Goal: Task Accomplishment & Management: Use online tool/utility

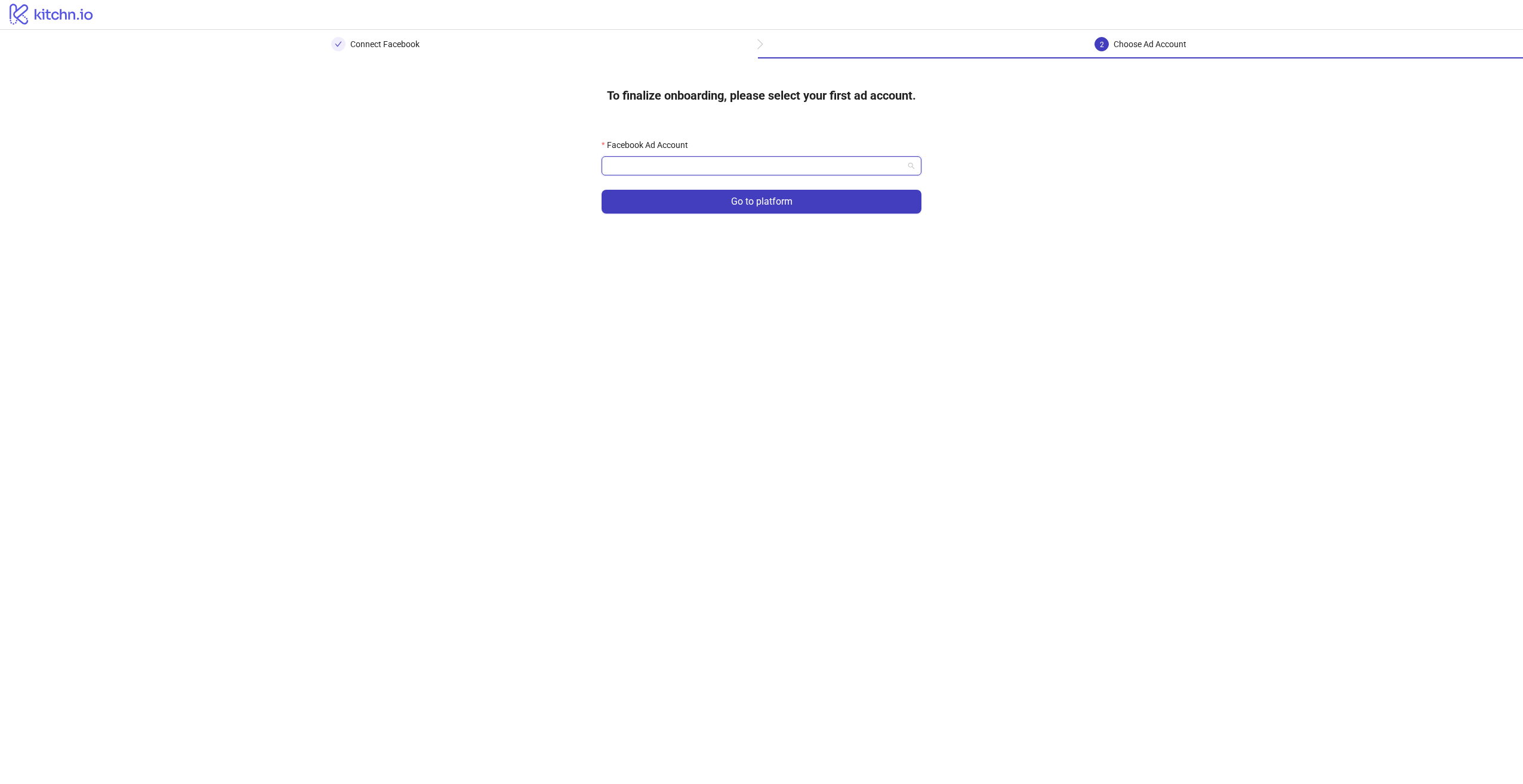
click at [889, 173] on input "Facebook Ad Account" at bounding box center [755, 166] width 294 height 18
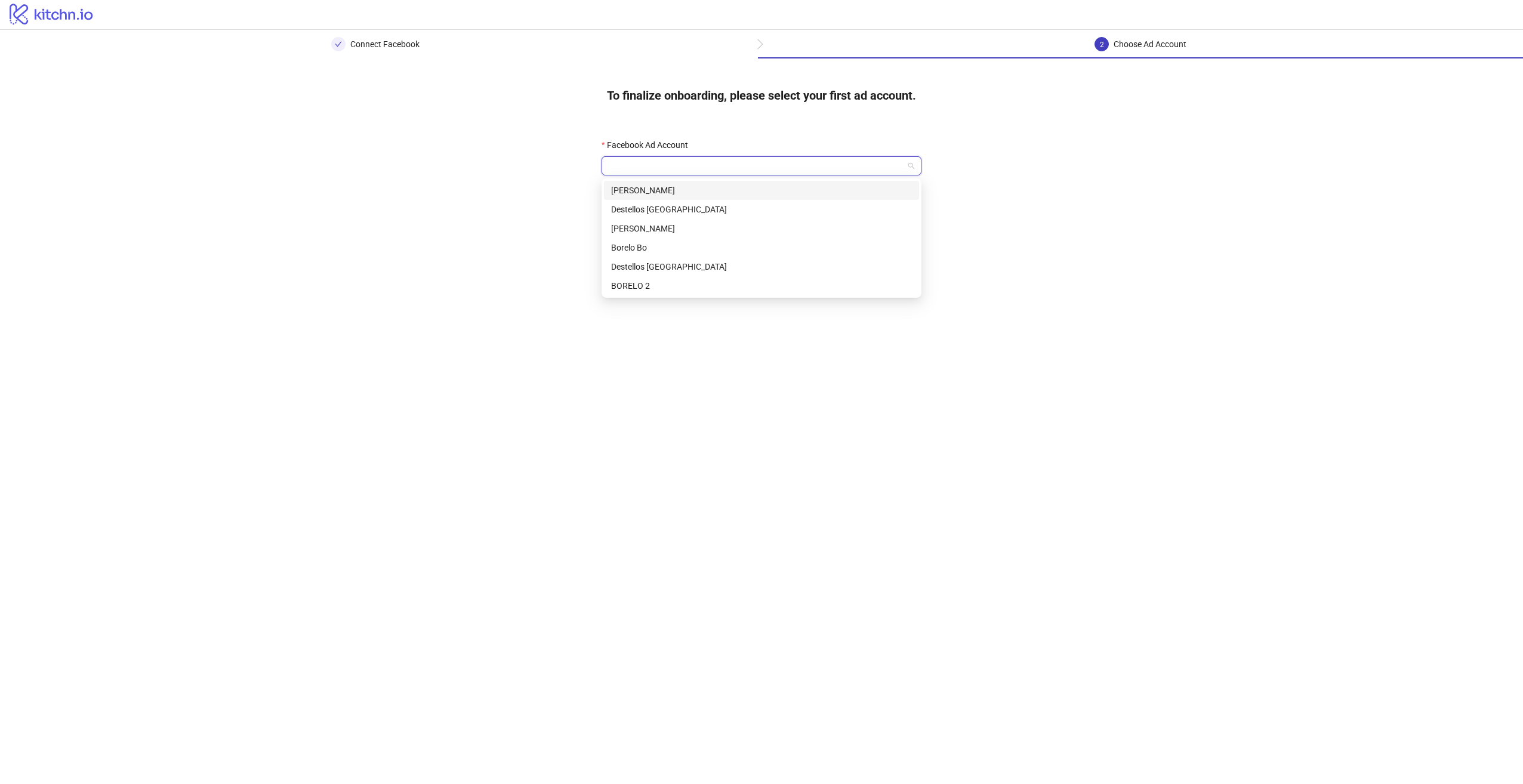
click at [677, 191] on div "Angie Alfonso" at bounding box center [761, 190] width 301 height 13
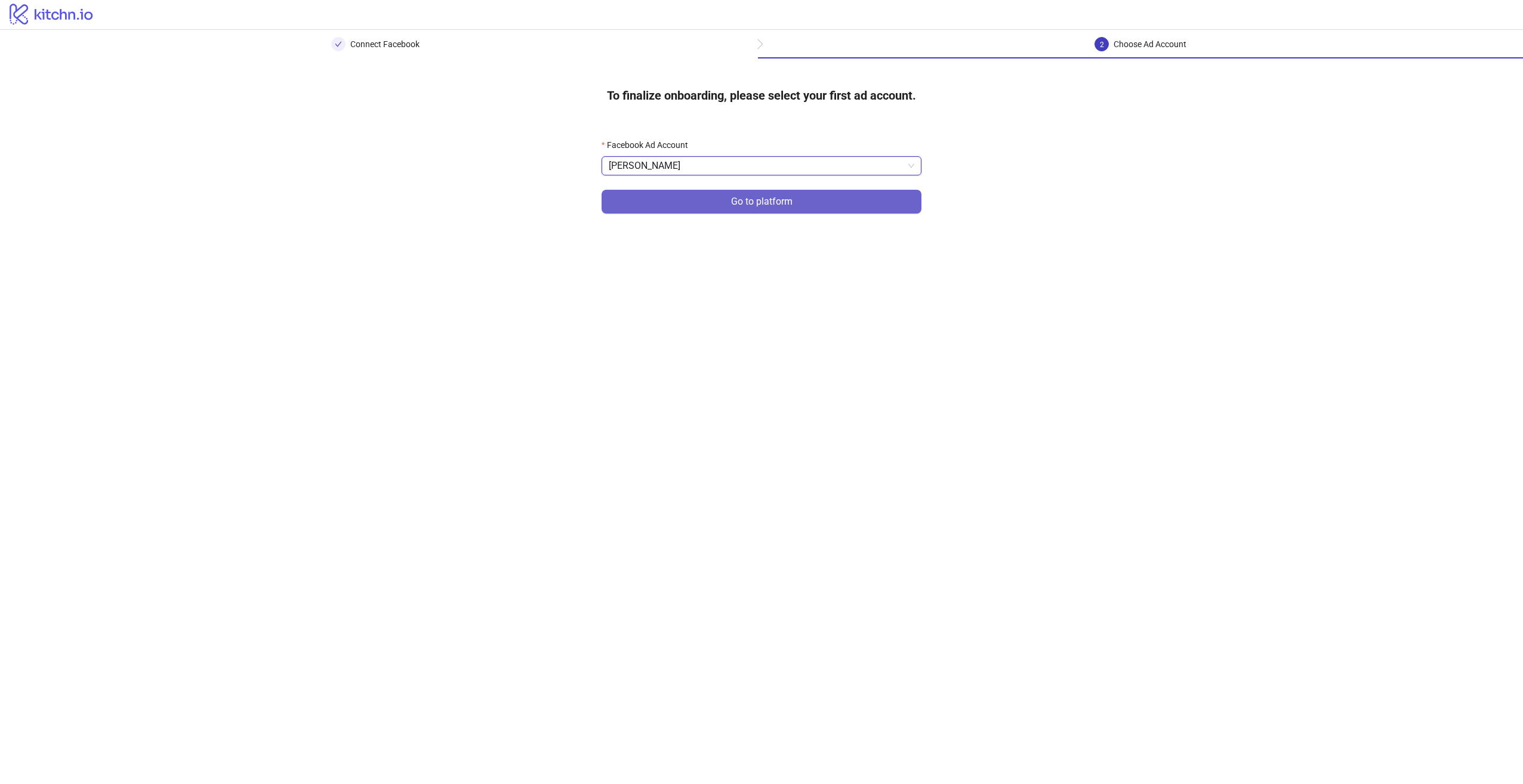
click at [692, 196] on button "Go to platform" at bounding box center [762, 202] width 320 height 24
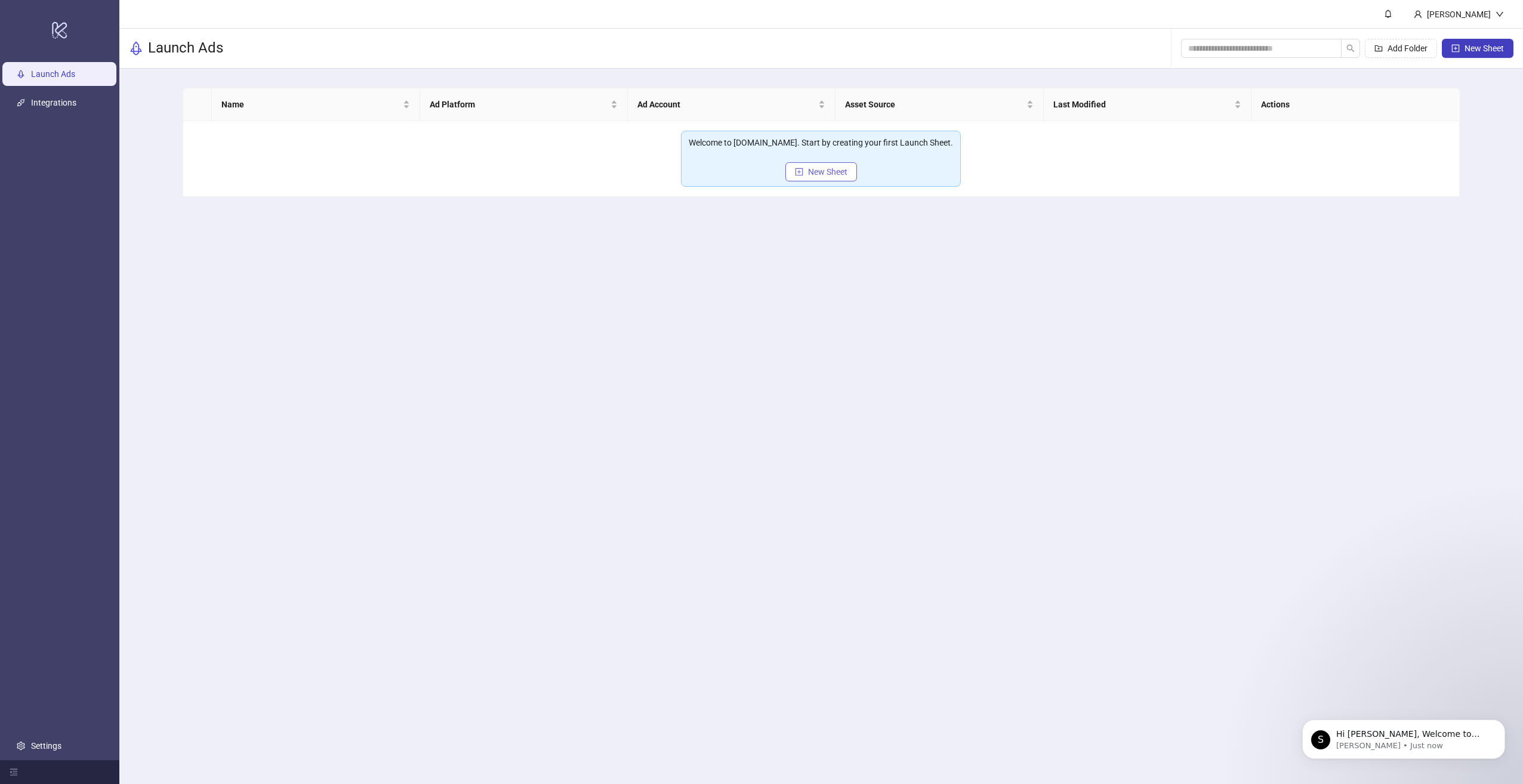
click at [816, 173] on span "New Sheet" at bounding box center [827, 172] width 39 height 10
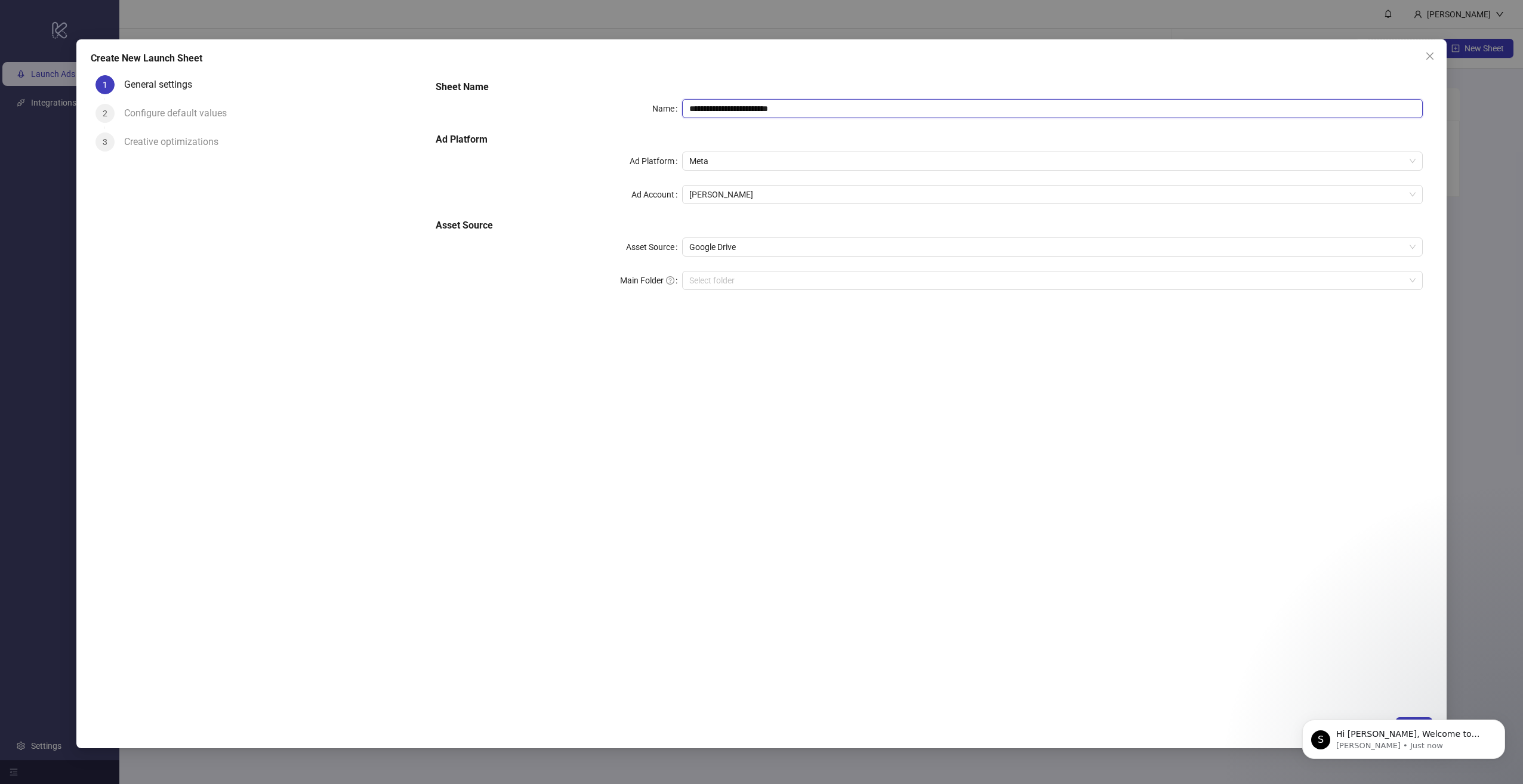
click at [762, 113] on input "**********" at bounding box center [1052, 108] width 740 height 19
click at [824, 106] on input "**********" at bounding box center [1052, 108] width 740 height 19
drag, startPoint x: 814, startPoint y: 113, endPoint x: 745, endPoint y: 117, distance: 69.1
click at [745, 117] on input "**********" at bounding box center [1052, 108] width 740 height 19
click at [749, 194] on span "Angie Alfonso" at bounding box center [1051, 194] width 726 height 18
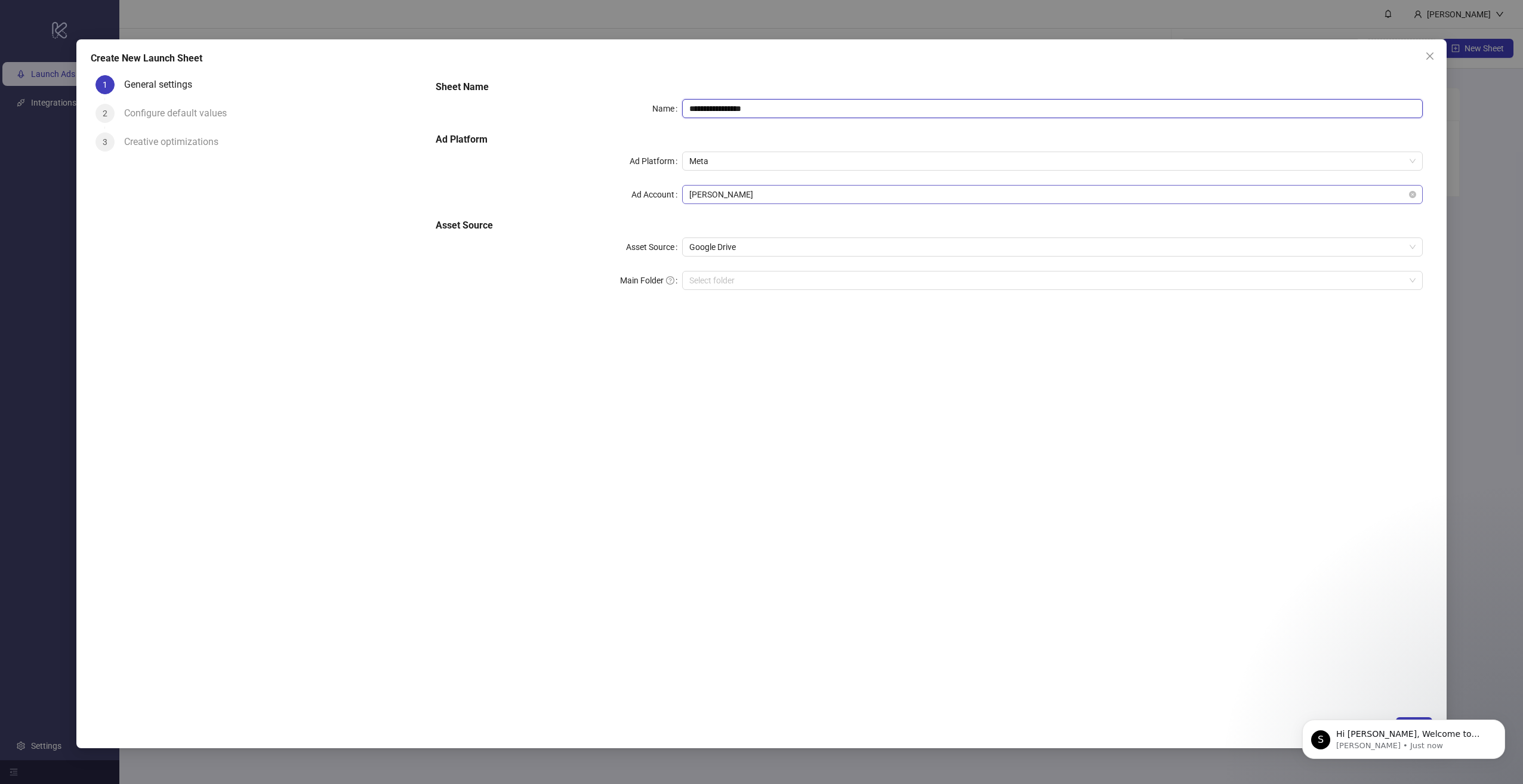
type input "**********"
click at [749, 194] on span "Angie Alfonso" at bounding box center [1051, 194] width 726 height 18
click at [725, 247] on span "Google Drive" at bounding box center [1051, 247] width 726 height 18
click at [737, 282] on input "Main Folder" at bounding box center [1046, 281] width 715 height 18
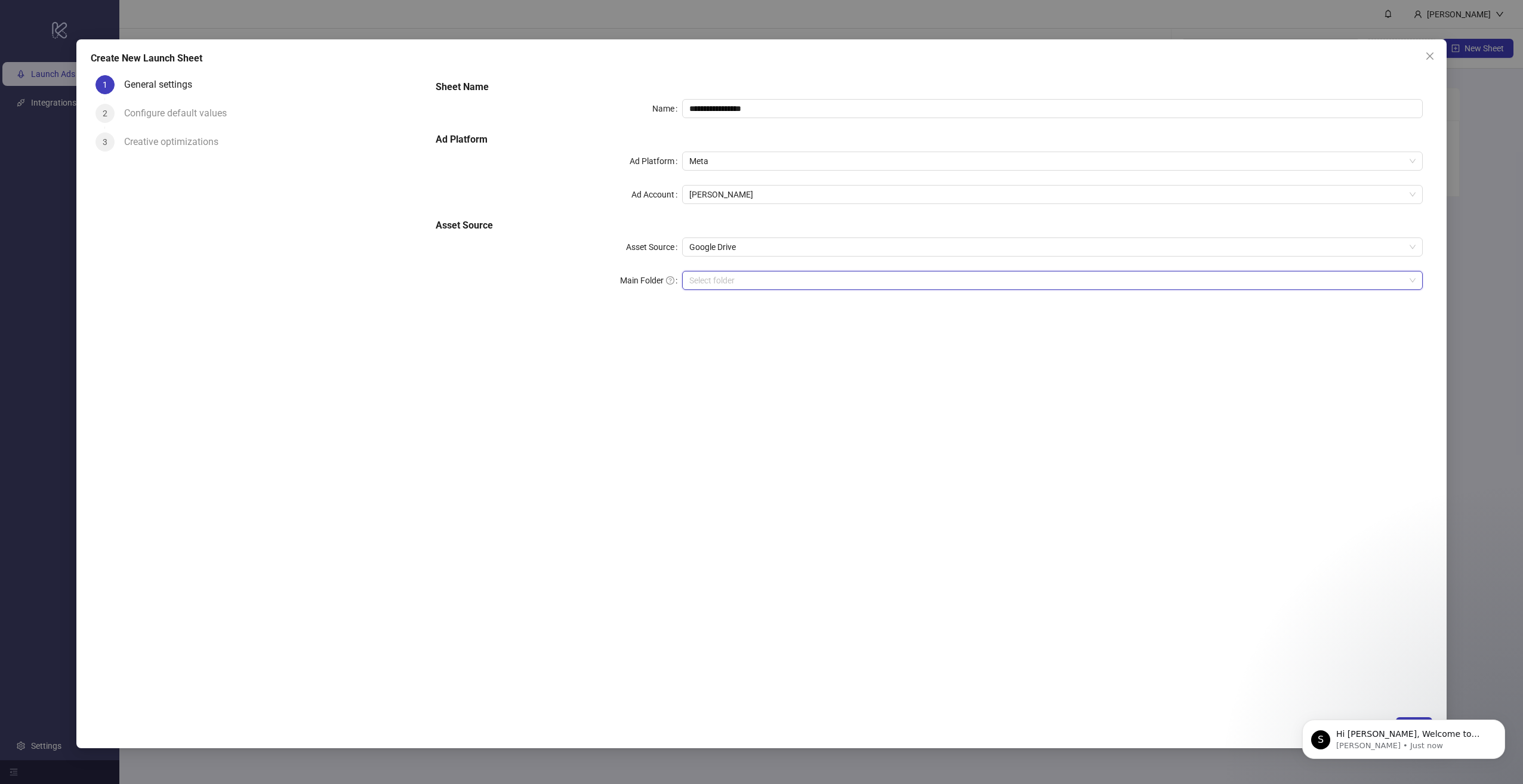
click at [734, 281] on input "Main Folder" at bounding box center [1046, 281] width 715 height 18
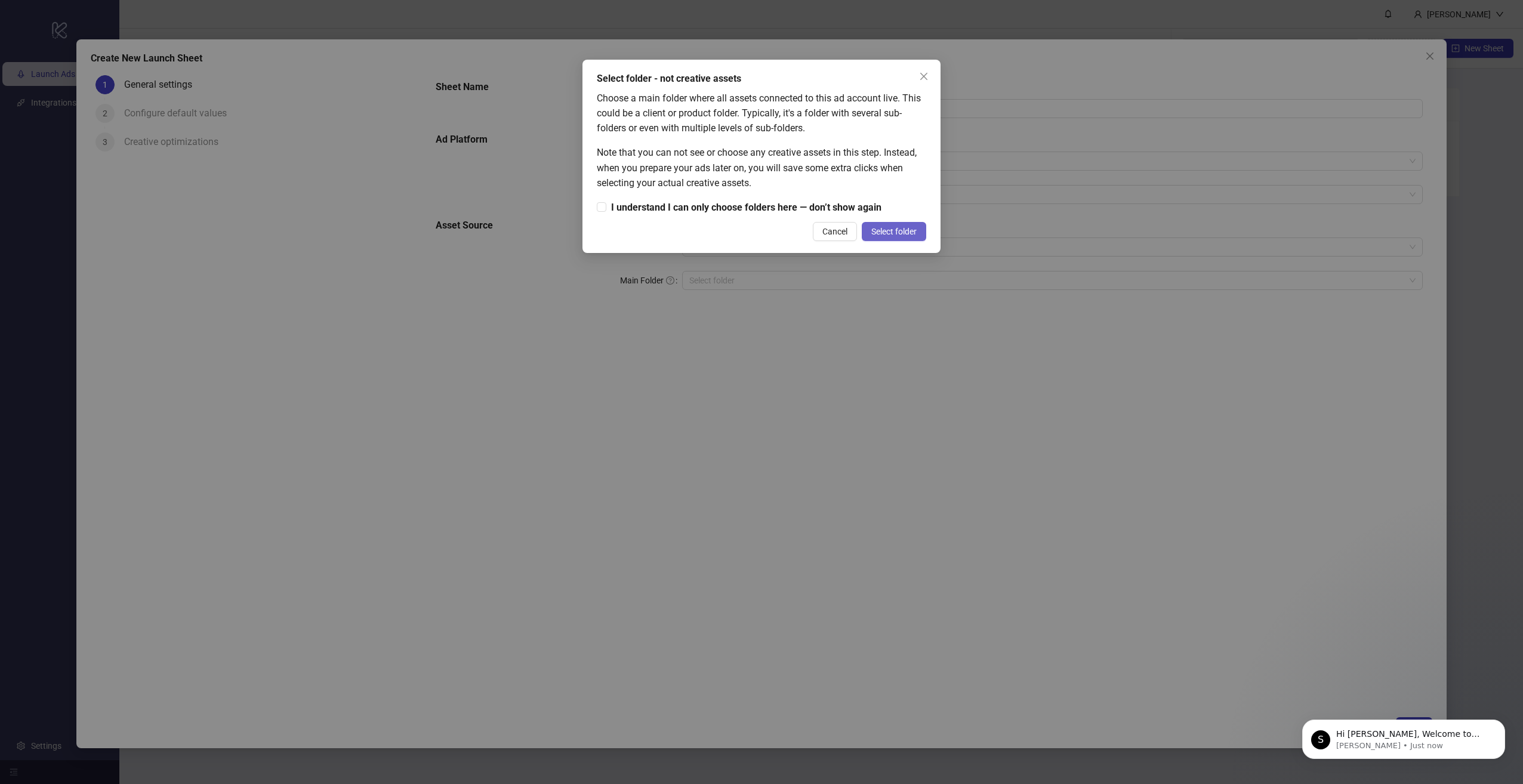
click at [895, 235] on span "Select folder" at bounding box center [894, 232] width 45 height 10
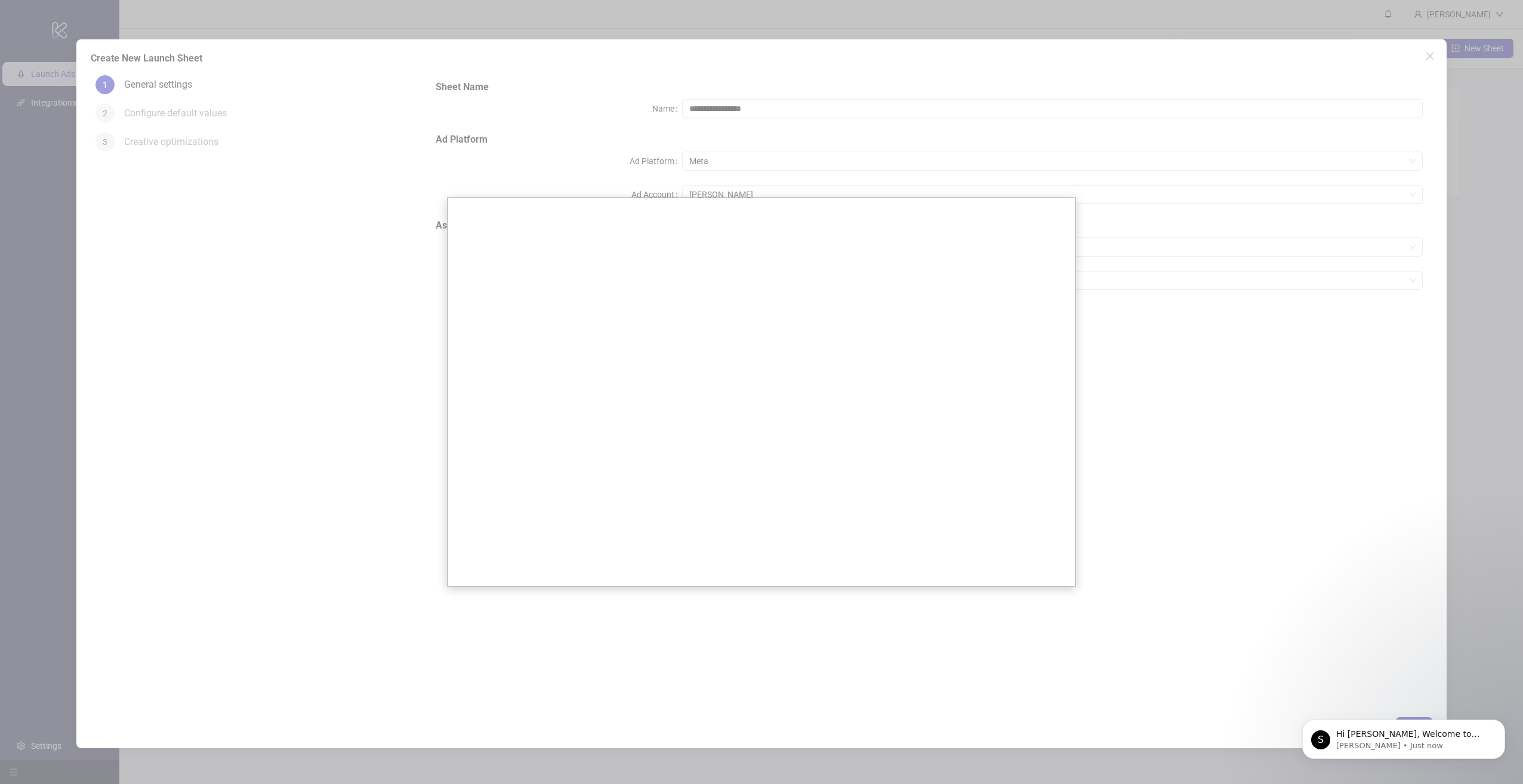
click at [1237, 348] on div at bounding box center [762, 392] width 1523 height 784
click at [1120, 131] on div at bounding box center [762, 392] width 1523 height 784
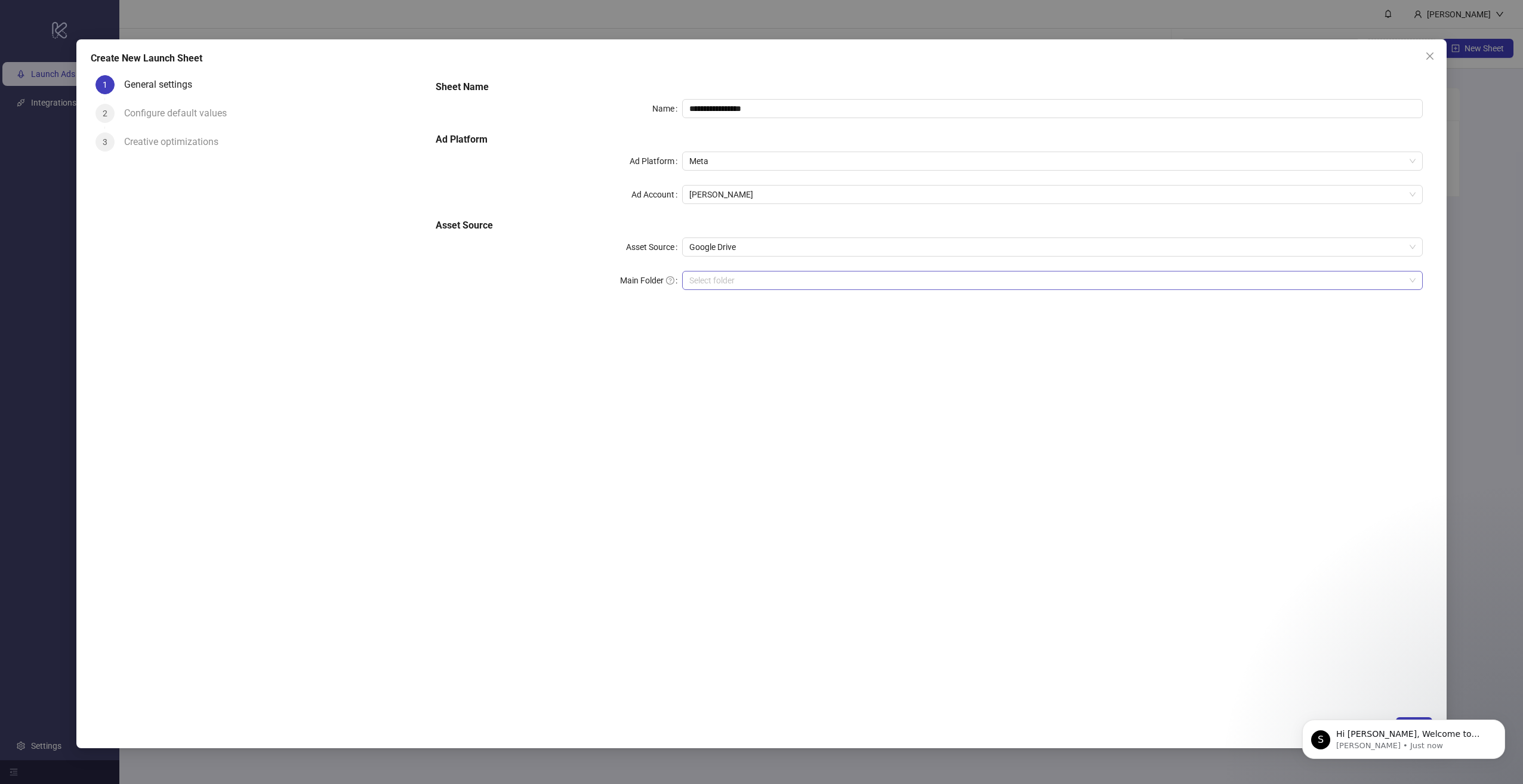
click at [762, 278] on input "Main Folder" at bounding box center [1046, 281] width 715 height 18
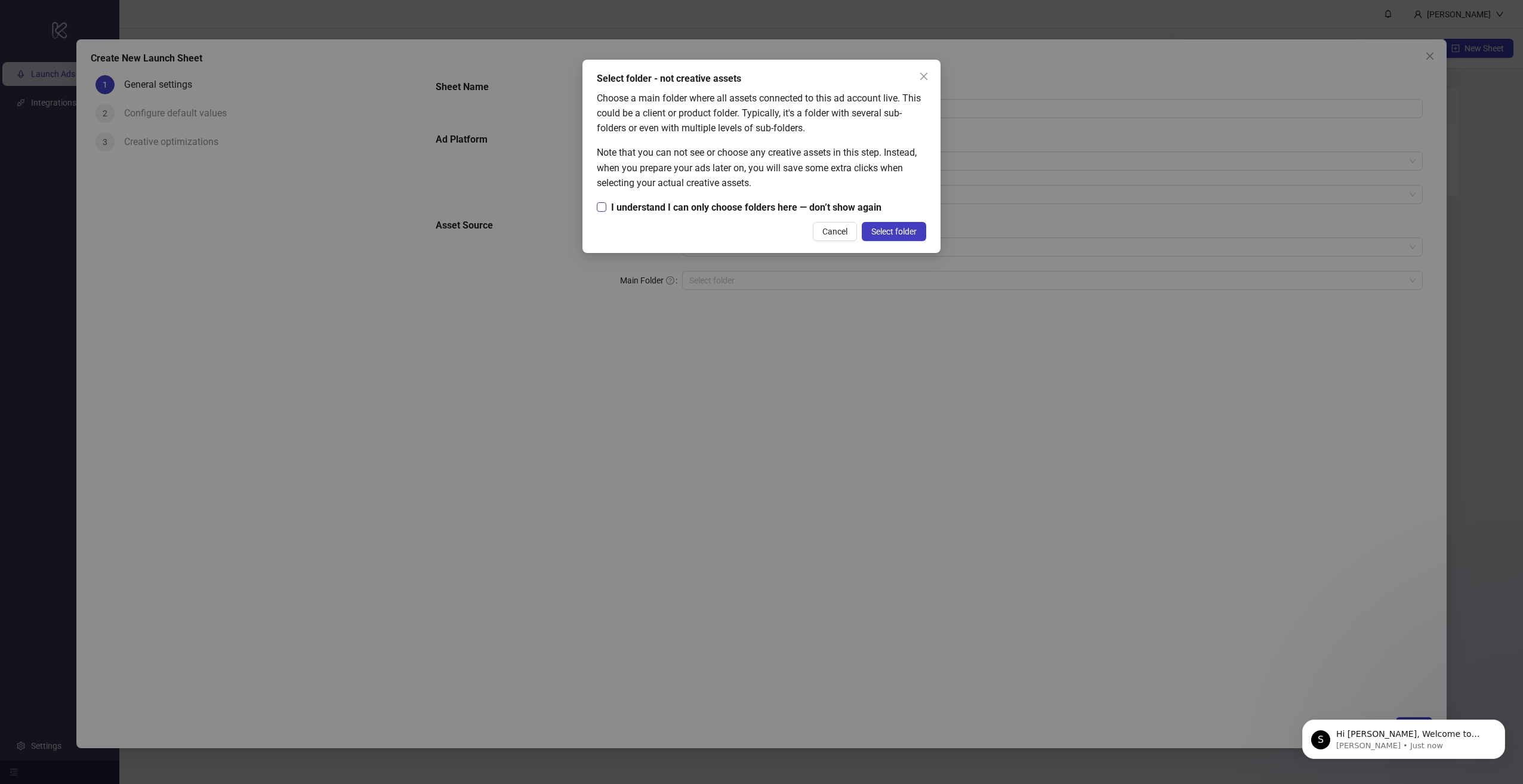
click at [732, 207] on span "I understand I can only choose folders here — don’t show again" at bounding box center [746, 207] width 280 height 15
click at [895, 229] on span "Select folder" at bounding box center [894, 232] width 45 height 10
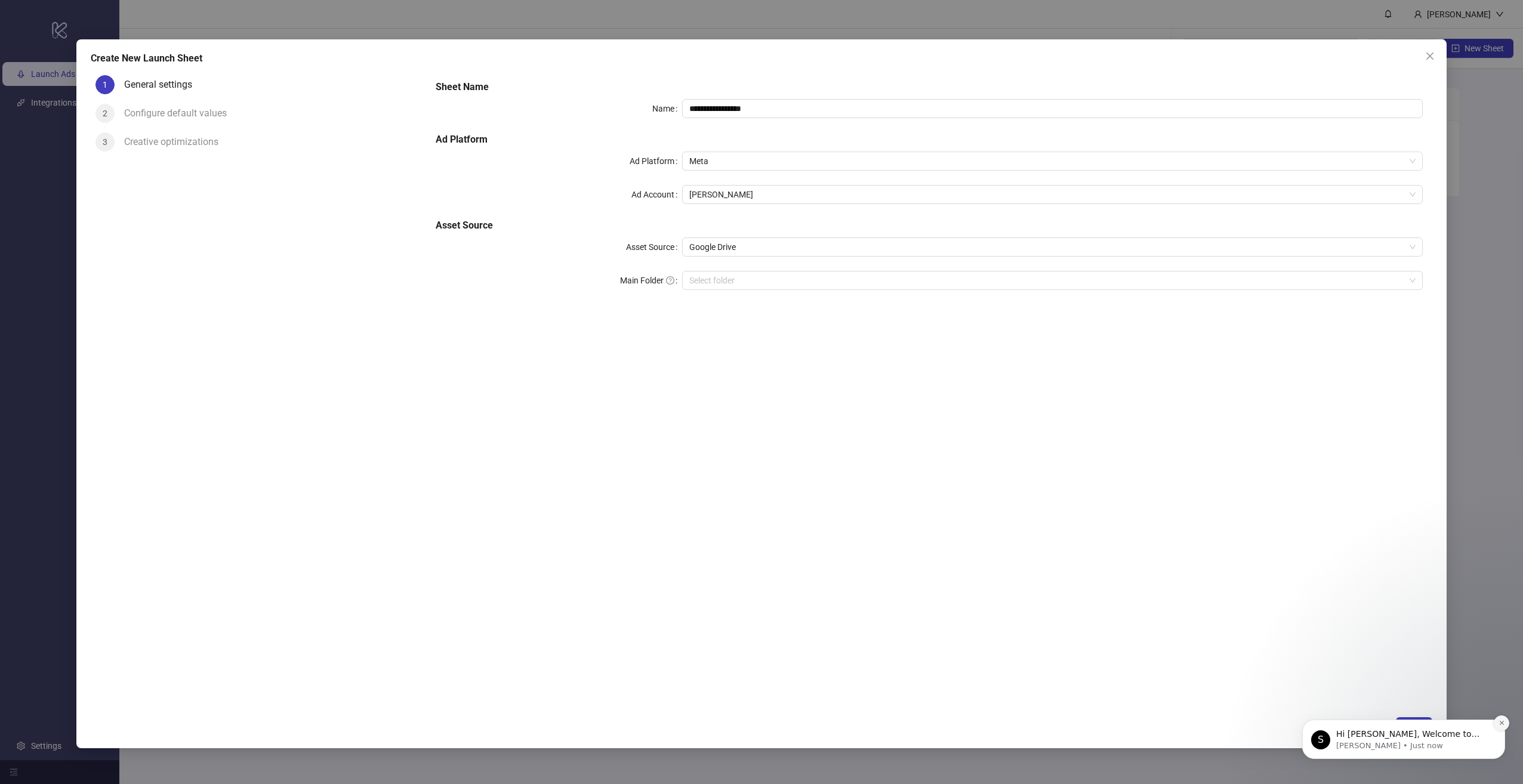
click at [1506, 723] on button "Dismiss notification" at bounding box center [1501, 723] width 15 height 15
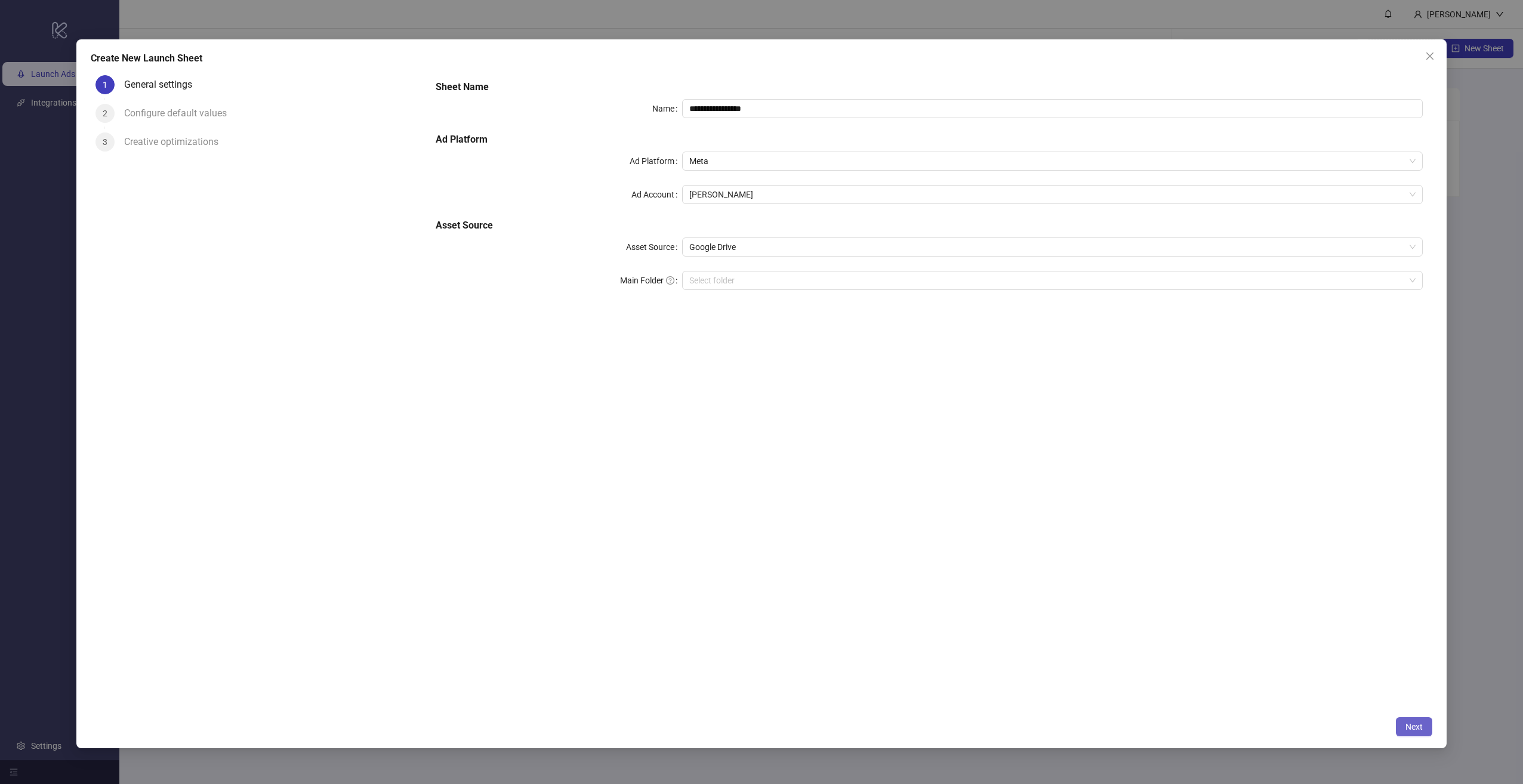
click at [1403, 728] on button "Next" at bounding box center [1414, 726] width 36 height 19
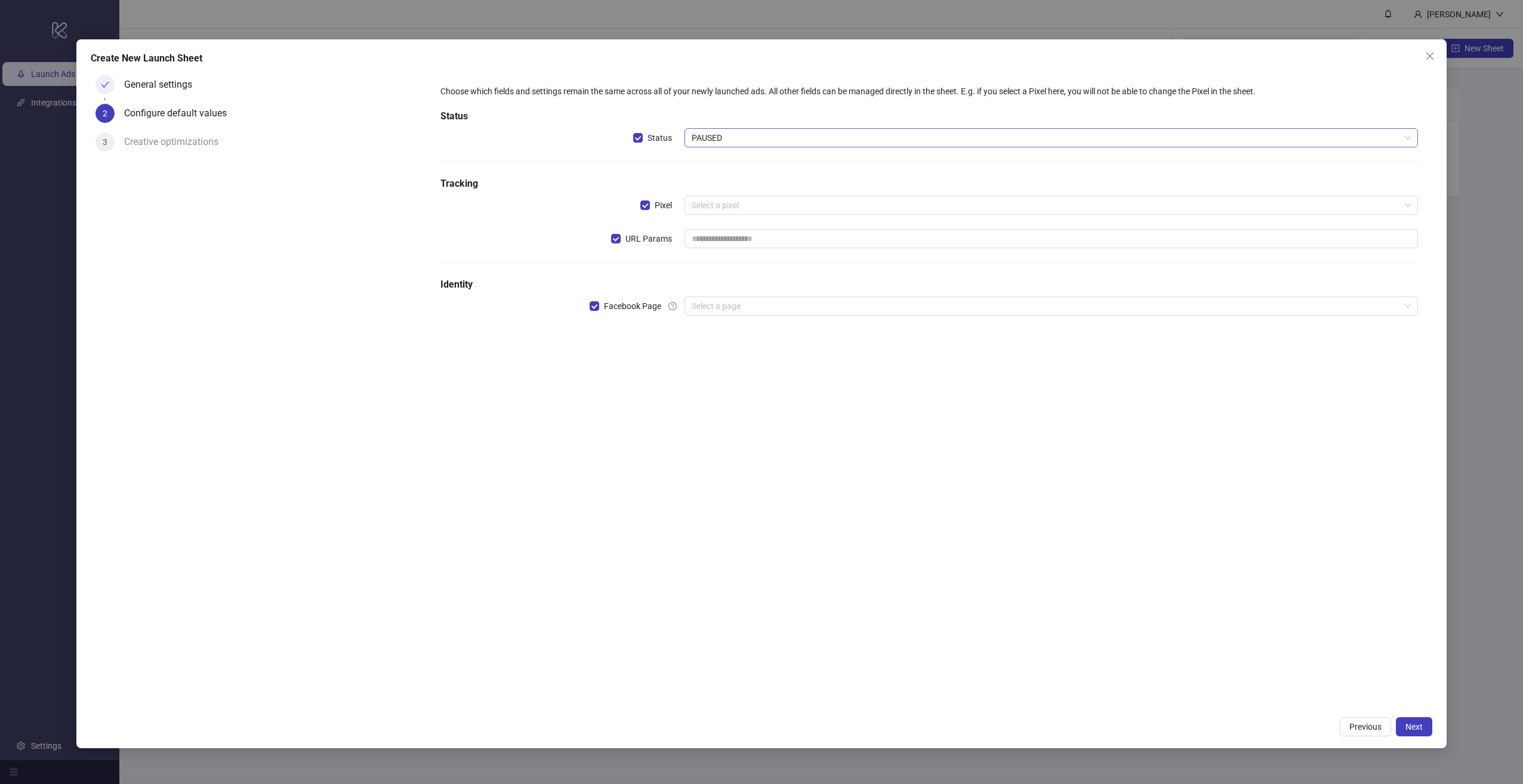
click at [780, 138] on span "PAUSED" at bounding box center [1051, 138] width 719 height 18
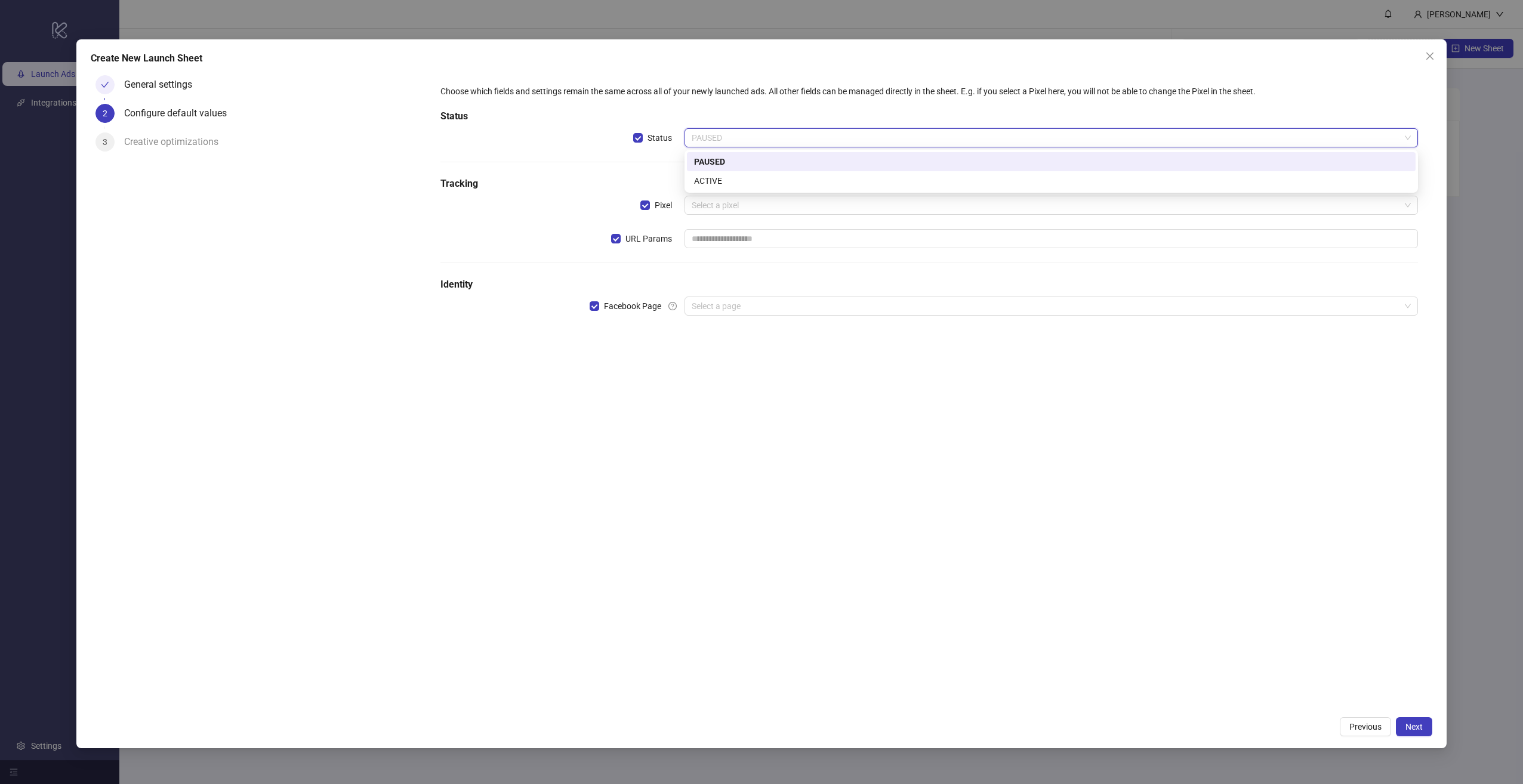
click at [780, 138] on span "PAUSED" at bounding box center [1051, 138] width 719 height 18
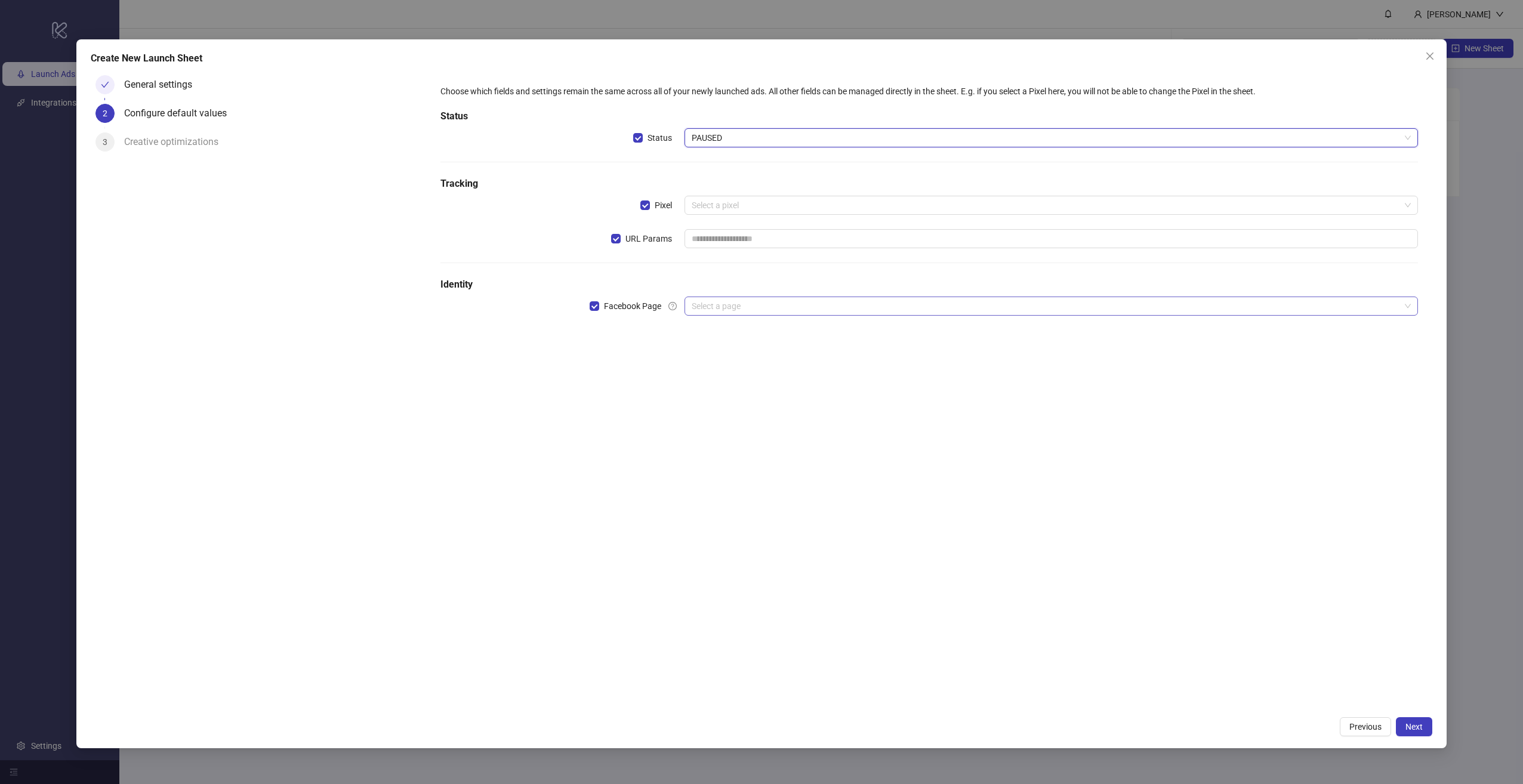
click at [753, 312] on input "search" at bounding box center [1046, 306] width 709 height 18
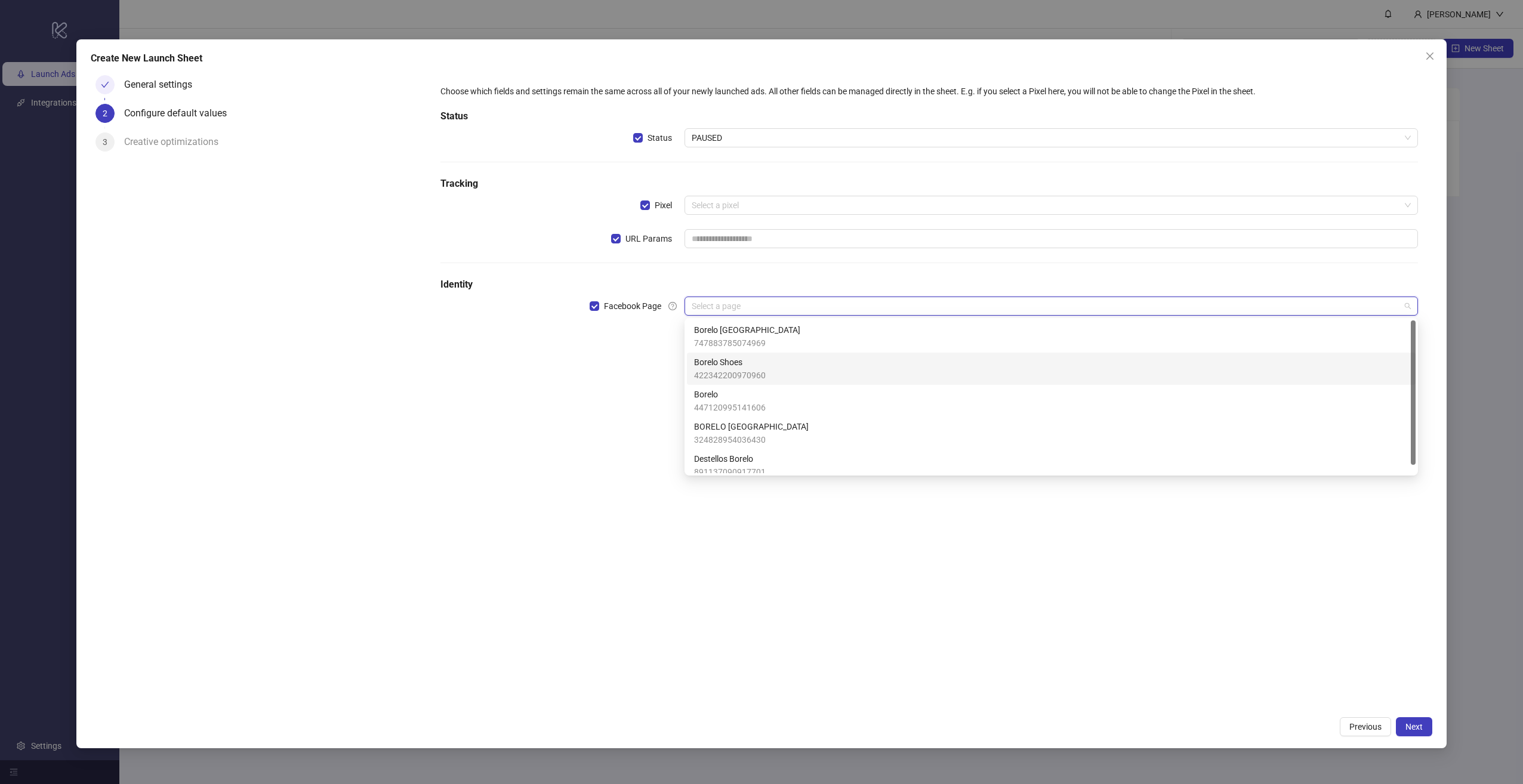
scroll to position [8, 0]
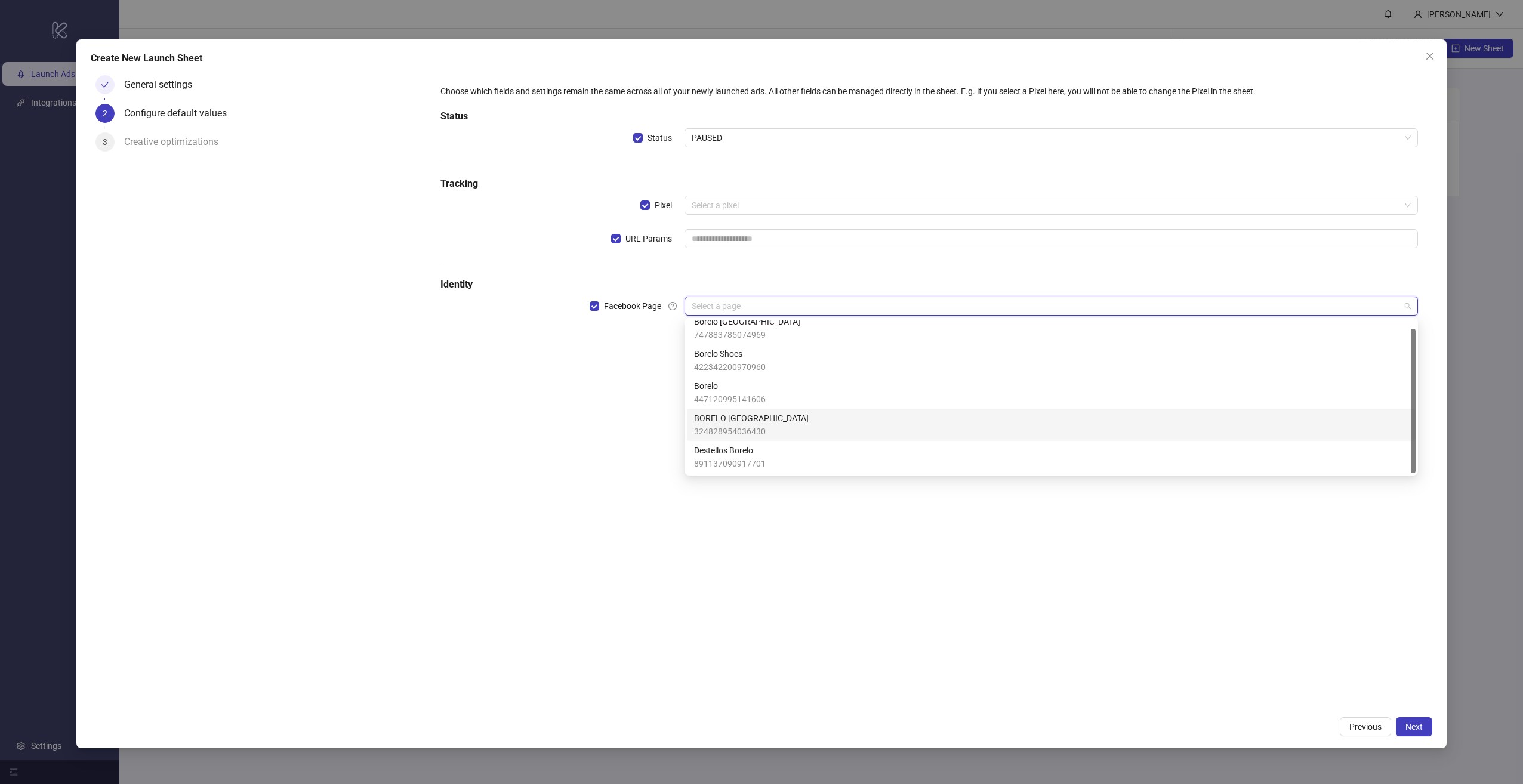
click at [824, 416] on div "BORELO ECUADOR 324828954036430" at bounding box center [1051, 425] width 715 height 26
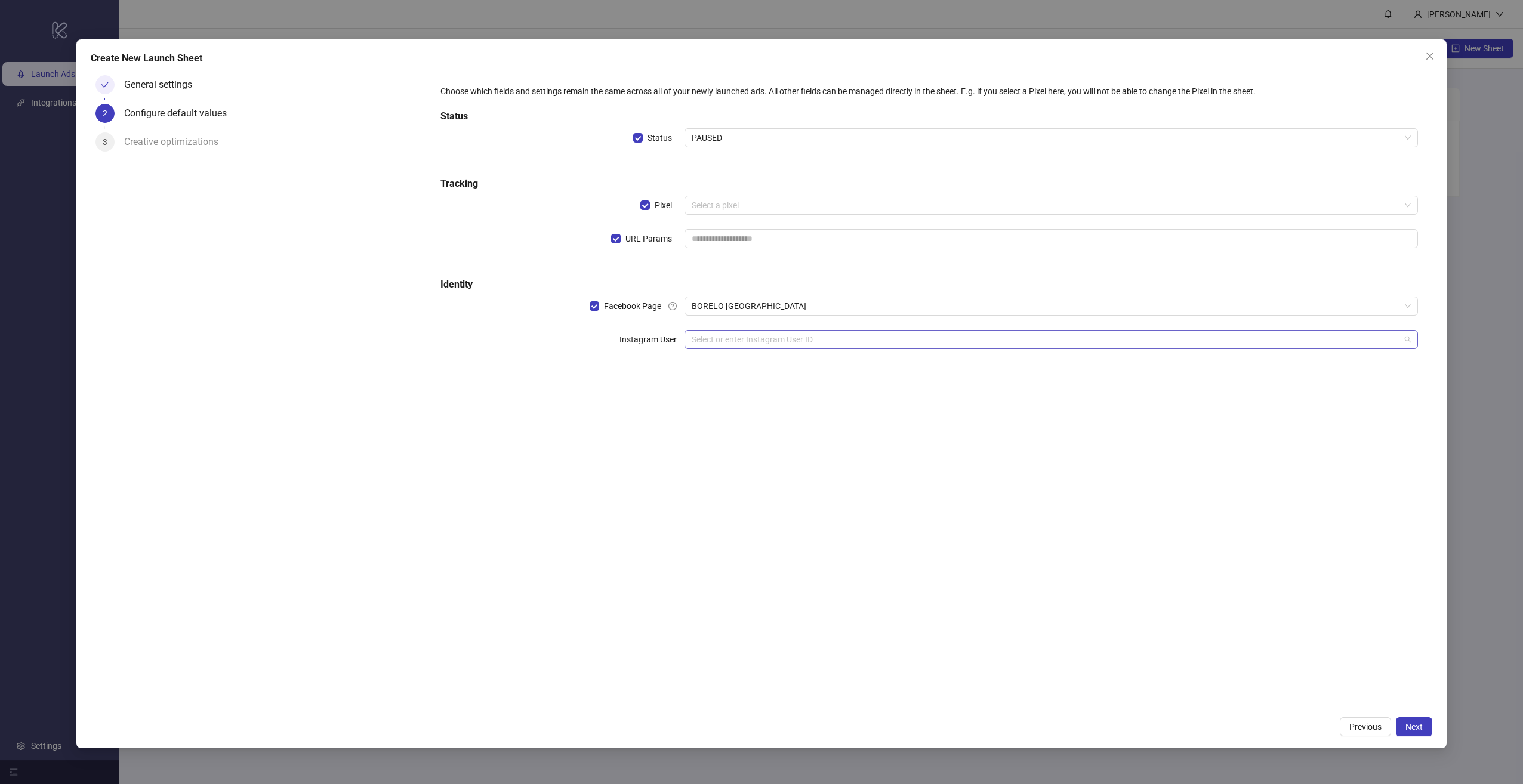
click at [783, 333] on input "search" at bounding box center [1046, 340] width 709 height 18
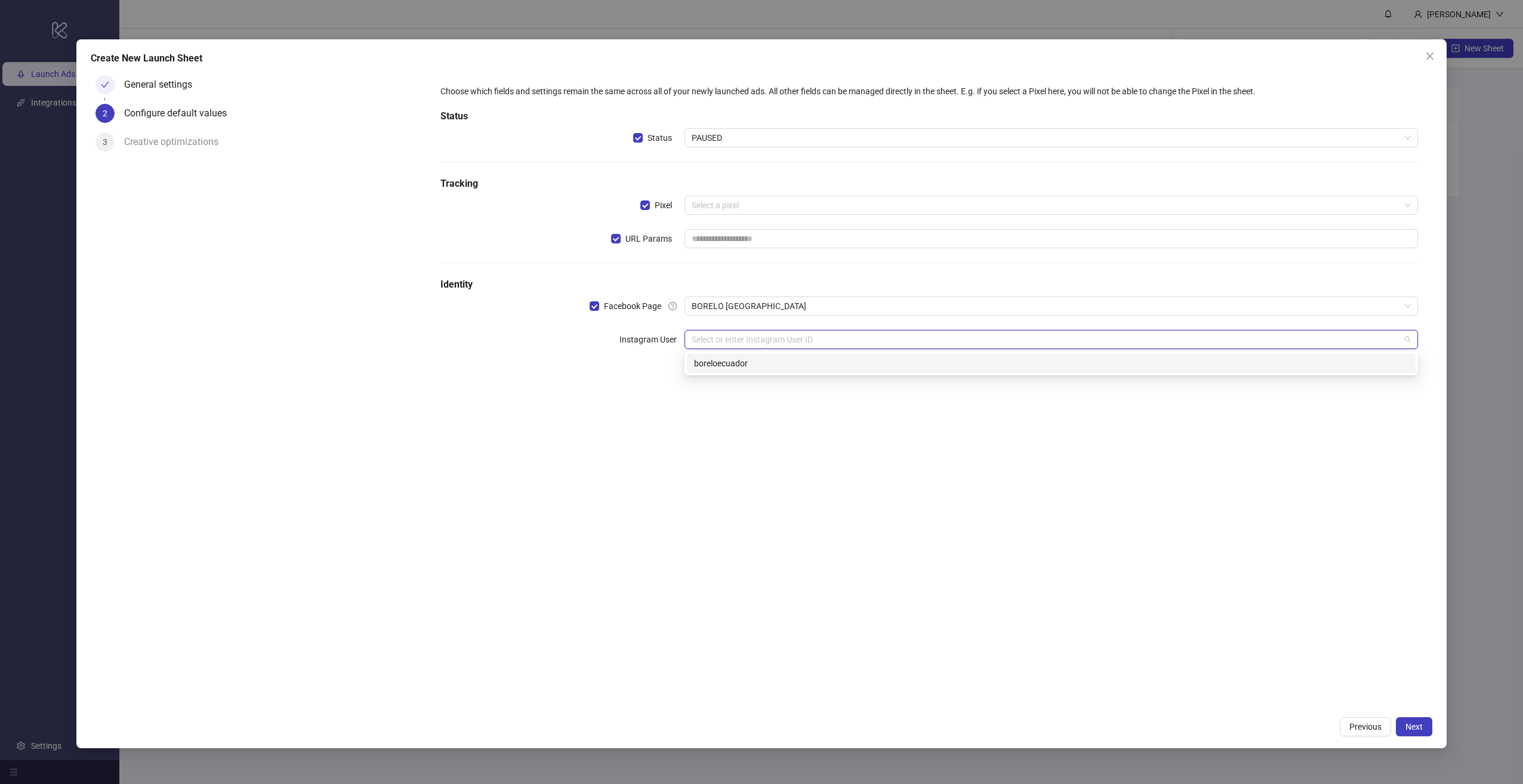
click at [776, 357] on div "boreloecuador" at bounding box center [1051, 362] width 715 height 13
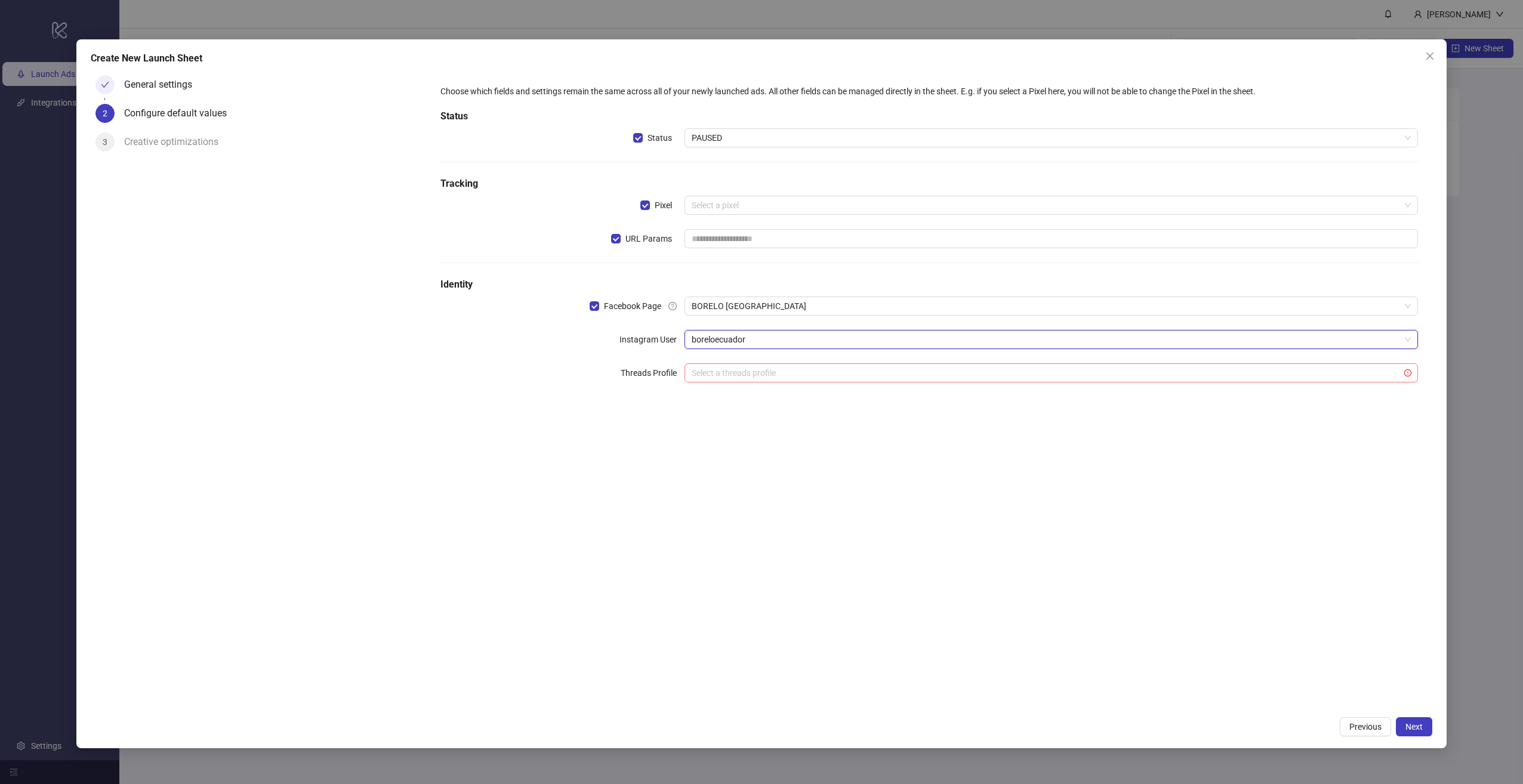
click at [782, 369] on input "search" at bounding box center [1046, 373] width 709 height 18
click at [880, 546] on div "Choose which fields and settings remain the same across all of your newly launc…" at bounding box center [930, 390] width 1007 height 640
click at [1406, 729] on span "Next" at bounding box center [1413, 726] width 17 height 10
click at [1414, 724] on span "Next" at bounding box center [1413, 726] width 17 height 10
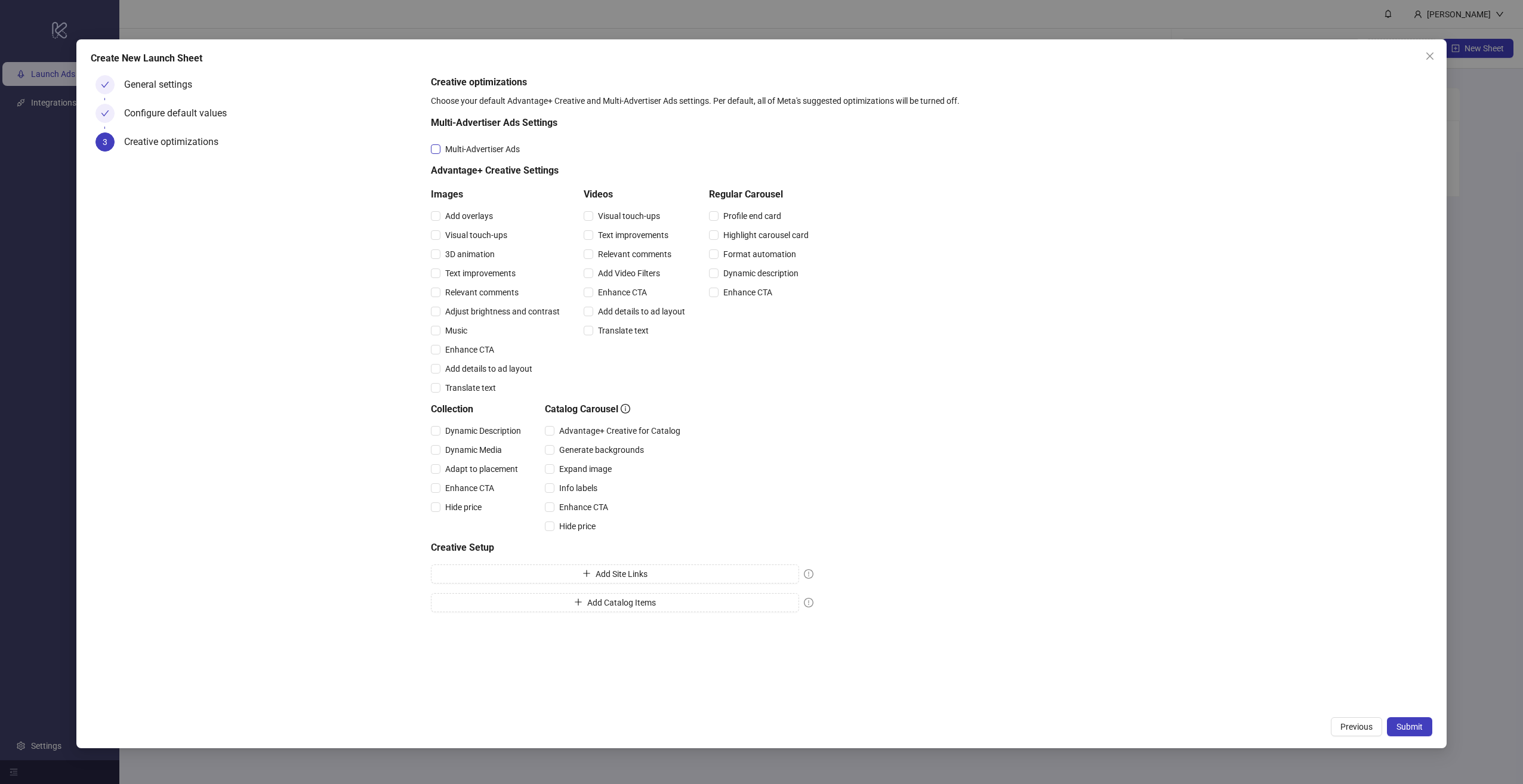
click at [487, 154] on span "Multi-Advertiser Ads" at bounding box center [482, 148] width 84 height 13
click at [643, 216] on span "Visual touch-ups" at bounding box center [629, 216] width 72 height 13
click at [646, 232] on span "Text improvements" at bounding box center [634, 235] width 80 height 13
drag, startPoint x: 638, startPoint y: 255, endPoint x: 652, endPoint y: 258, distance: 14.3
click at [638, 254] on span "Relevant comments" at bounding box center [635, 254] width 83 height 13
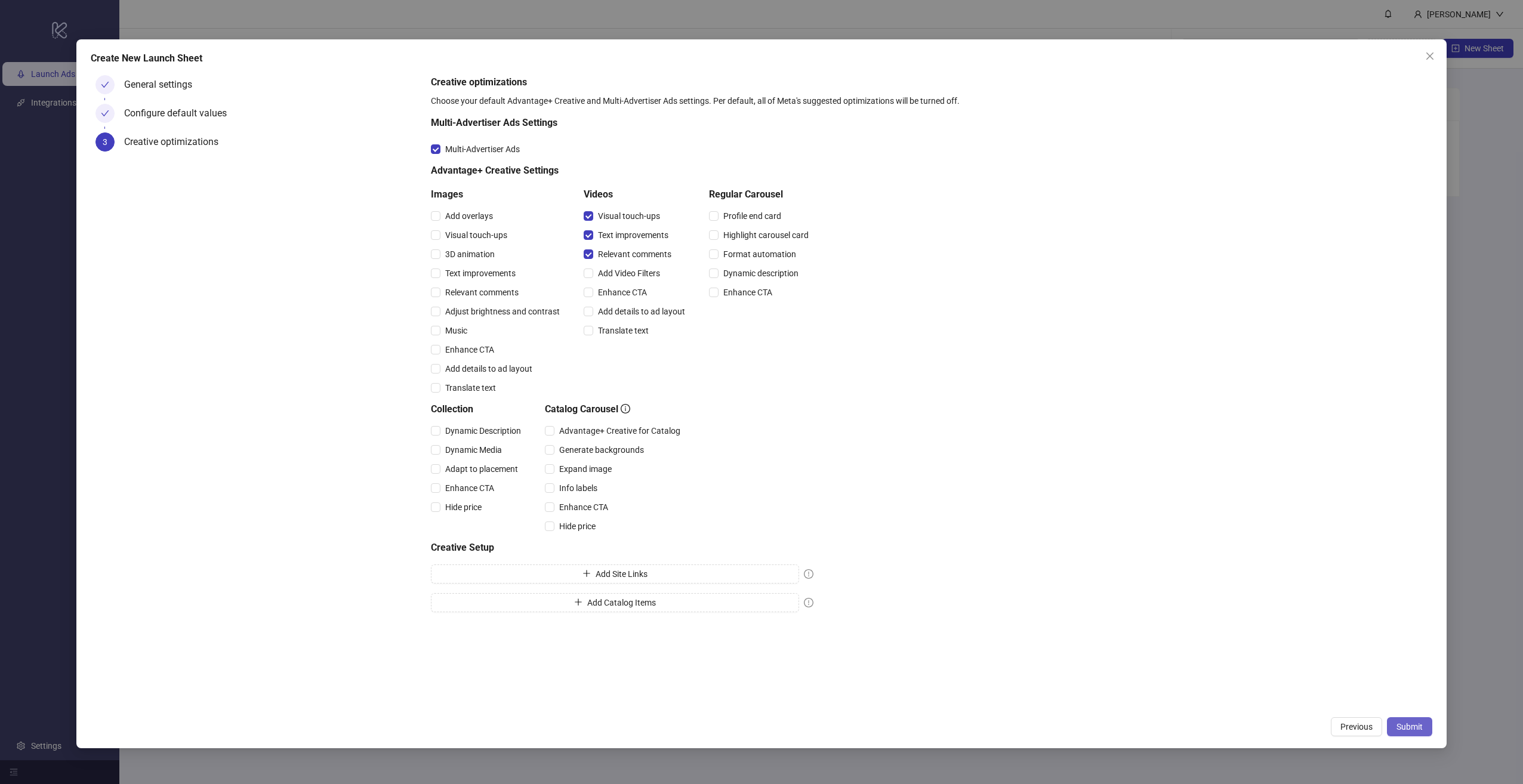
click at [1416, 723] on span "Submit" at bounding box center [1409, 726] width 26 height 10
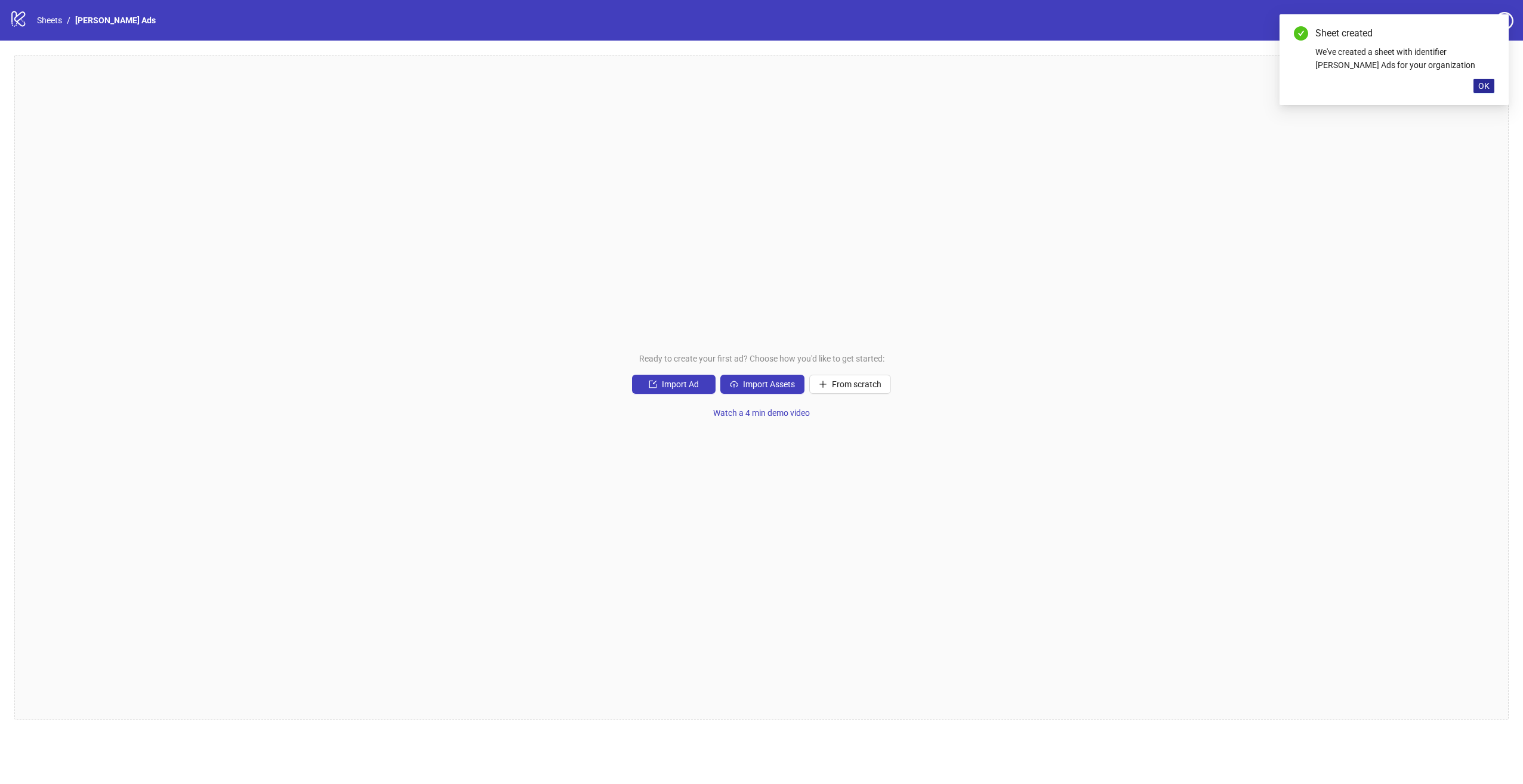
click at [1484, 85] on span "OK" at bounding box center [1484, 86] width 11 height 10
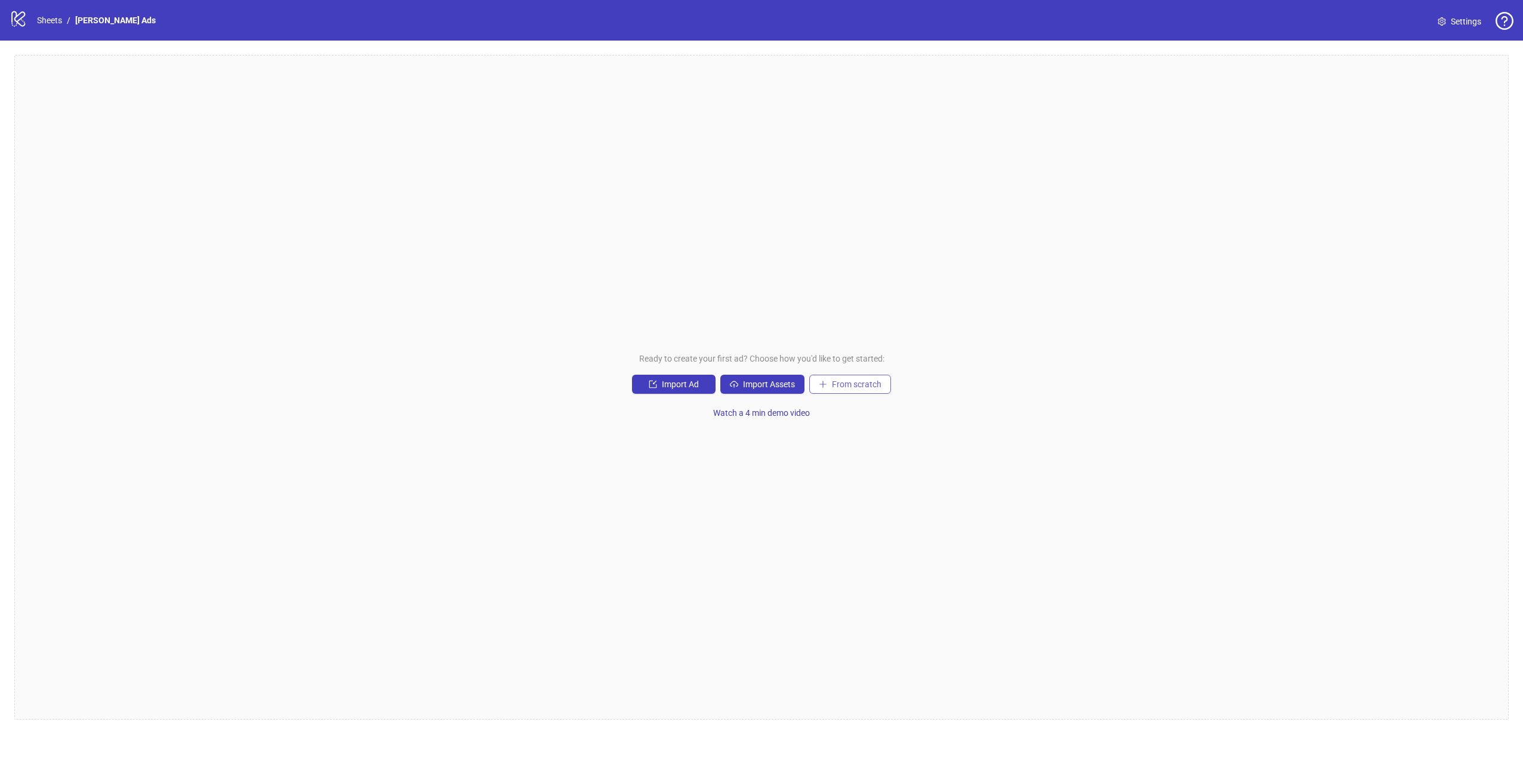
click at [855, 386] on span "From scratch" at bounding box center [856, 384] width 49 height 10
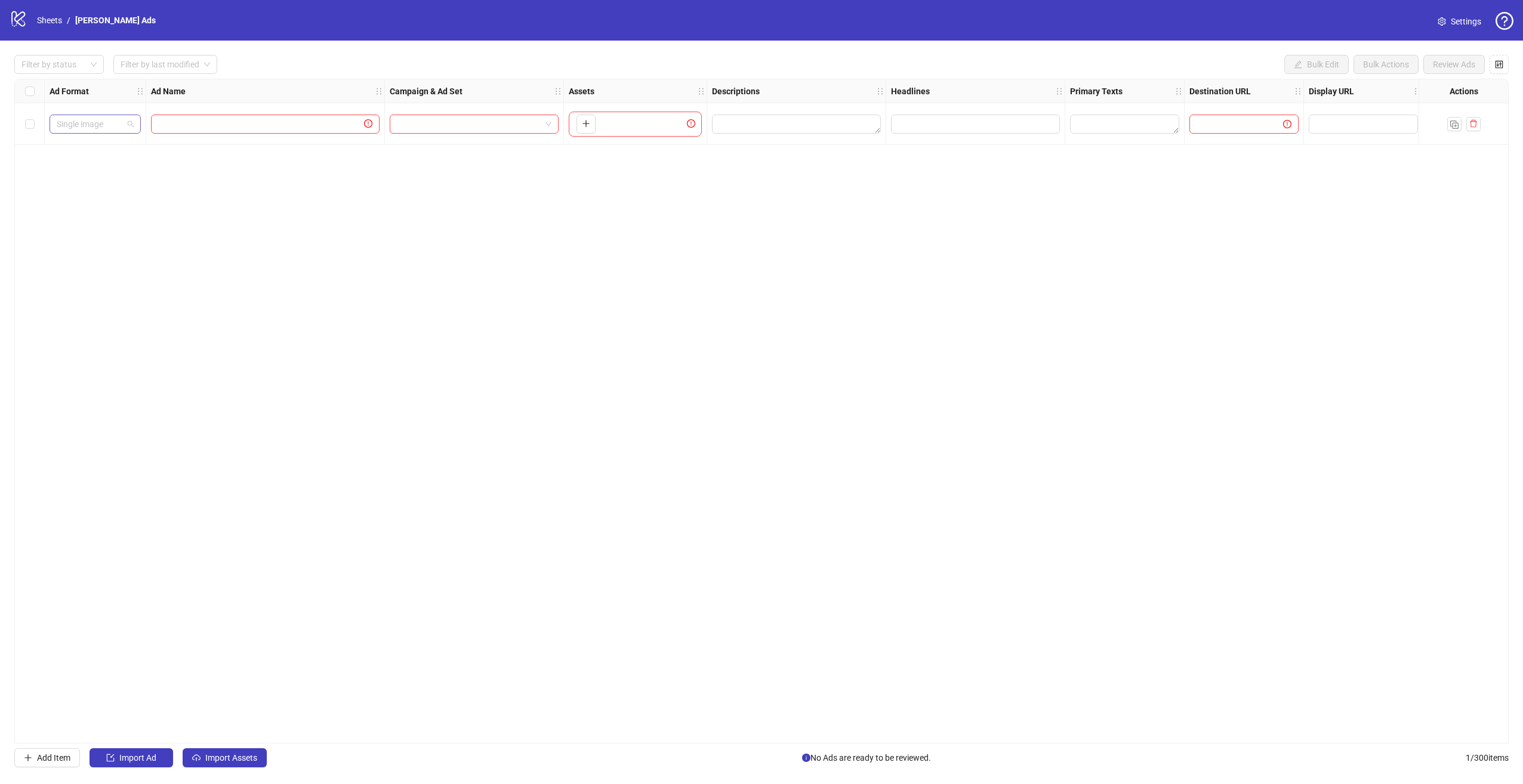
click at [107, 123] on span "Single image" at bounding box center [95, 124] width 77 height 18
click at [114, 174] on div "Single video" at bounding box center [95, 167] width 86 height 19
click at [227, 120] on input "text" at bounding box center [260, 123] width 204 height 13
click at [503, 123] on input "search" at bounding box center [469, 124] width 144 height 18
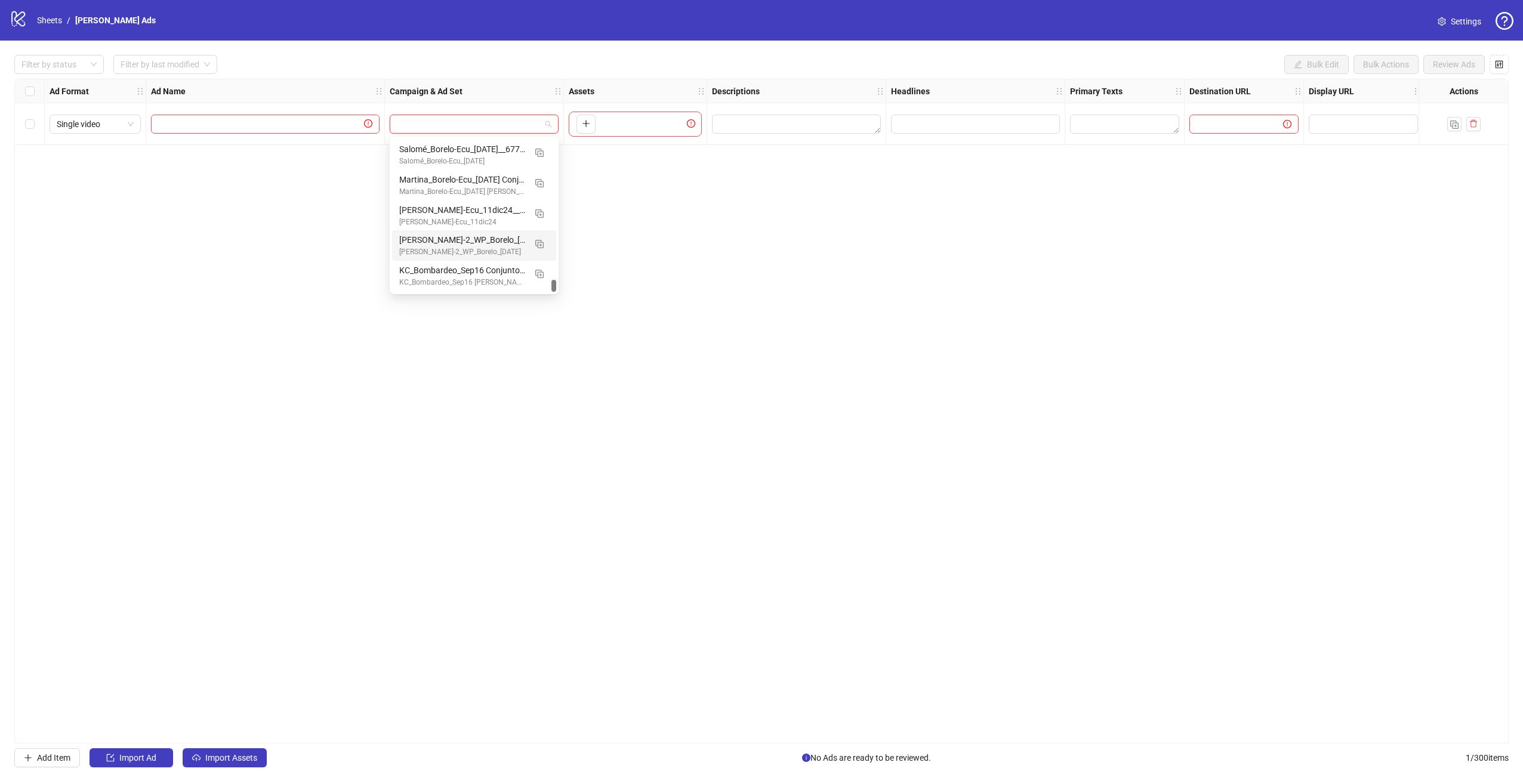
scroll to position [1498, 0]
click at [761, 229] on div "Ad Format Ad Name Campaign & Ad Set Assets Descriptions Headlines Primary Texts…" at bounding box center [762, 411] width 1494 height 664
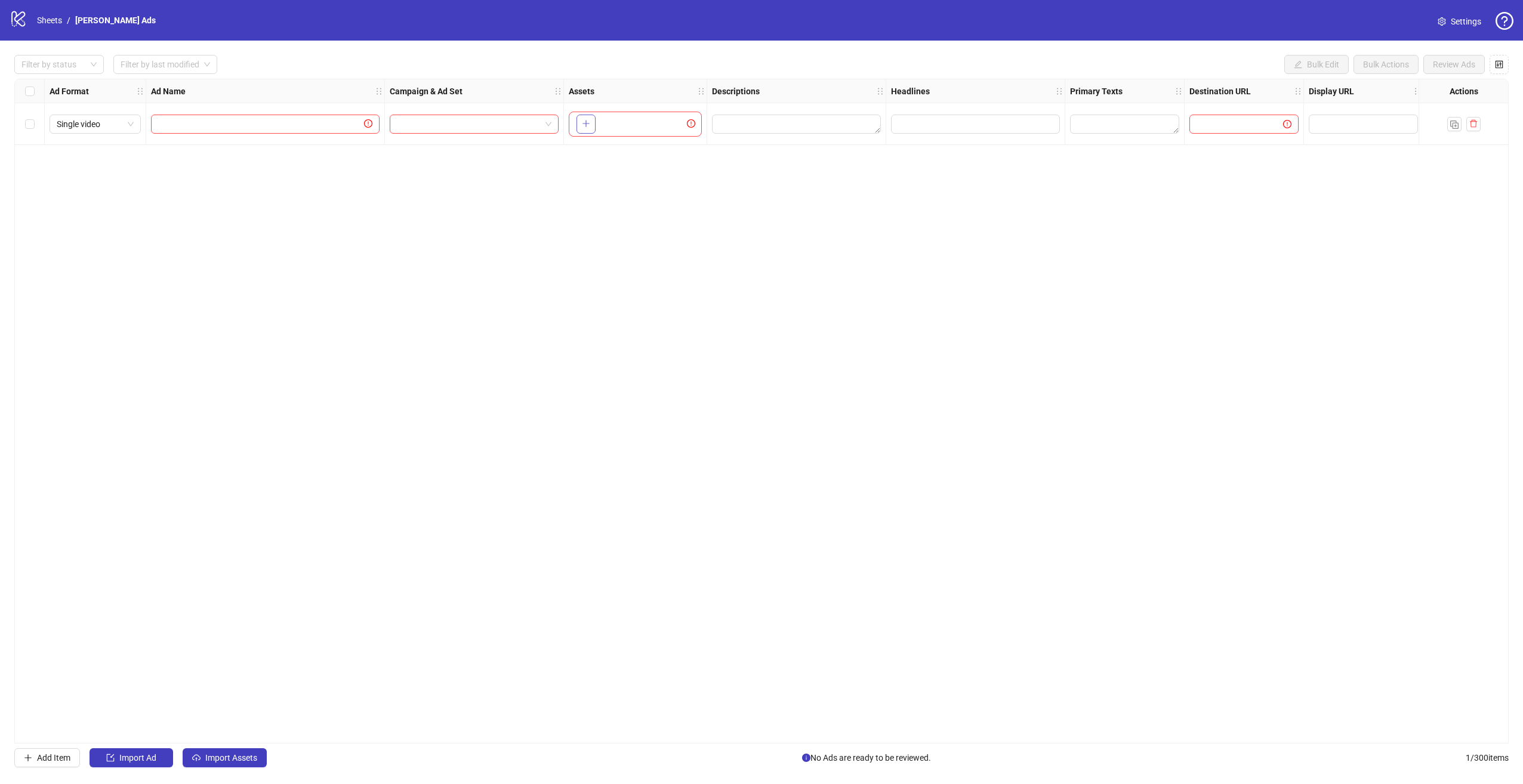
click at [590, 128] on button "button" at bounding box center [585, 123] width 19 height 19
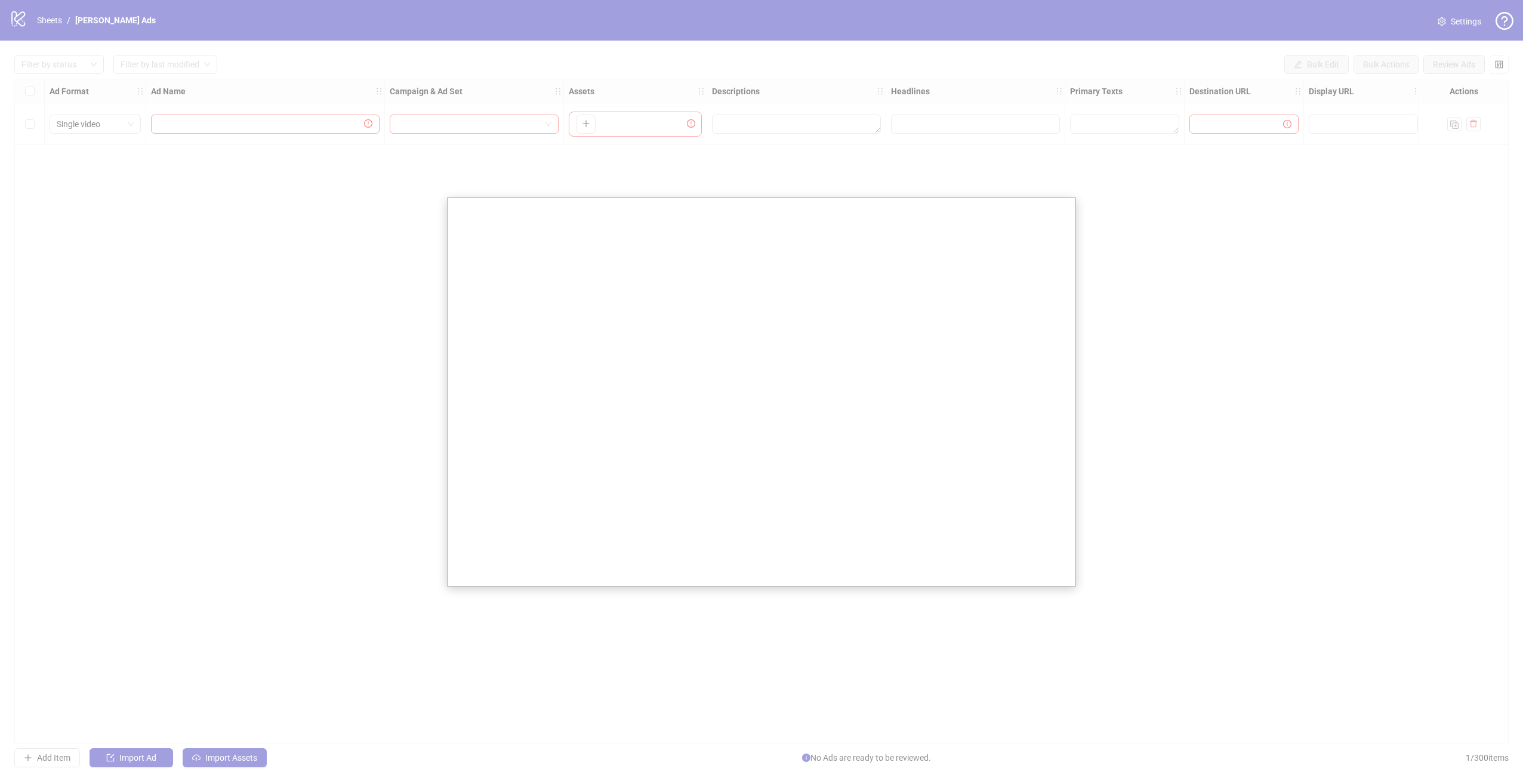
click at [1120, 207] on div at bounding box center [762, 392] width 1523 height 784
click at [1140, 277] on div at bounding box center [762, 392] width 1523 height 784
click at [1225, 260] on div at bounding box center [762, 392] width 1523 height 784
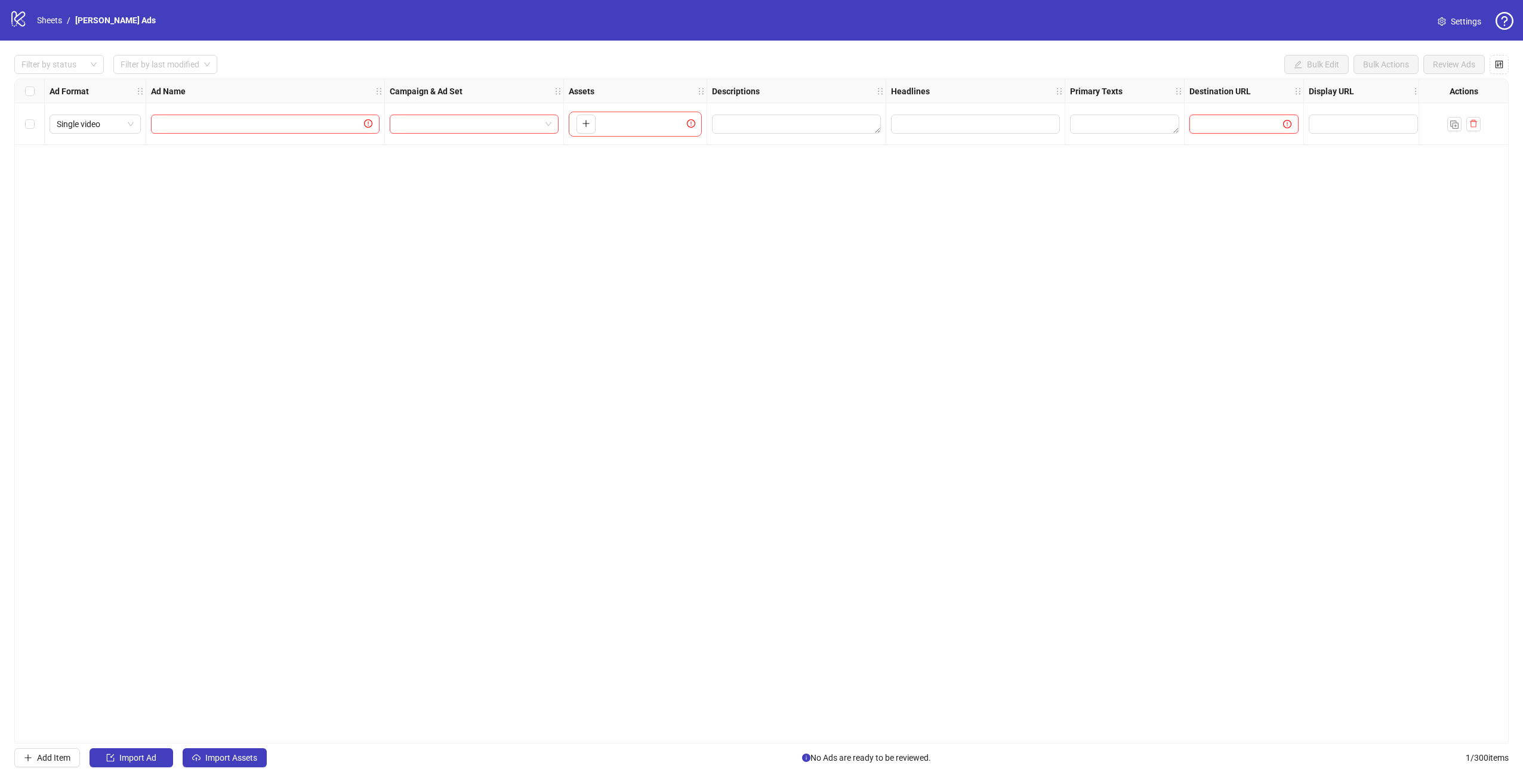
click at [1238, 123] on input "text" at bounding box center [1232, 123] width 70 height 13
click at [1333, 126] on input "text" at bounding box center [1362, 123] width 92 height 13
click at [1219, 96] on strong "Destination URL" at bounding box center [1219, 91] width 61 height 13
click at [1210, 127] on input "text" at bounding box center [1232, 123] width 70 height 13
click at [132, 761] on span "Import Ad" at bounding box center [138, 758] width 37 height 10
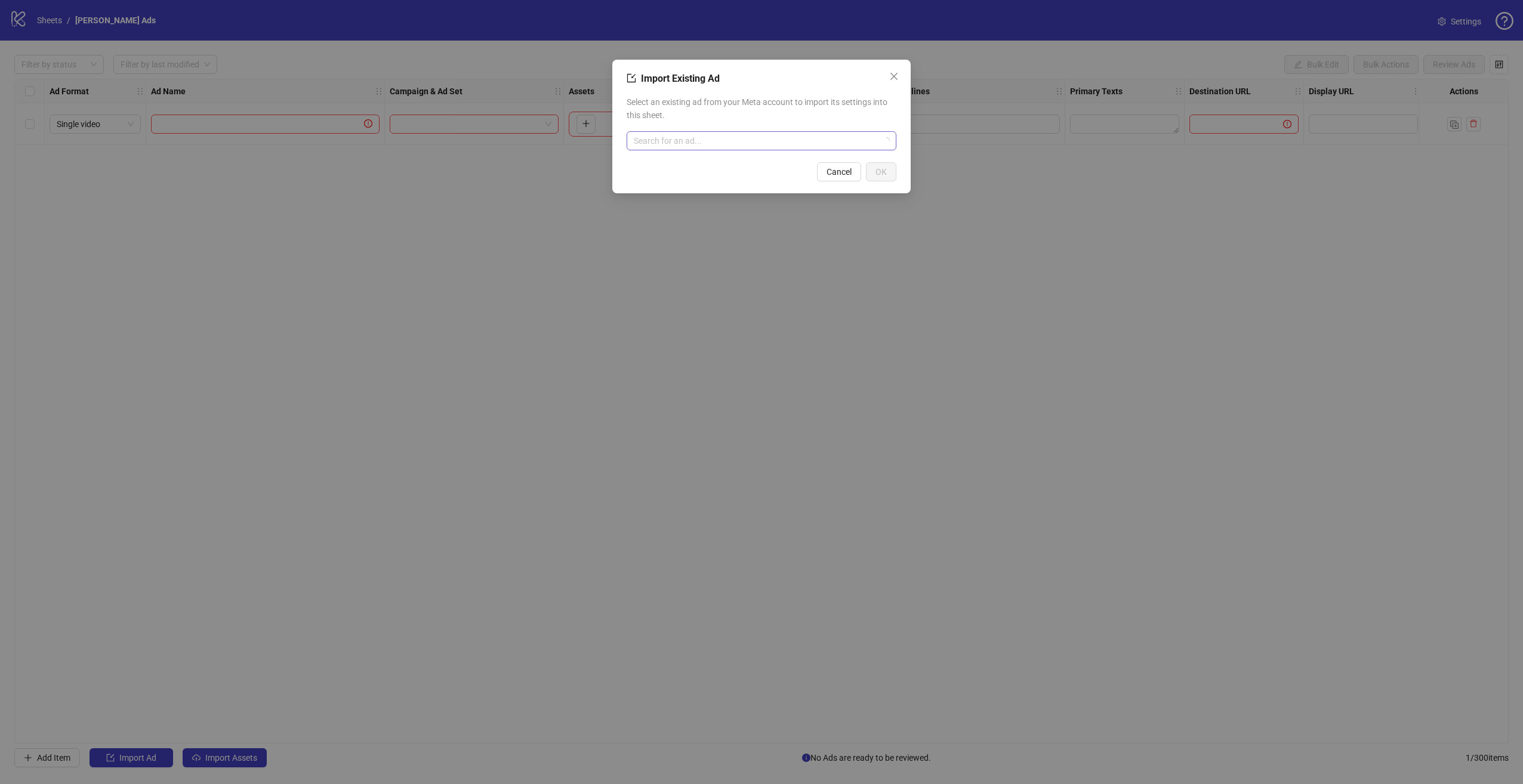
click at [758, 143] on input "search" at bounding box center [755, 141] width 244 height 18
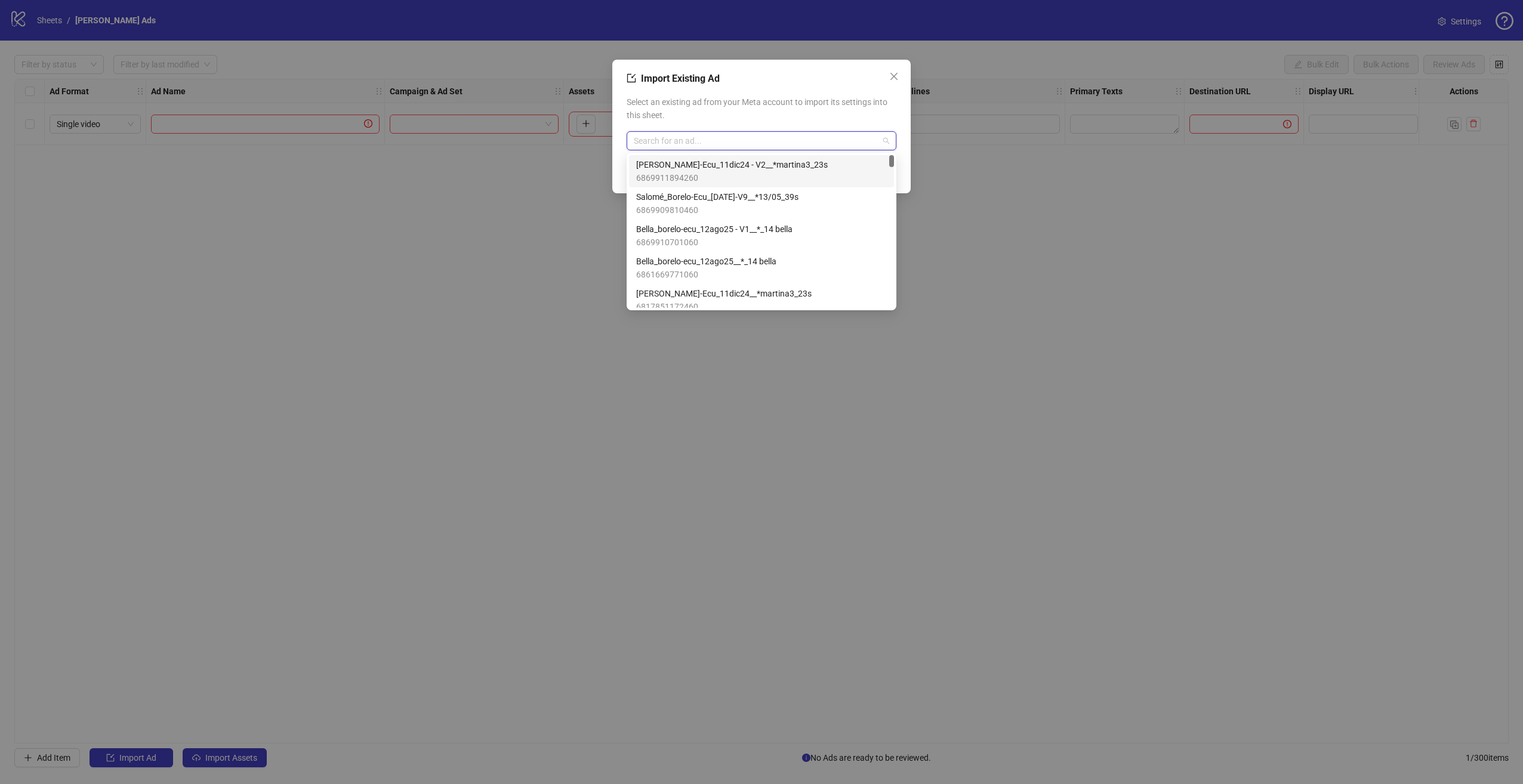
click at [764, 173] on span "6869911894260" at bounding box center [731, 177] width 192 height 13
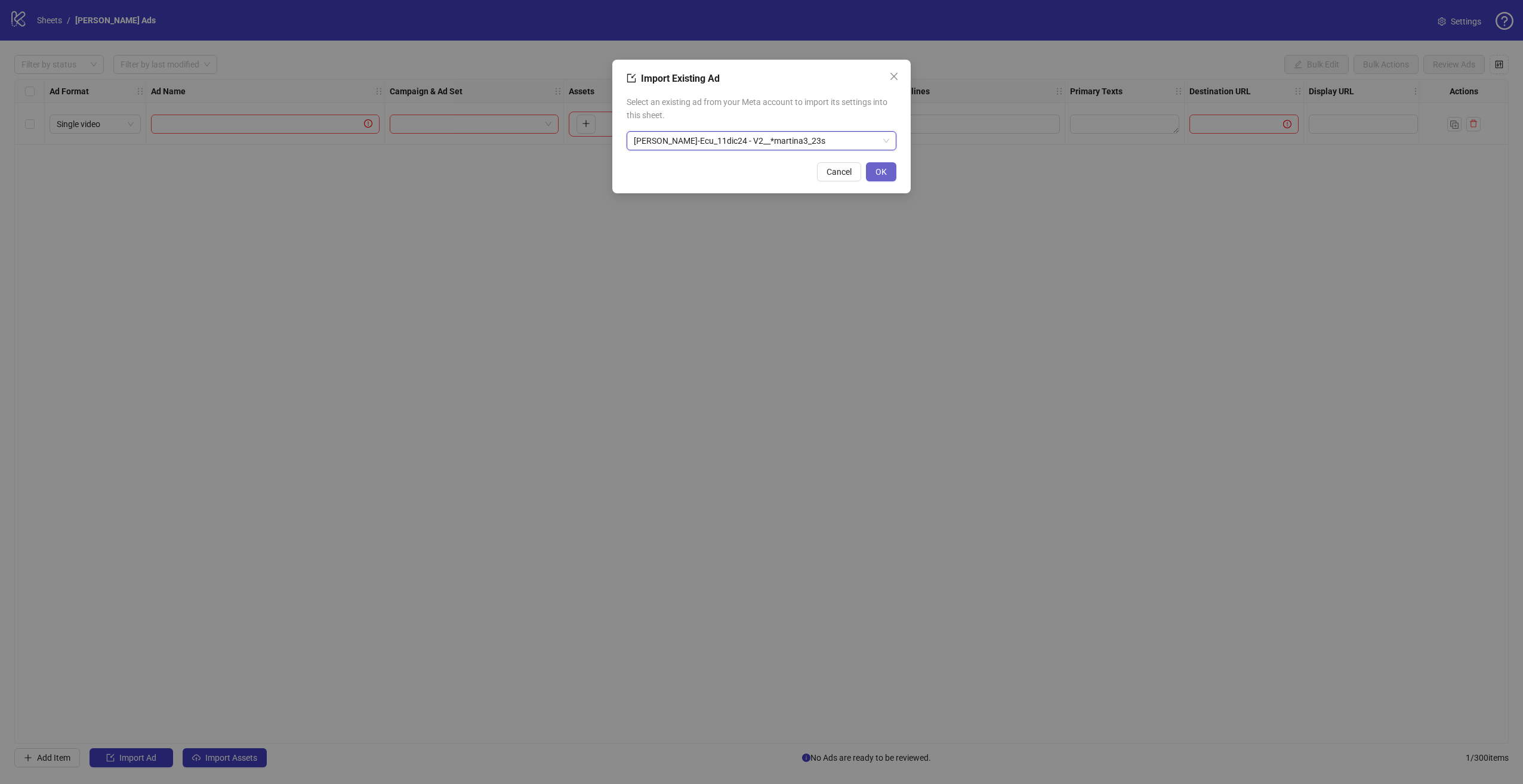
click at [890, 175] on button "OK" at bounding box center [881, 171] width 30 height 19
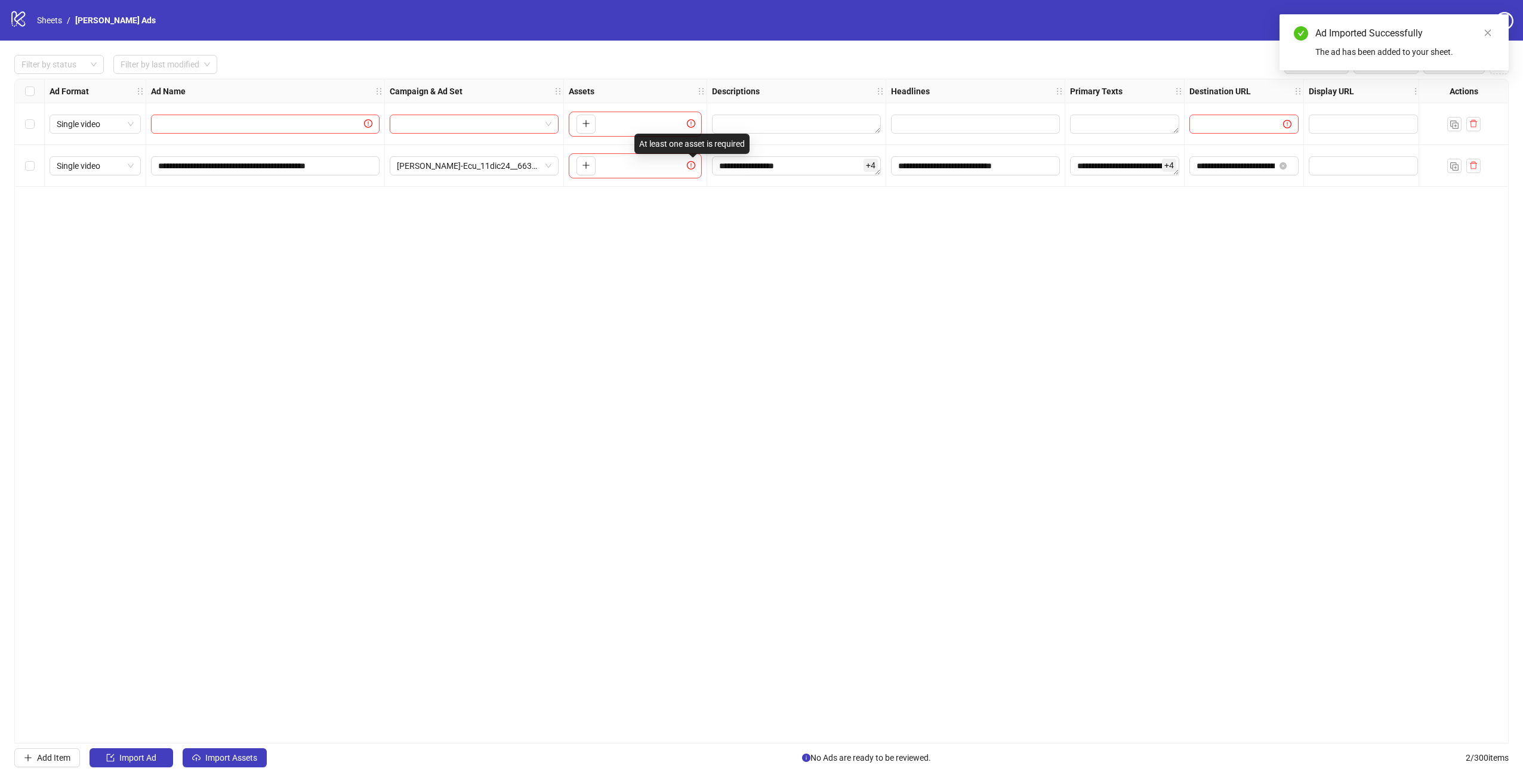
click at [690, 165] on icon "exclamation-circle" at bounding box center [690, 165] width 8 height 8
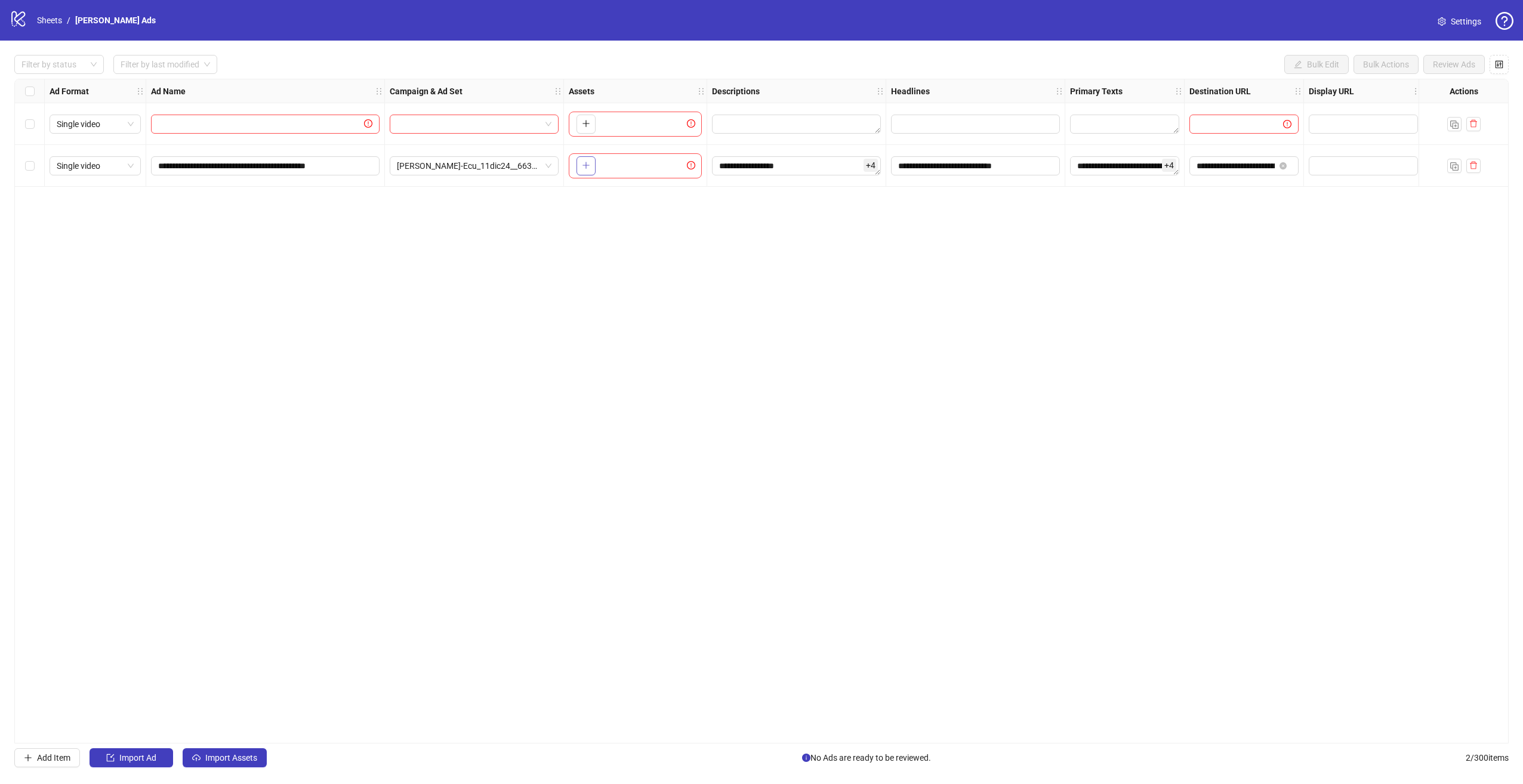
click at [580, 163] on button "button" at bounding box center [585, 166] width 19 height 19
click at [1242, 161] on input "**********" at bounding box center [1235, 165] width 78 height 13
click at [1241, 162] on input "**********" at bounding box center [1235, 165] width 78 height 13
click at [1236, 179] on div "**********" at bounding box center [1244, 166] width 120 height 42
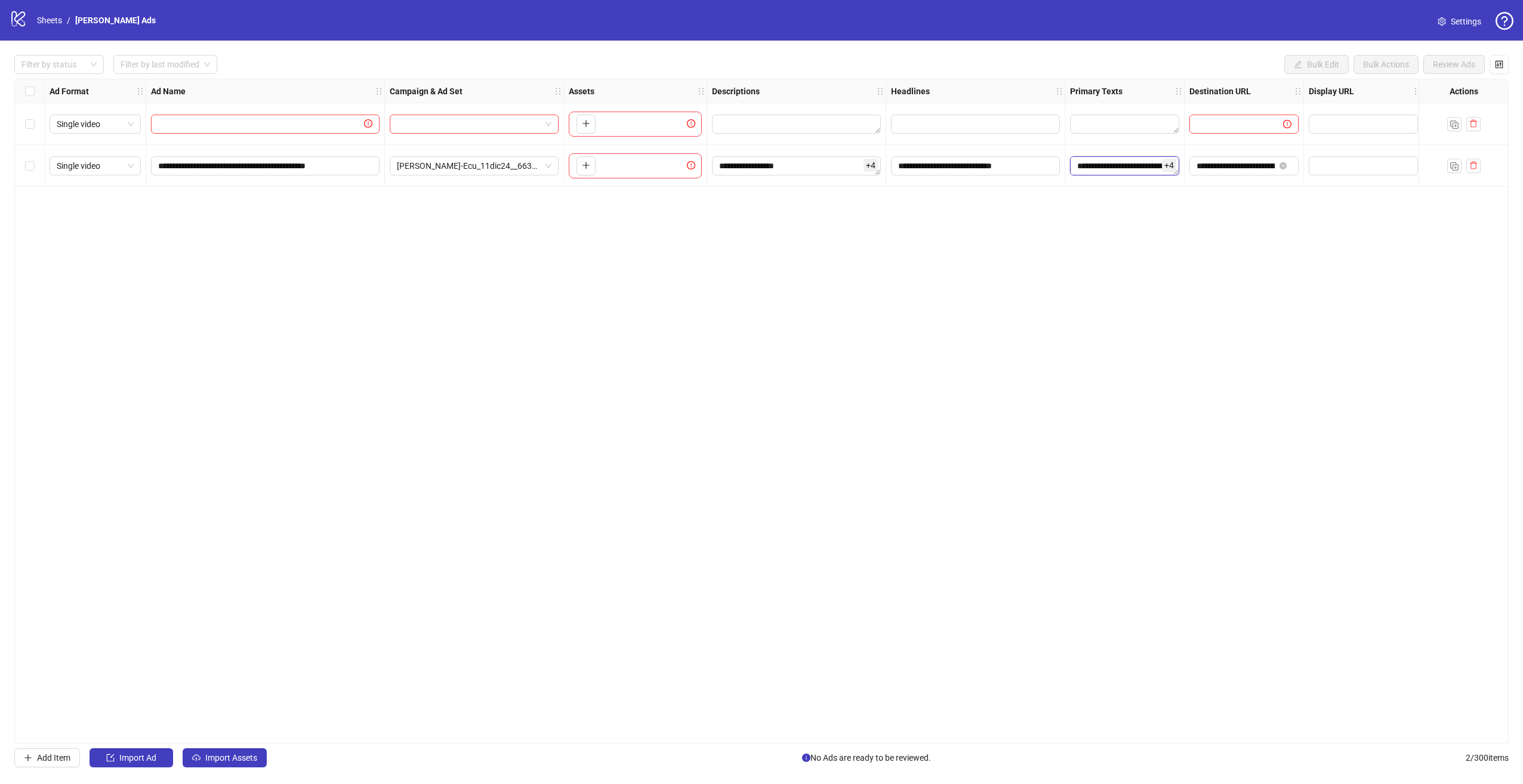
click at [1158, 166] on textarea "**********" at bounding box center [1124, 166] width 109 height 19
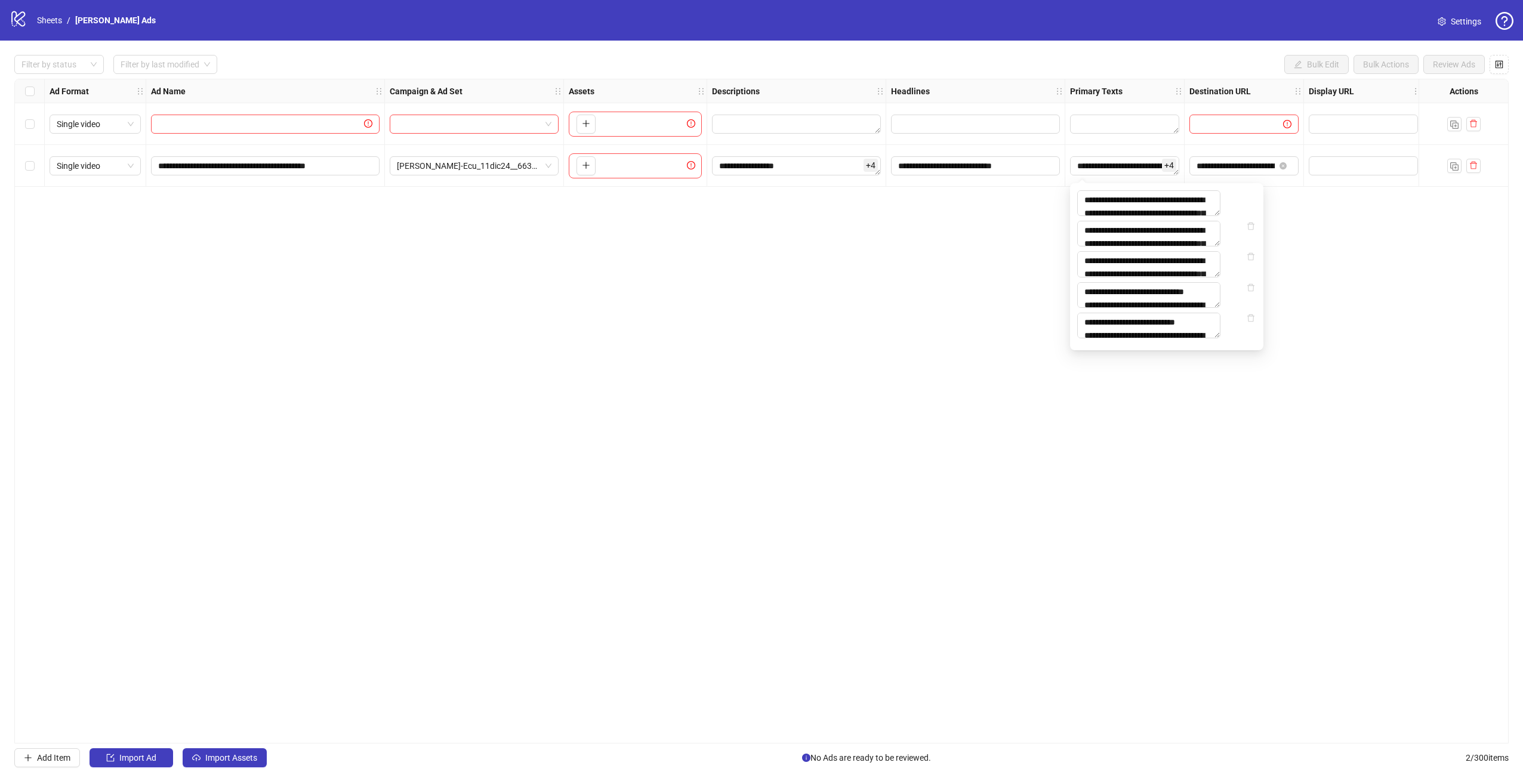
click at [1356, 315] on div "**********" at bounding box center [762, 411] width 1494 height 664
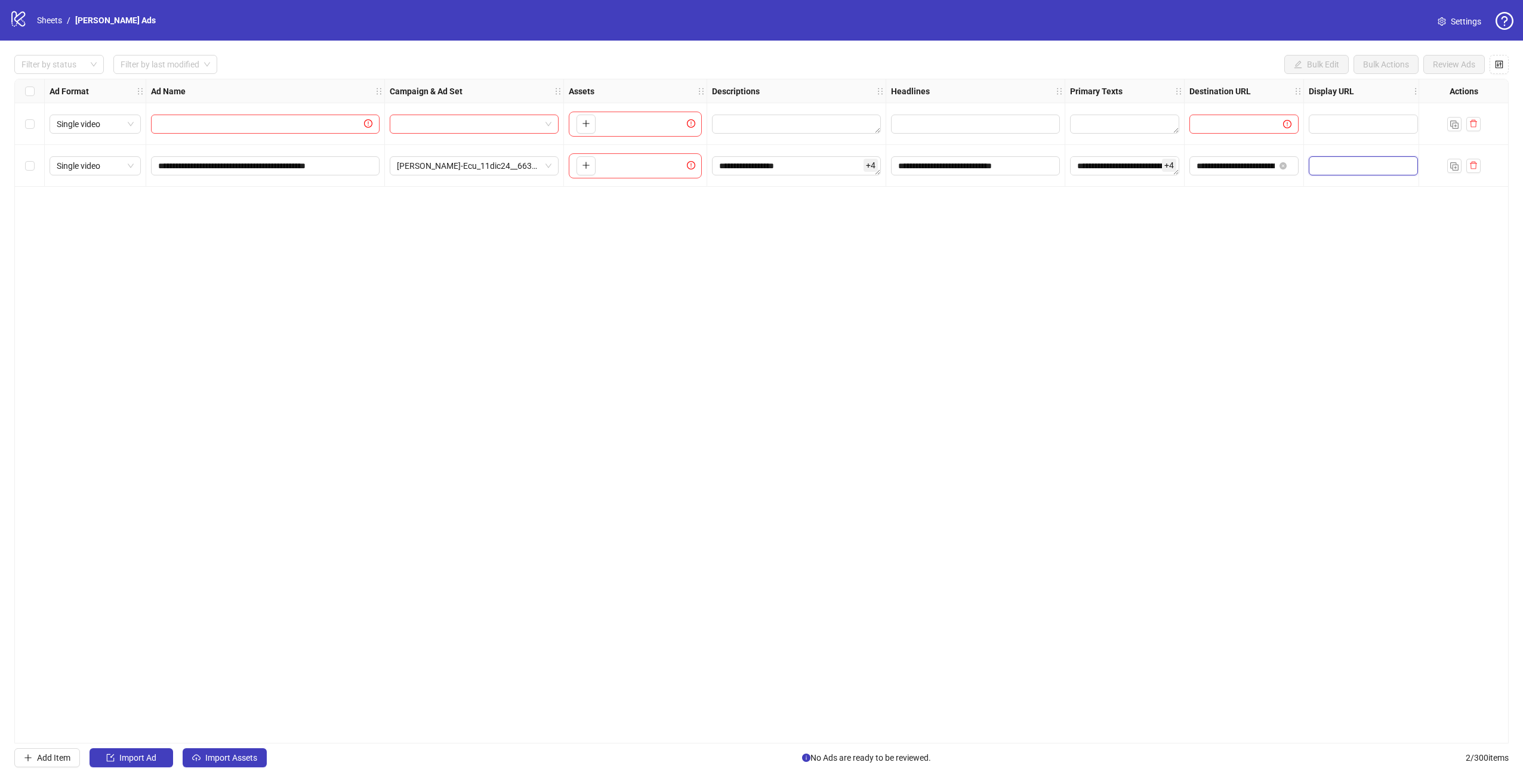
click at [1398, 164] on input "text" at bounding box center [1362, 165] width 92 height 13
click at [1372, 254] on div "**********" at bounding box center [762, 411] width 1494 height 664
click at [235, 759] on span "Import Assets" at bounding box center [231, 758] width 52 height 10
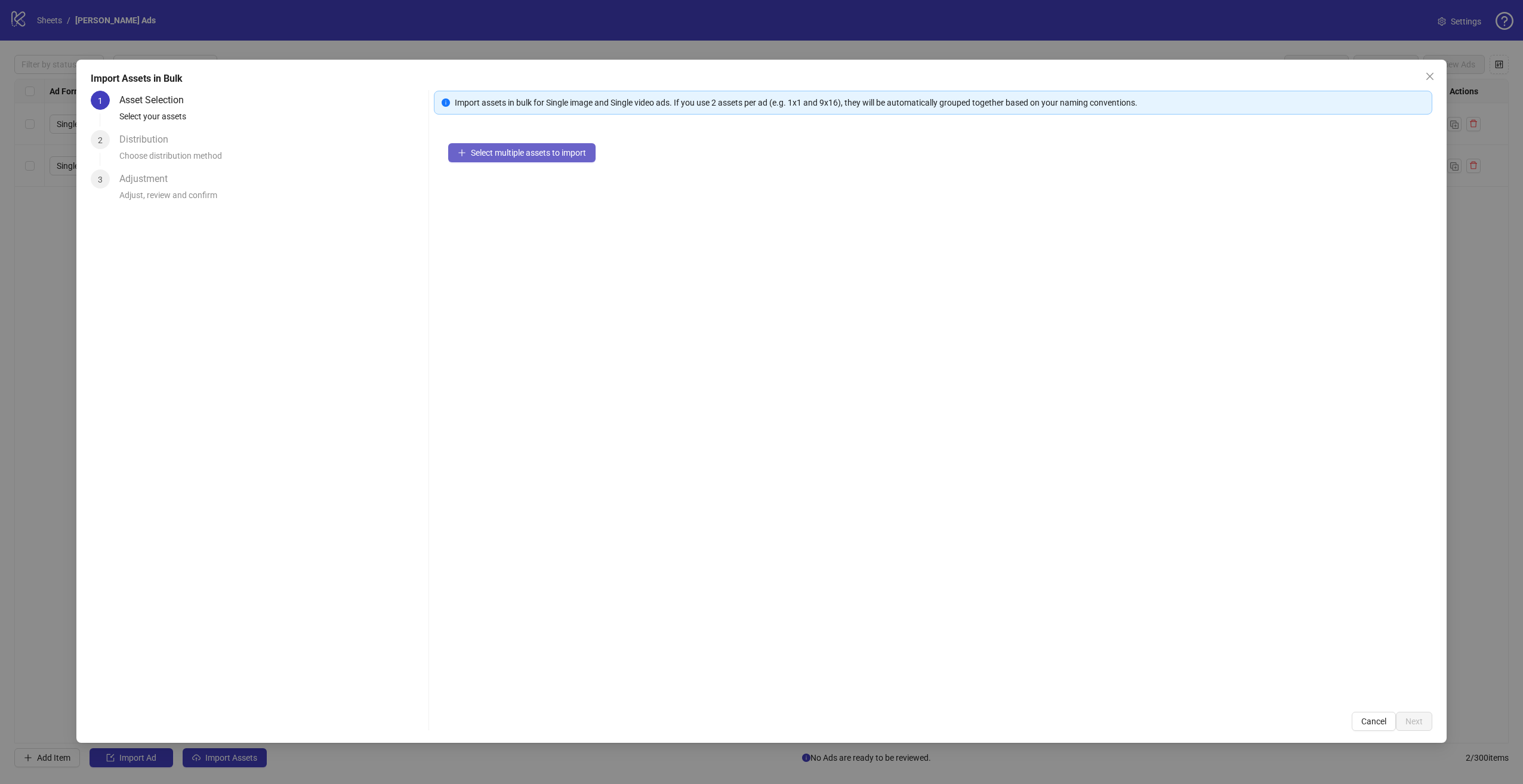
click at [543, 157] on span "Select multiple assets to import" at bounding box center [528, 152] width 115 height 10
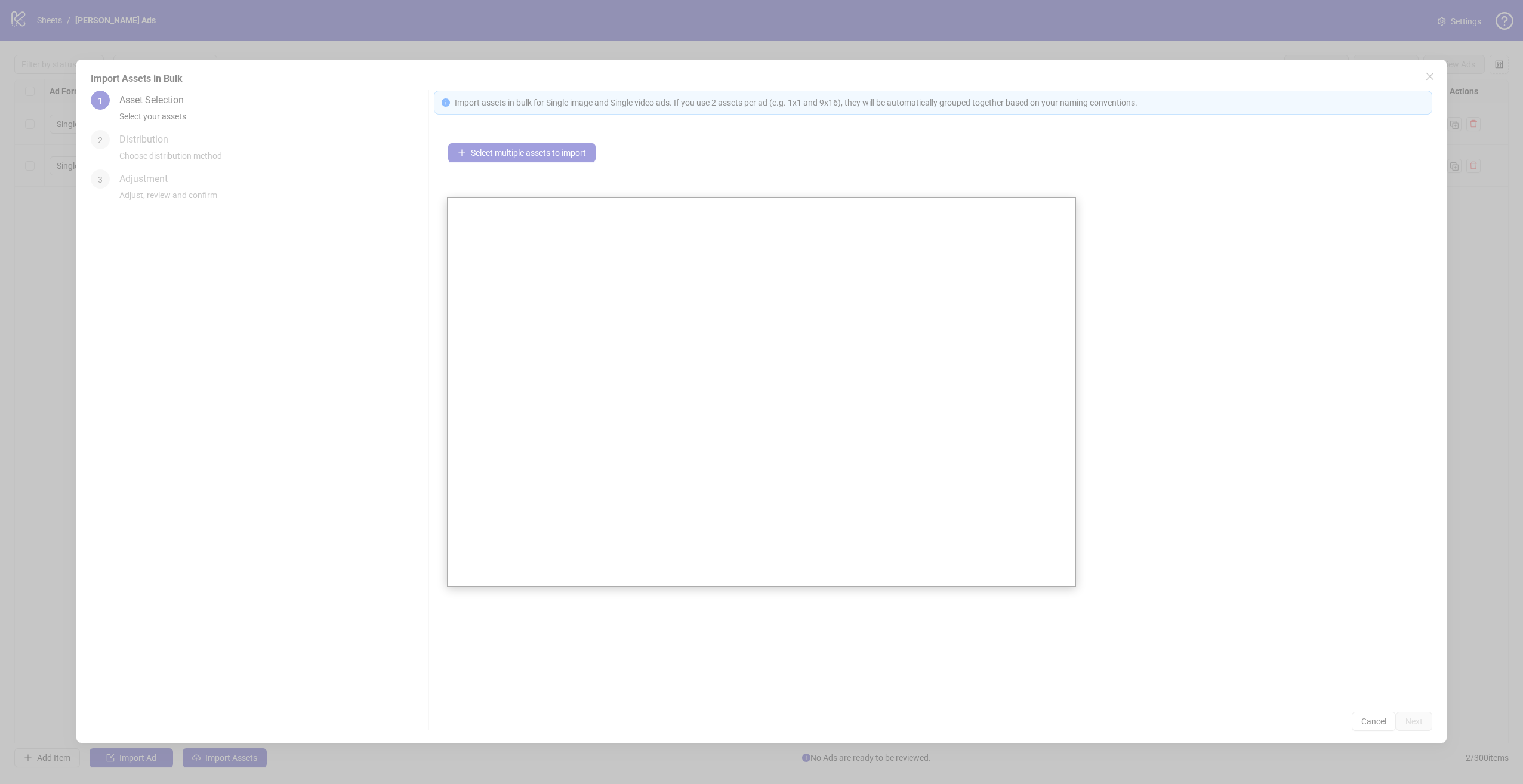
click at [1174, 249] on div at bounding box center [762, 392] width 1523 height 784
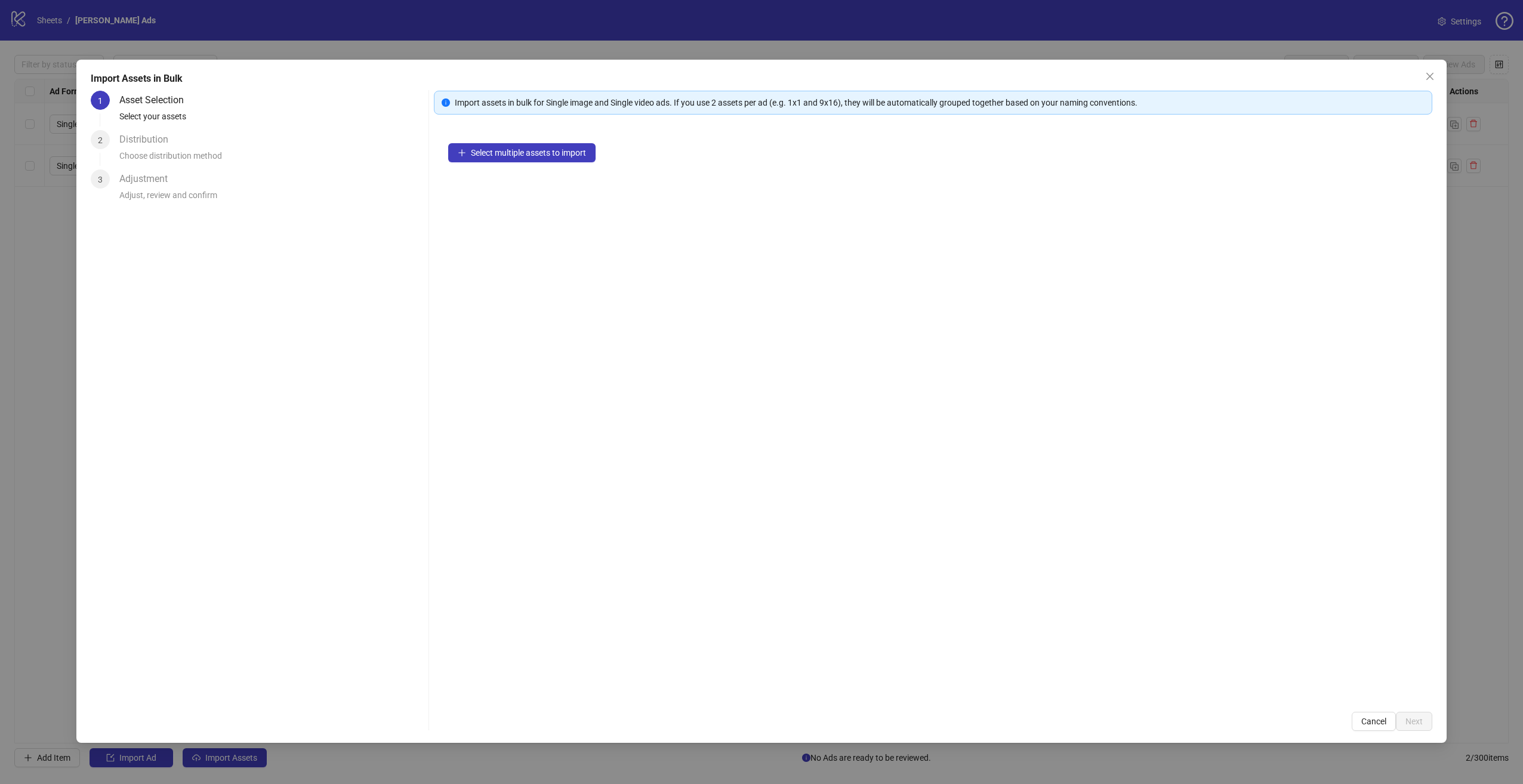
click at [183, 151] on div "Choose distribution method" at bounding box center [272, 159] width 304 height 20
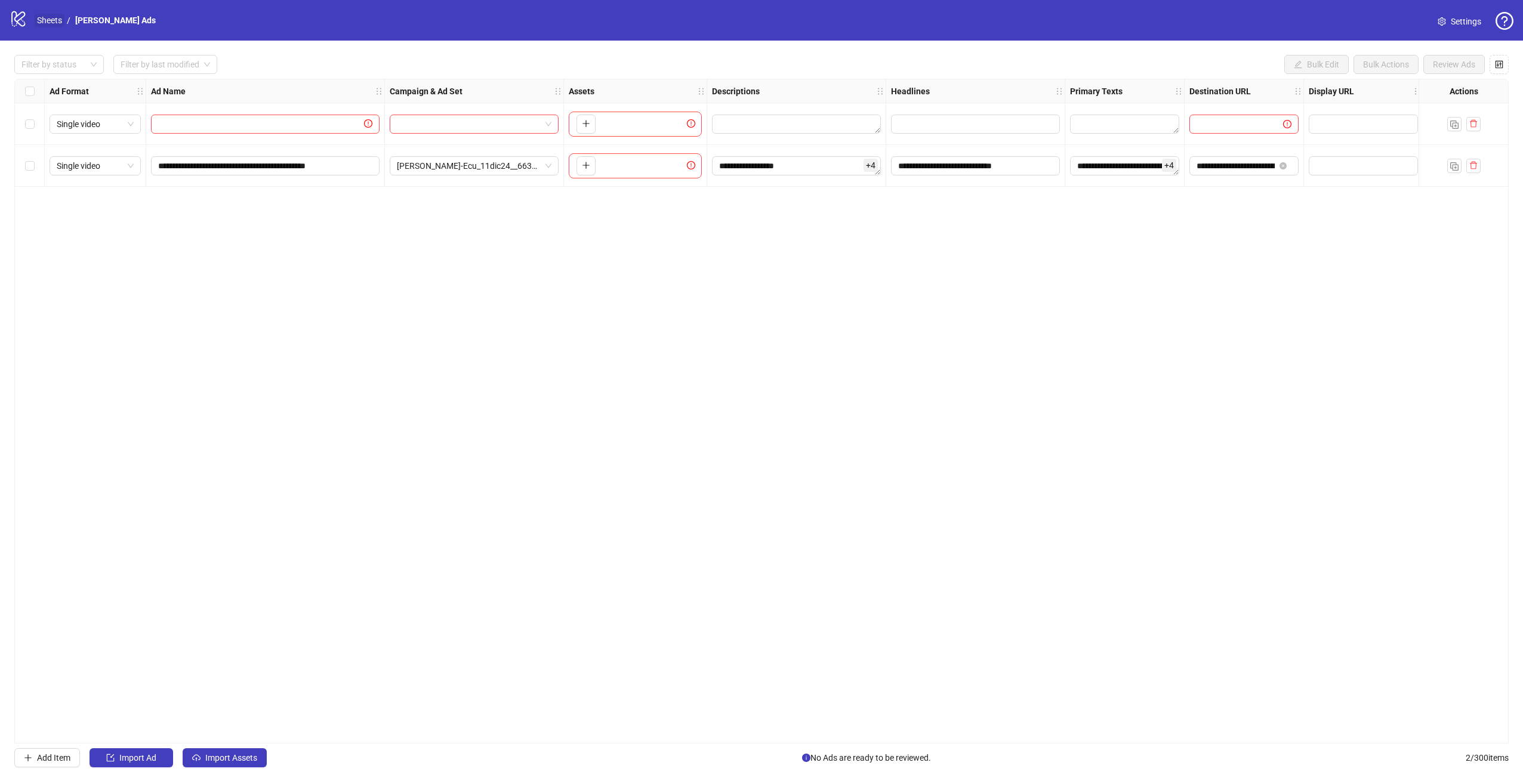
click at [52, 18] on link "Sheets" at bounding box center [49, 20] width 30 height 13
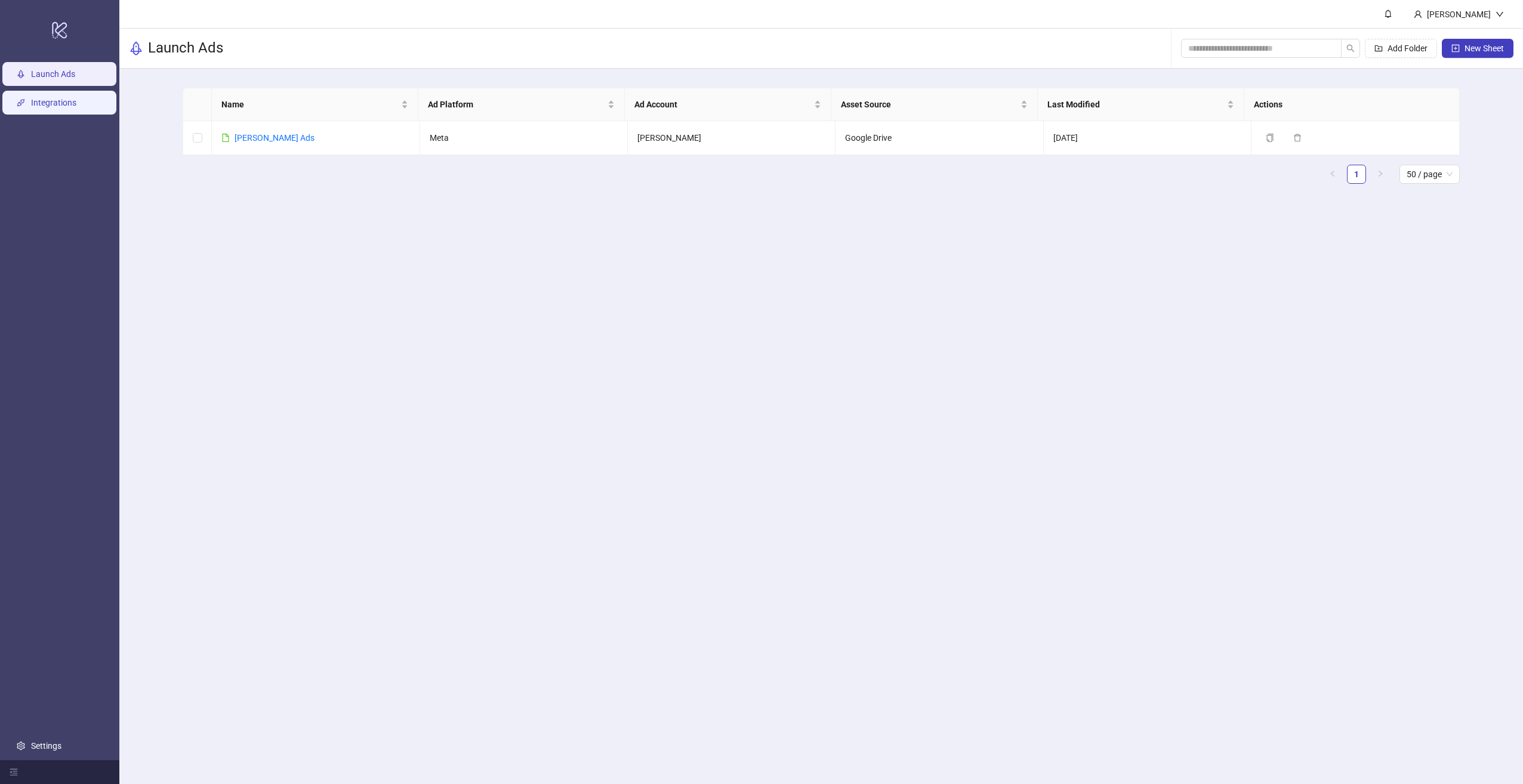
click at [63, 98] on link "Integrations" at bounding box center [54, 102] width 45 height 10
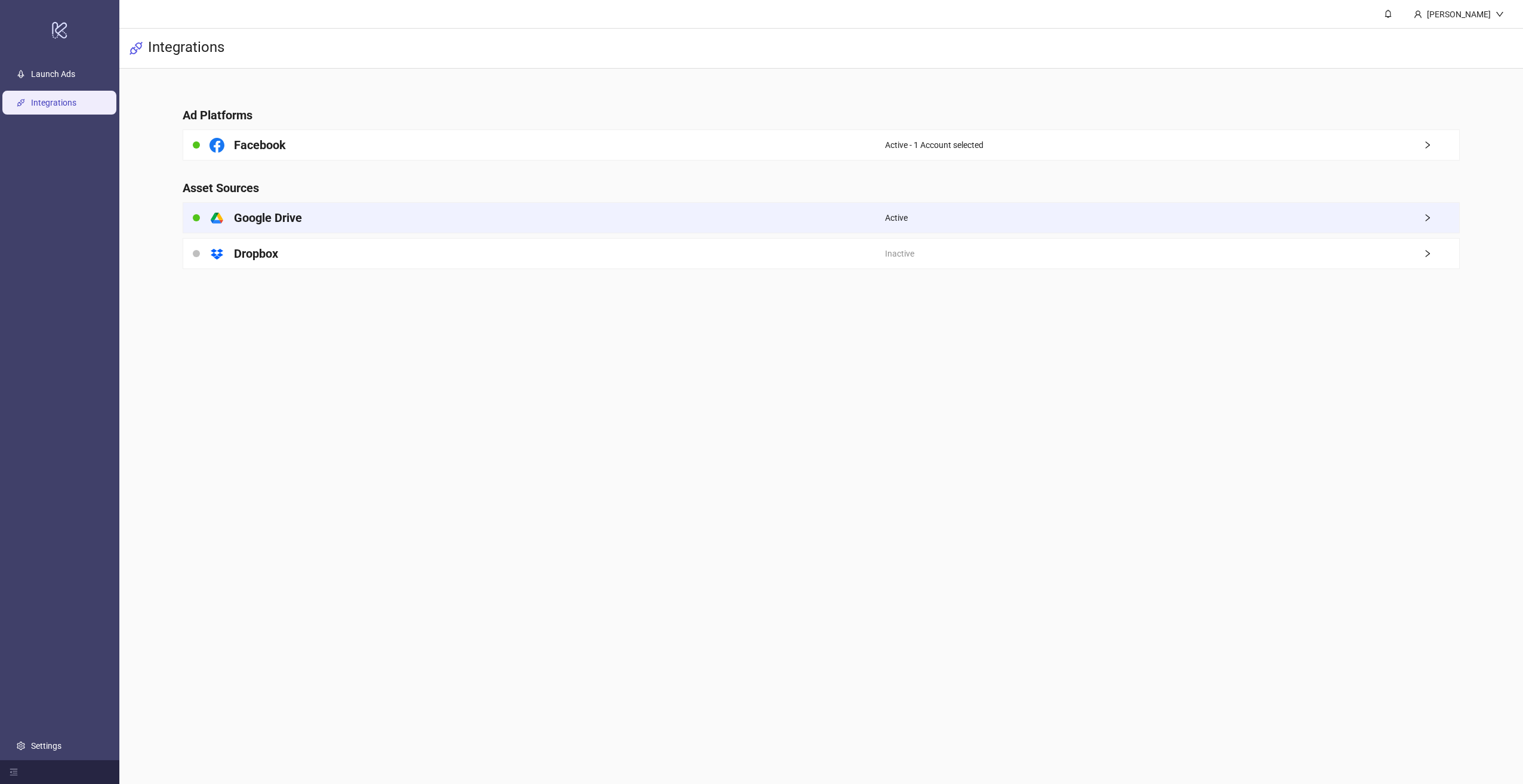
click at [517, 219] on div "platform/google_drive Google Drive" at bounding box center [534, 217] width 701 height 30
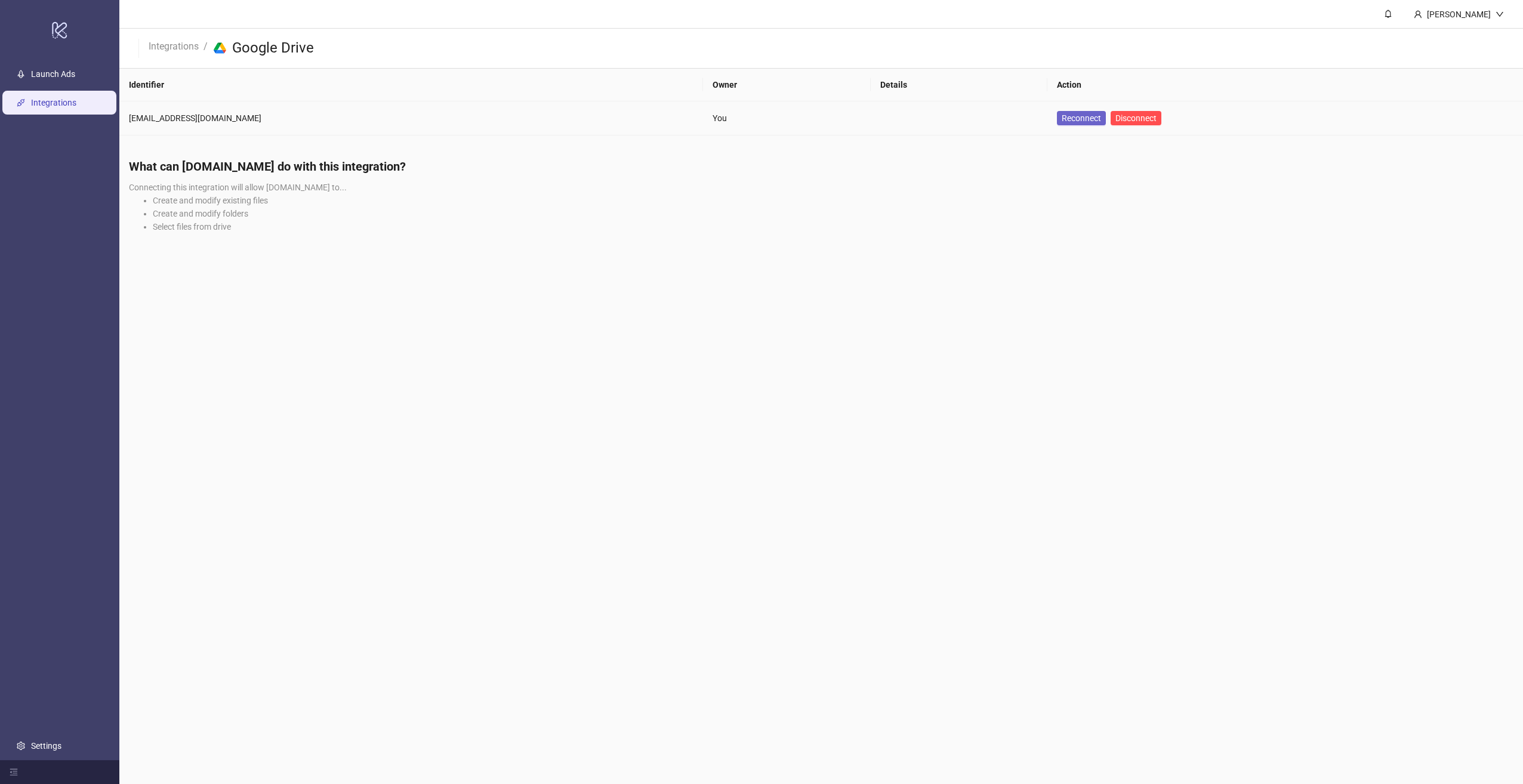
click at [1061, 116] on span "Reconnect" at bounding box center [1081, 118] width 39 height 10
click at [1139, 192] on div "What can Kitchn.io do with this integration? Connecting this integration will a…" at bounding box center [821, 200] width 1403 height 103
click at [76, 98] on link "Integrations" at bounding box center [54, 102] width 45 height 10
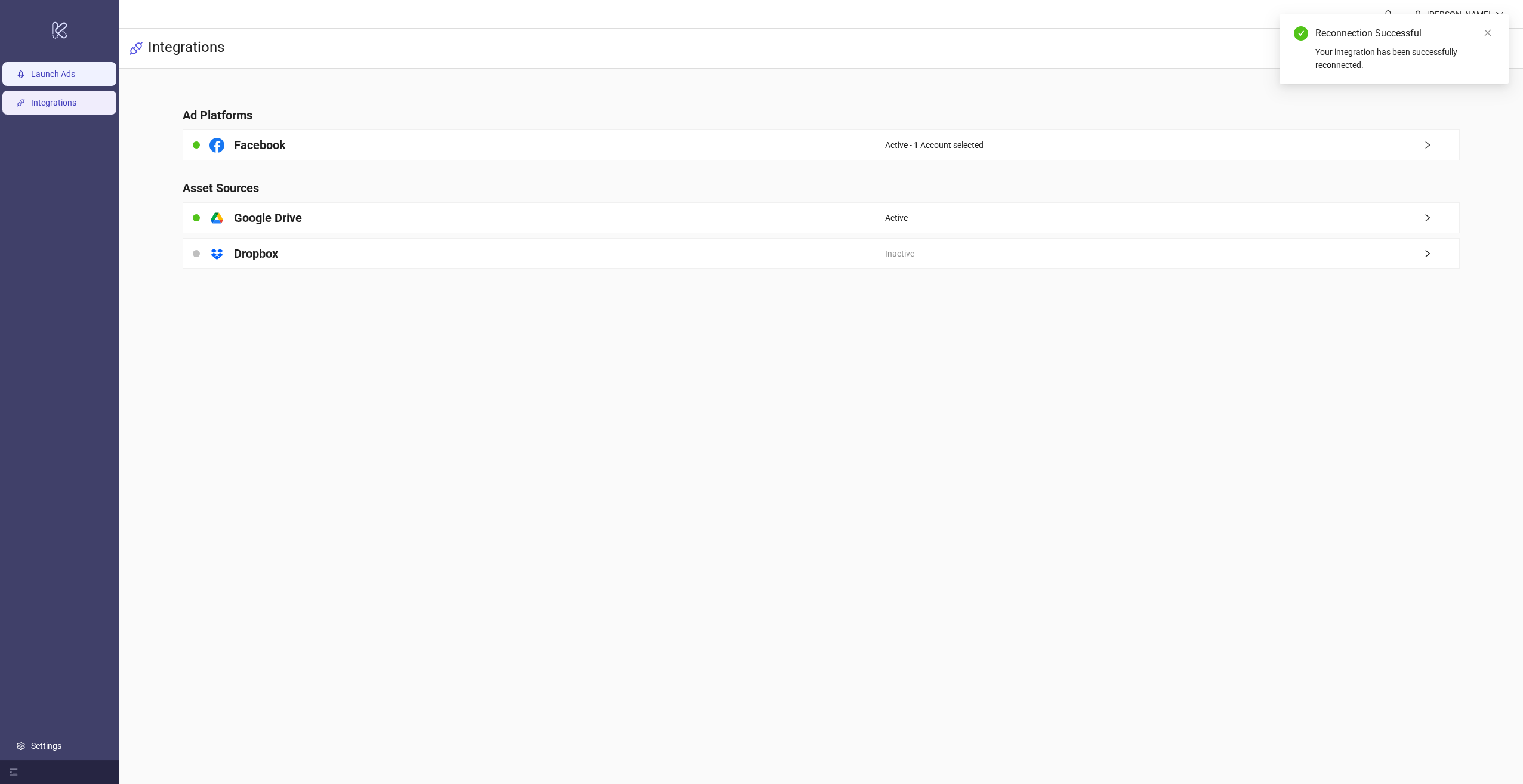
click at [49, 79] on link "Launch Ads" at bounding box center [53, 73] width 44 height 10
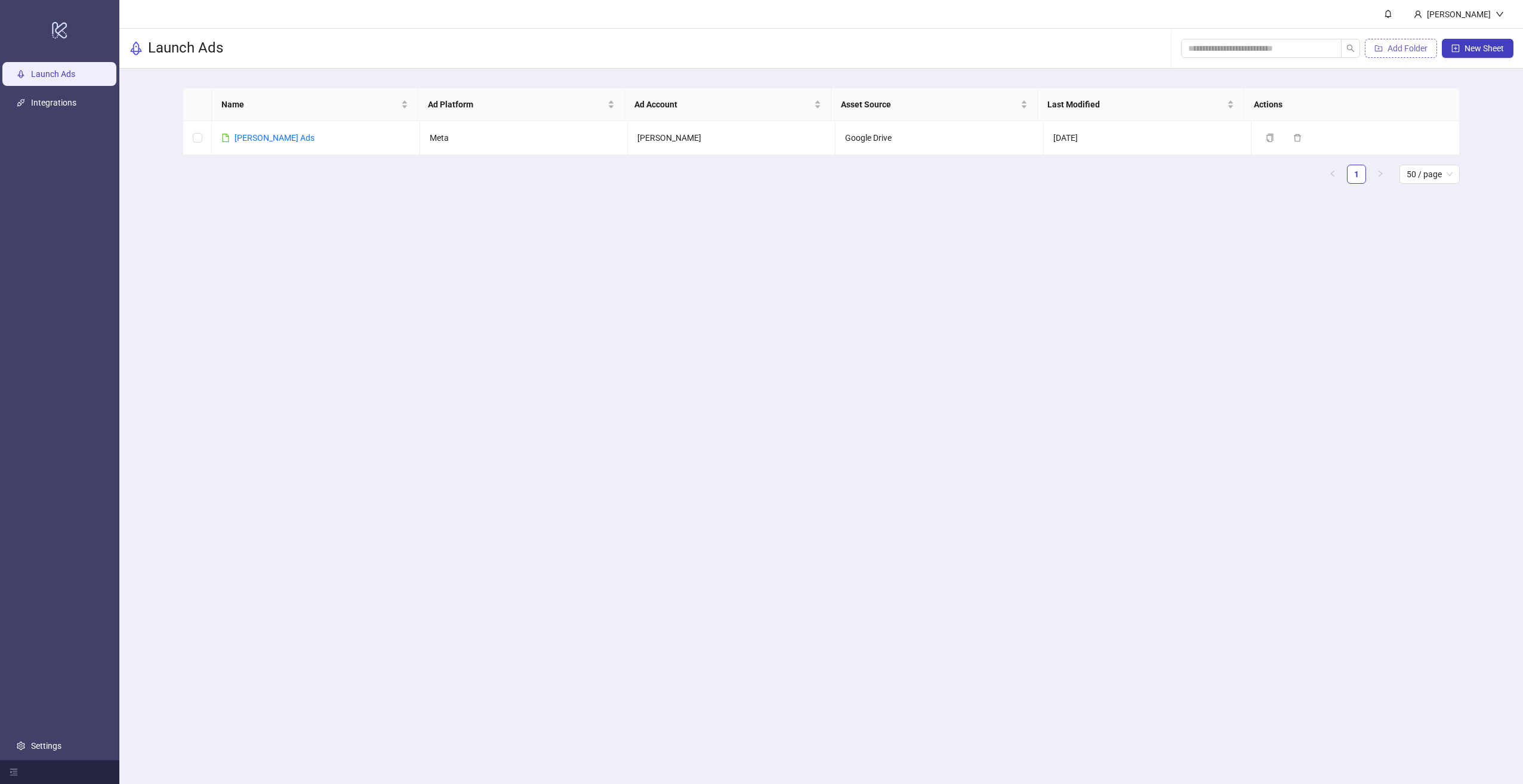
click at [1423, 51] on span "Add Folder" at bounding box center [1407, 48] width 40 height 10
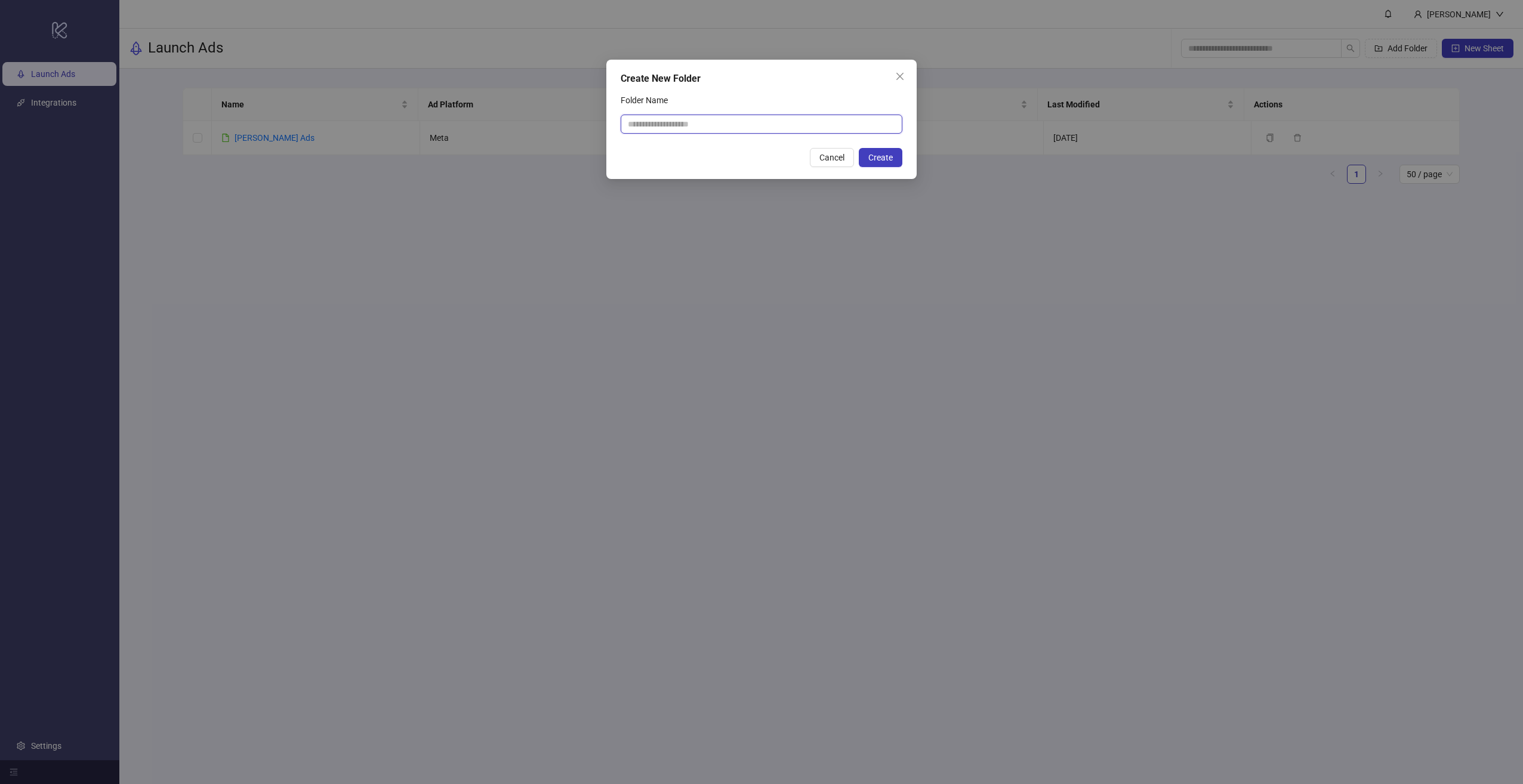
click at [720, 132] on input "Folder Name" at bounding box center [762, 123] width 282 height 19
click at [1023, 245] on div "Create New Folder Folder Name Cancel Create" at bounding box center [762, 392] width 1523 height 784
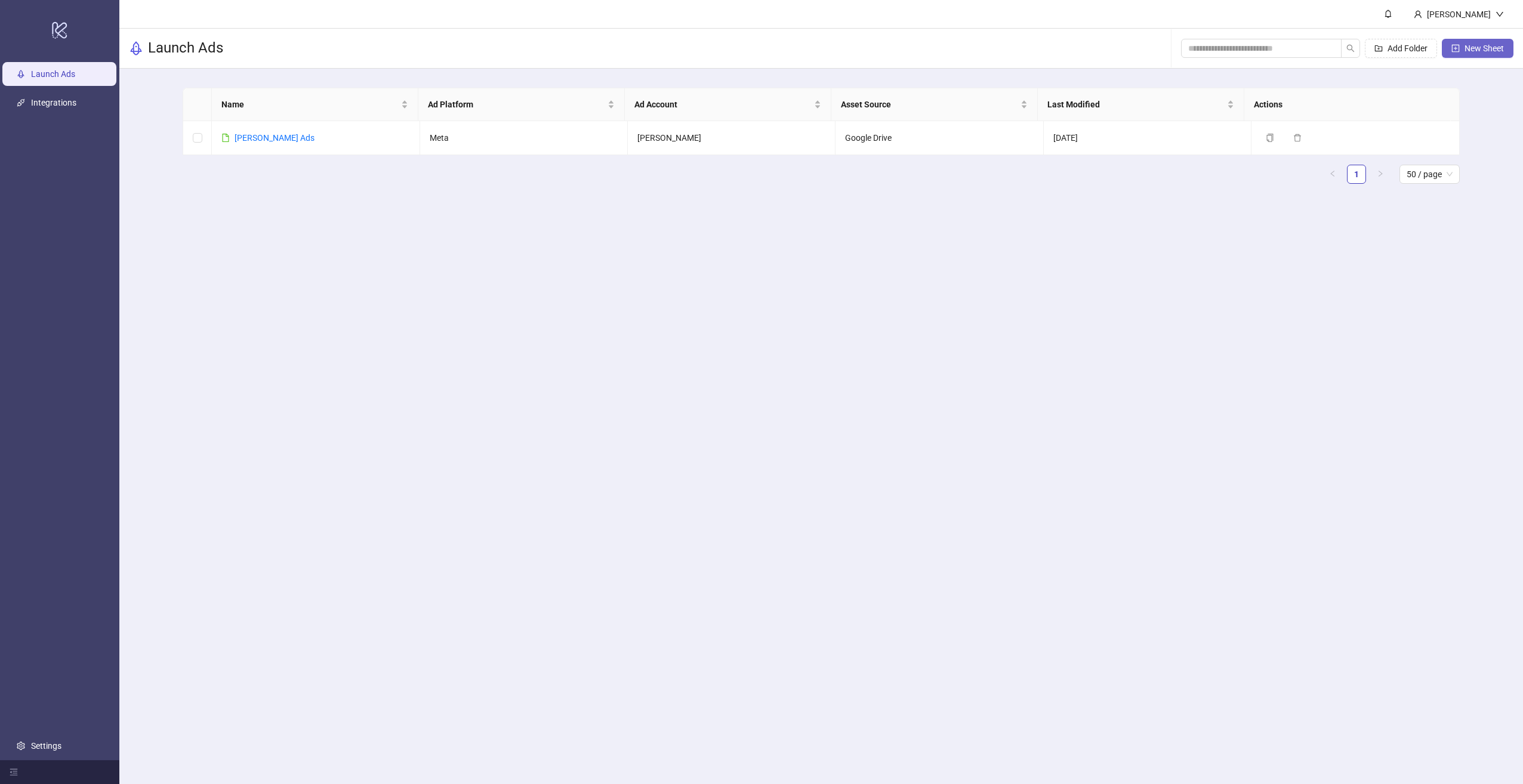
click at [1475, 48] on span "New Sheet" at bounding box center [1484, 48] width 39 height 10
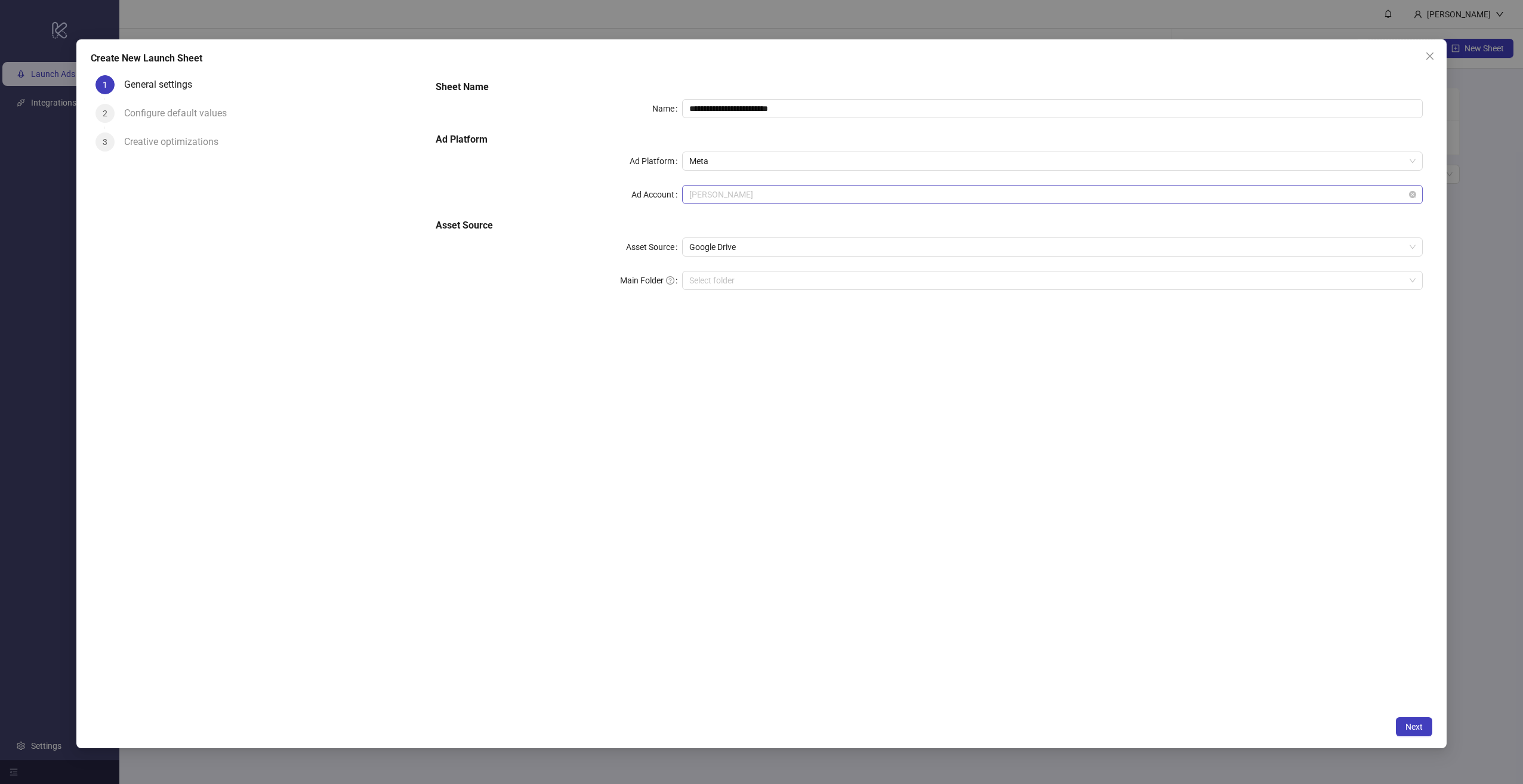
click at [737, 192] on span "Angie Alfonso" at bounding box center [1051, 194] width 726 height 18
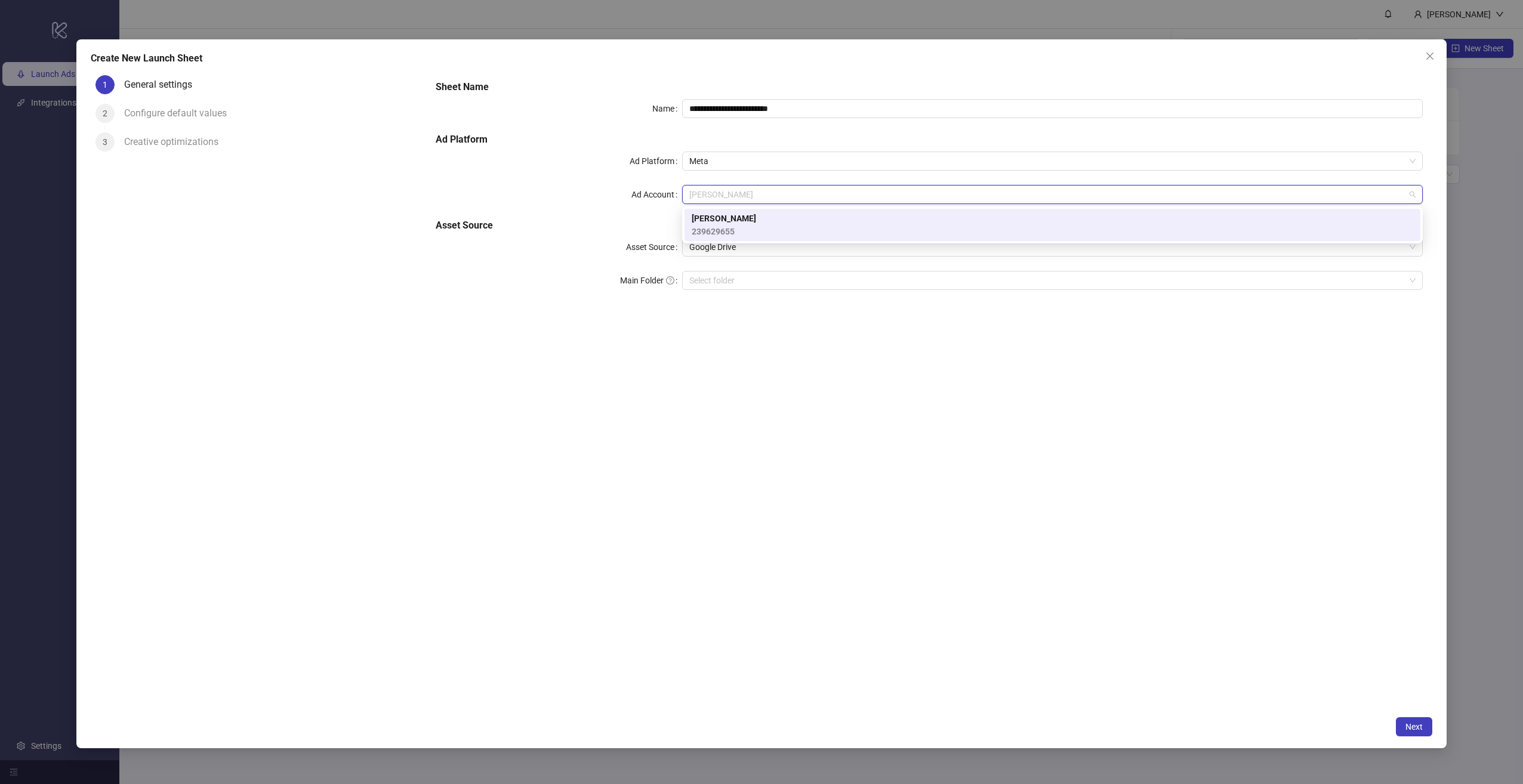
click at [723, 294] on div "**********" at bounding box center [929, 191] width 997 height 234
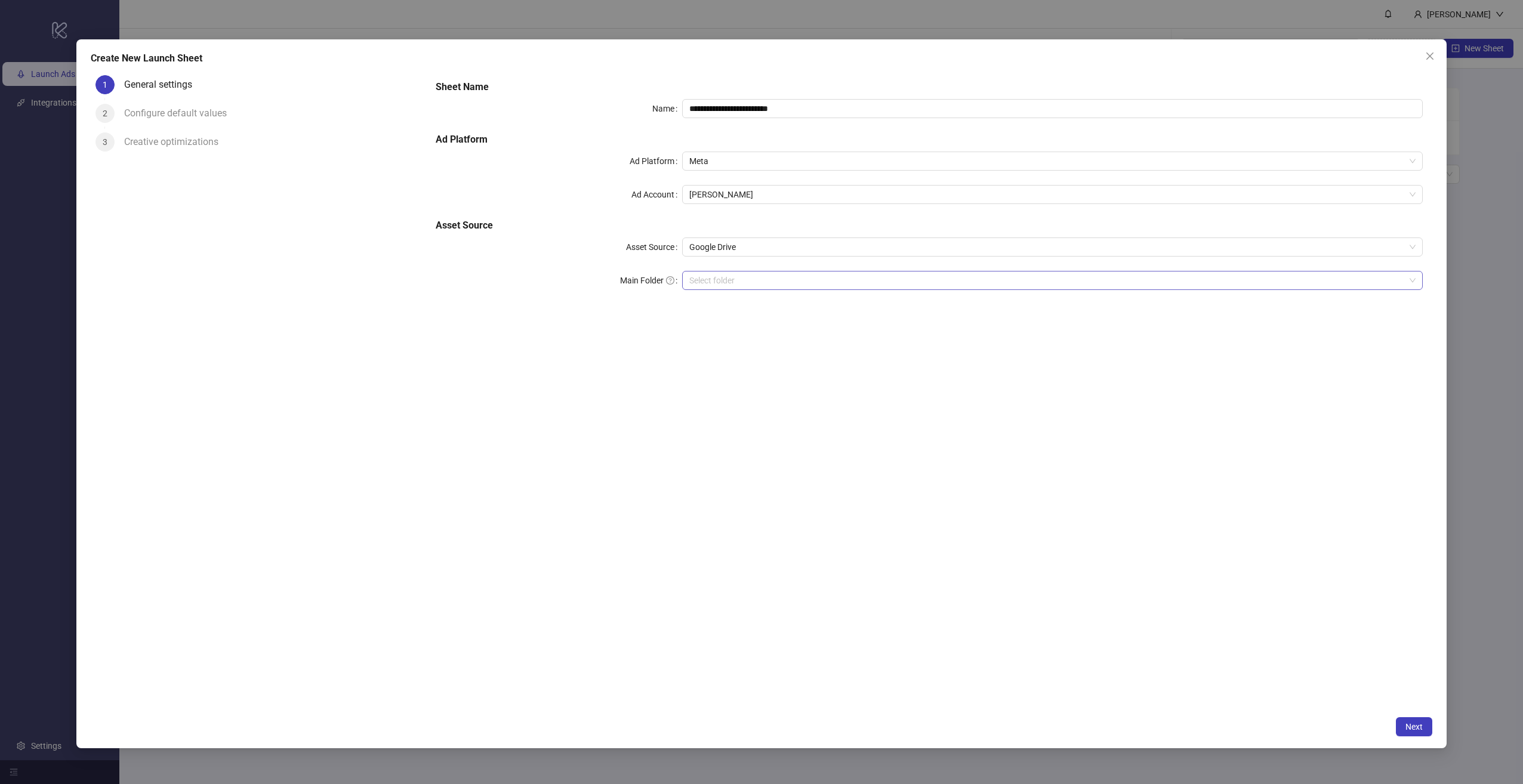
click at [726, 280] on input "Main Folder" at bounding box center [1046, 281] width 715 height 18
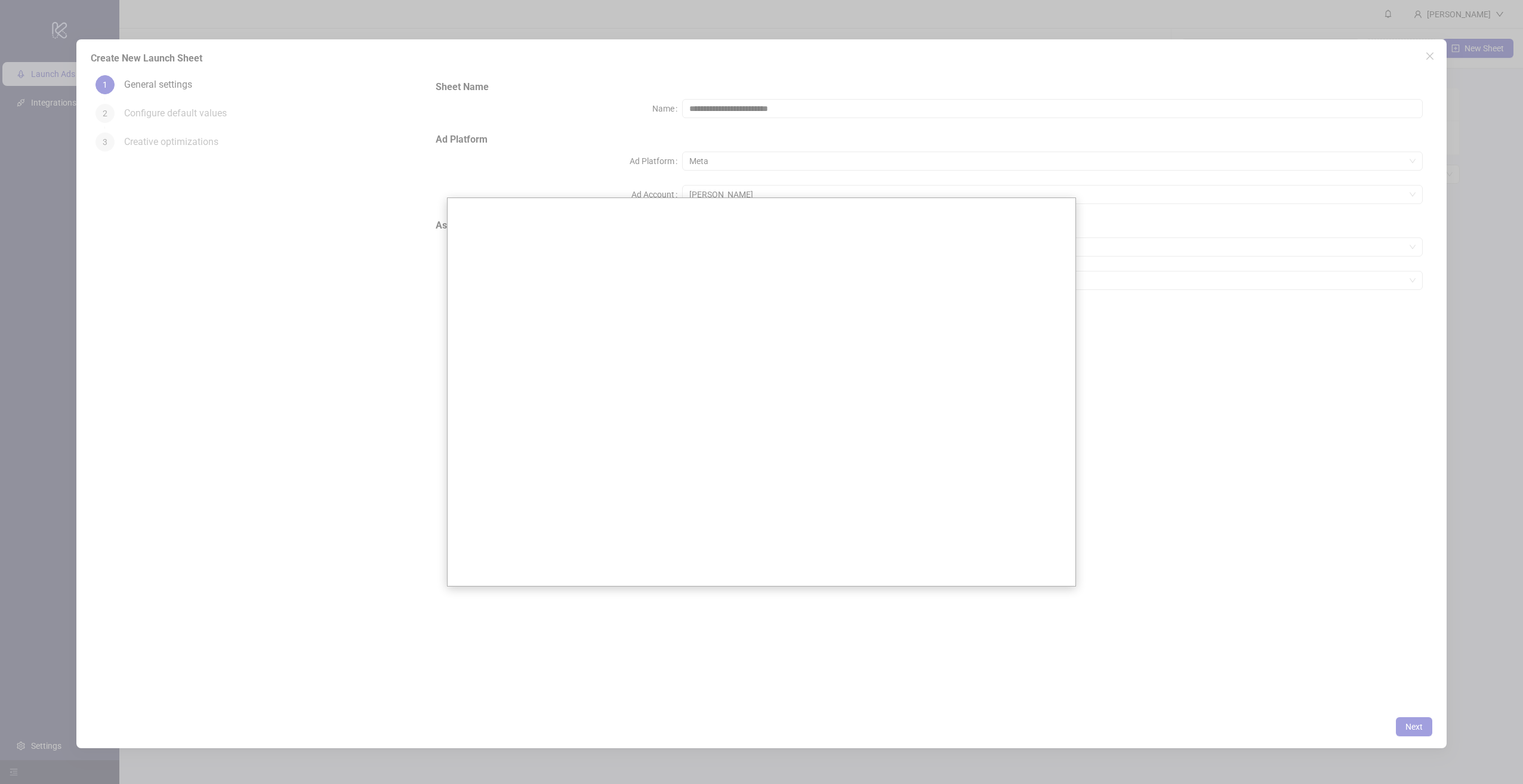
click at [1281, 322] on div at bounding box center [762, 392] width 1523 height 784
click at [1129, 207] on div at bounding box center [762, 392] width 1523 height 784
click at [1188, 263] on div at bounding box center [762, 392] width 1523 height 784
click at [1222, 542] on div at bounding box center [762, 392] width 1523 height 784
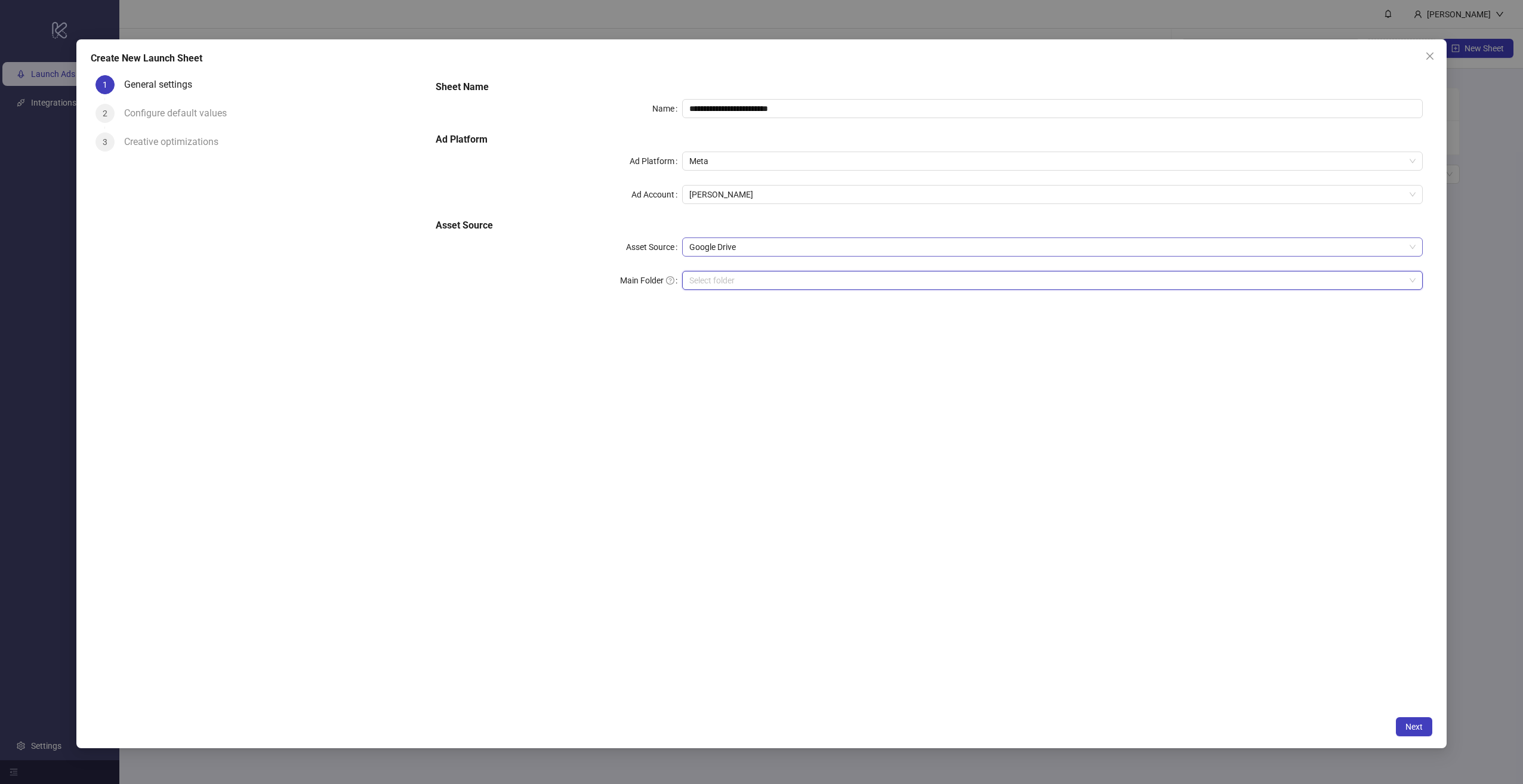
click at [731, 245] on span "Google Drive" at bounding box center [1051, 247] width 726 height 18
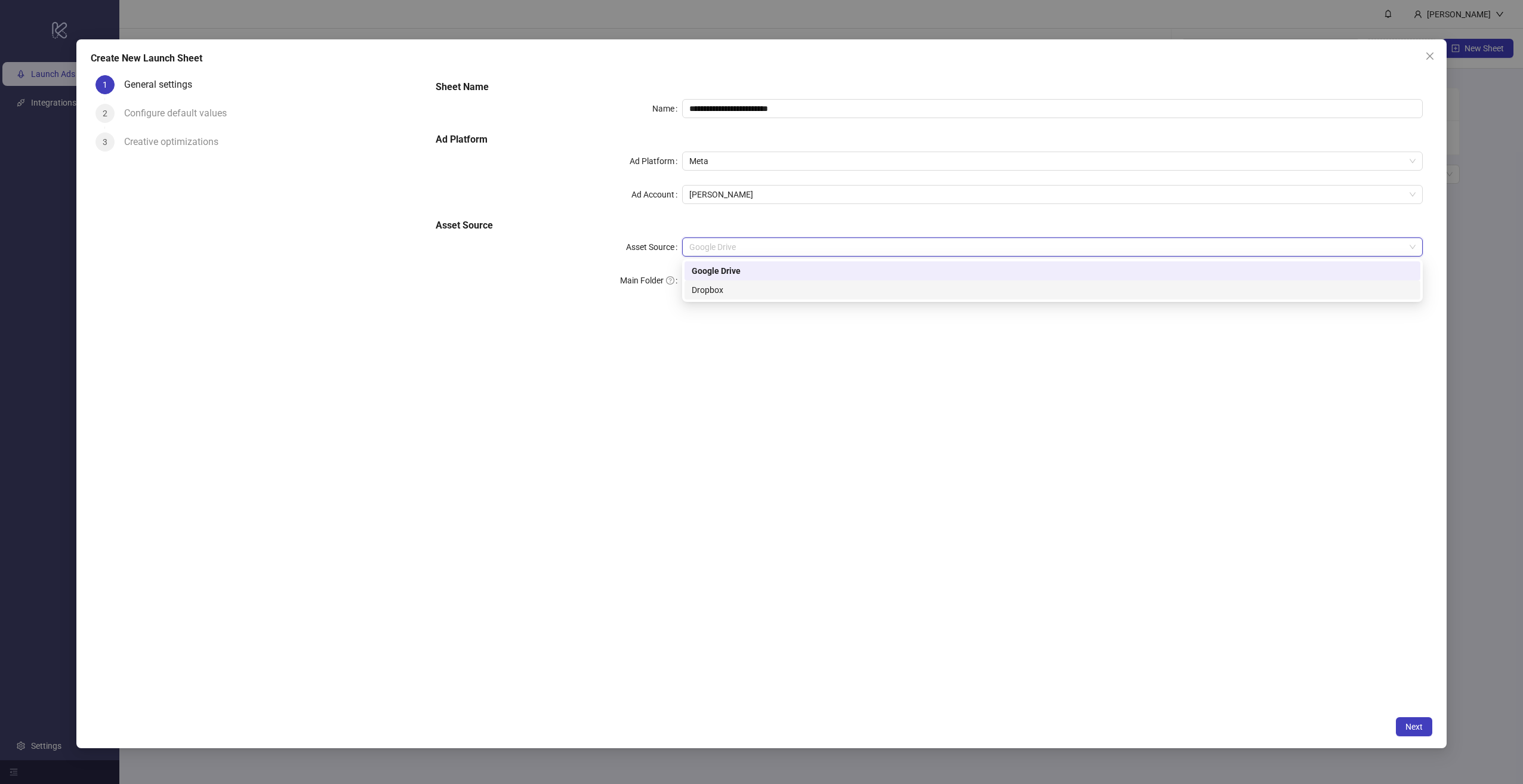
click at [724, 288] on div "Dropbox" at bounding box center [1052, 289] width 721 height 13
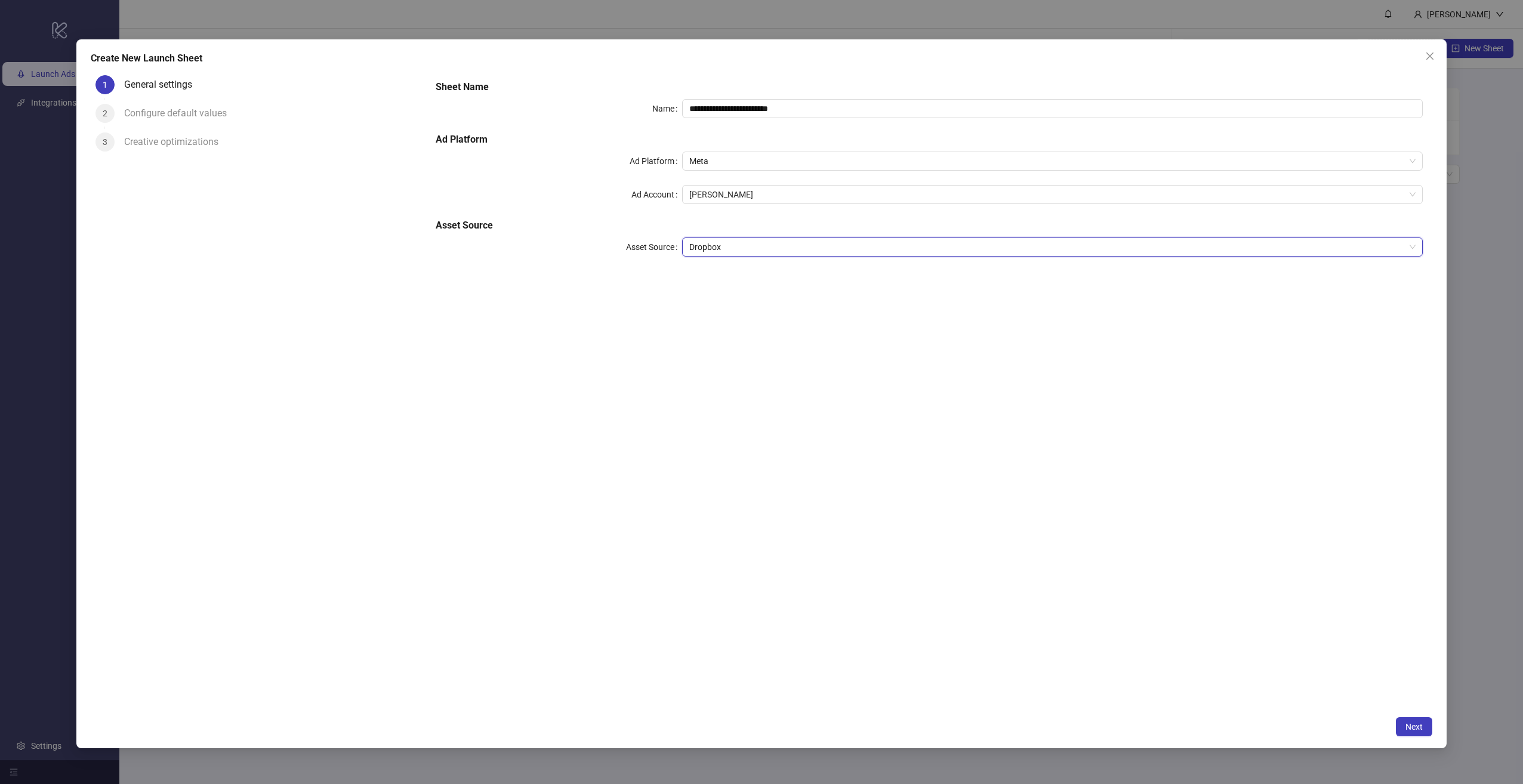
click at [1416, 714] on div "**********" at bounding box center [762, 394] width 1371 height 709
click at [1411, 720] on button "Next" at bounding box center [1414, 726] width 36 height 19
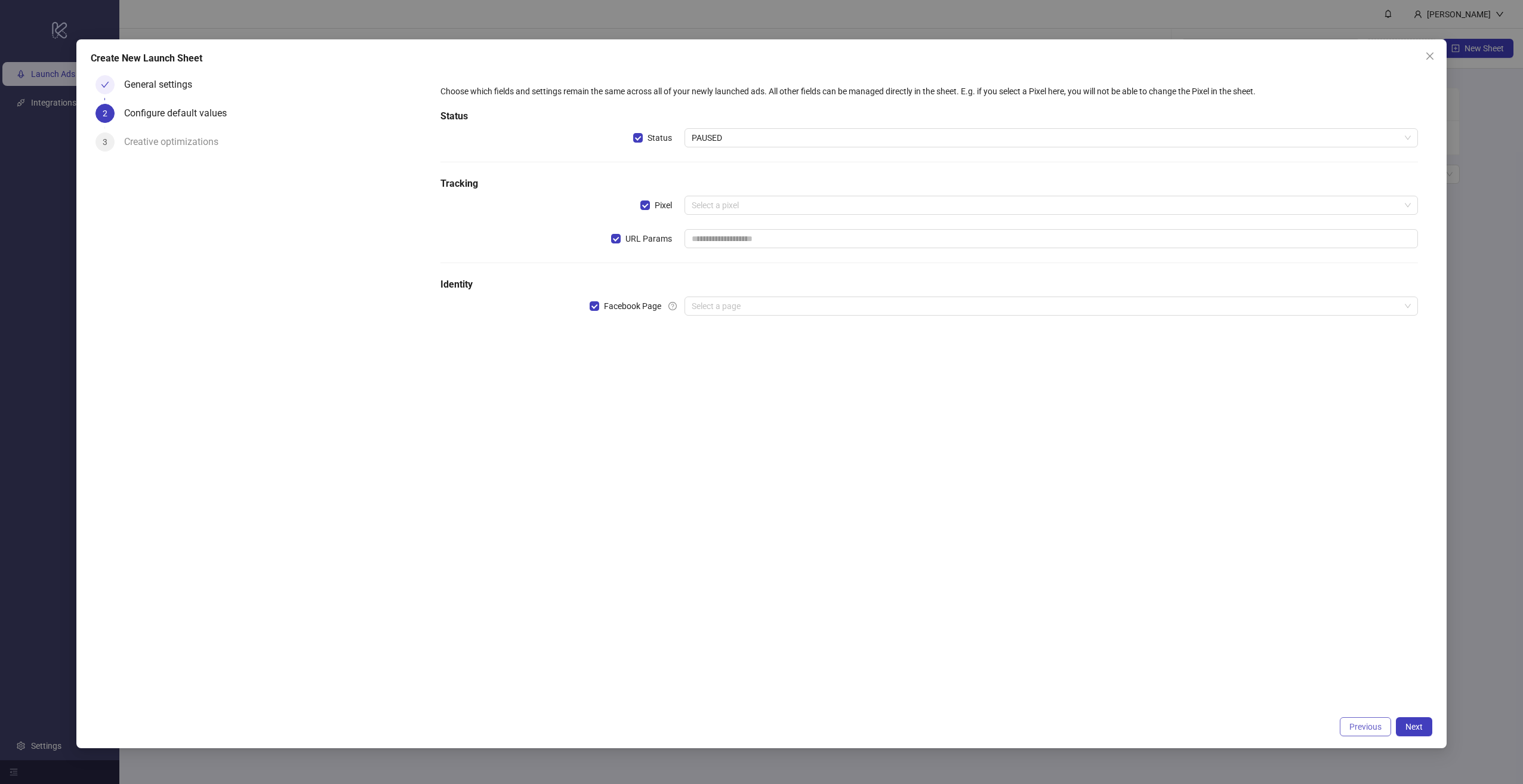
click at [1369, 728] on span "Previous" at bounding box center [1365, 726] width 33 height 10
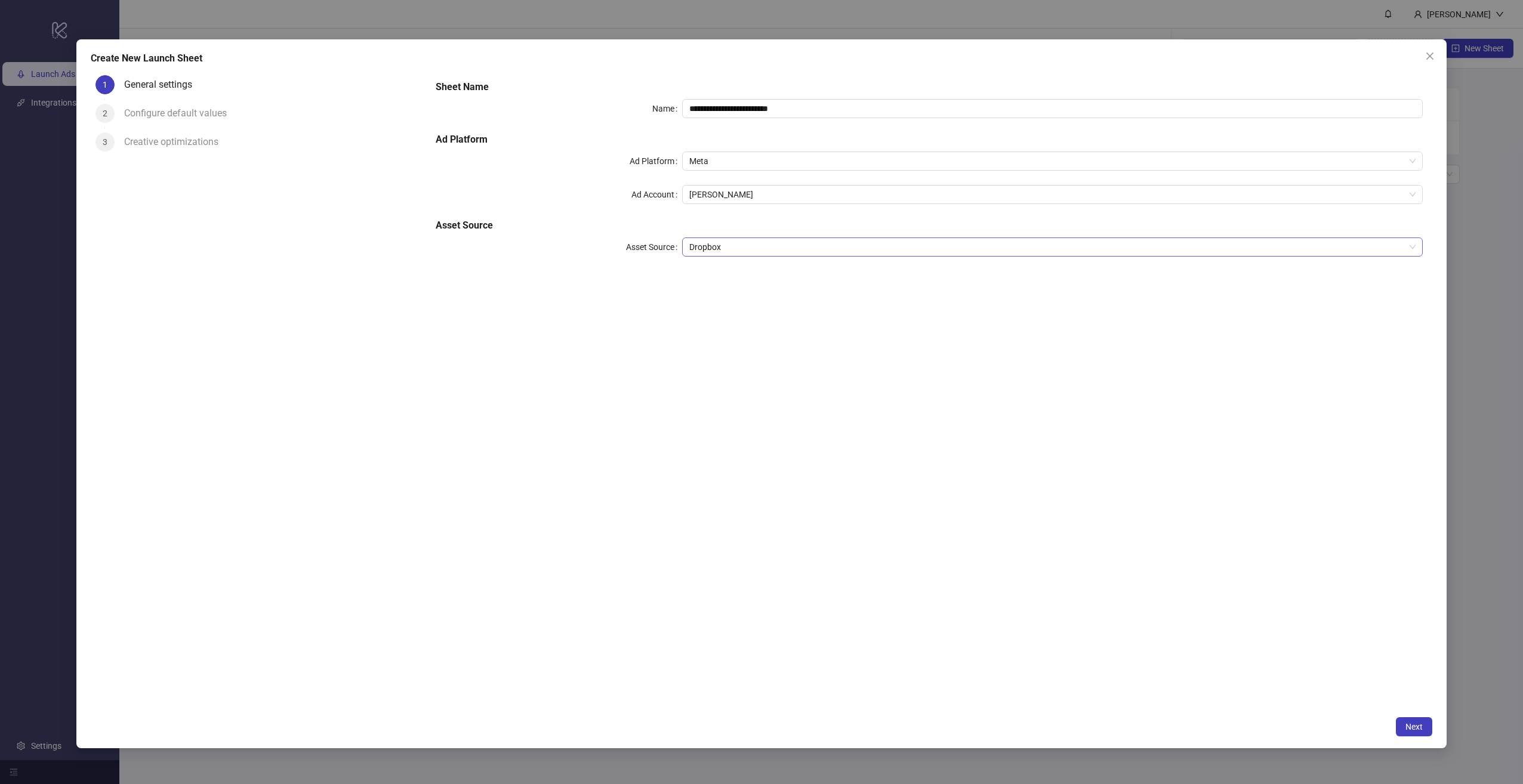
click at [721, 251] on span "Dropbox" at bounding box center [1051, 247] width 726 height 18
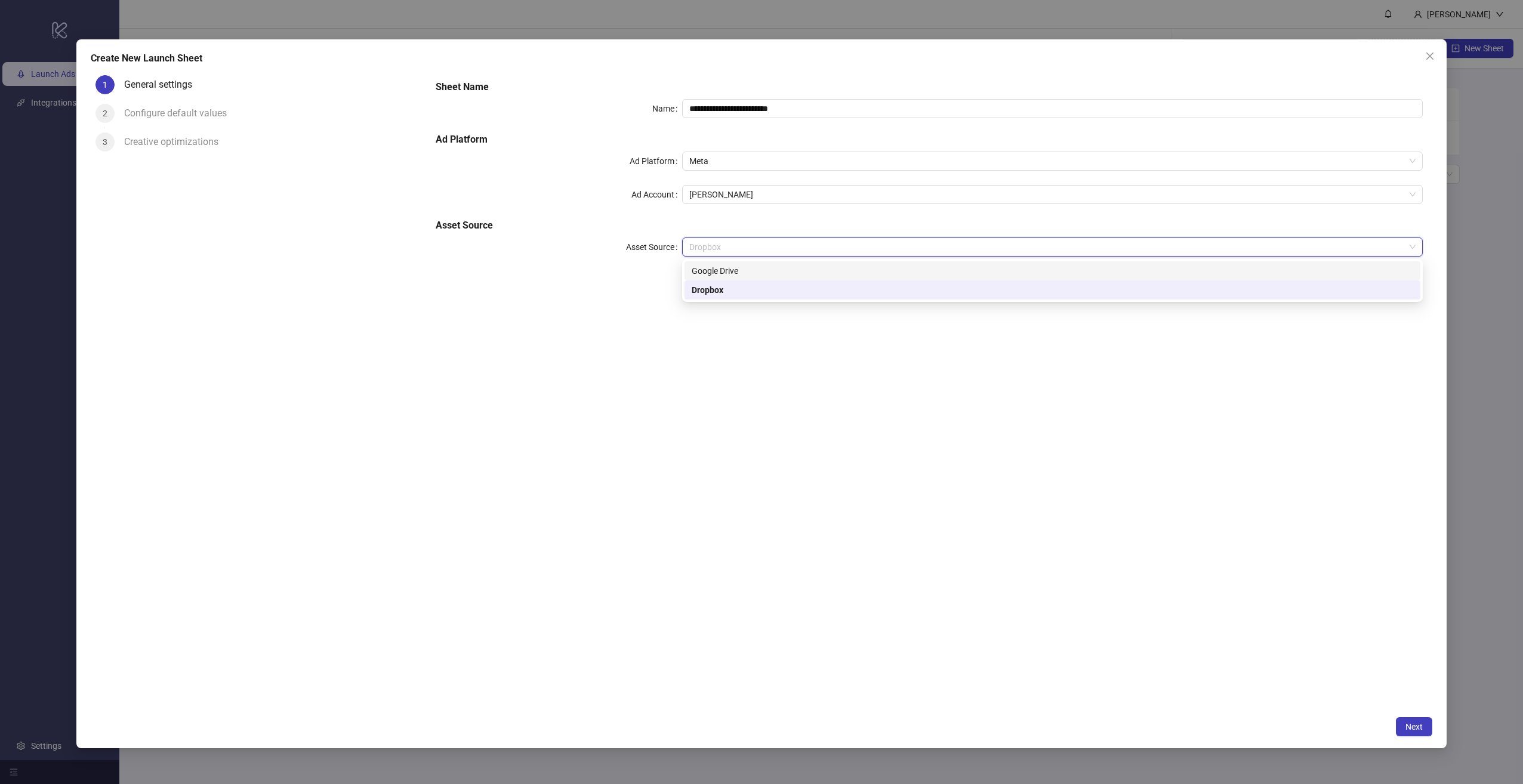
click at [736, 272] on div "Google Drive" at bounding box center [1052, 270] width 721 height 13
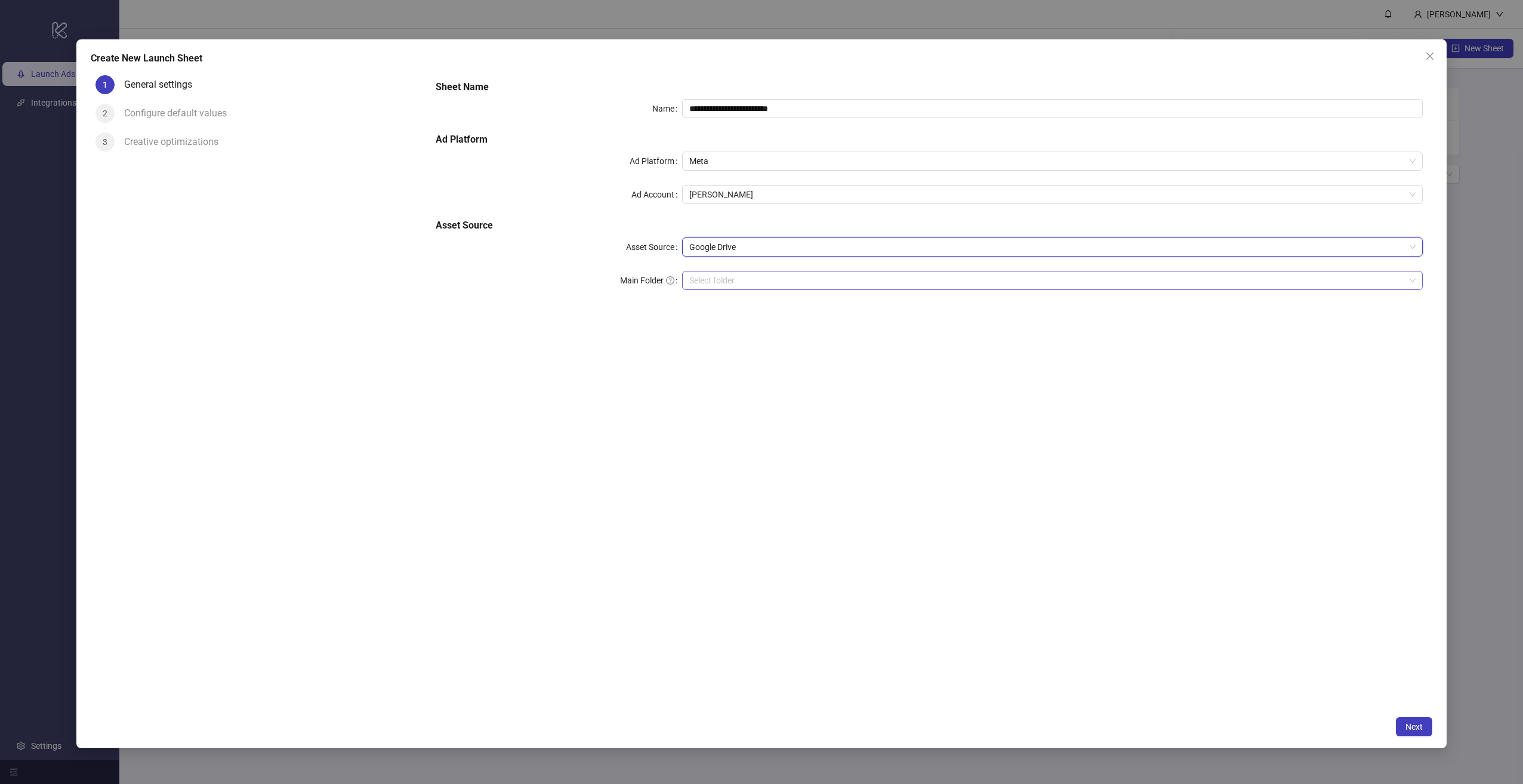
click at [743, 272] on input "Main Folder" at bounding box center [1046, 281] width 715 height 18
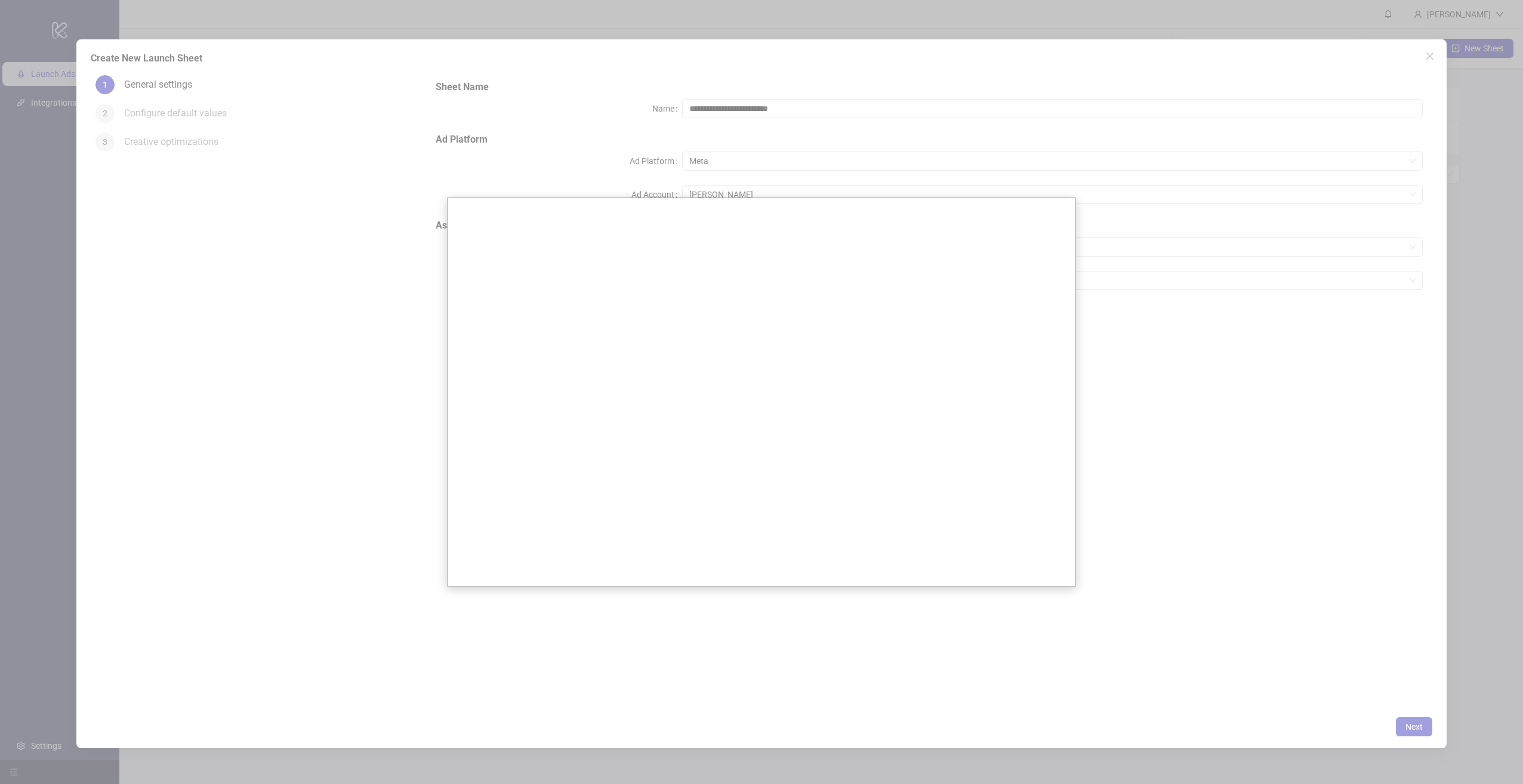
click at [1233, 421] on div at bounding box center [762, 392] width 1523 height 784
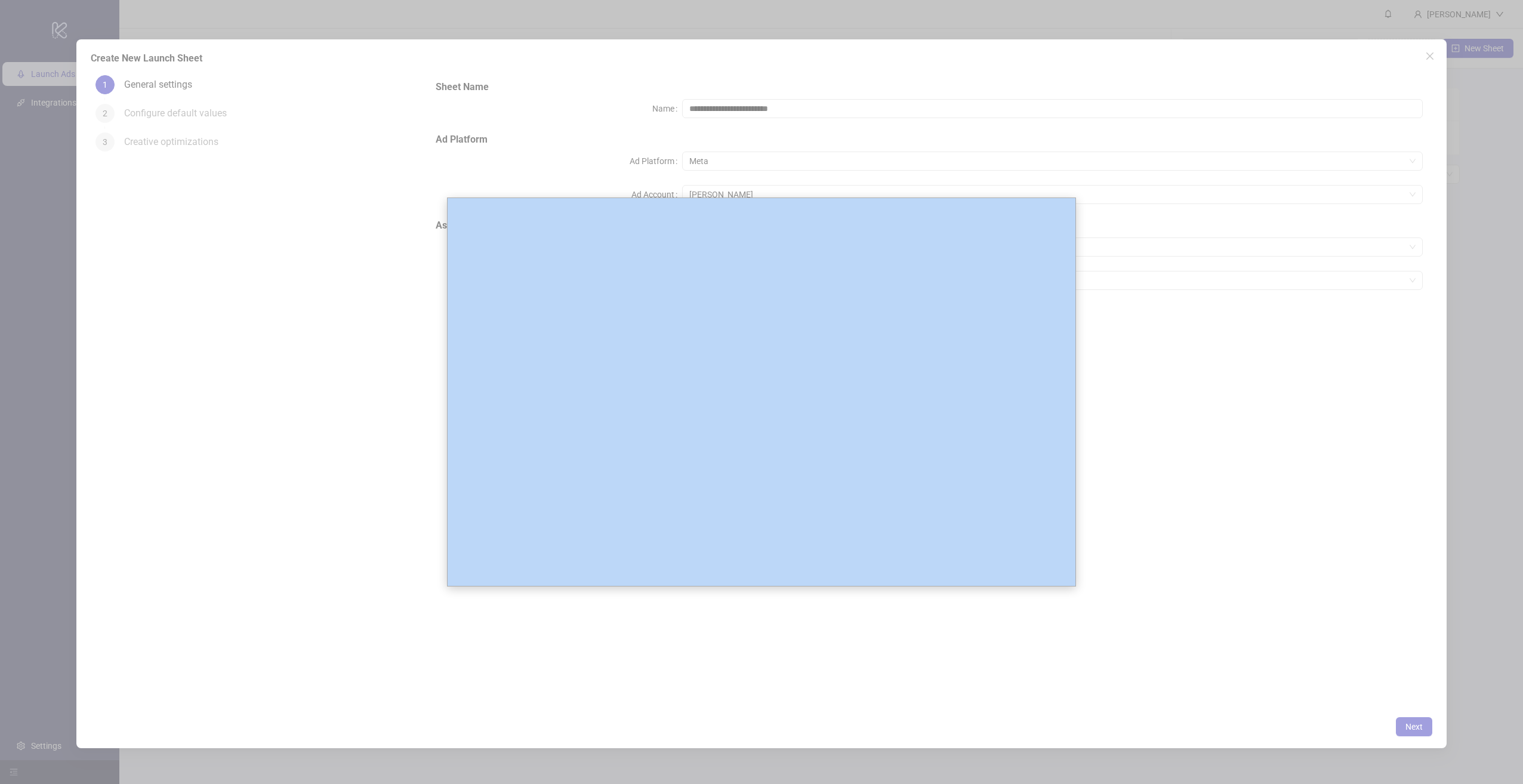
click at [1233, 422] on div at bounding box center [762, 392] width 1523 height 784
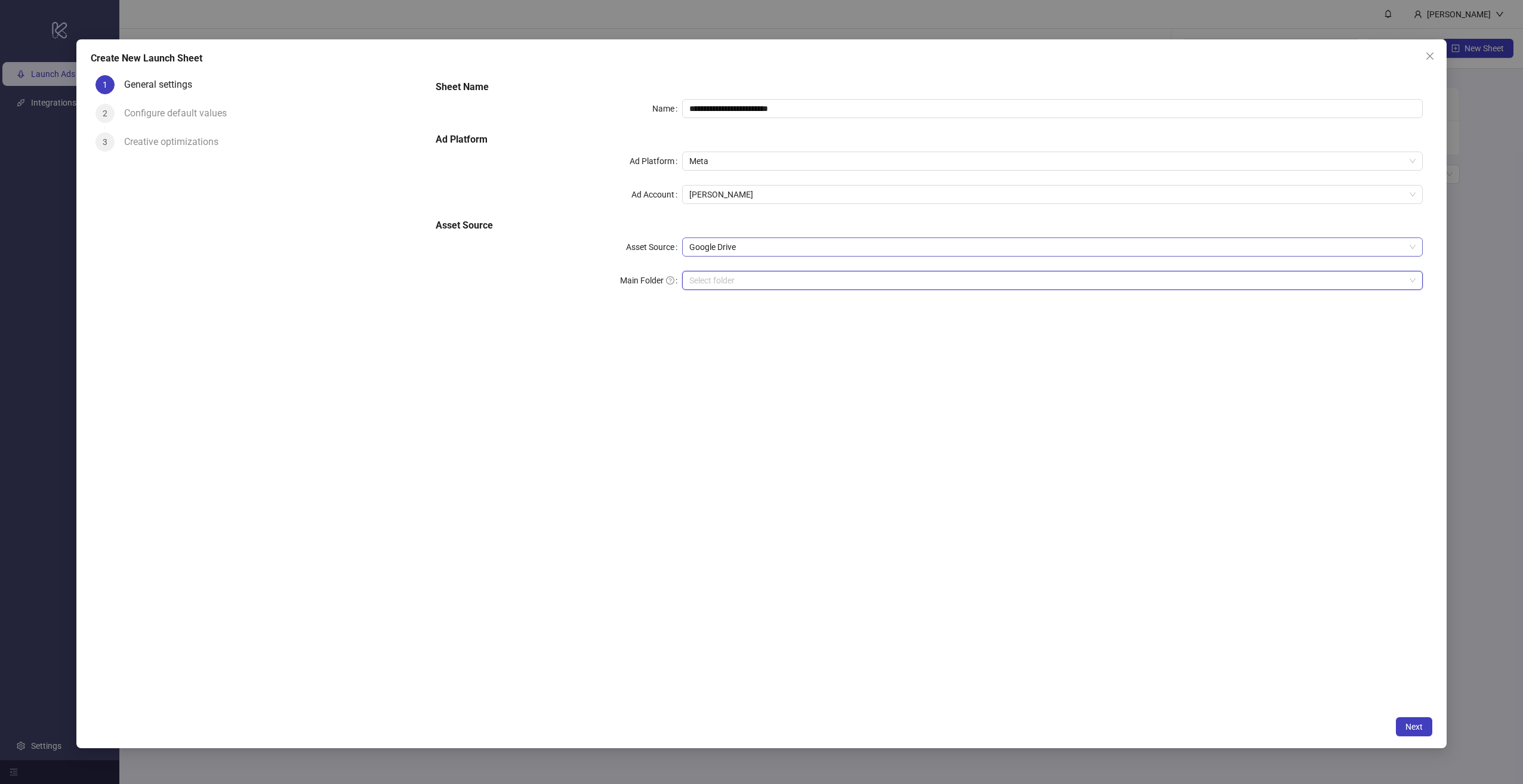
click at [796, 238] on div "**********" at bounding box center [929, 191] width 997 height 234
drag, startPoint x: 796, startPoint y: 238, endPoint x: 788, endPoint y: 243, distance: 9.4
click at [788, 243] on span "Google Drive" at bounding box center [1051, 247] width 726 height 18
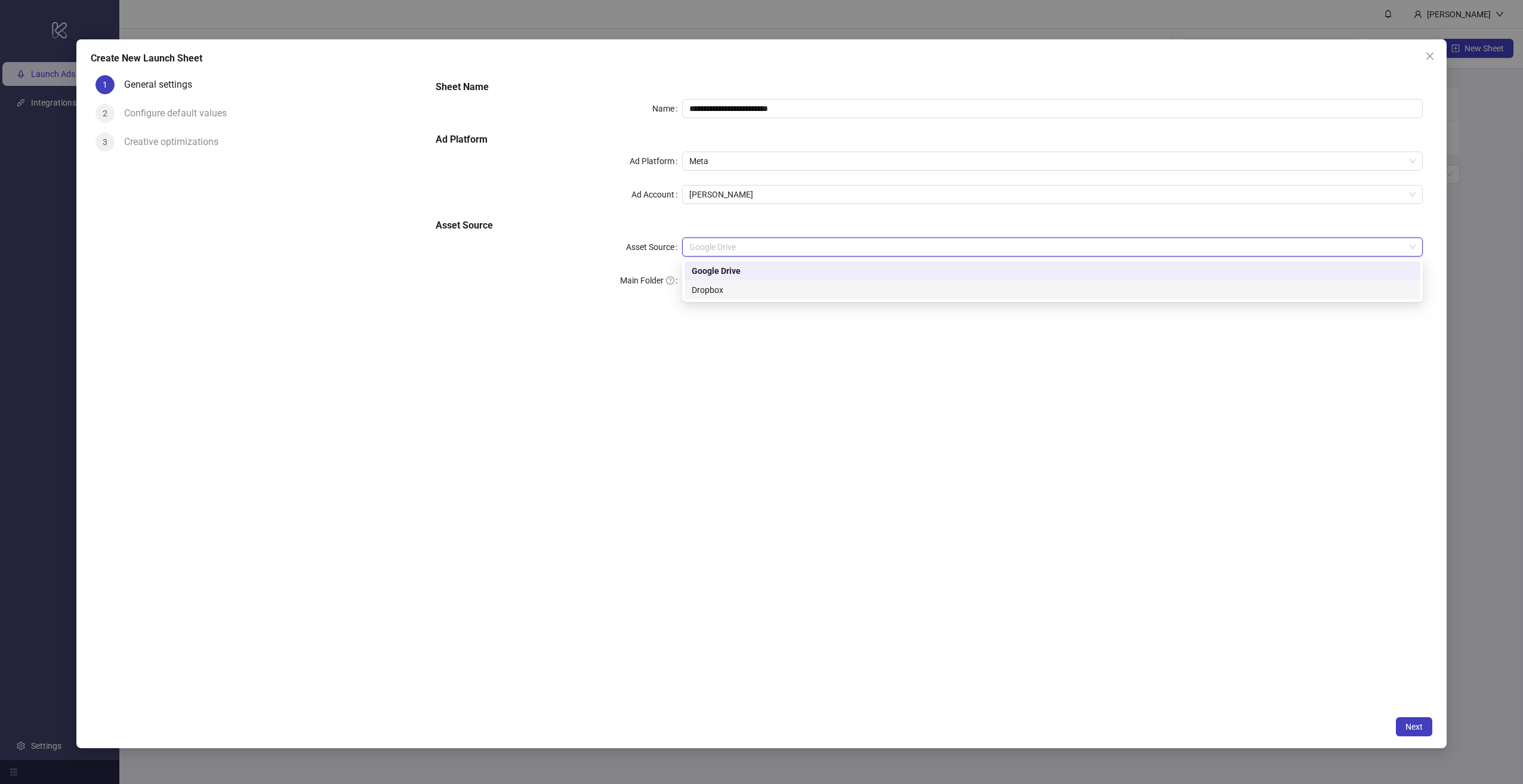
click at [718, 291] on div "Dropbox" at bounding box center [1052, 289] width 721 height 13
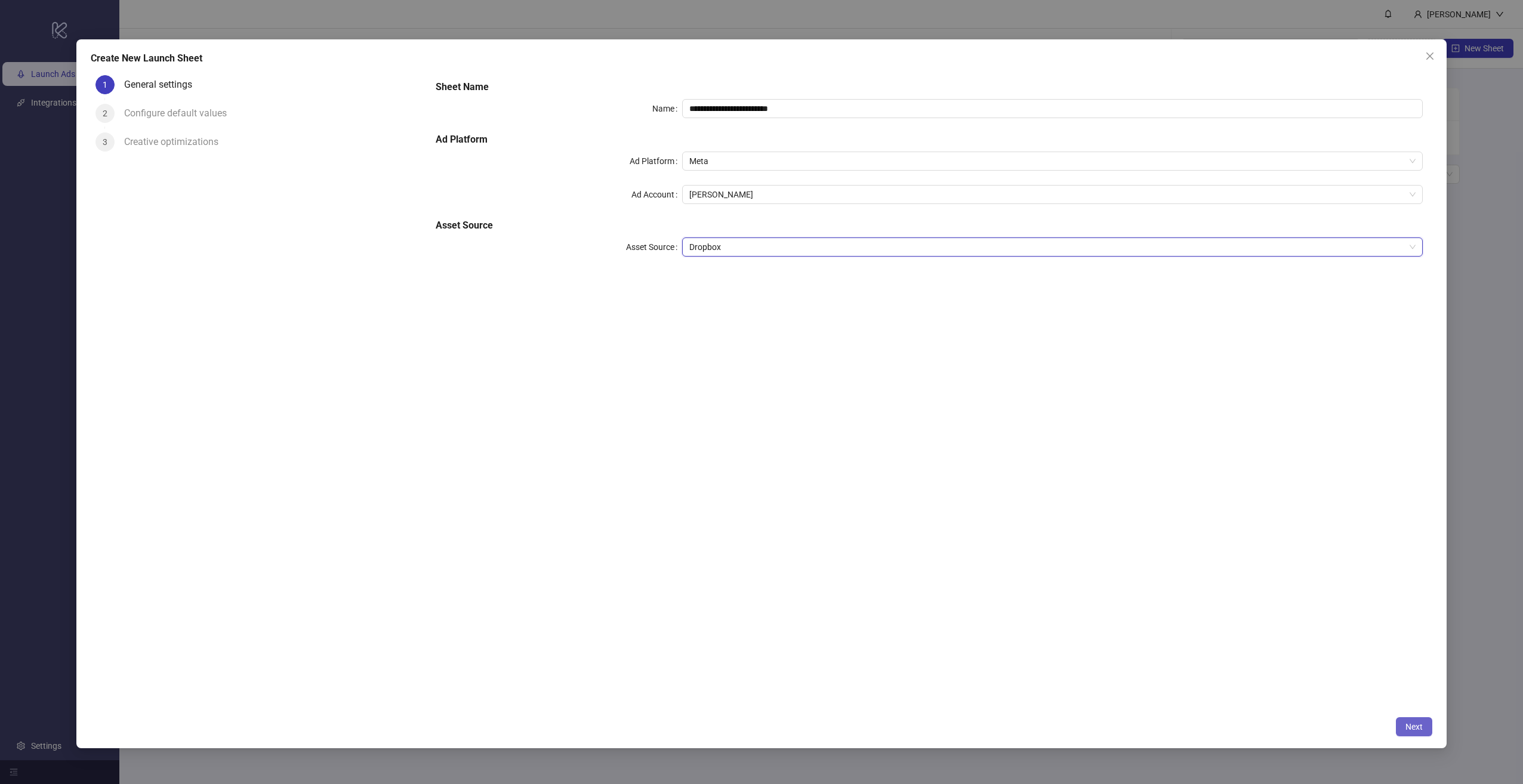
click at [1407, 719] on button "Next" at bounding box center [1414, 726] width 36 height 19
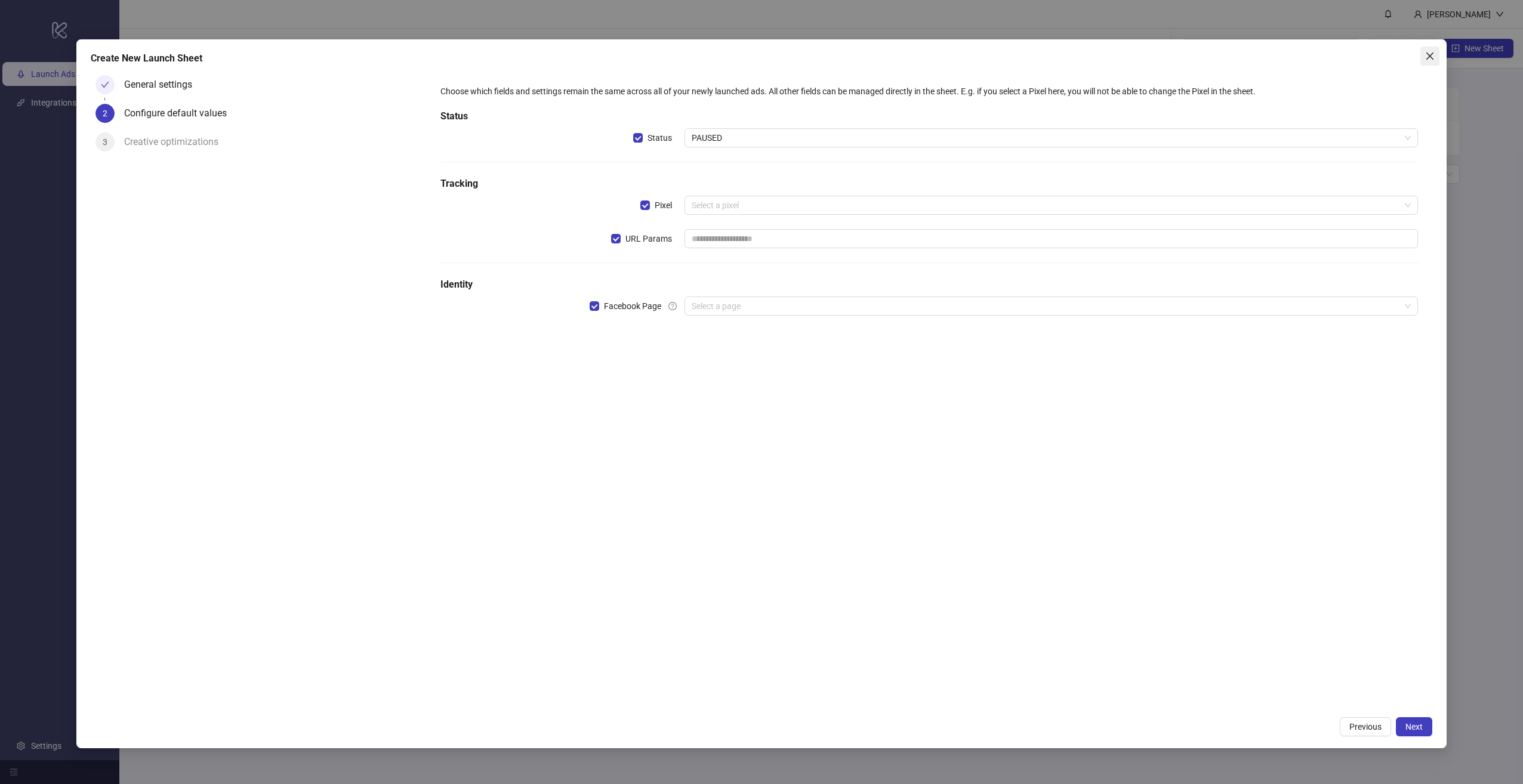
click at [1428, 55] on icon "close" at bounding box center [1429, 56] width 10 height 10
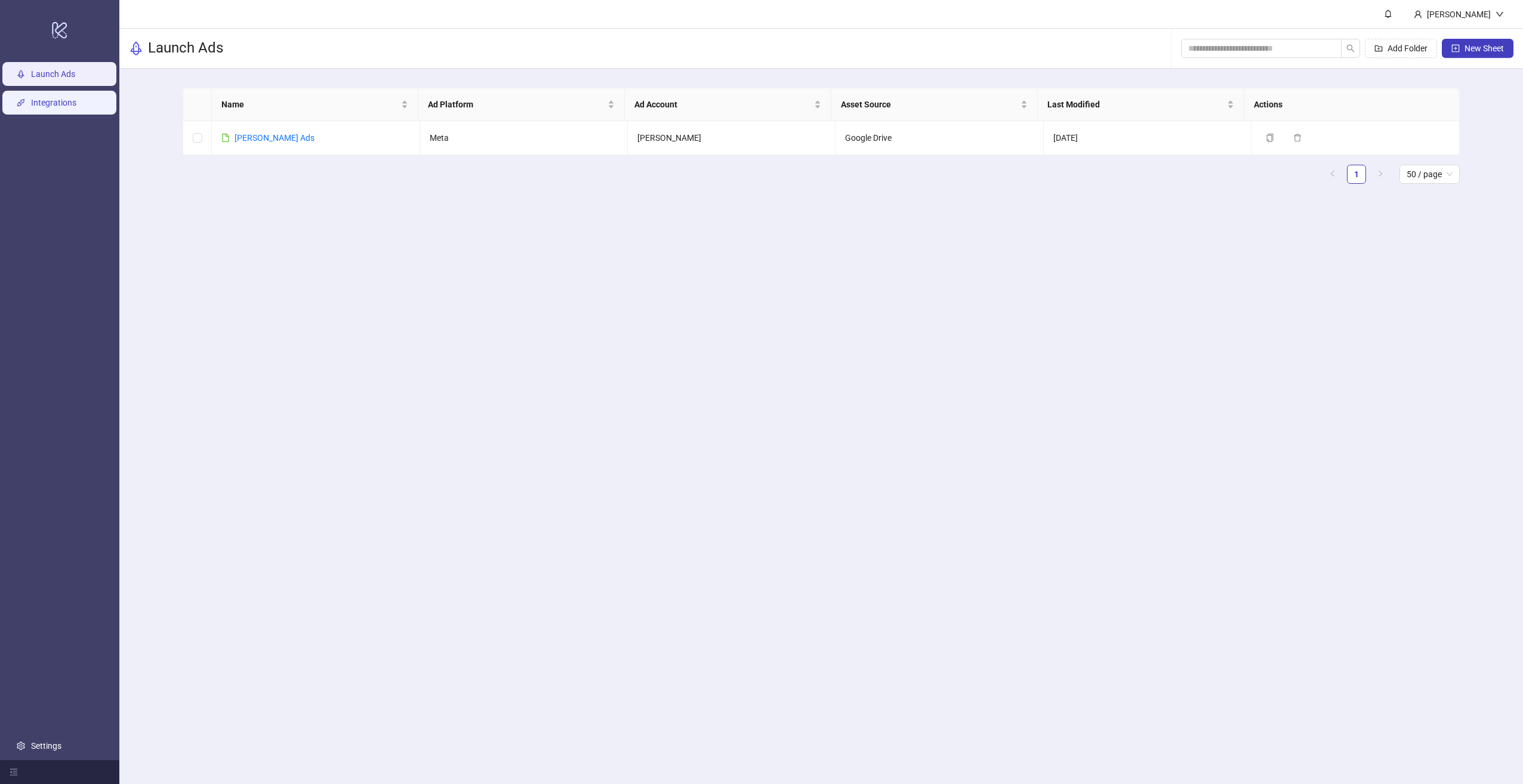
click at [31, 98] on link "Integrations" at bounding box center [54, 102] width 45 height 10
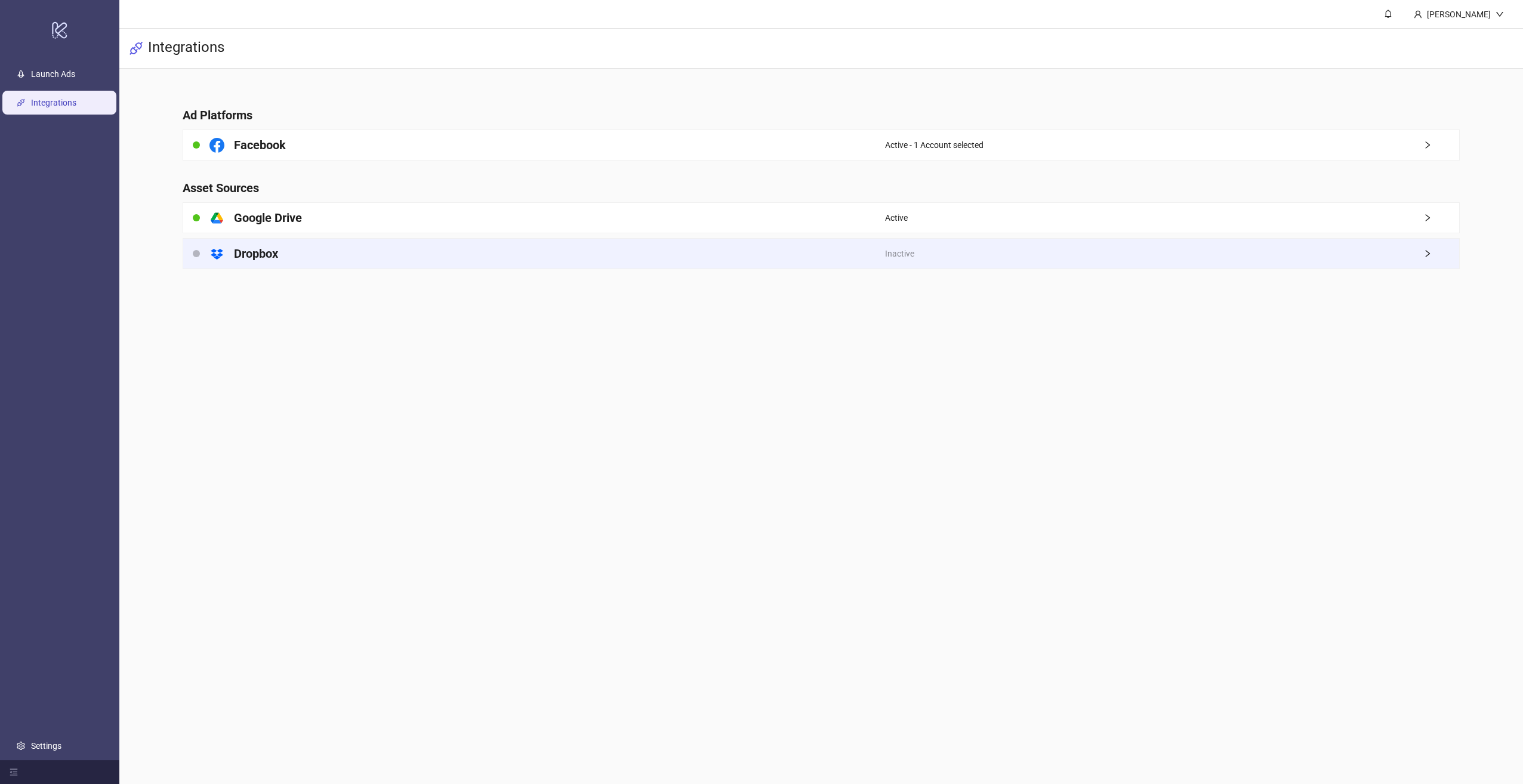
click at [402, 261] on div "platform/dropbox Dropbox" at bounding box center [534, 253] width 701 height 30
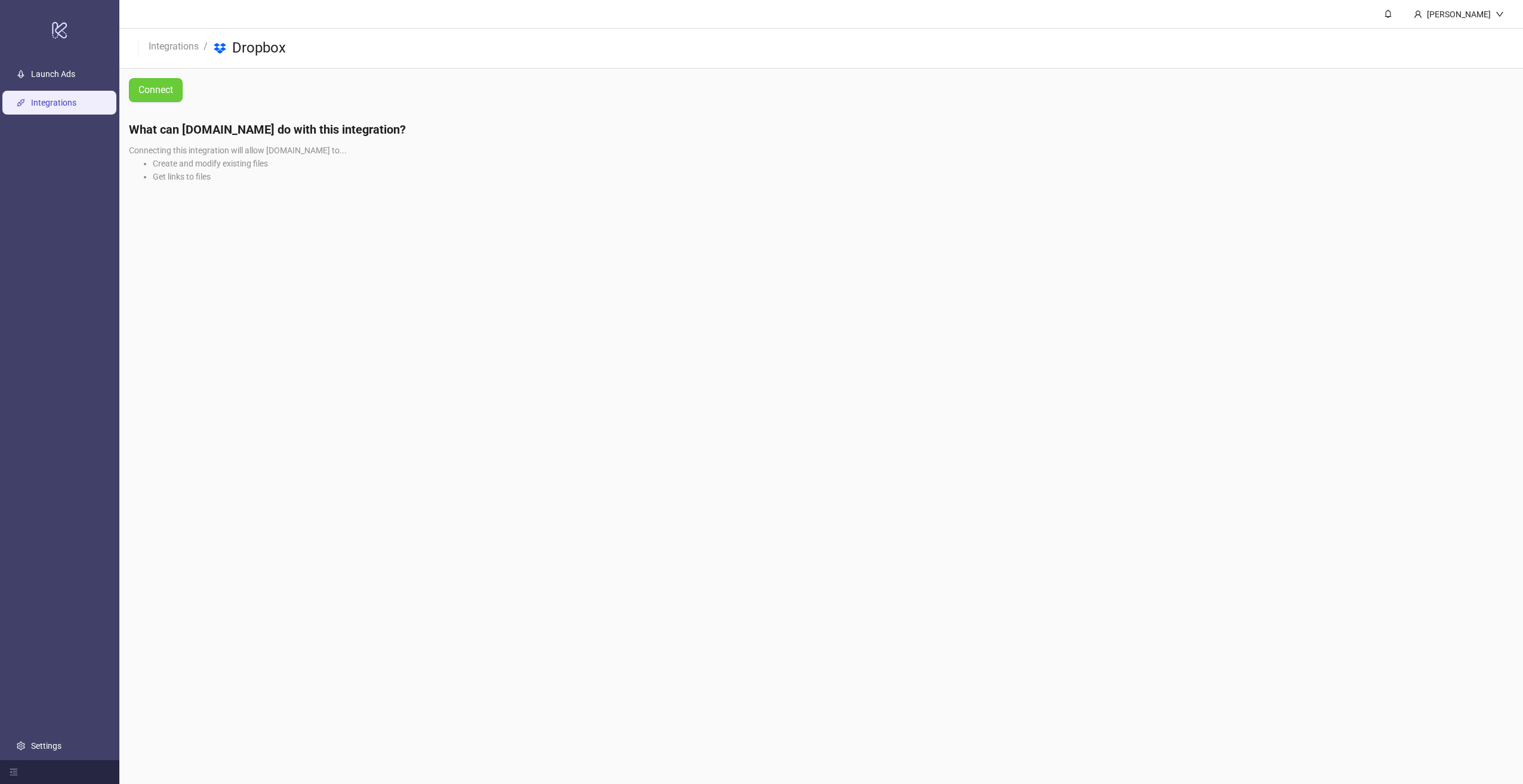
click at [134, 95] on link "Connect" at bounding box center [155, 90] width 54 height 24
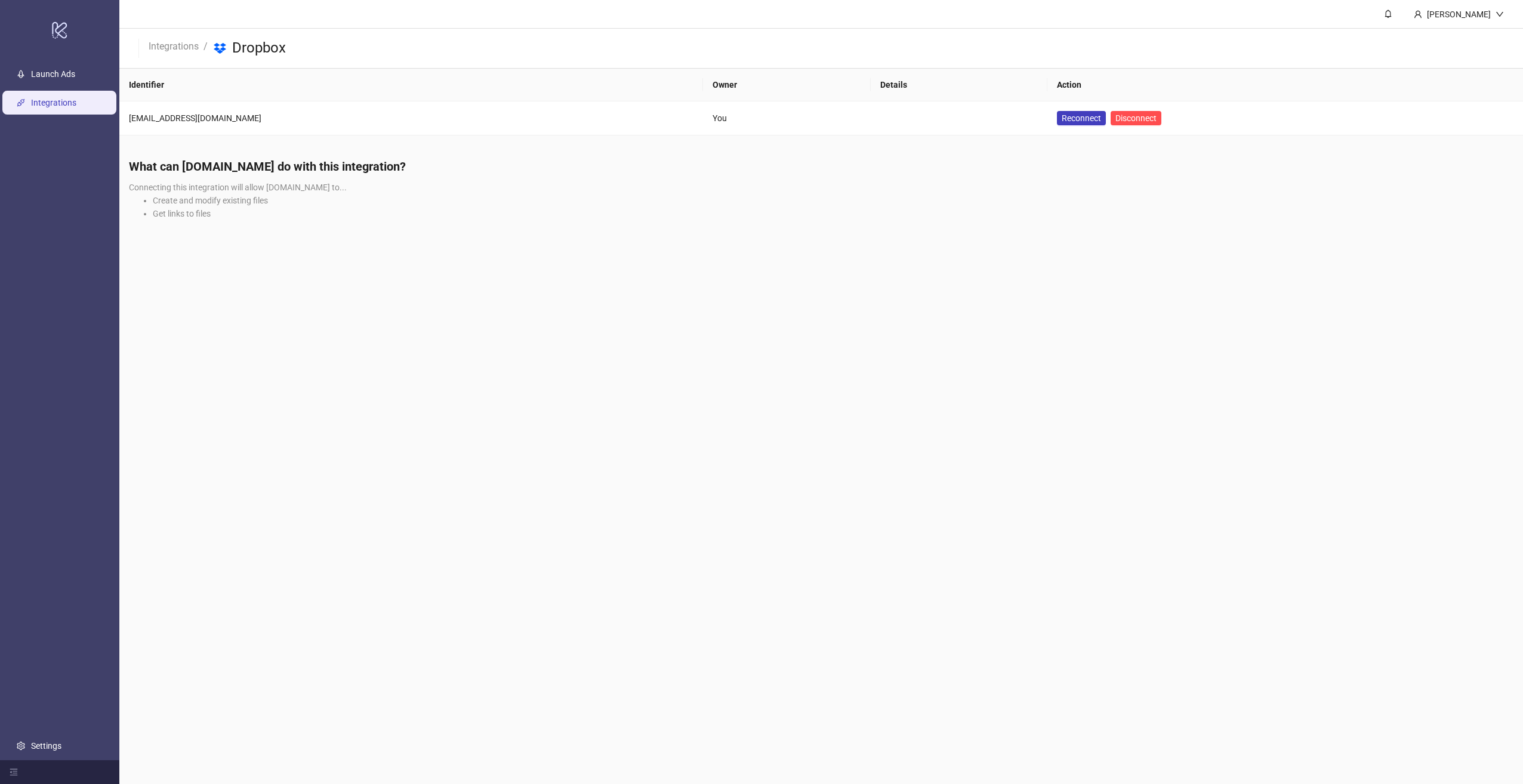
click at [675, 297] on main "Felipe Patiño Integrations / platform/dropbox Dropbox Identifier Owner Details …" at bounding box center [821, 392] width 1403 height 784
click at [1061, 119] on span "Reconnect" at bounding box center [1081, 117] width 39 height 13
click at [1110, 112] on button "Disconnect" at bounding box center [1135, 118] width 51 height 14
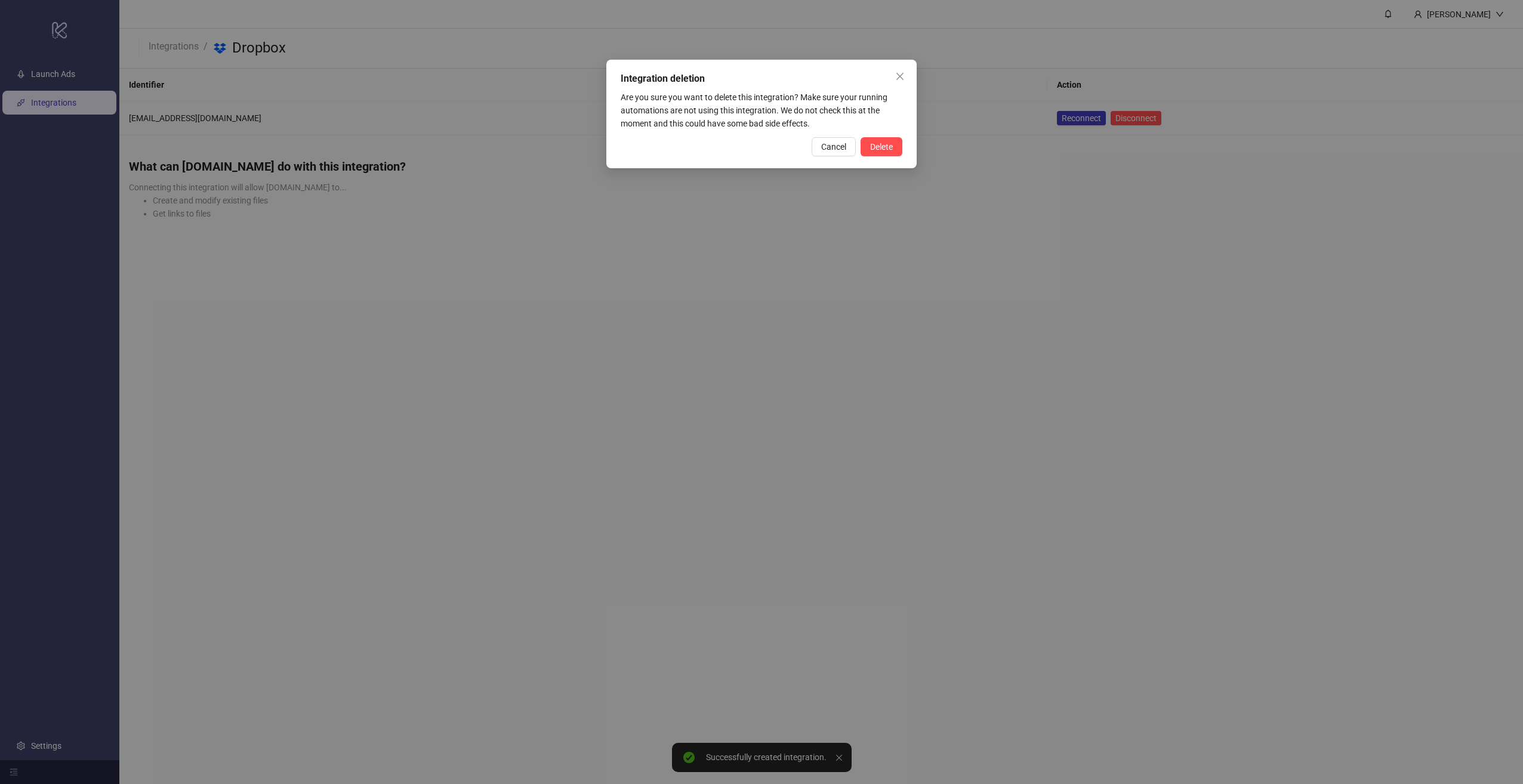
click at [888, 149] on span "Delete" at bounding box center [881, 147] width 23 height 10
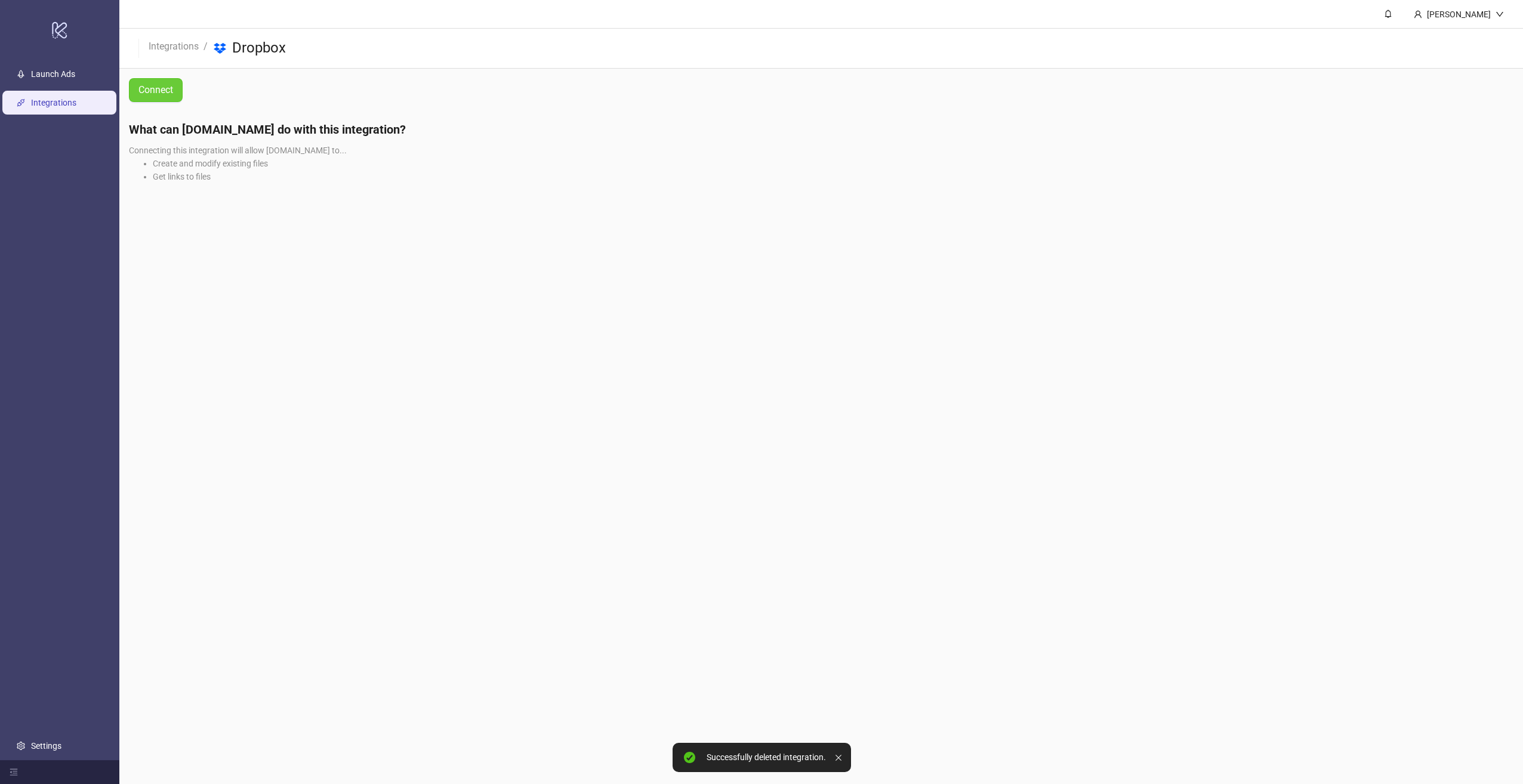
click at [159, 85] on span "Connect" at bounding box center [156, 90] width 35 height 15
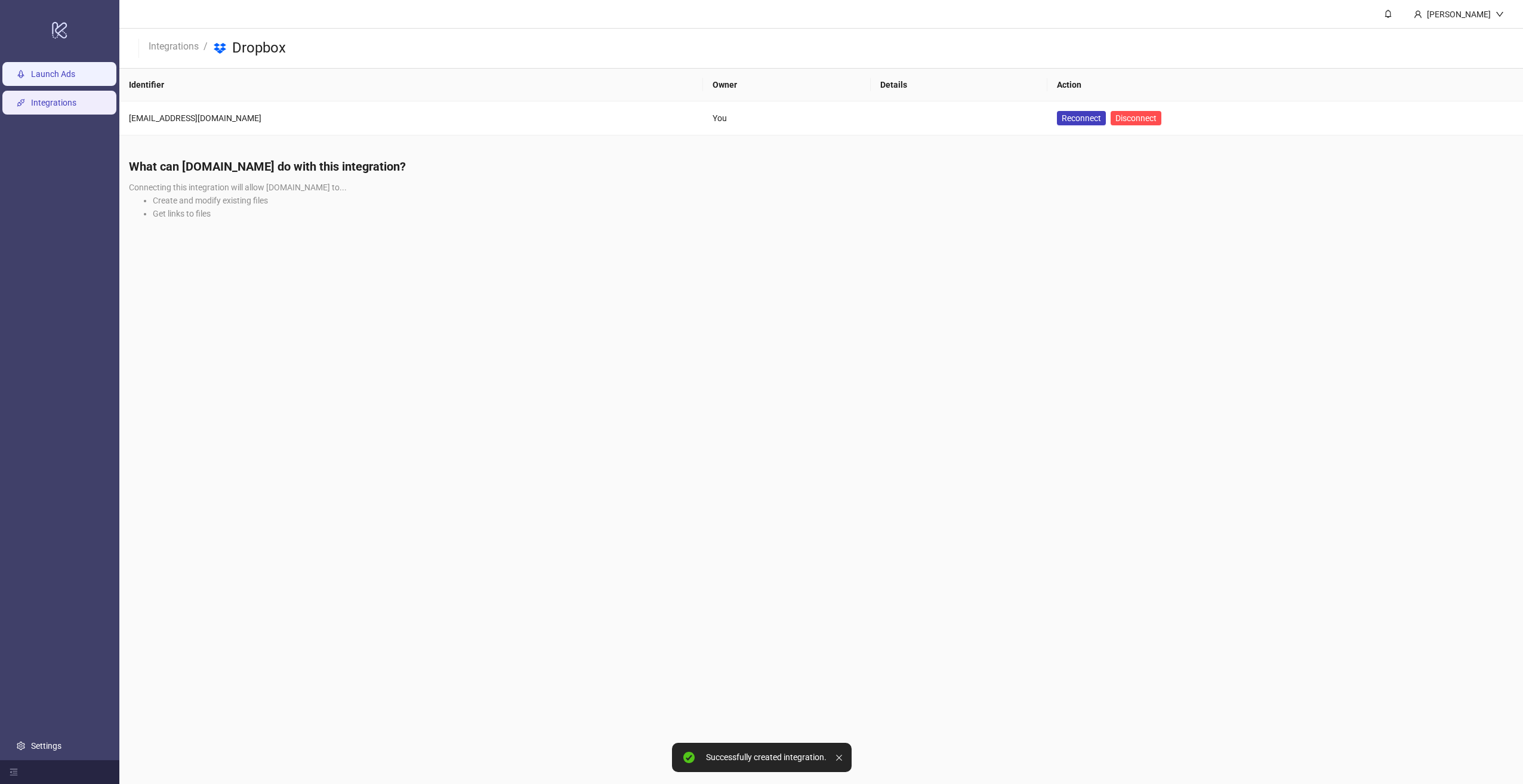
click at [44, 79] on link "Launch Ads" at bounding box center [53, 73] width 44 height 10
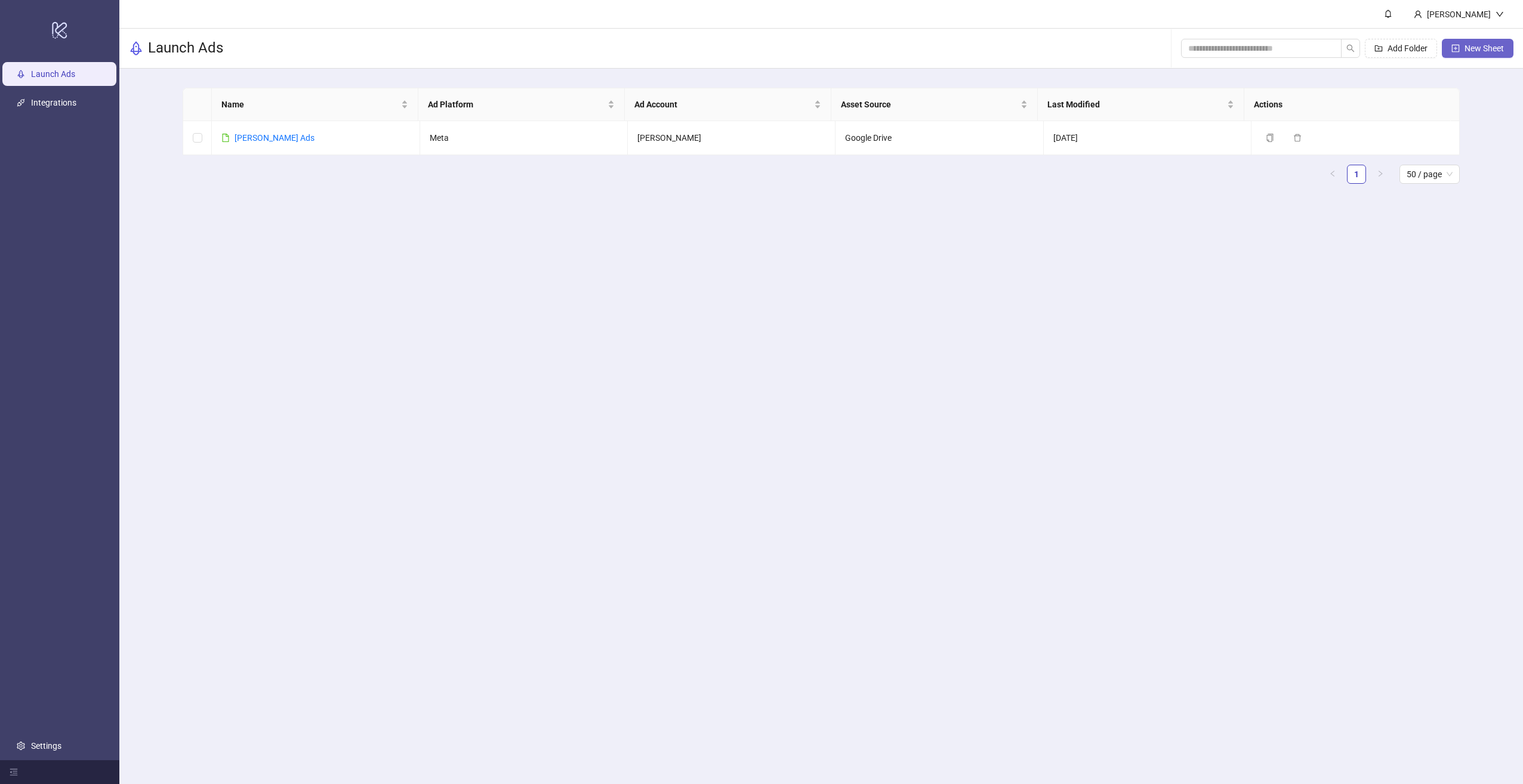
click at [1483, 49] on span "New Sheet" at bounding box center [1484, 48] width 39 height 10
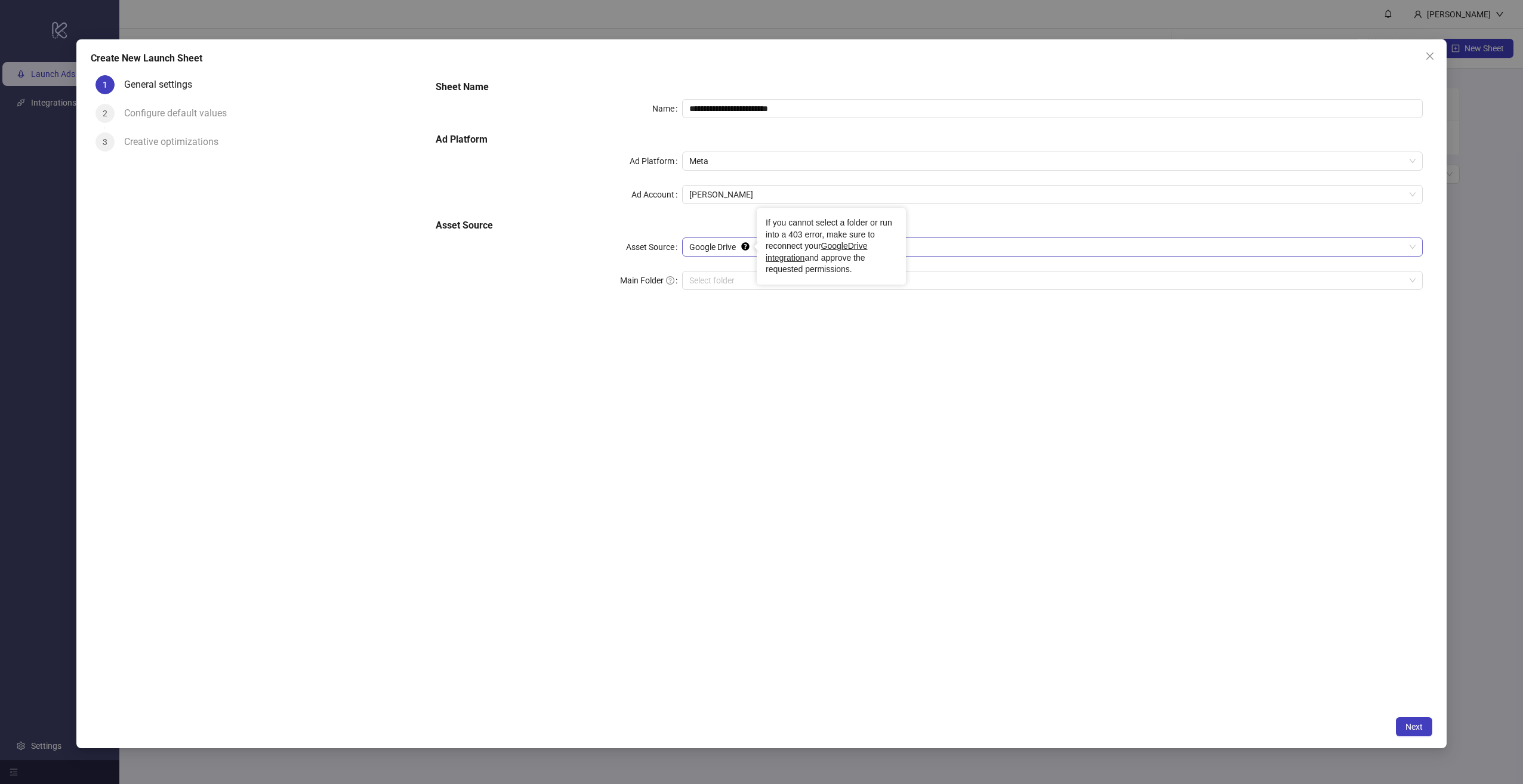
click at [744, 245] on icon "Tooltip anchor" at bounding box center [745, 247] width 8 height 8
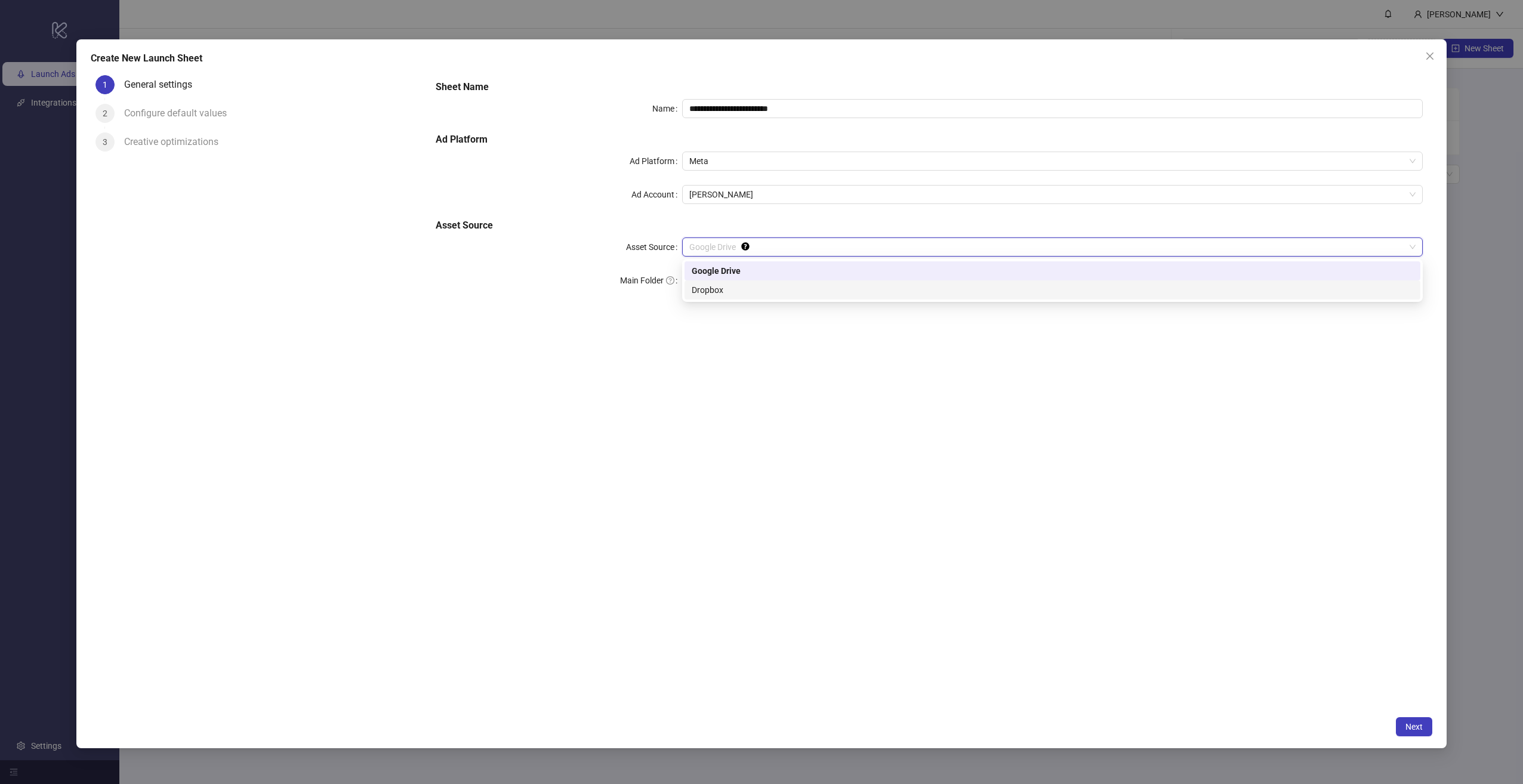
click at [740, 286] on div "Dropbox" at bounding box center [1052, 289] width 721 height 13
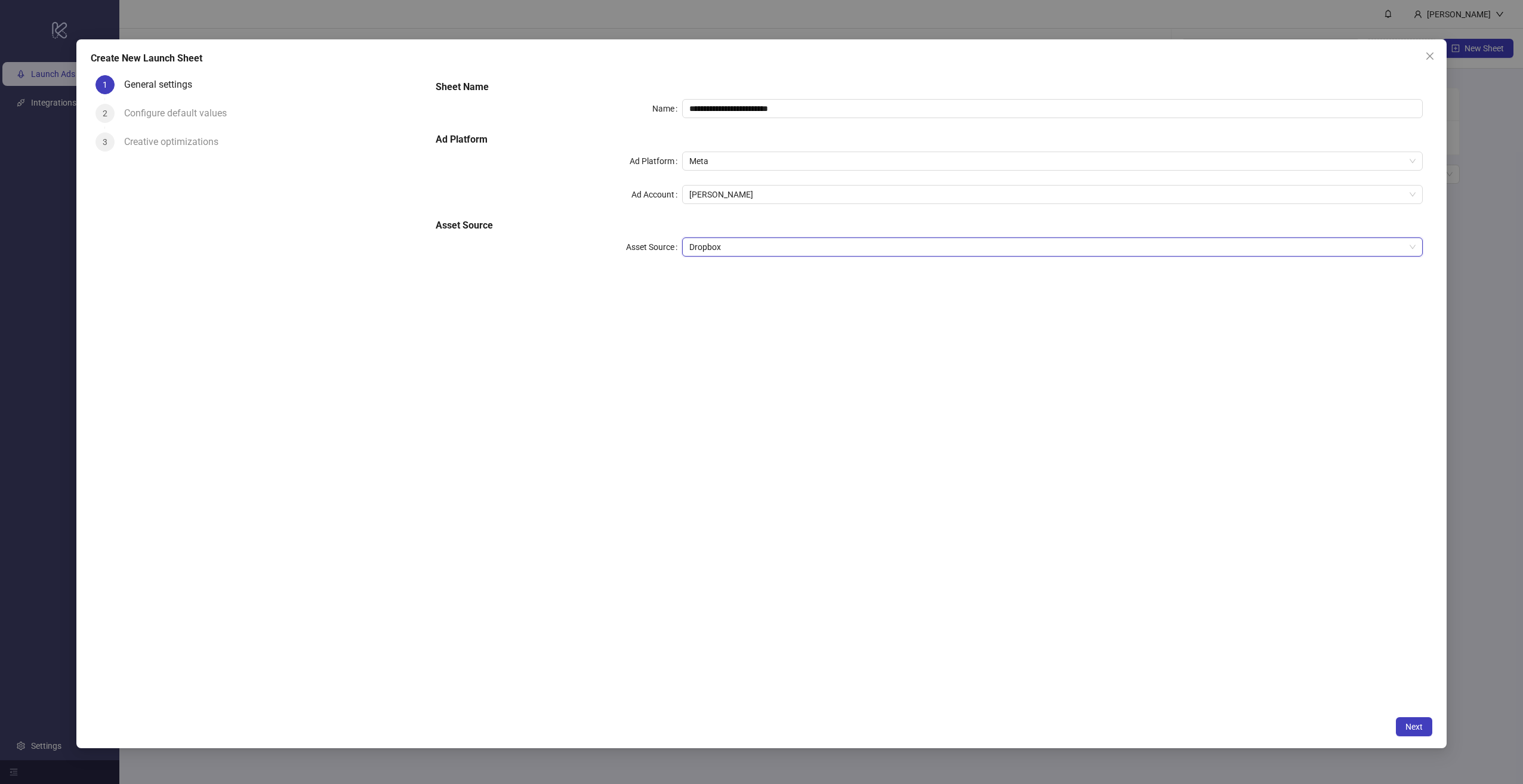
click at [746, 247] on span "Dropbox" at bounding box center [1051, 247] width 726 height 18
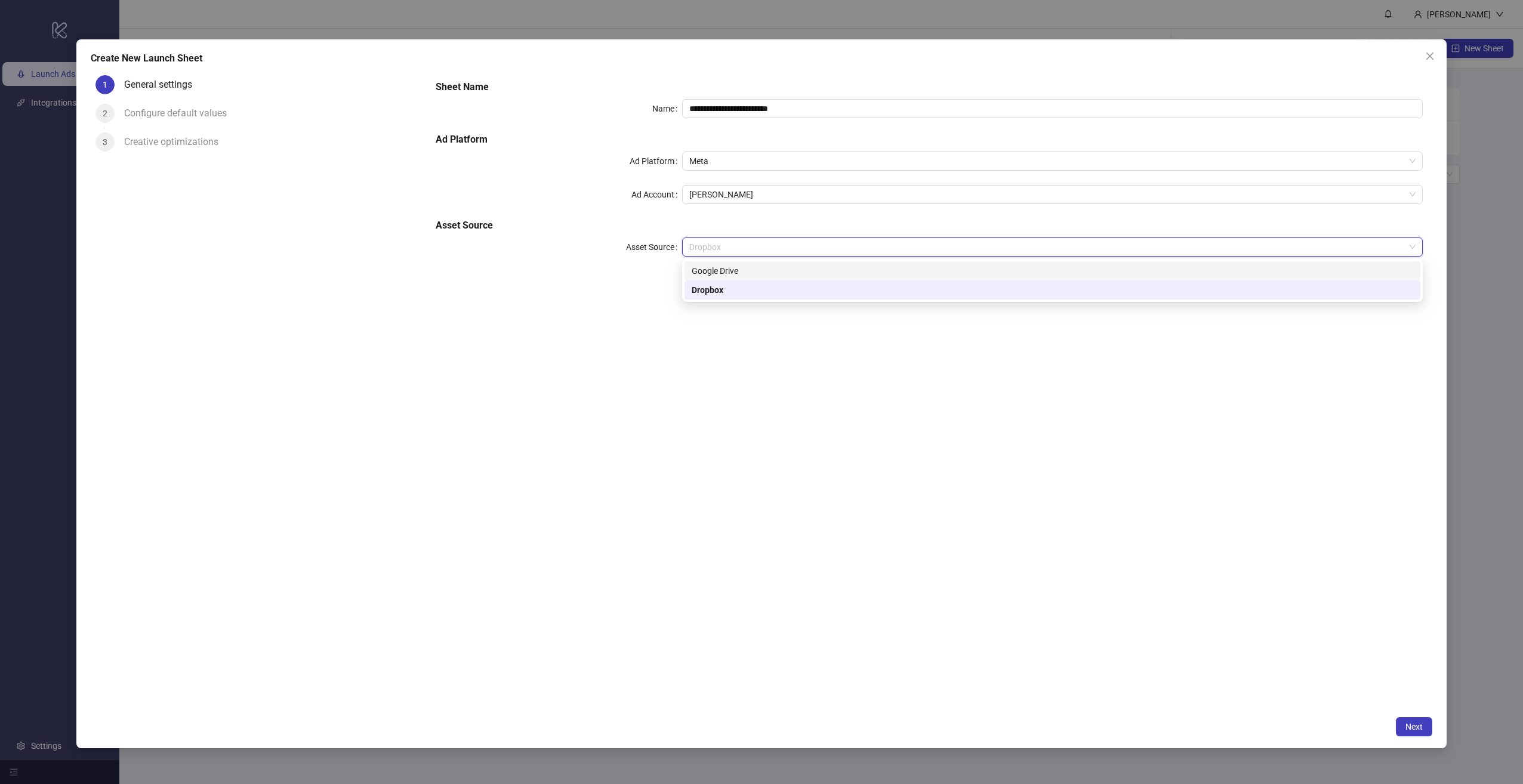
click at [742, 272] on div "Google Drive" at bounding box center [1052, 270] width 721 height 13
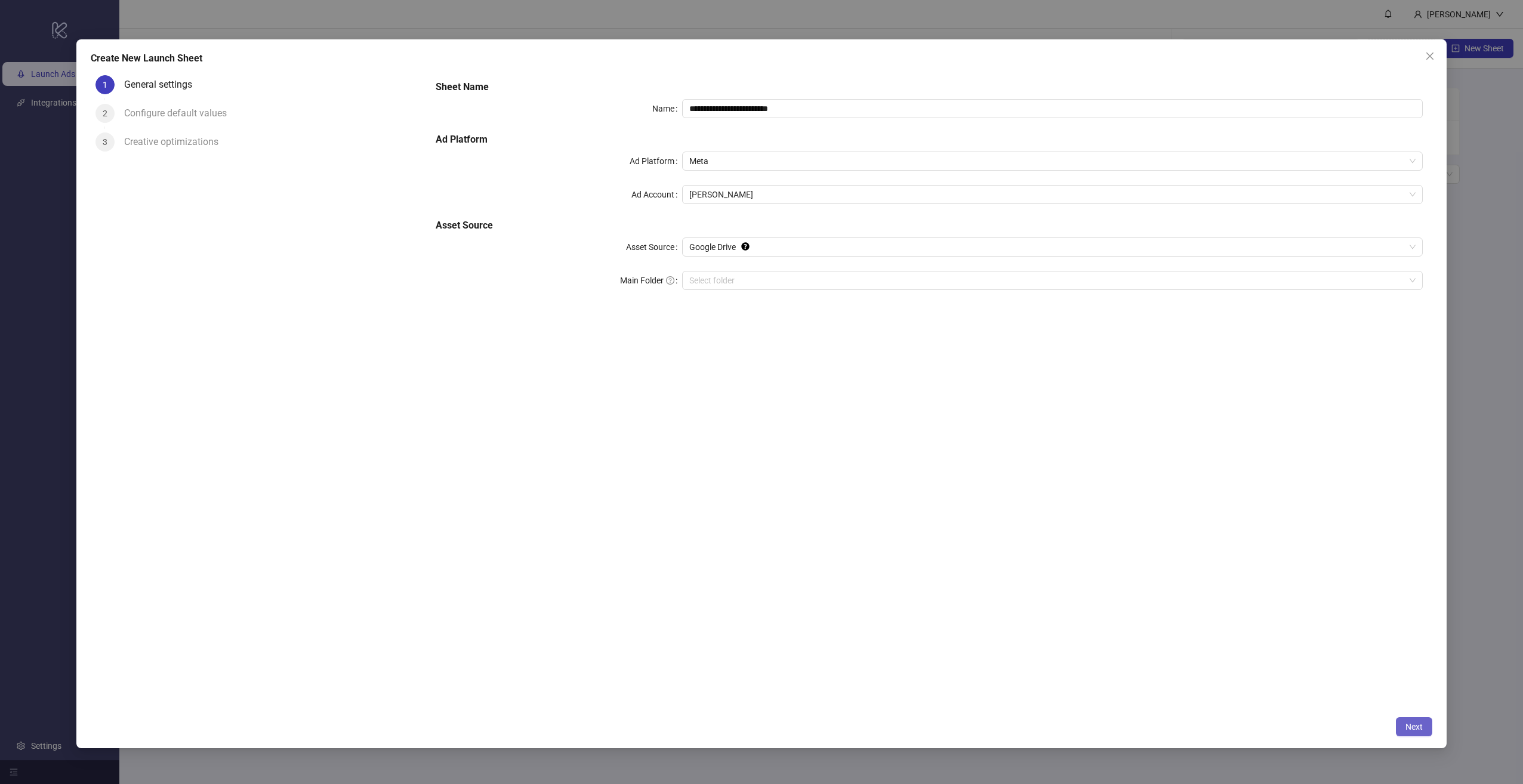
click at [1404, 725] on button "Next" at bounding box center [1414, 726] width 36 height 19
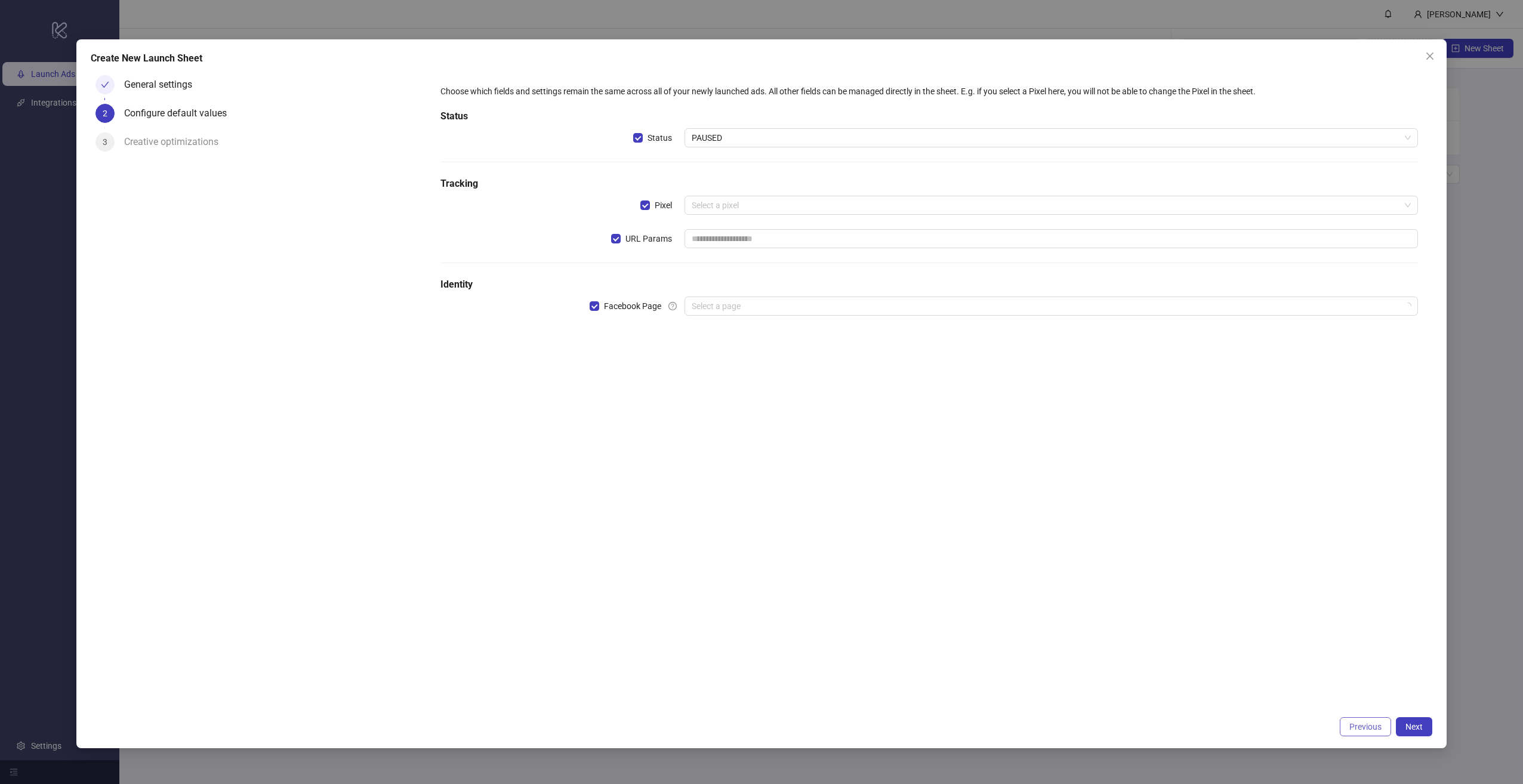
click at [1372, 730] on span "Previous" at bounding box center [1365, 726] width 33 height 10
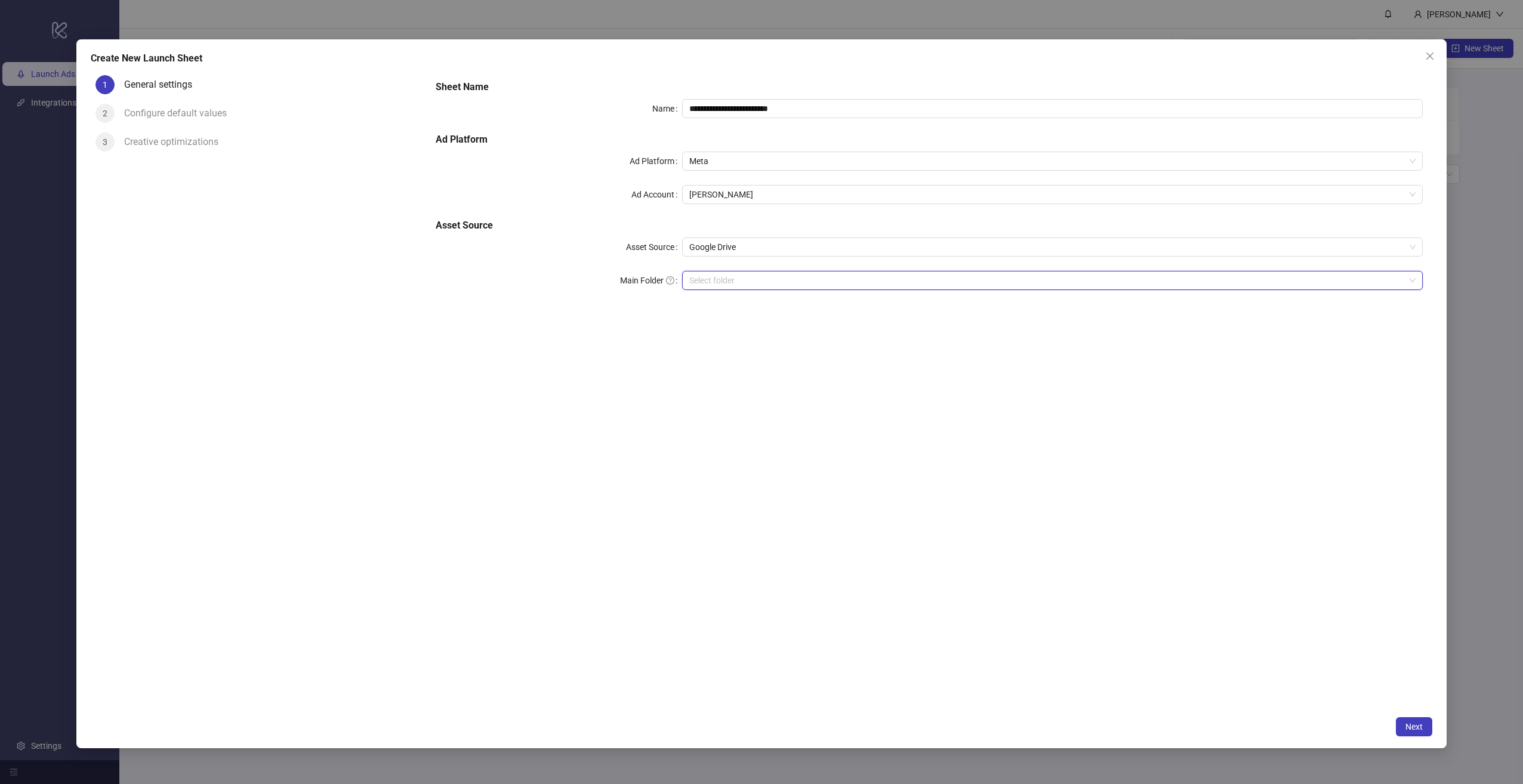
click at [741, 288] on input "Main Folder" at bounding box center [1046, 281] width 715 height 18
click at [1420, 731] on span "Next" at bounding box center [1413, 726] width 17 height 10
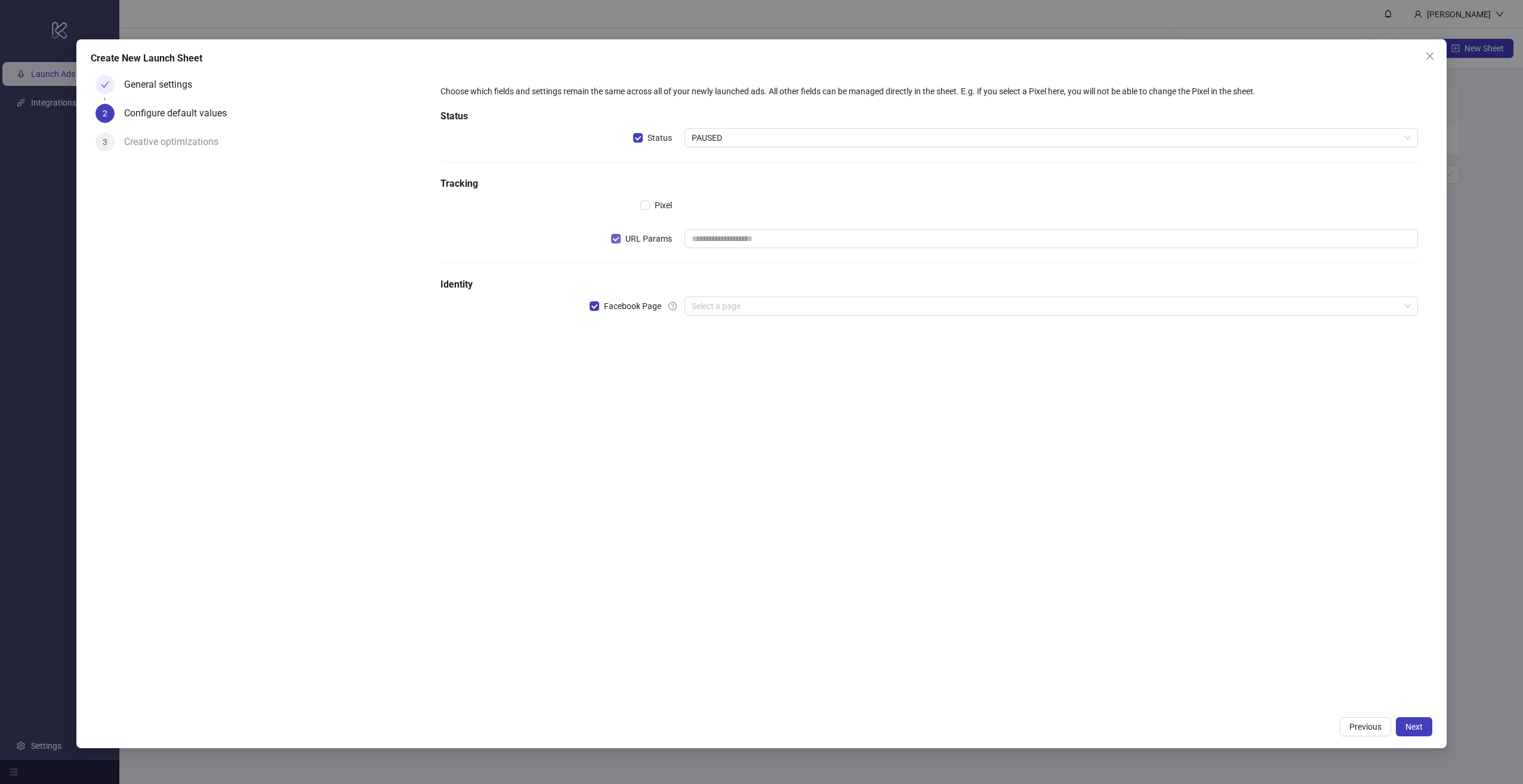
click at [621, 240] on span "URL Params" at bounding box center [649, 238] width 56 height 13
click at [726, 306] on input "search" at bounding box center [1046, 306] width 709 height 18
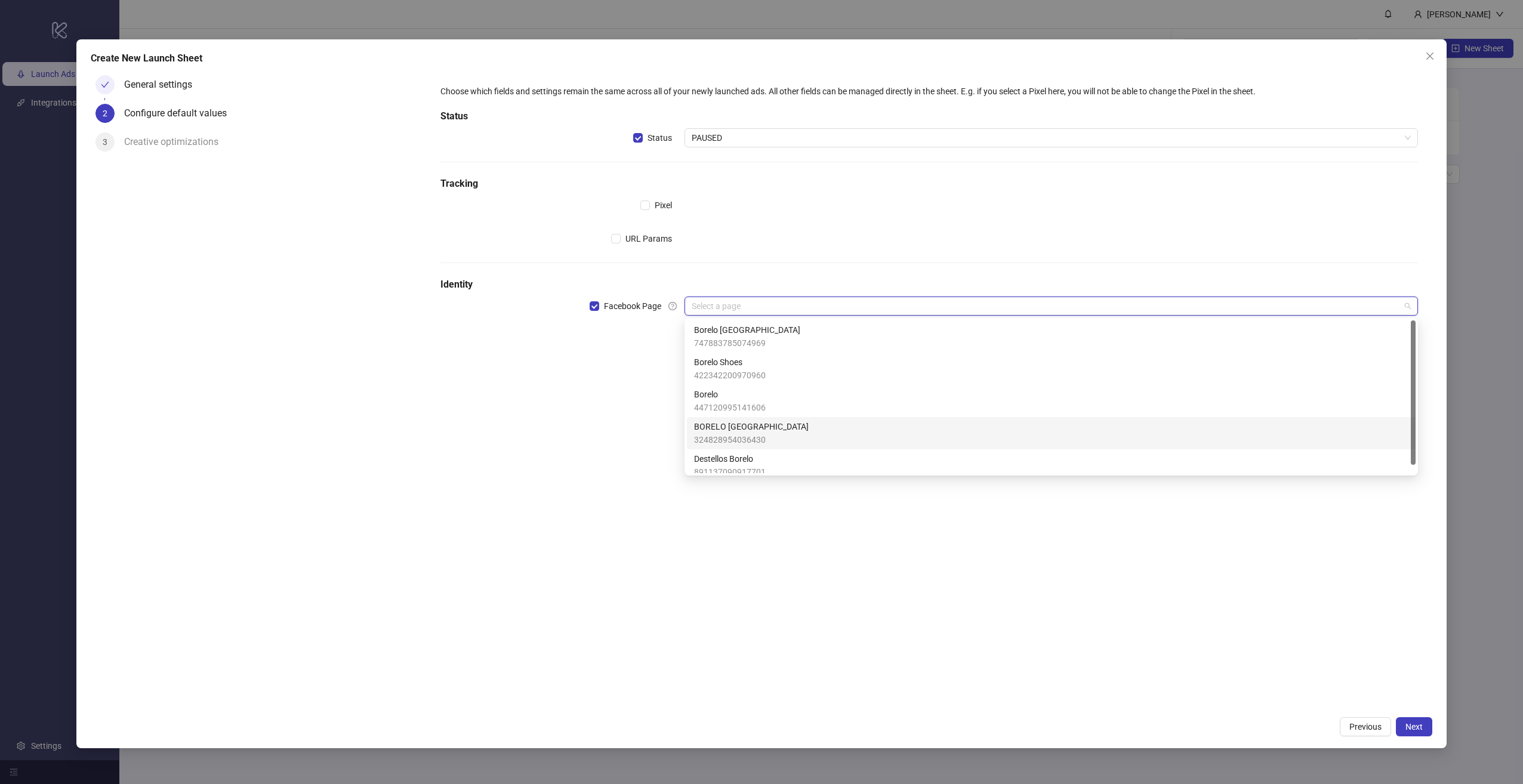
click at [802, 435] on div "BORELO ECUADOR 324828954036430" at bounding box center [1051, 433] width 715 height 26
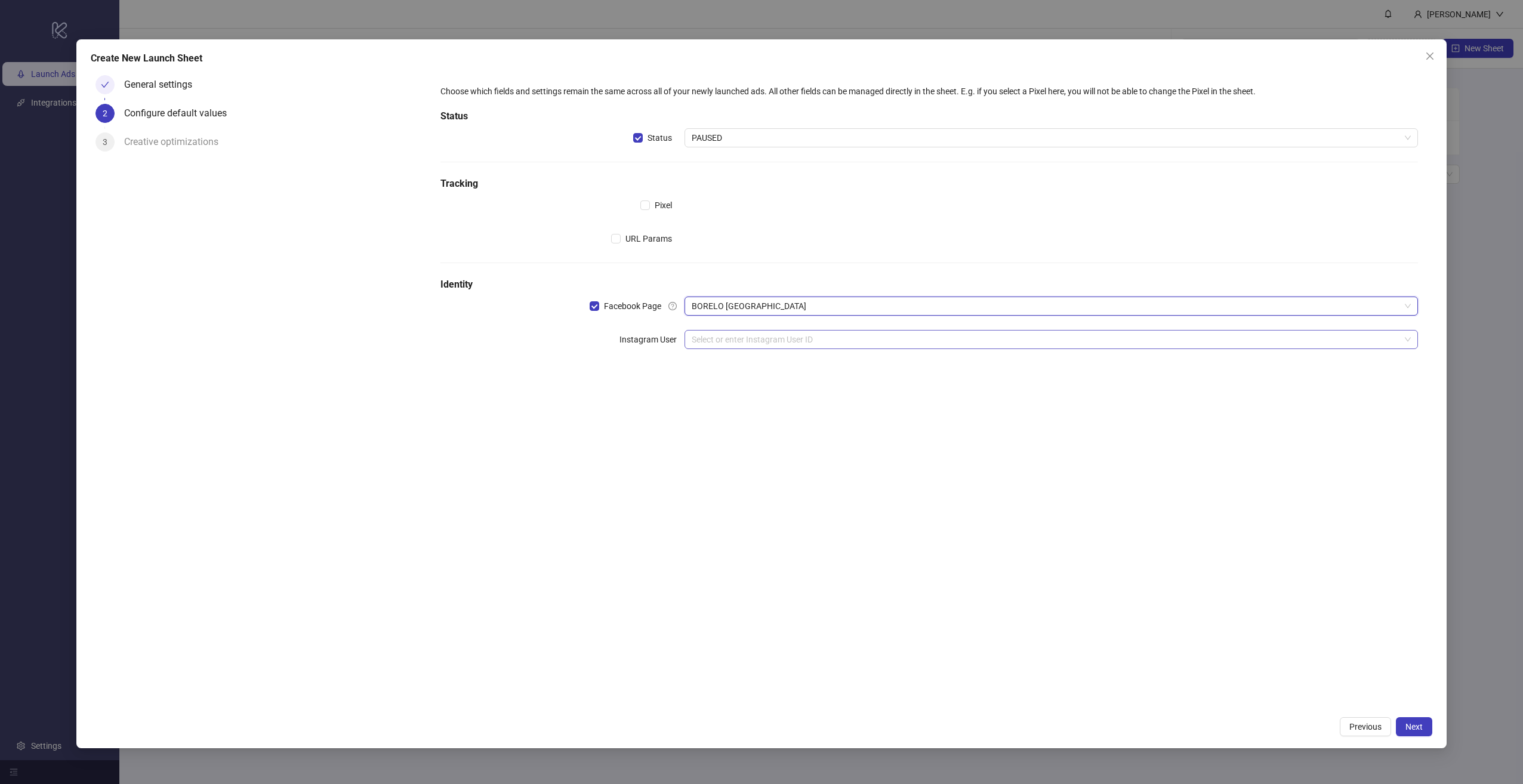
click at [753, 341] on input "search" at bounding box center [1046, 340] width 709 height 18
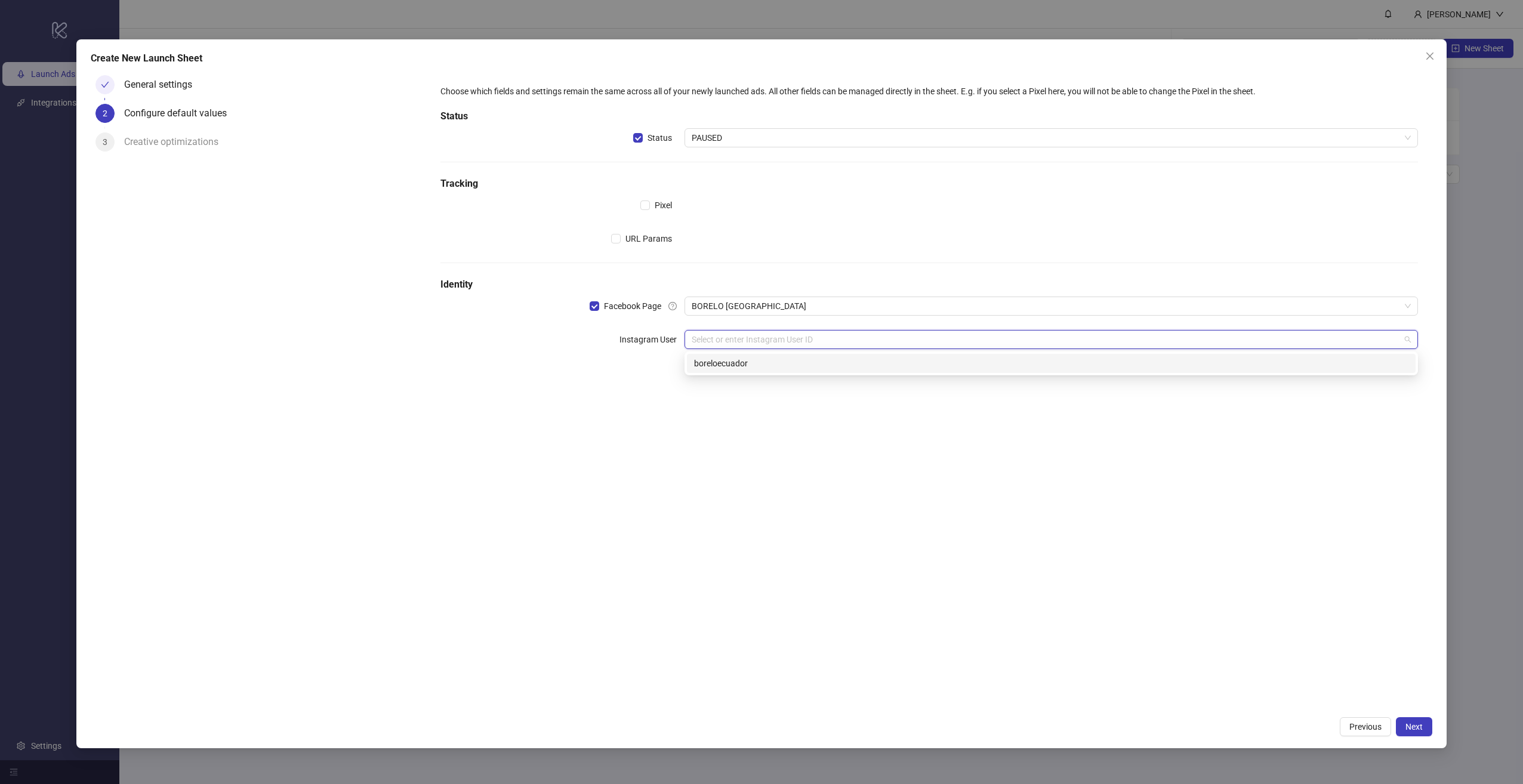
click at [753, 365] on div "boreloecuador" at bounding box center [1051, 362] width 715 height 13
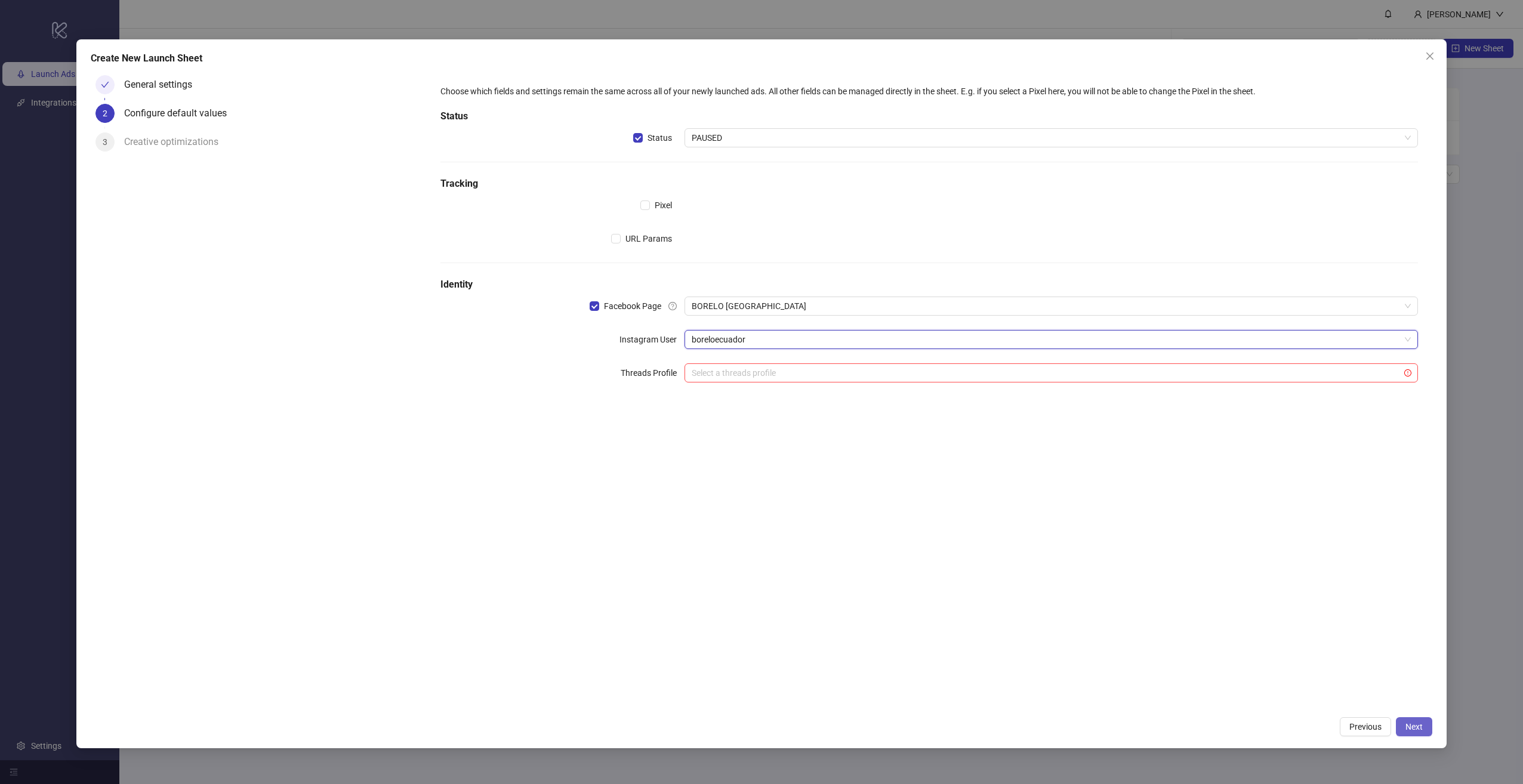
click at [1411, 726] on span "Next" at bounding box center [1413, 726] width 17 height 10
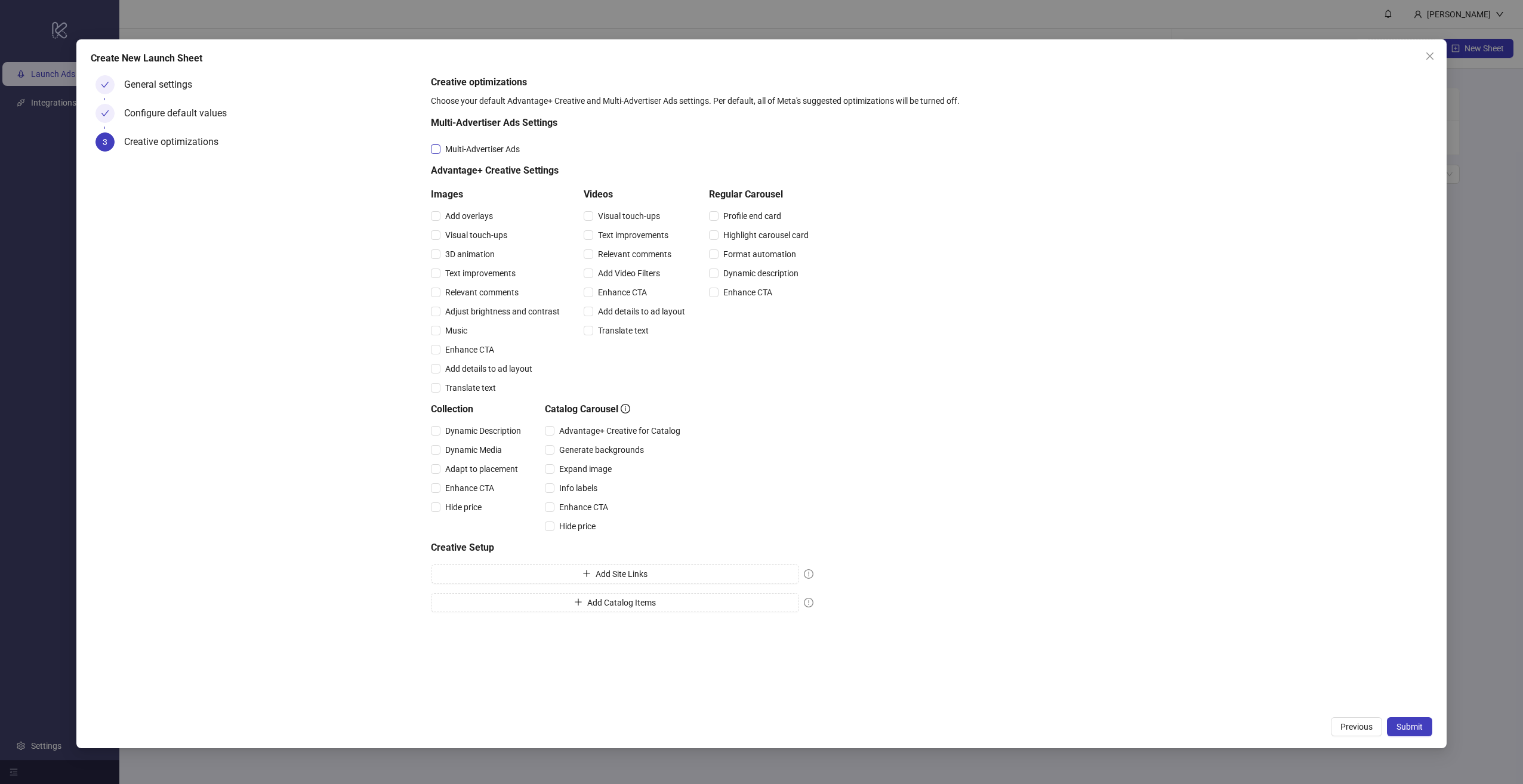
click at [489, 151] on span "Multi-Advertiser Ads" at bounding box center [482, 148] width 84 height 13
click at [605, 208] on div "Visual touch-ups" at bounding box center [637, 216] width 106 height 19
drag, startPoint x: 604, startPoint y: 219, endPoint x: 605, endPoint y: 227, distance: 8.1
click at [605, 219] on span "Visual touch-ups" at bounding box center [629, 216] width 72 height 13
click at [605, 229] on span "Text improvements" at bounding box center [634, 235] width 80 height 13
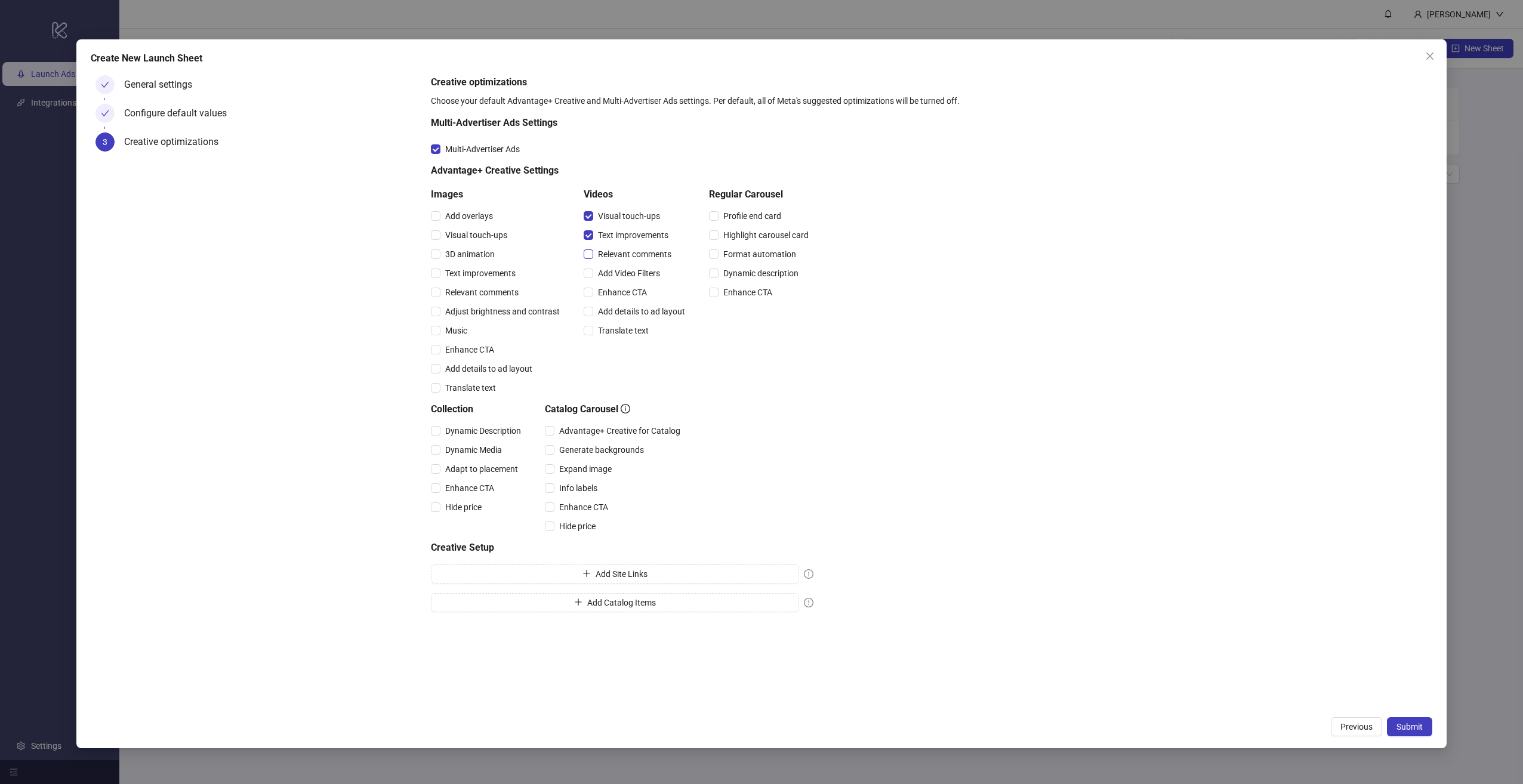
click at [605, 250] on span "Relevant comments" at bounding box center [635, 254] width 83 height 13
click at [1414, 727] on span "Submit" at bounding box center [1409, 726] width 26 height 10
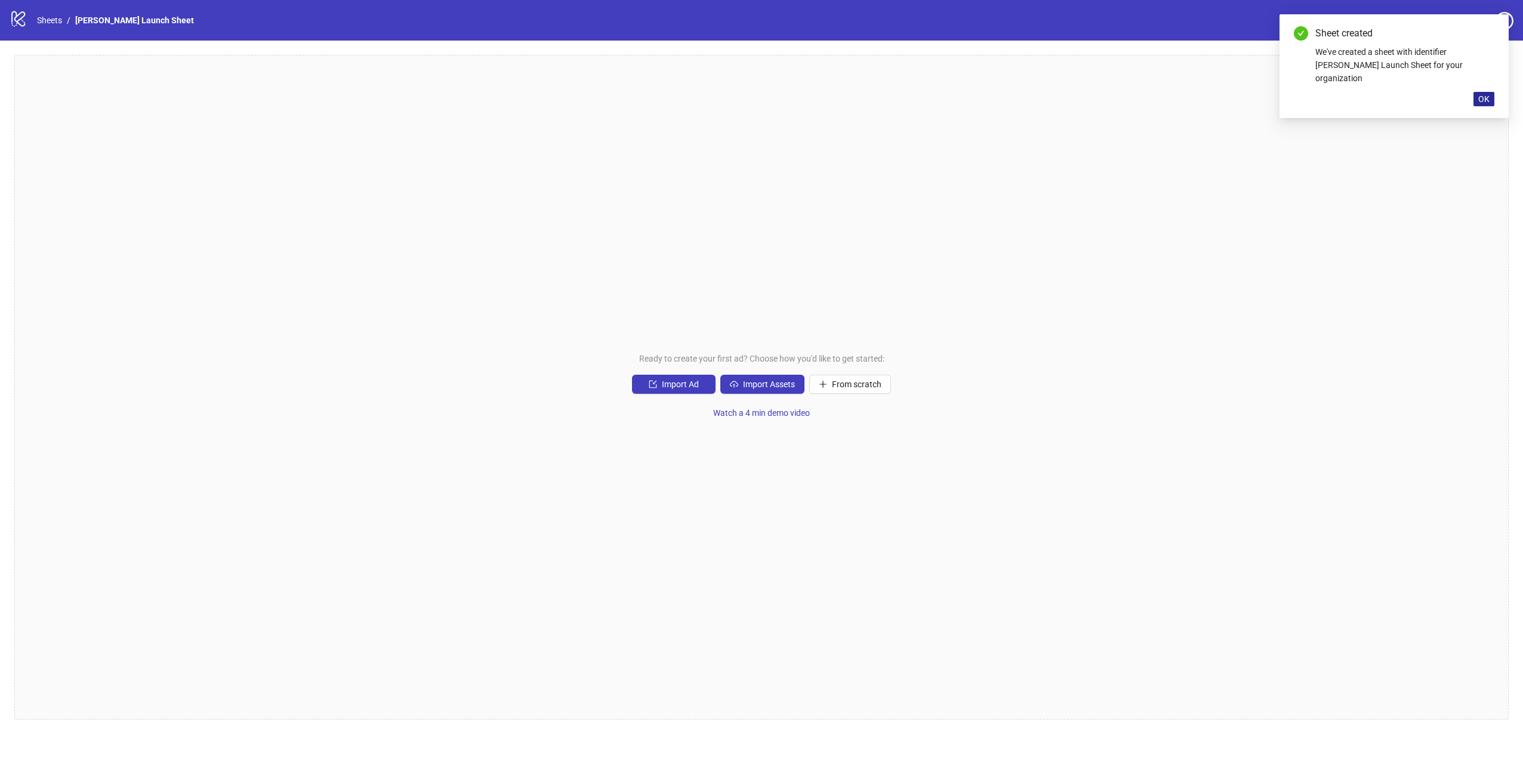
click at [1484, 95] on span "OK" at bounding box center [1484, 99] width 11 height 10
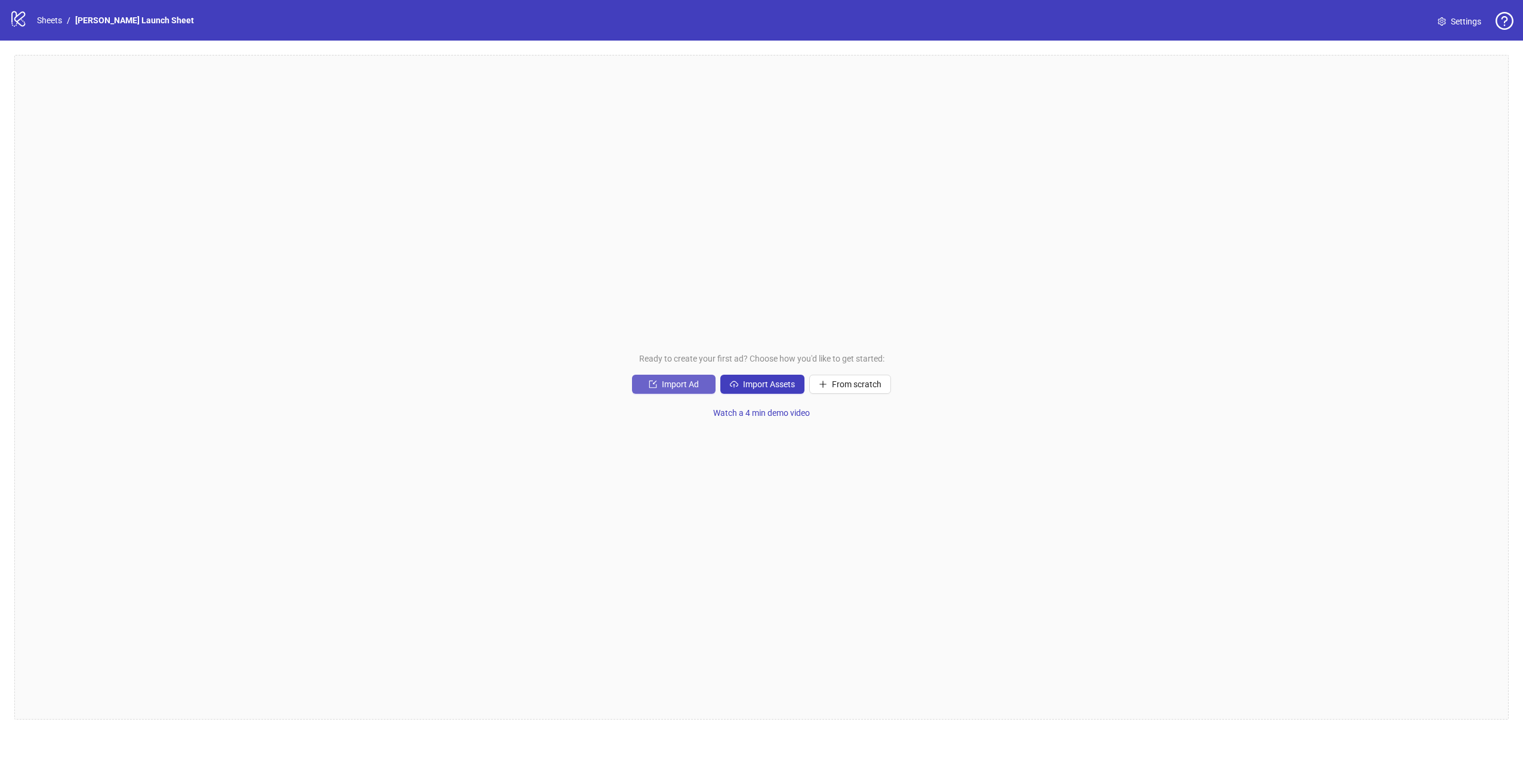
click at [674, 385] on span "Import Ad" at bounding box center [680, 384] width 37 height 10
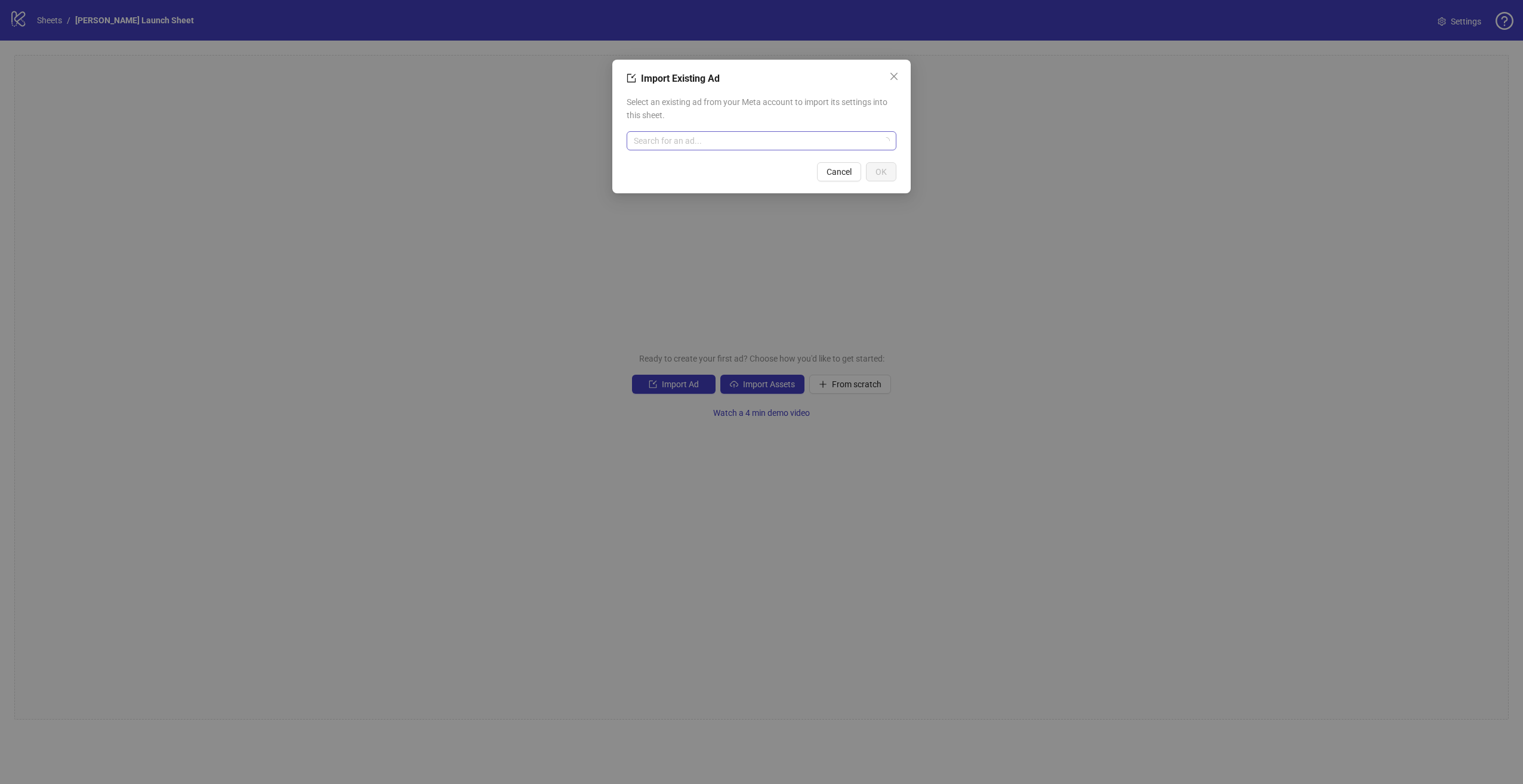
click at [729, 145] on input "search" at bounding box center [755, 141] width 244 height 18
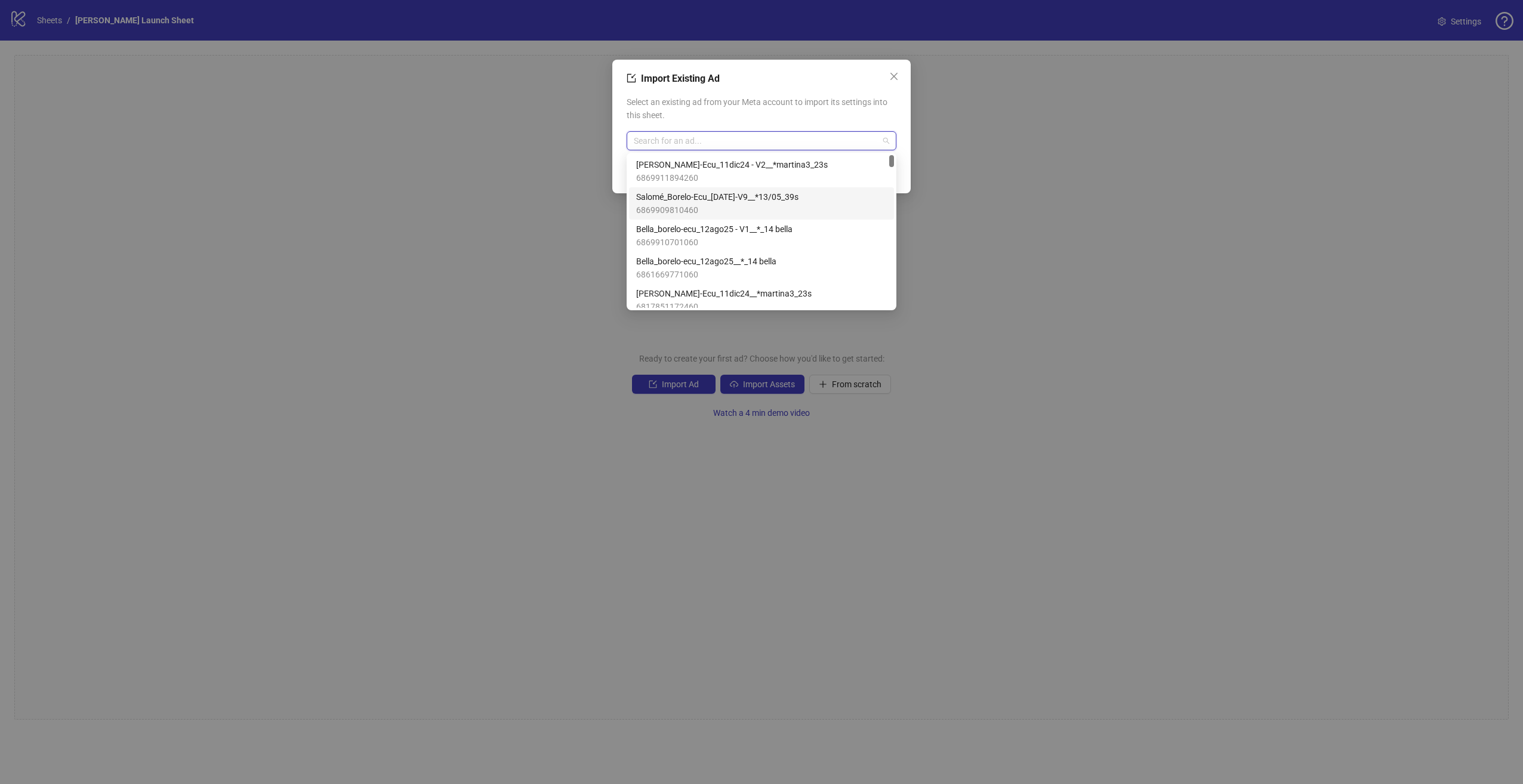
click at [777, 204] on span "6869909810460" at bounding box center [717, 210] width 162 height 13
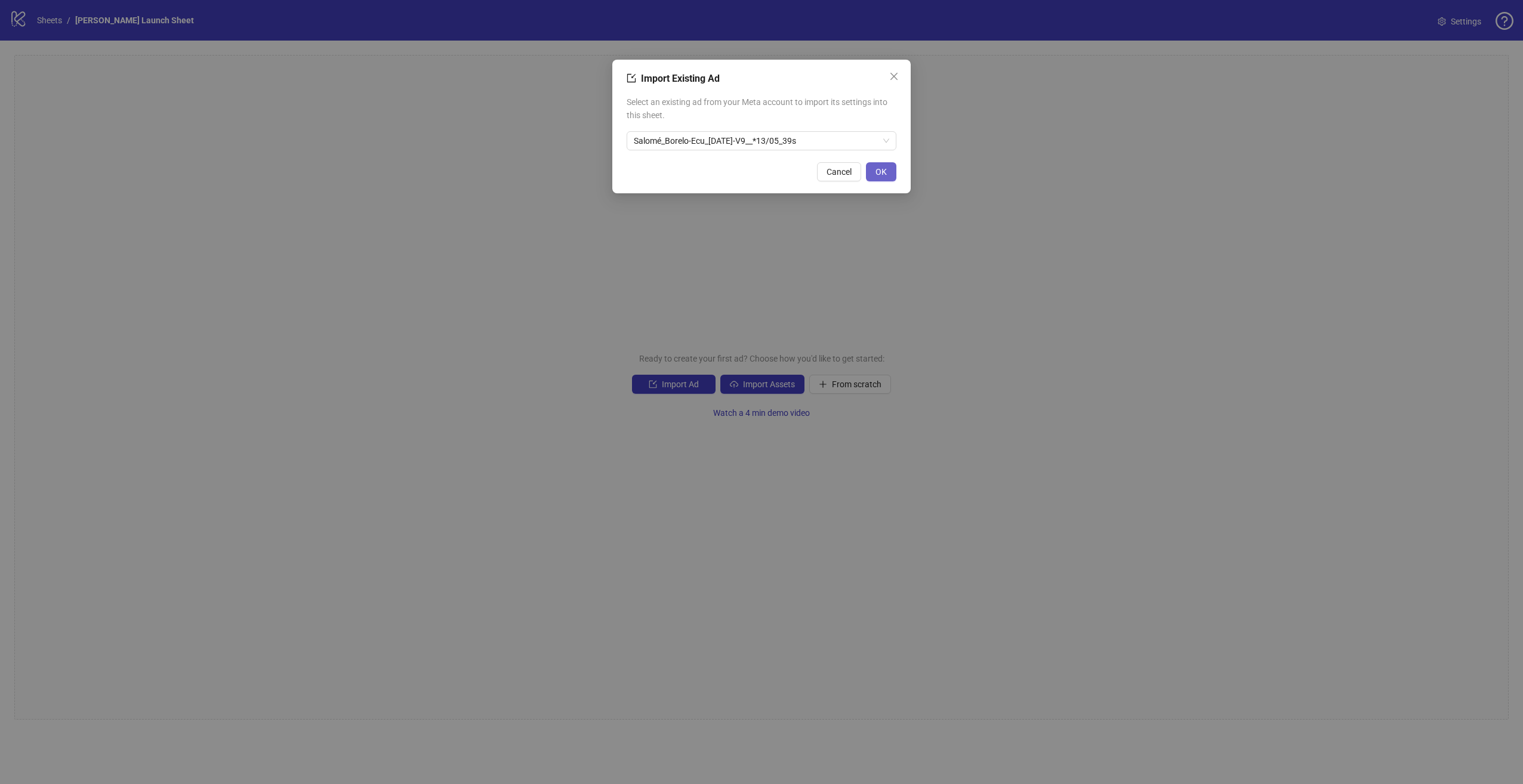
click at [886, 168] on span "OK" at bounding box center [880, 172] width 11 height 10
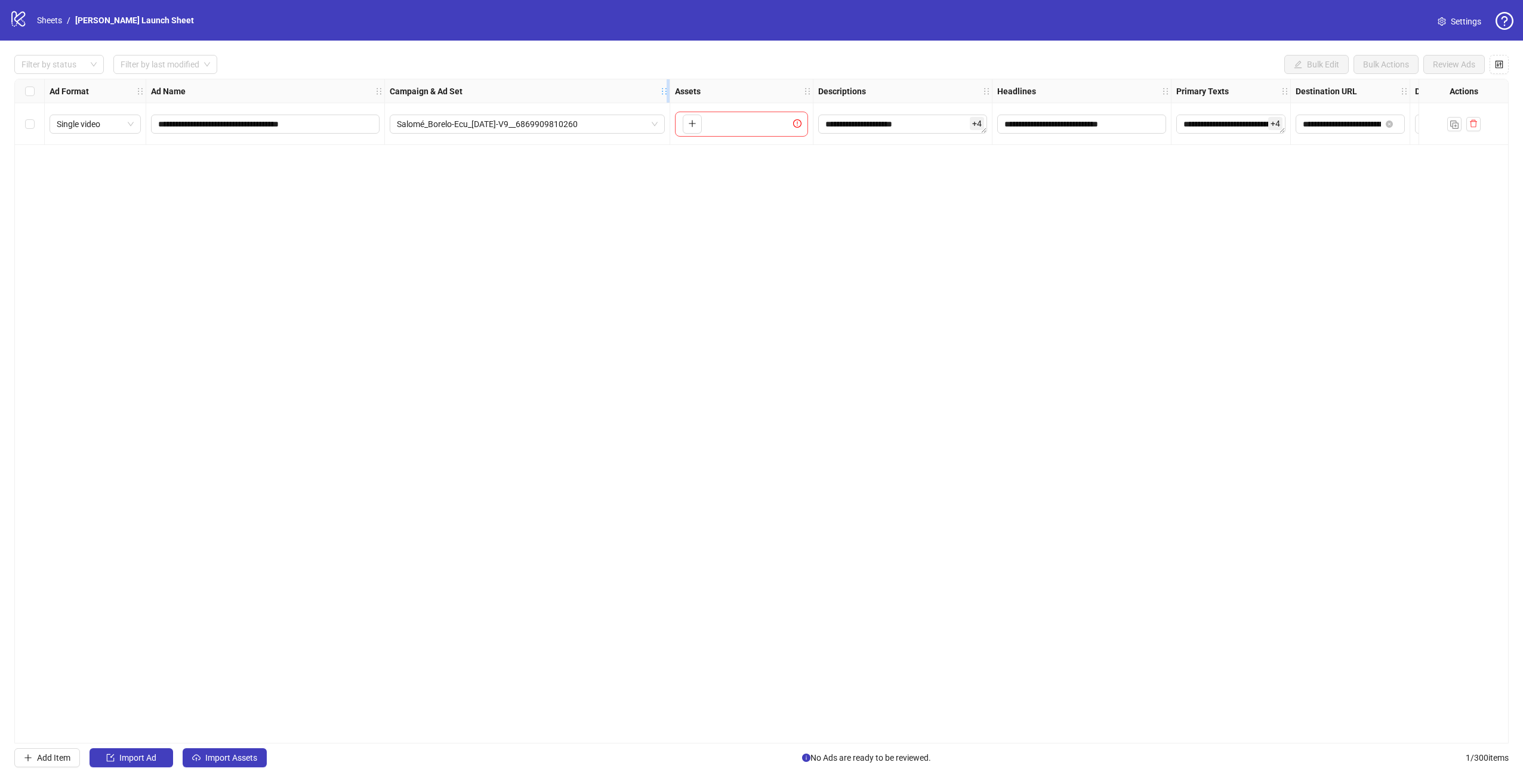
drag, startPoint x: 559, startPoint y: 92, endPoint x: 635, endPoint y: 93, distance: 76.0
click at [660, 95] on icon "holder" at bounding box center [664, 91] width 8 height 8
click at [624, 124] on span "Salomé_Borelo-Ecu_15may25-V9__6869909810260" at bounding box center [512, 124] width 230 height 18
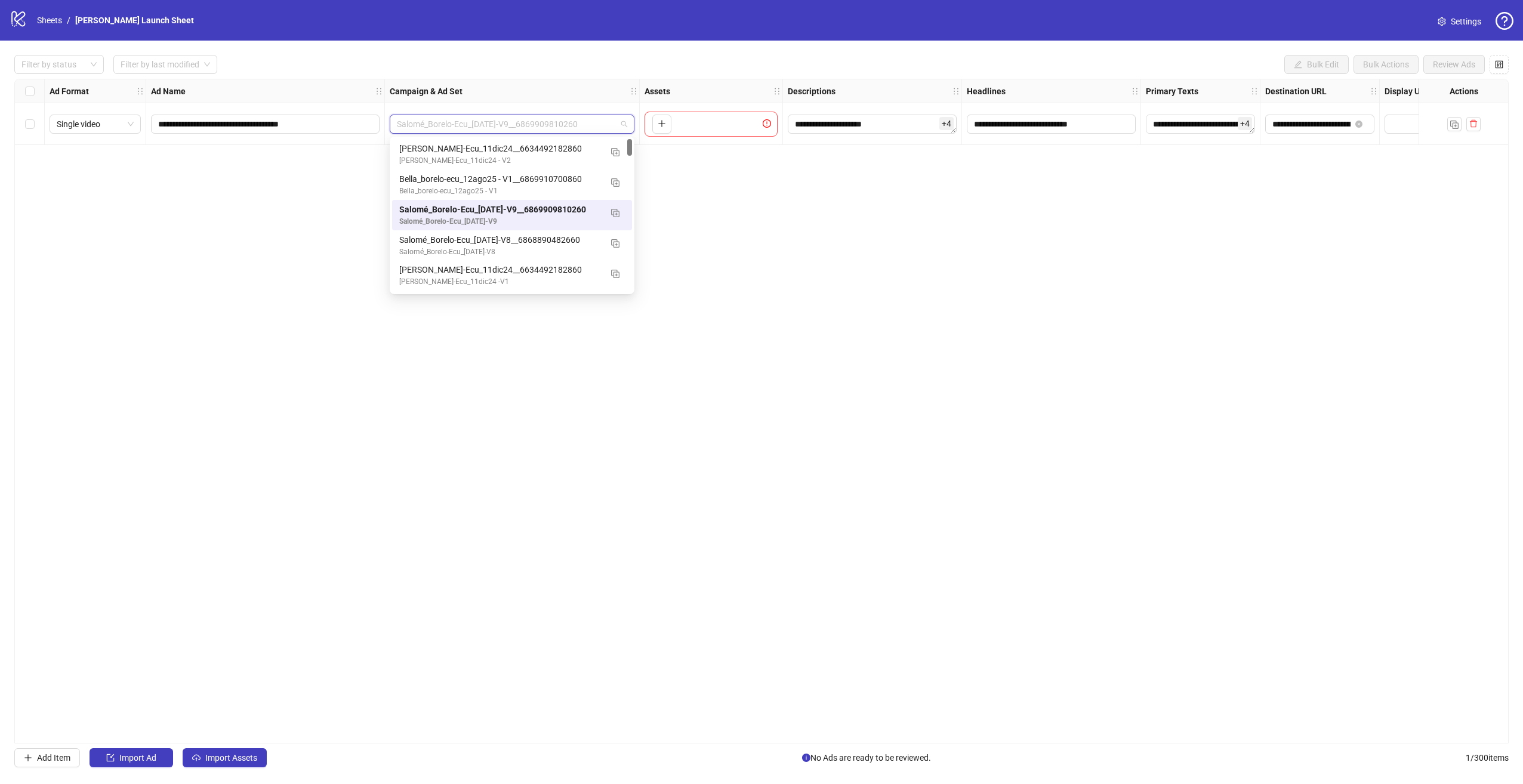
click at [624, 123] on span "Salomé_Borelo-Ecu_15may25-V9__6869909810260" at bounding box center [512, 124] width 230 height 18
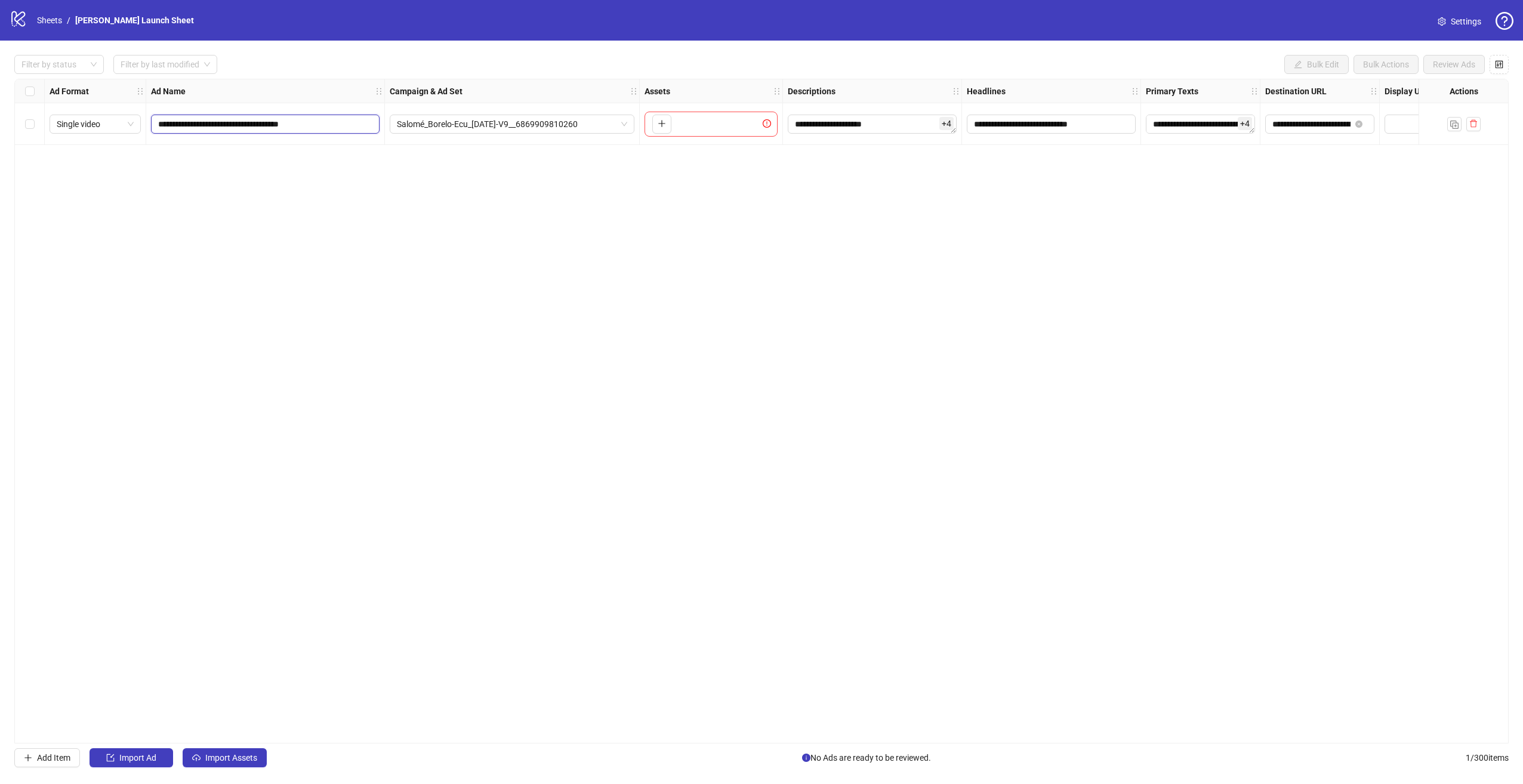
click at [256, 126] on input "**********" at bounding box center [264, 123] width 212 height 13
click at [497, 222] on div "**********" at bounding box center [762, 411] width 1494 height 664
click at [686, 123] on div "To pick up a draggable item, press the space bar. While dragging, use the arrow…" at bounding box center [711, 123] width 133 height 25
click at [663, 126] on icon "plus" at bounding box center [662, 123] width 8 height 8
click at [608, 134] on div "Salomé_Borelo-Ecu_15may25-V9__6869909810260" at bounding box center [512, 123] width 255 height 42
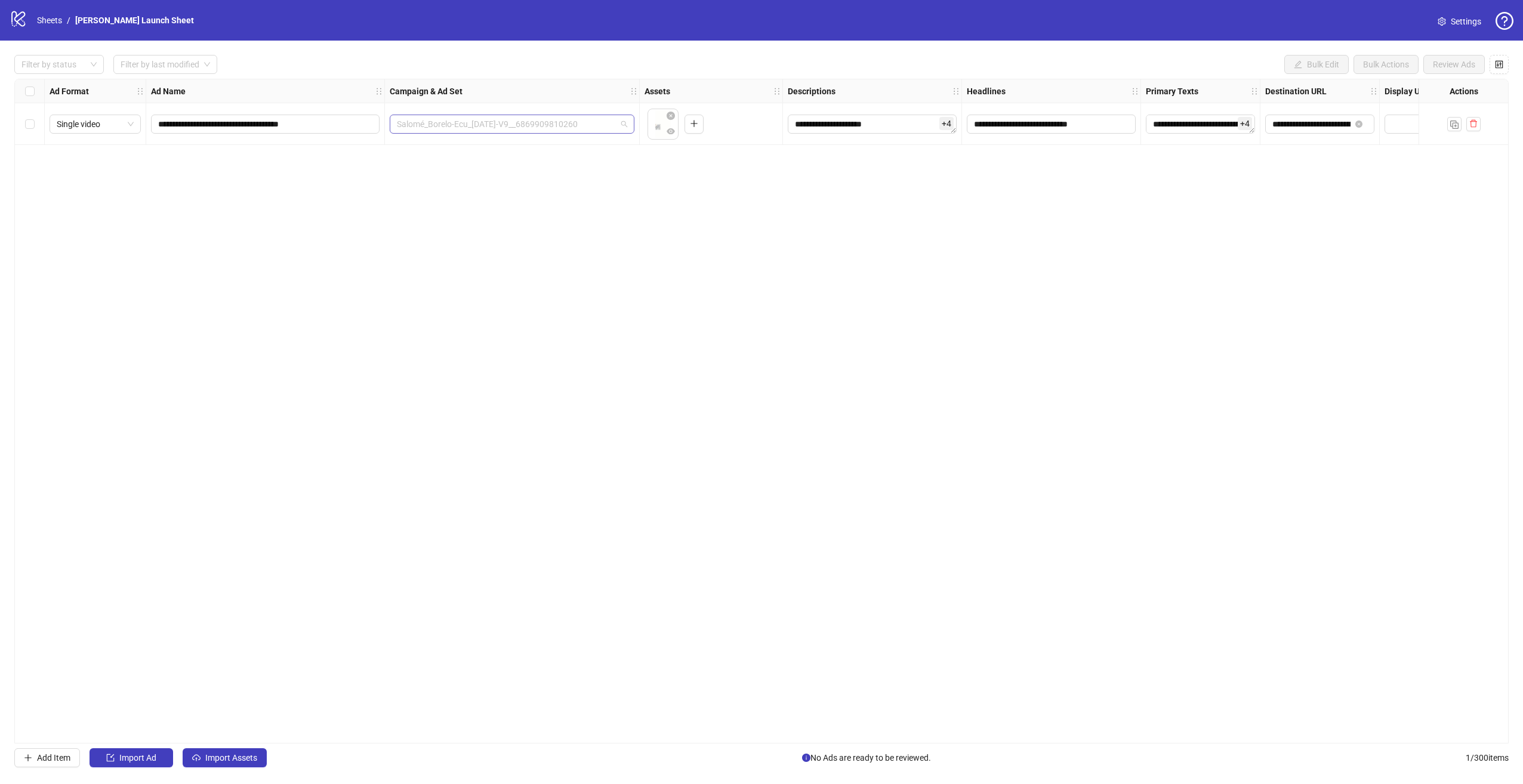
click at [620, 128] on span "Salomé_Borelo-Ecu_15may25-V9__6869909810260" at bounding box center [512, 124] width 230 height 18
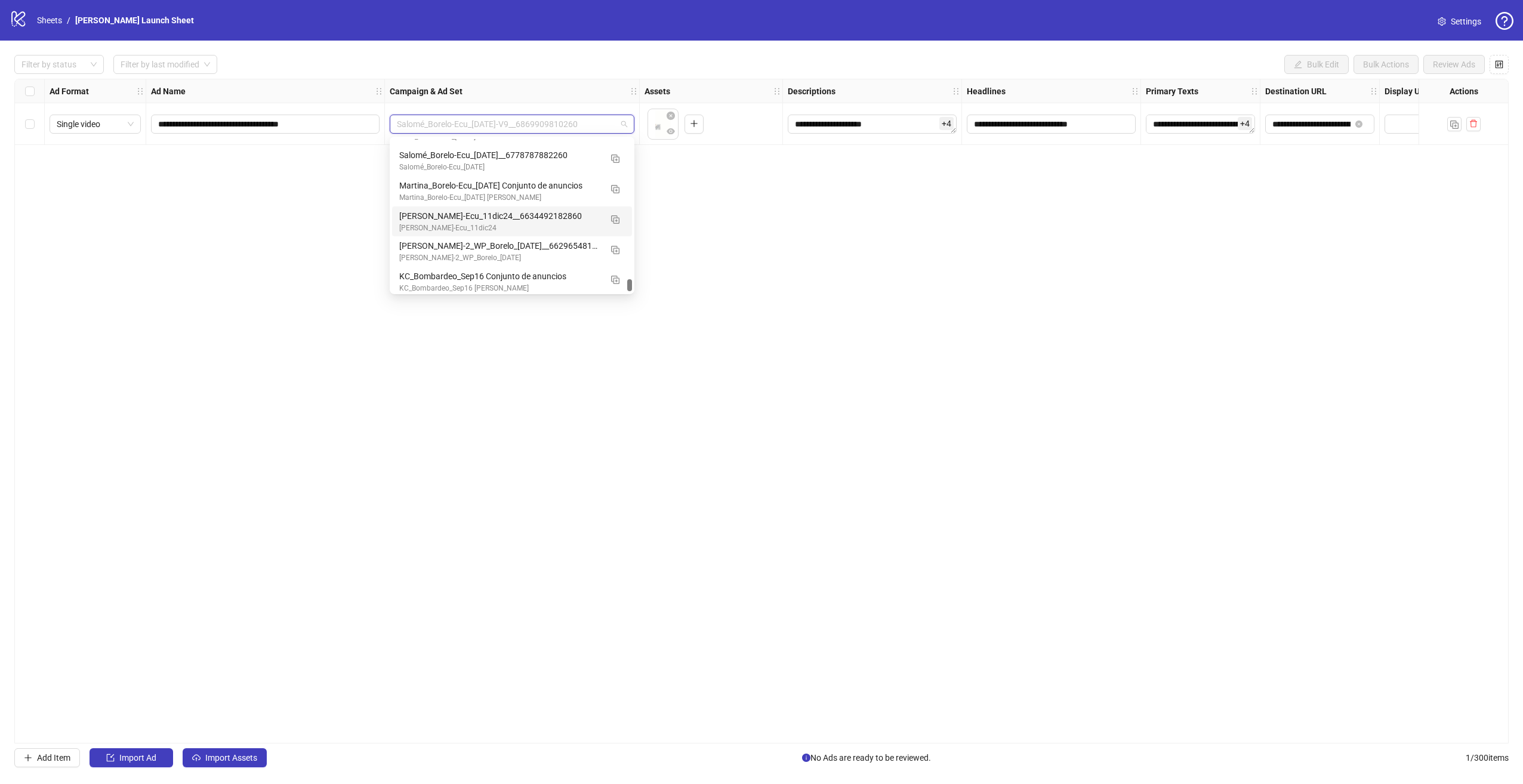
scroll to position [1856, 0]
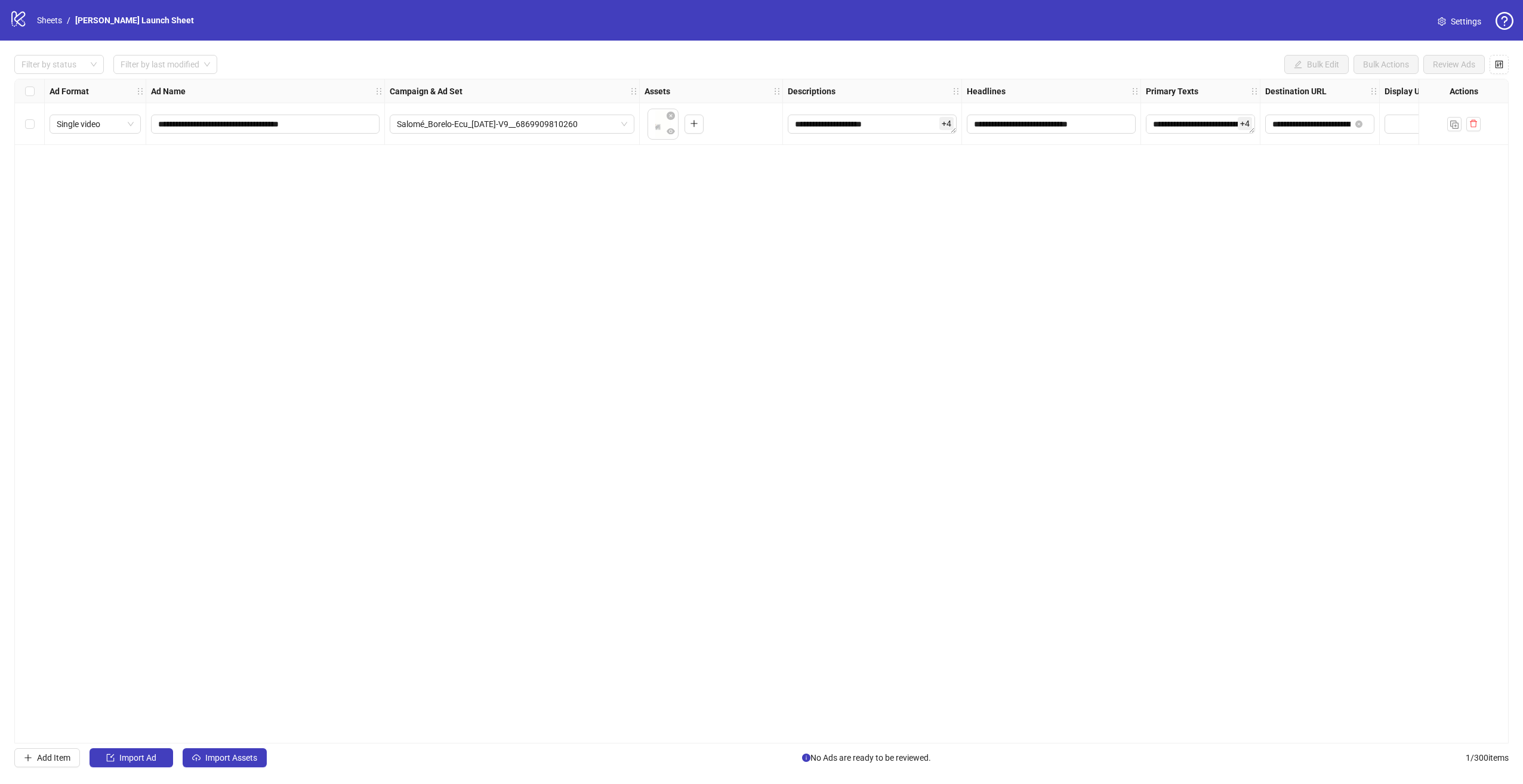
click at [747, 242] on div "**********" at bounding box center [762, 411] width 1494 height 664
click at [1472, 123] on icon "delete" at bounding box center [1473, 123] width 8 height 8
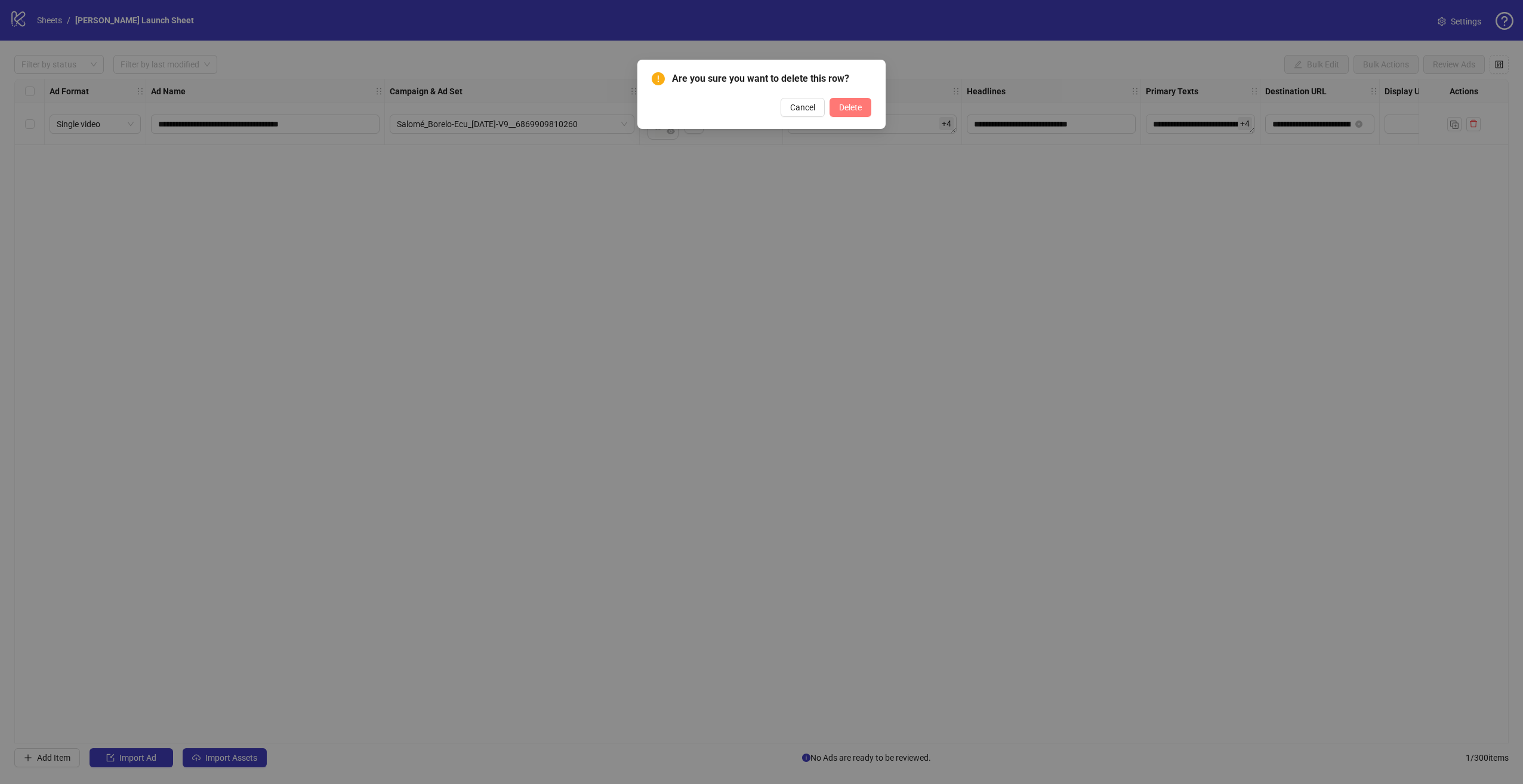
click at [841, 106] on span "Delete" at bounding box center [850, 107] width 23 height 10
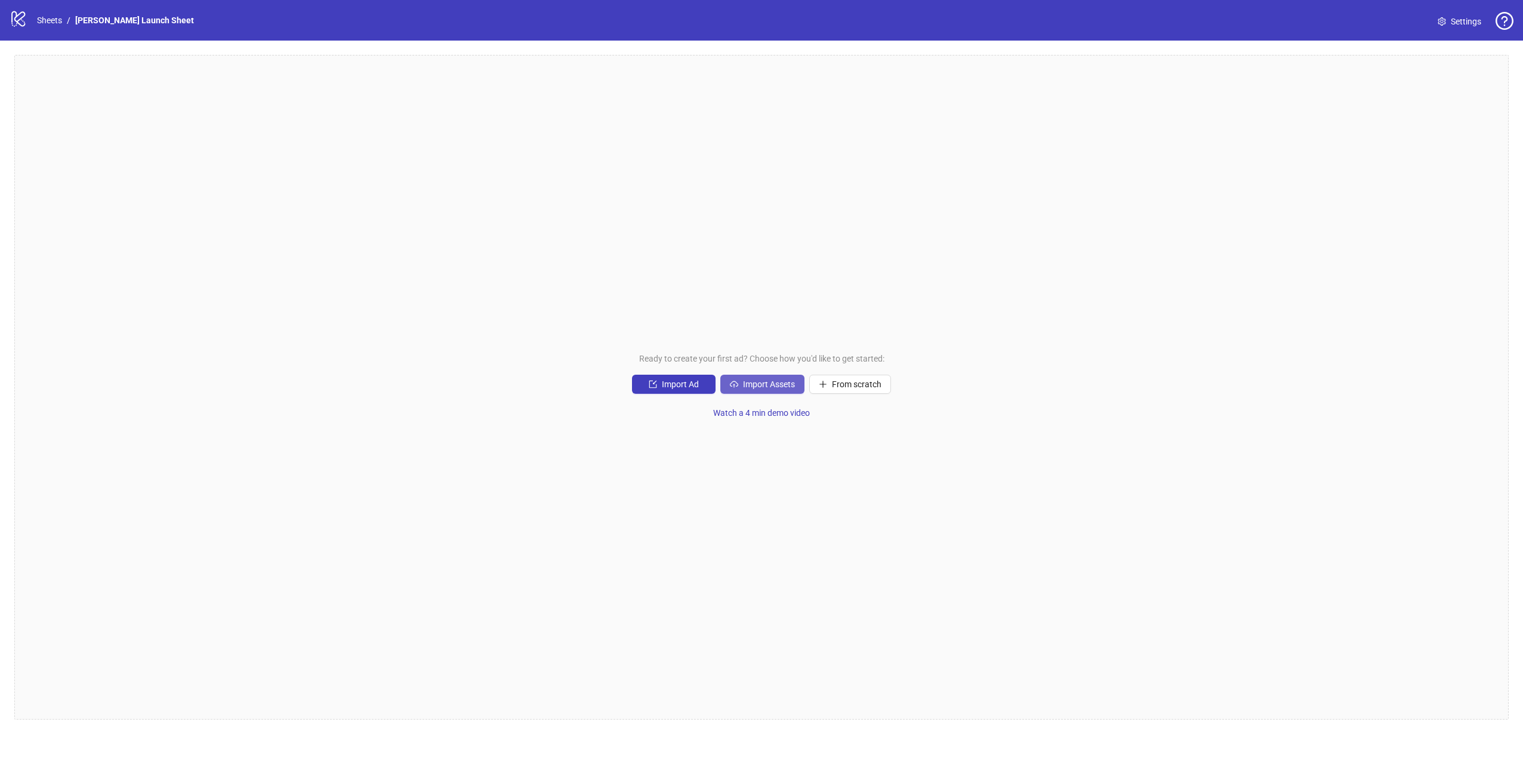
click at [774, 387] on span "Import Assets" at bounding box center [768, 384] width 52 height 10
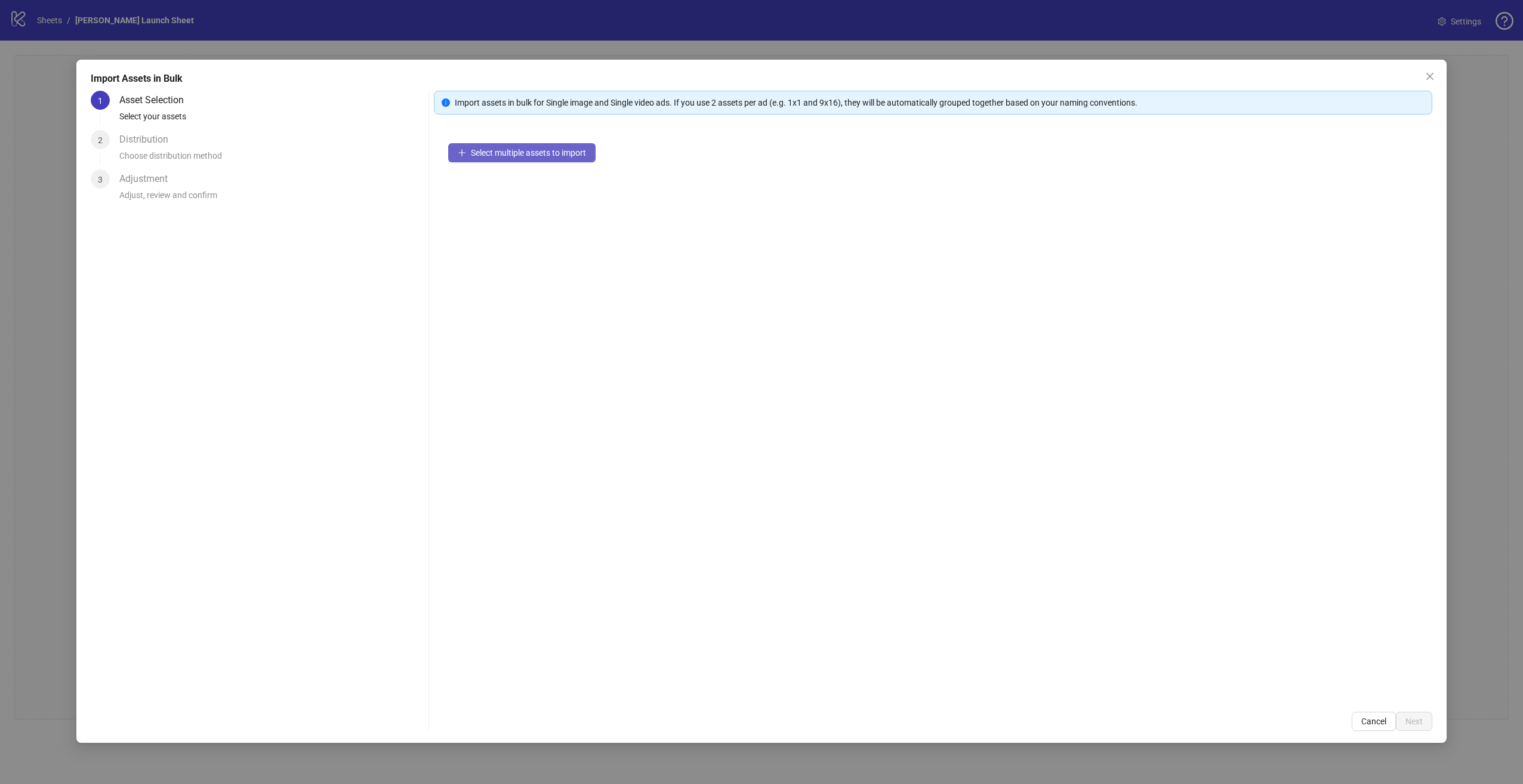
click at [547, 153] on span "Select multiple assets to import" at bounding box center [528, 152] width 115 height 10
click at [1419, 720] on span "Next" at bounding box center [1413, 721] width 17 height 10
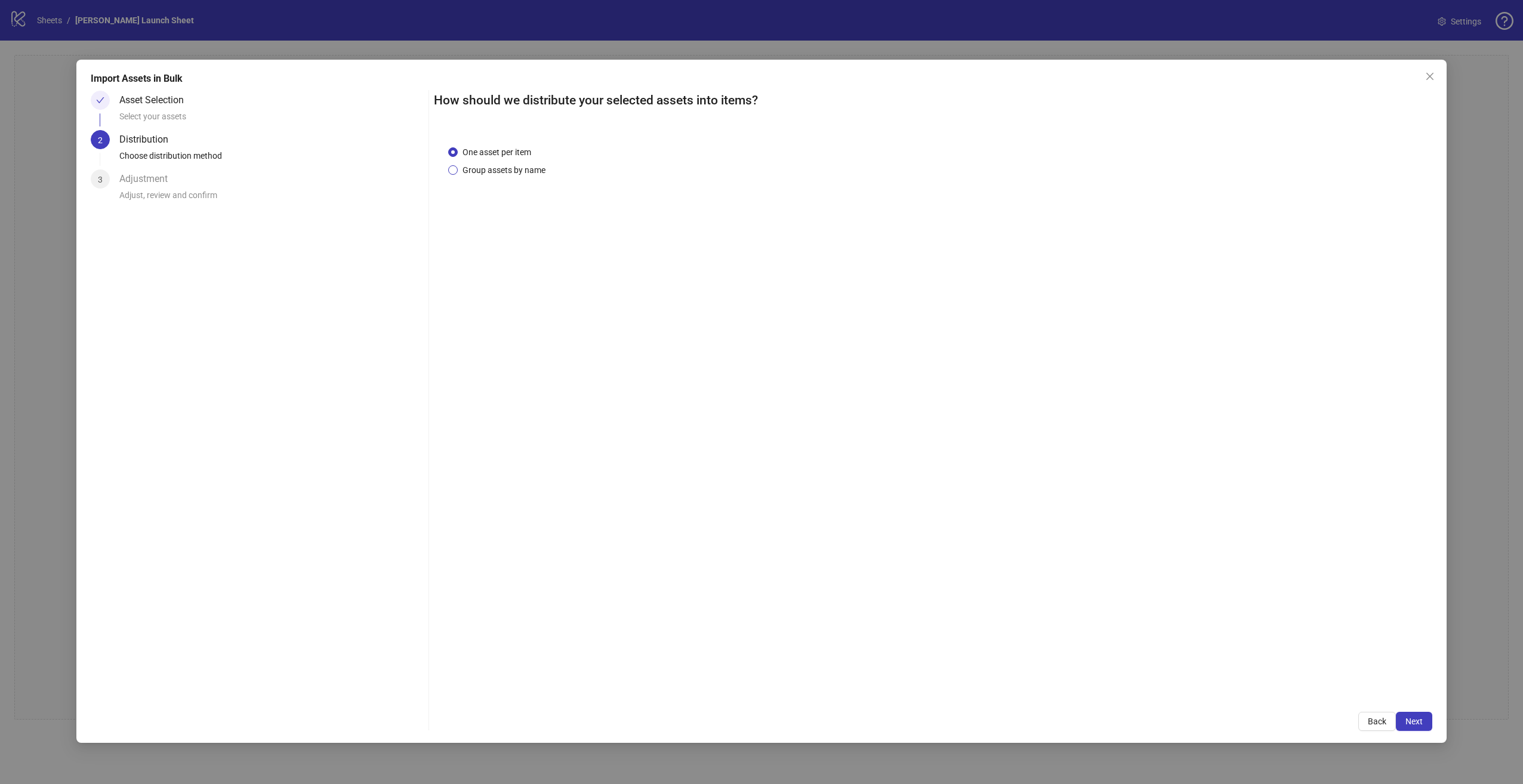
click at [500, 171] on span "Group assets by name" at bounding box center [504, 170] width 92 height 13
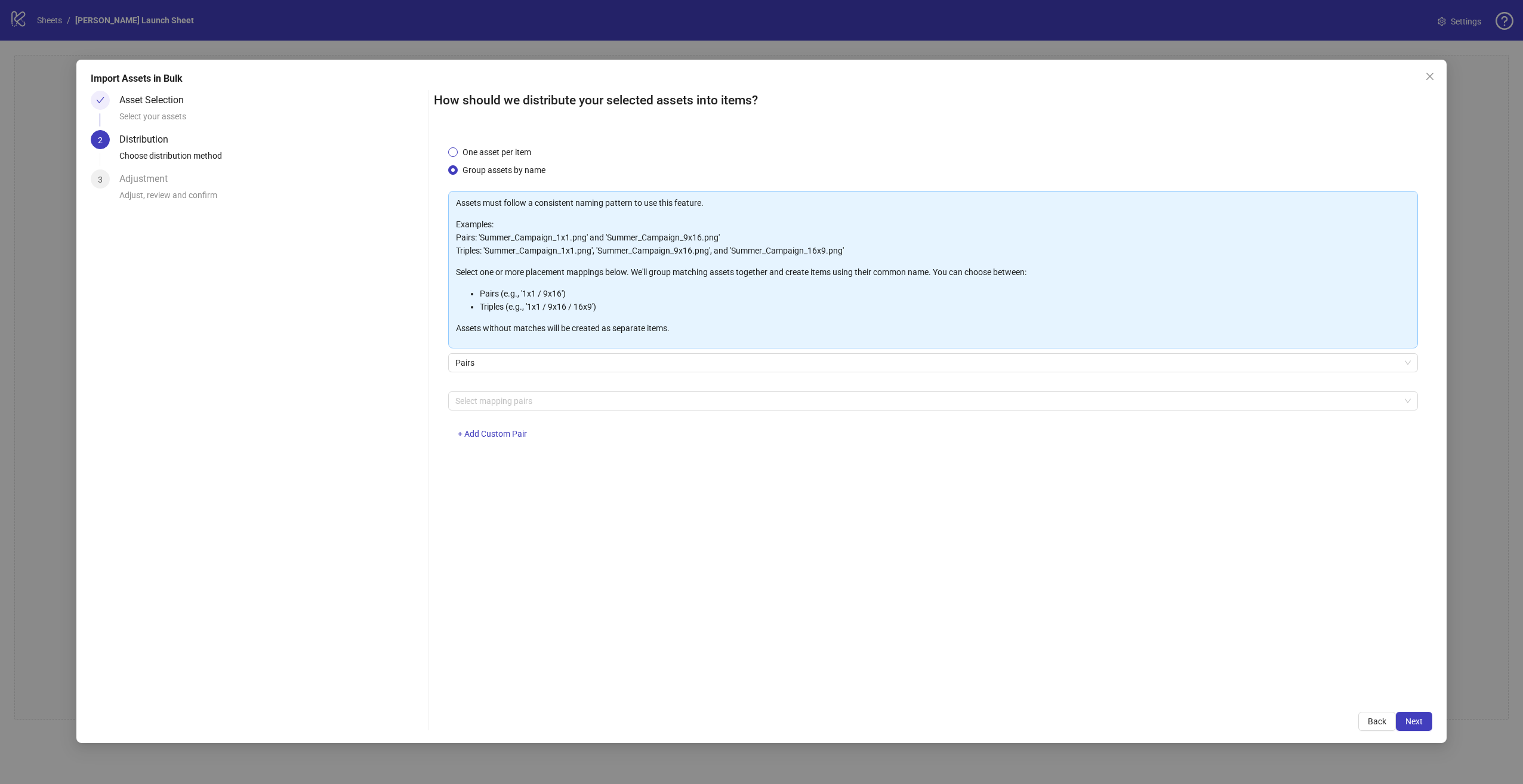
click at [502, 148] on span "One asset per item" at bounding box center [497, 151] width 78 height 13
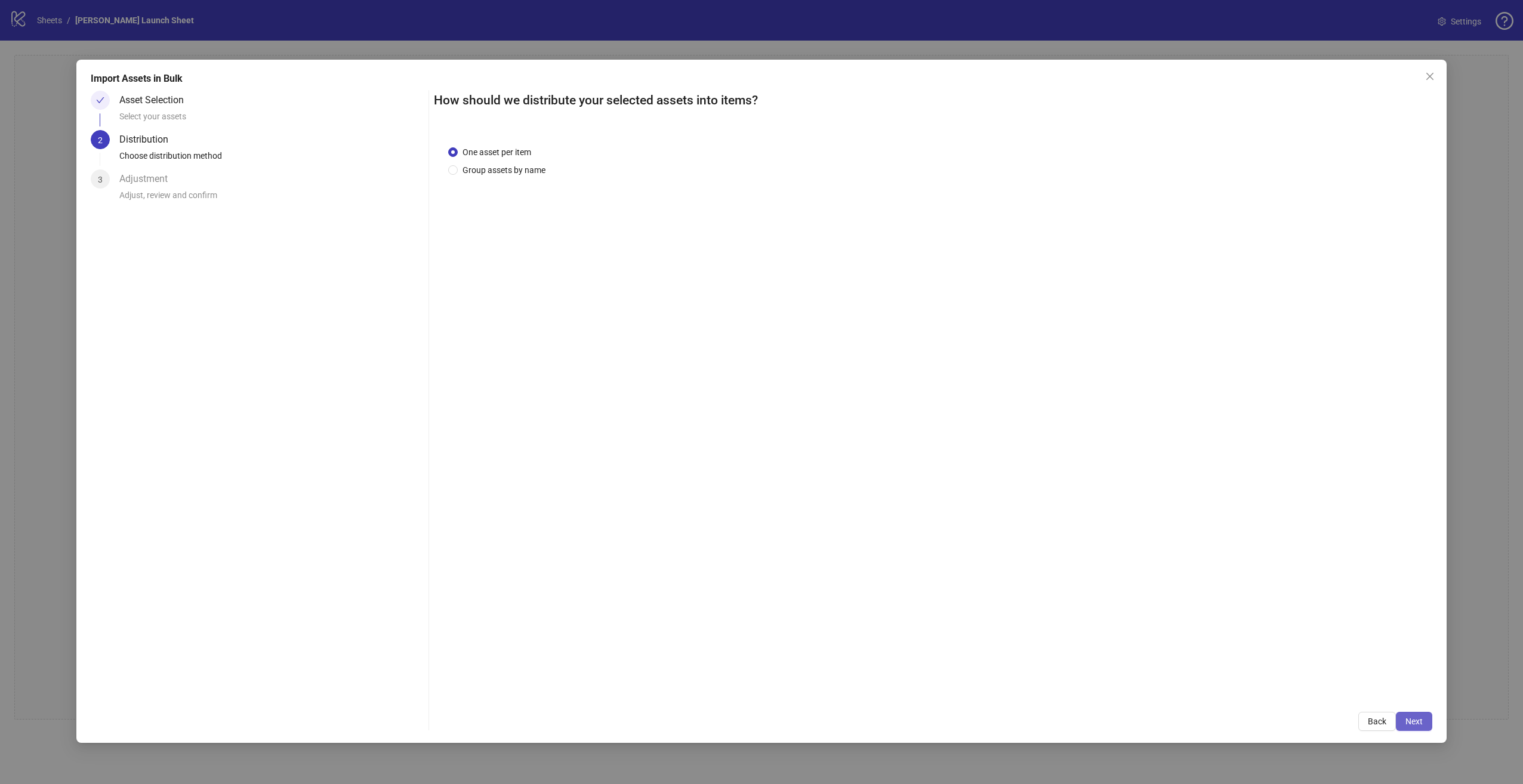
click at [1415, 721] on span "Next" at bounding box center [1413, 721] width 17 height 10
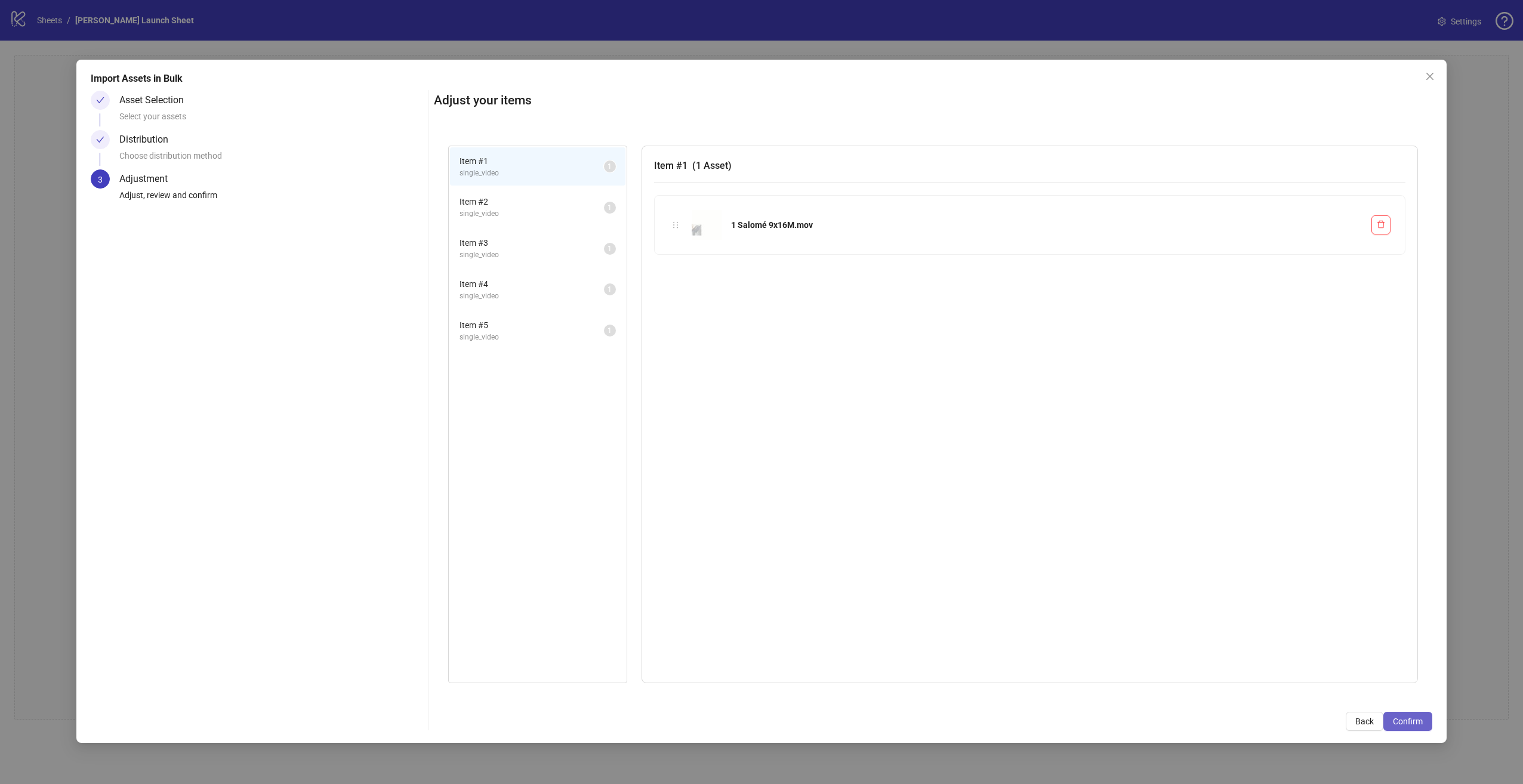
click at [1417, 717] on span "Confirm" at bounding box center [1407, 721] width 30 height 10
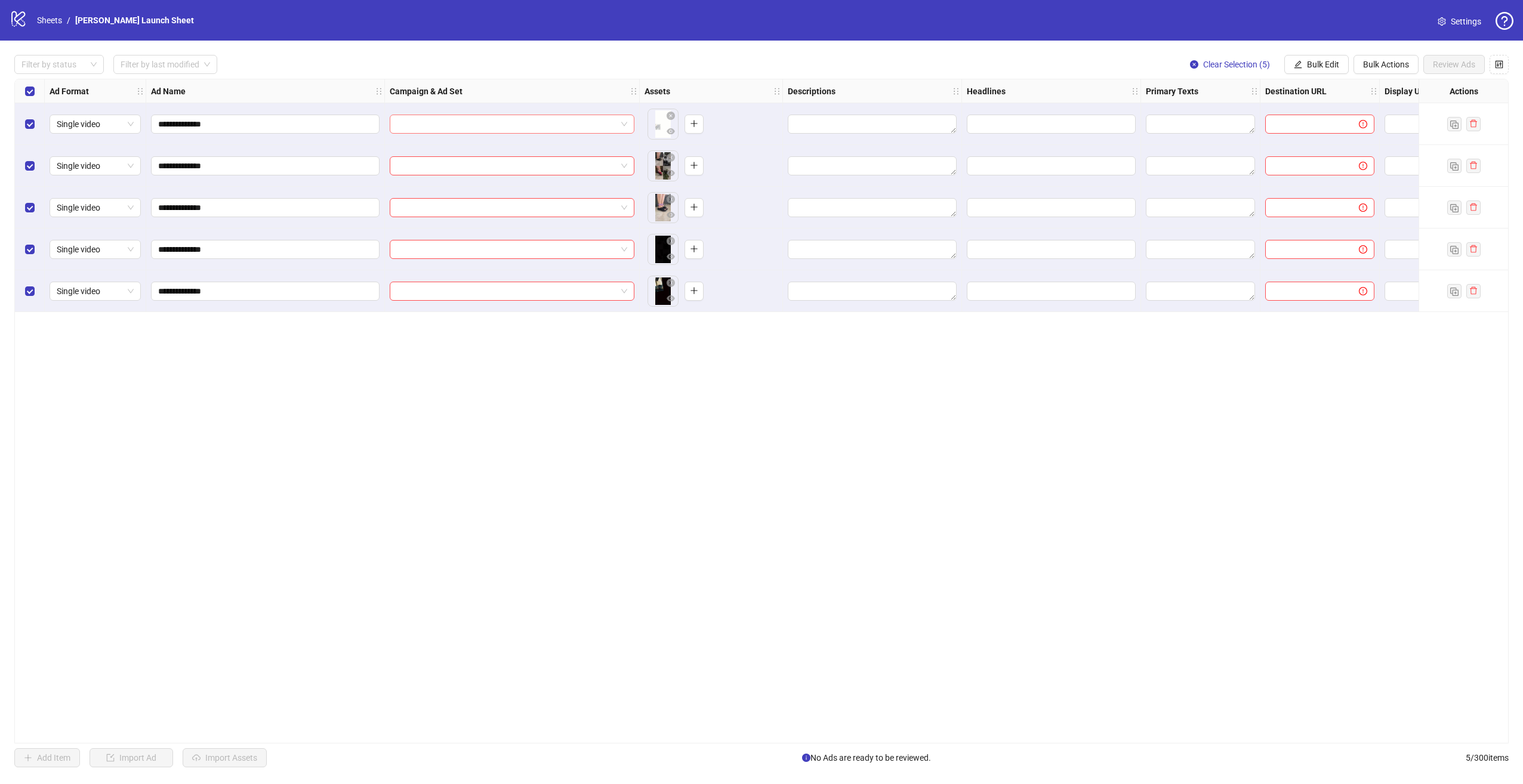
click at [472, 123] on input "search" at bounding box center [506, 124] width 220 height 18
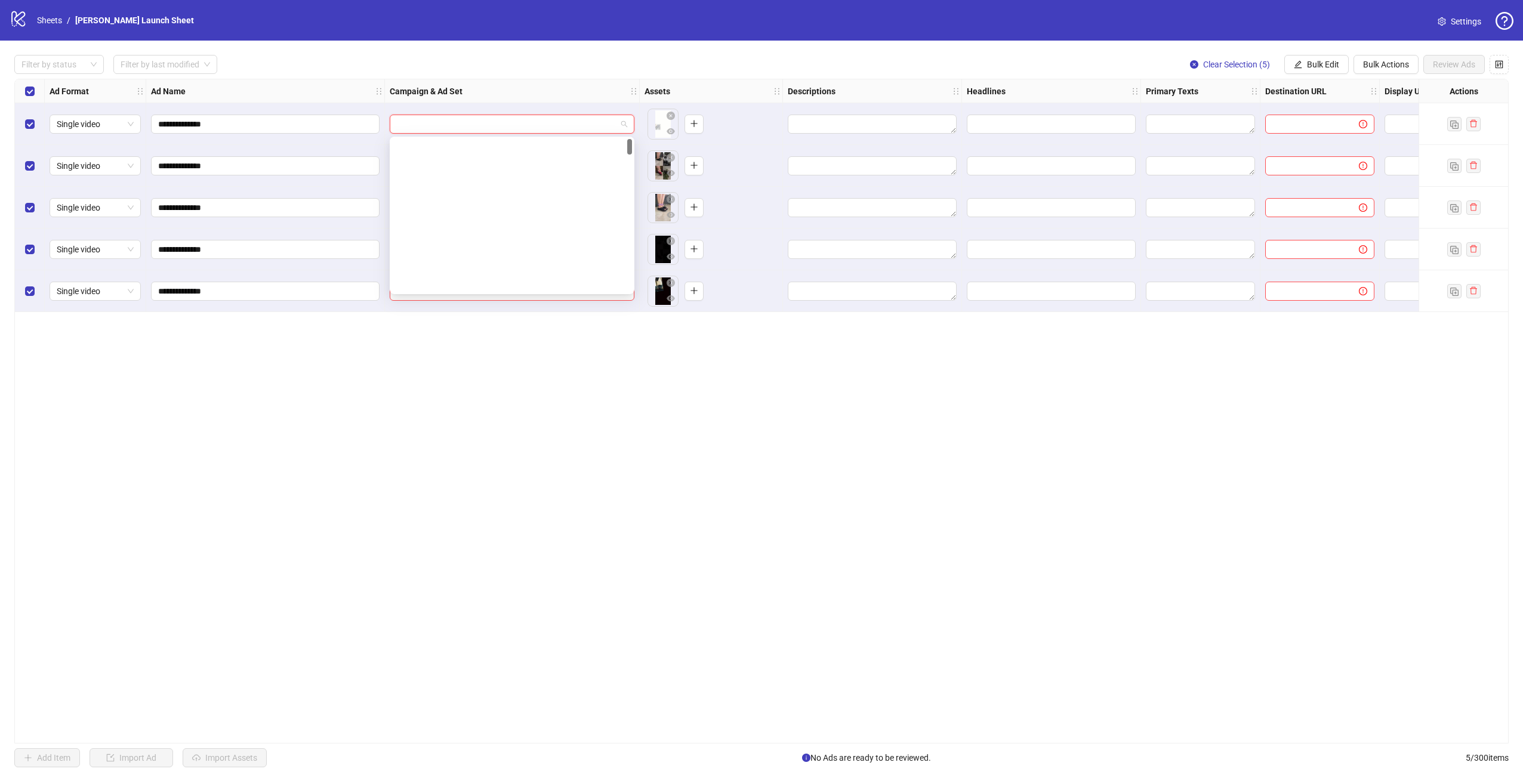
scroll to position [0, 0]
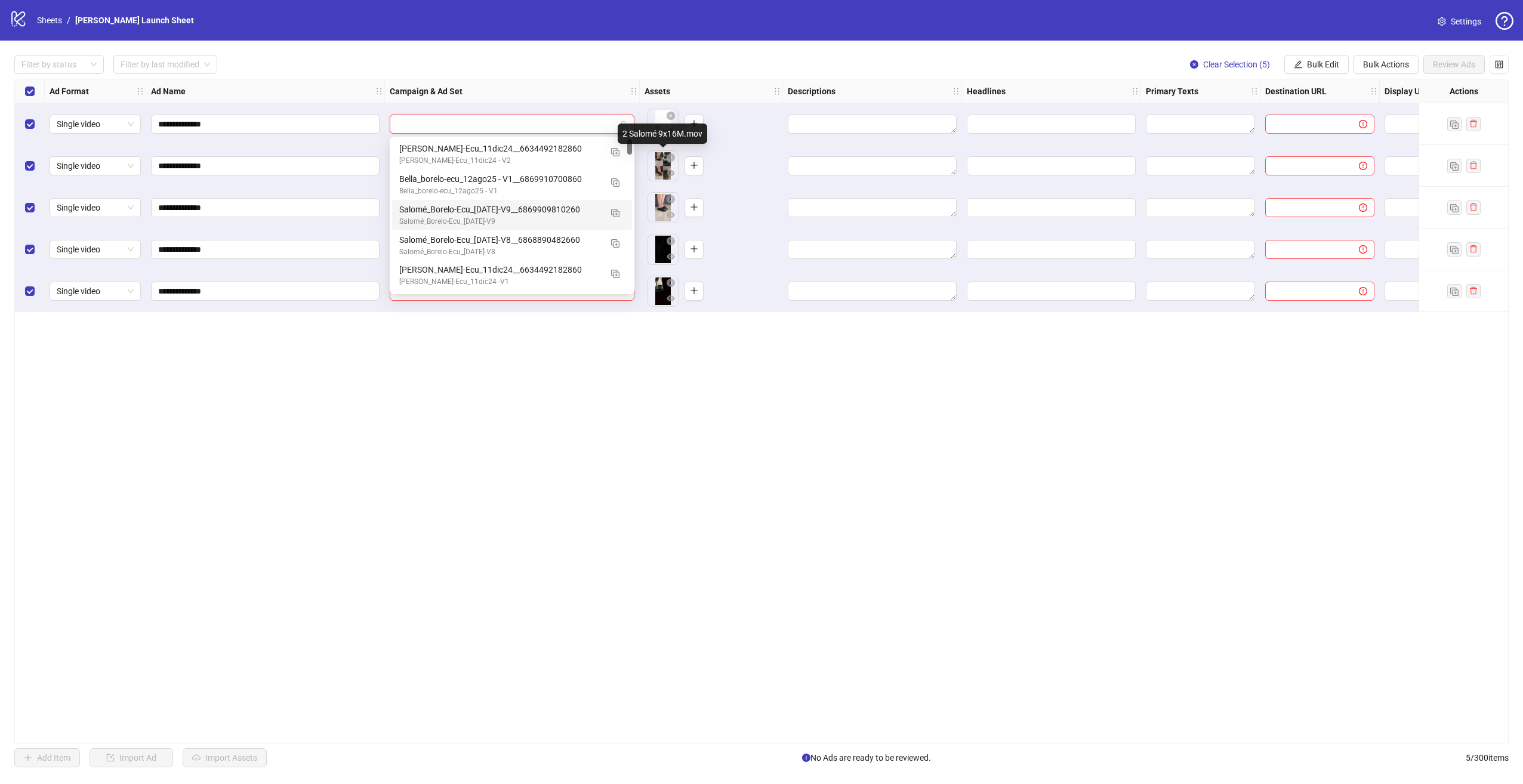
click at [618, 126] on div "2 Salomé 9x16M.mov" at bounding box center [662, 133] width 89 height 20
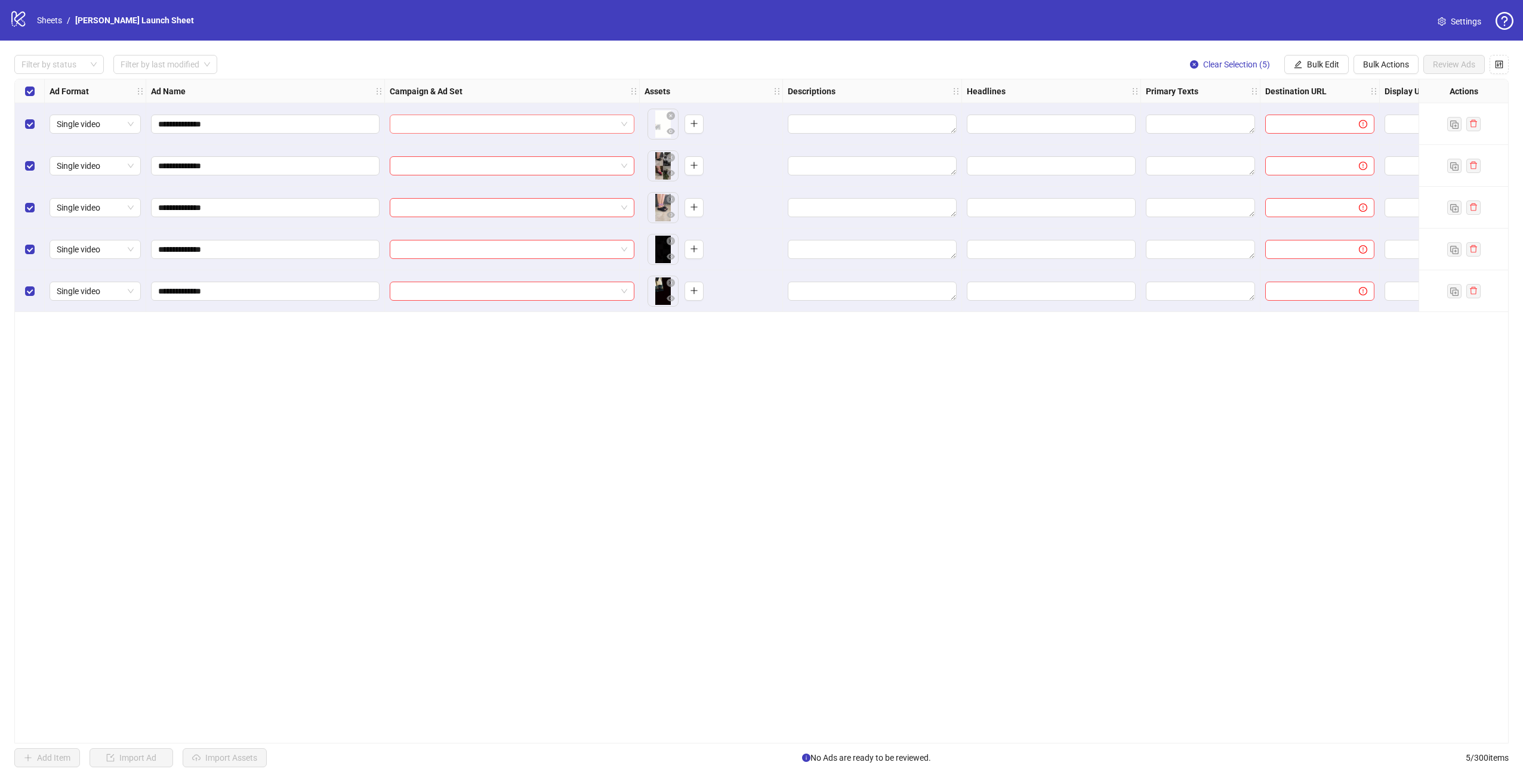
click at [624, 118] on span at bounding box center [512, 124] width 230 height 18
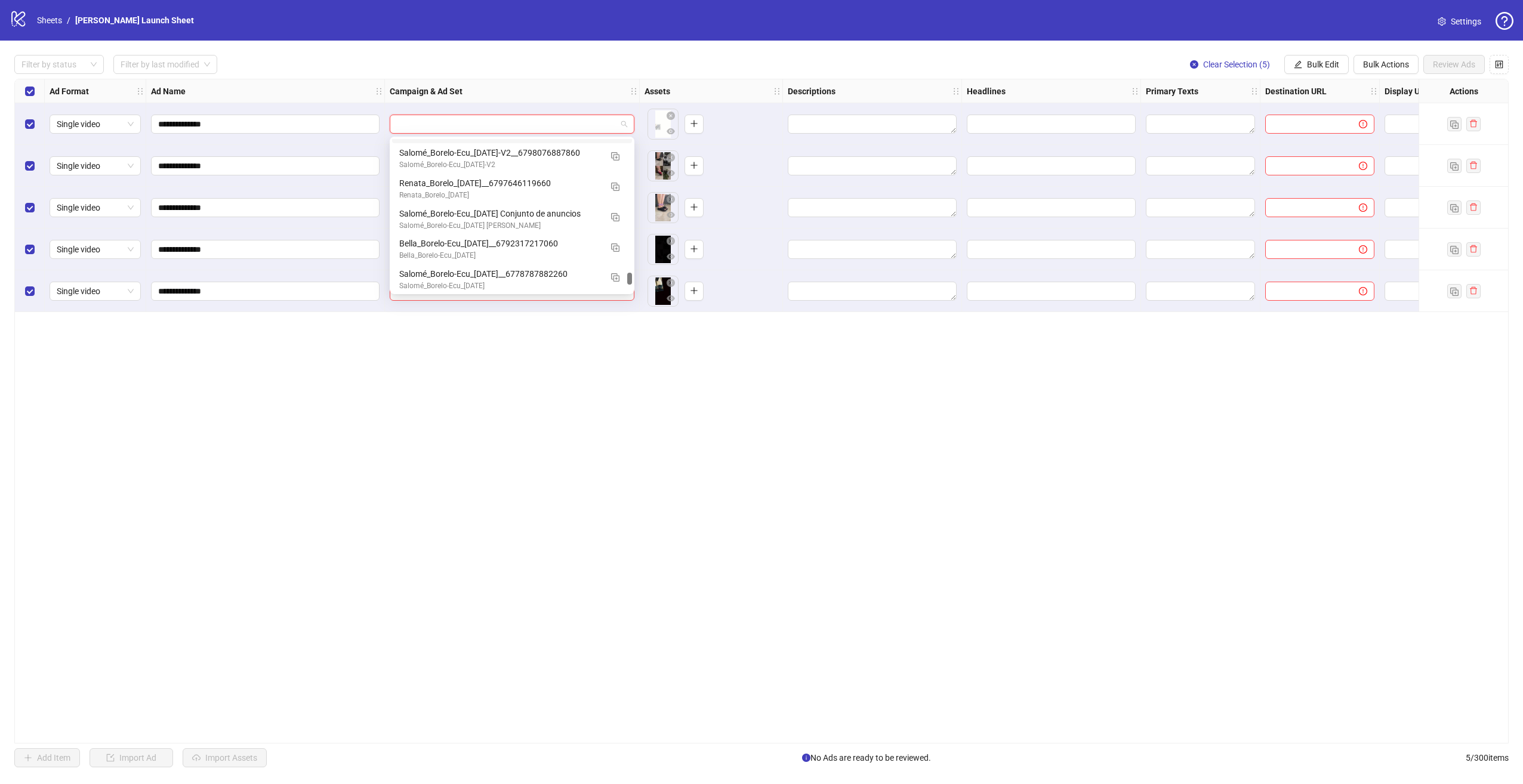
scroll to position [1856, 0]
click at [698, 453] on div "**********" at bounding box center [762, 411] width 1494 height 664
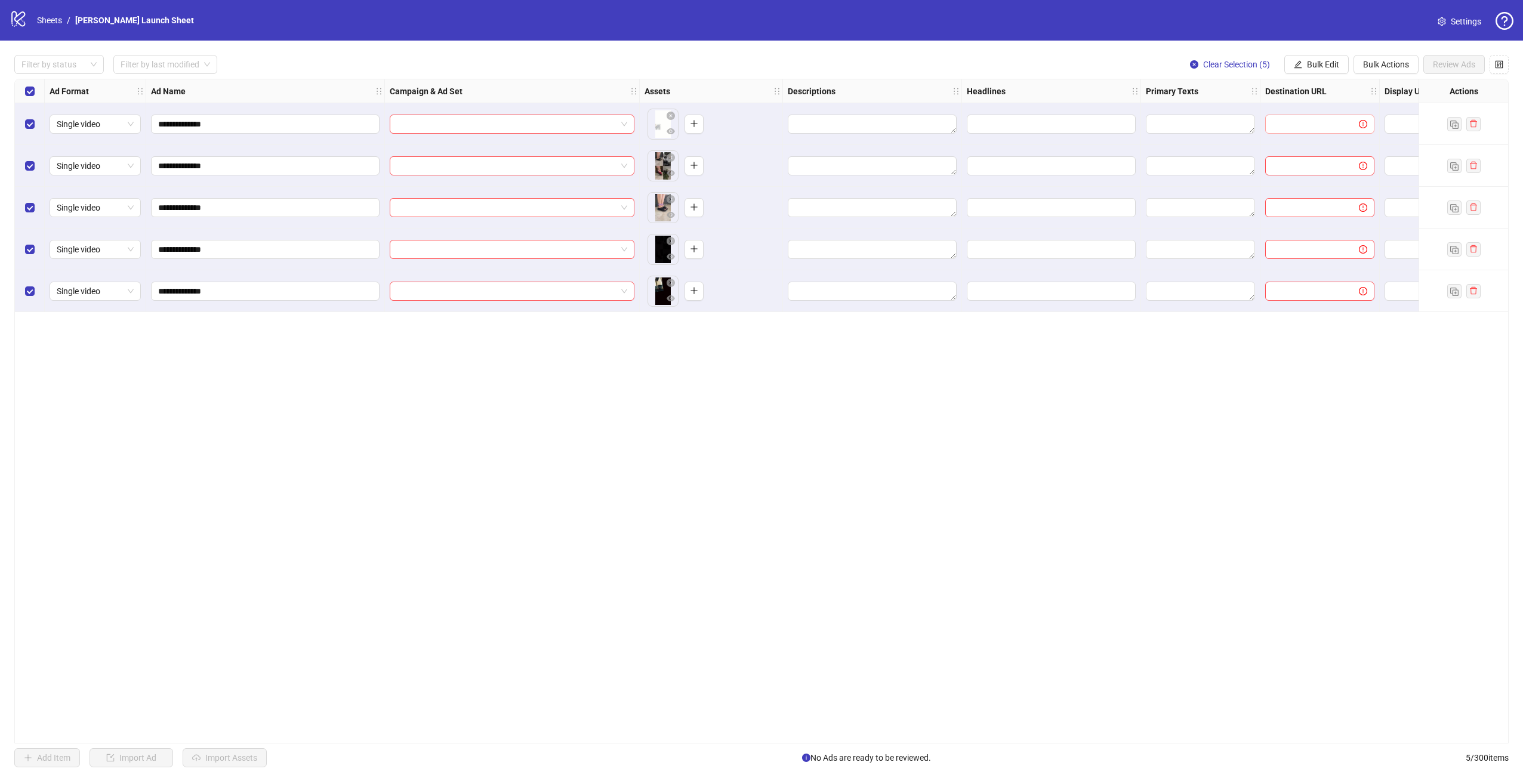
drag, startPoint x: 1344, startPoint y: 131, endPoint x: 1336, endPoint y: 123, distance: 11.3
click at [1343, 131] on span at bounding box center [1319, 123] width 109 height 19
click at [1335, 123] on input "text" at bounding box center [1307, 123] width 70 height 13
click at [1322, 73] on button "Bulk Edit" at bounding box center [1316, 64] width 64 height 19
click at [1353, 128] on span "Campaign & Ad Set" at bounding box center [1328, 126] width 71 height 13
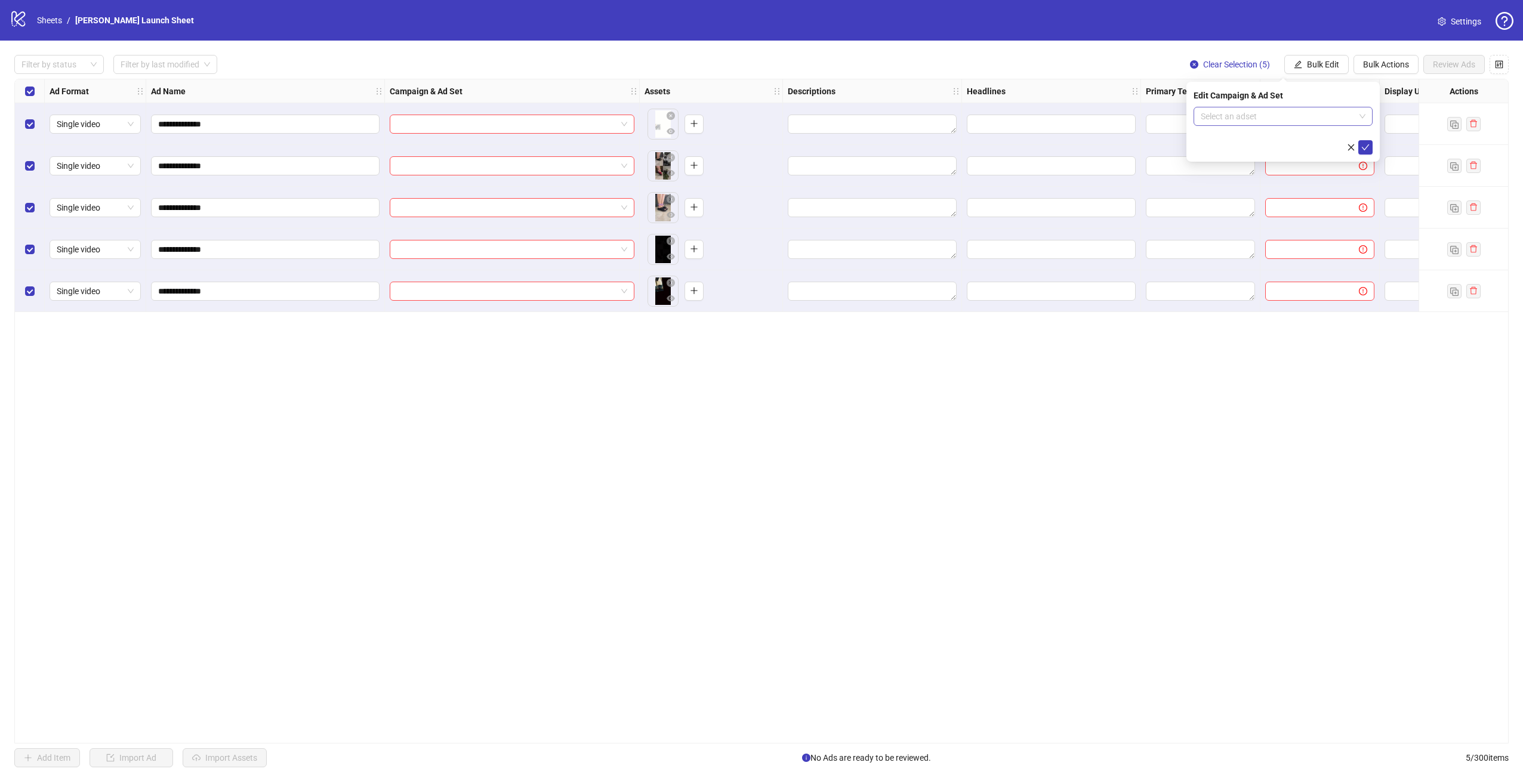
click at [1266, 117] on input "search" at bounding box center [1277, 117] width 154 height 18
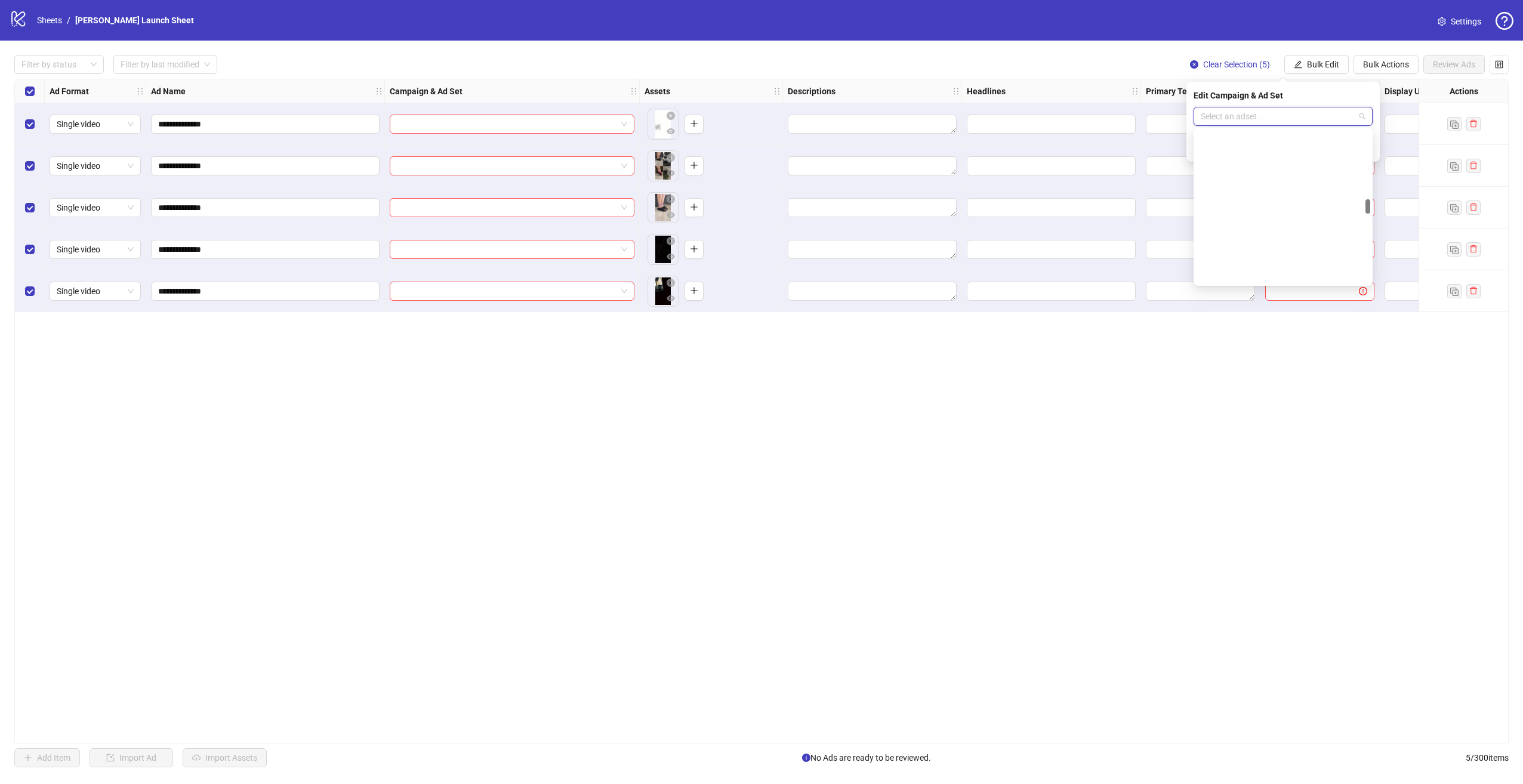
scroll to position [776, 0]
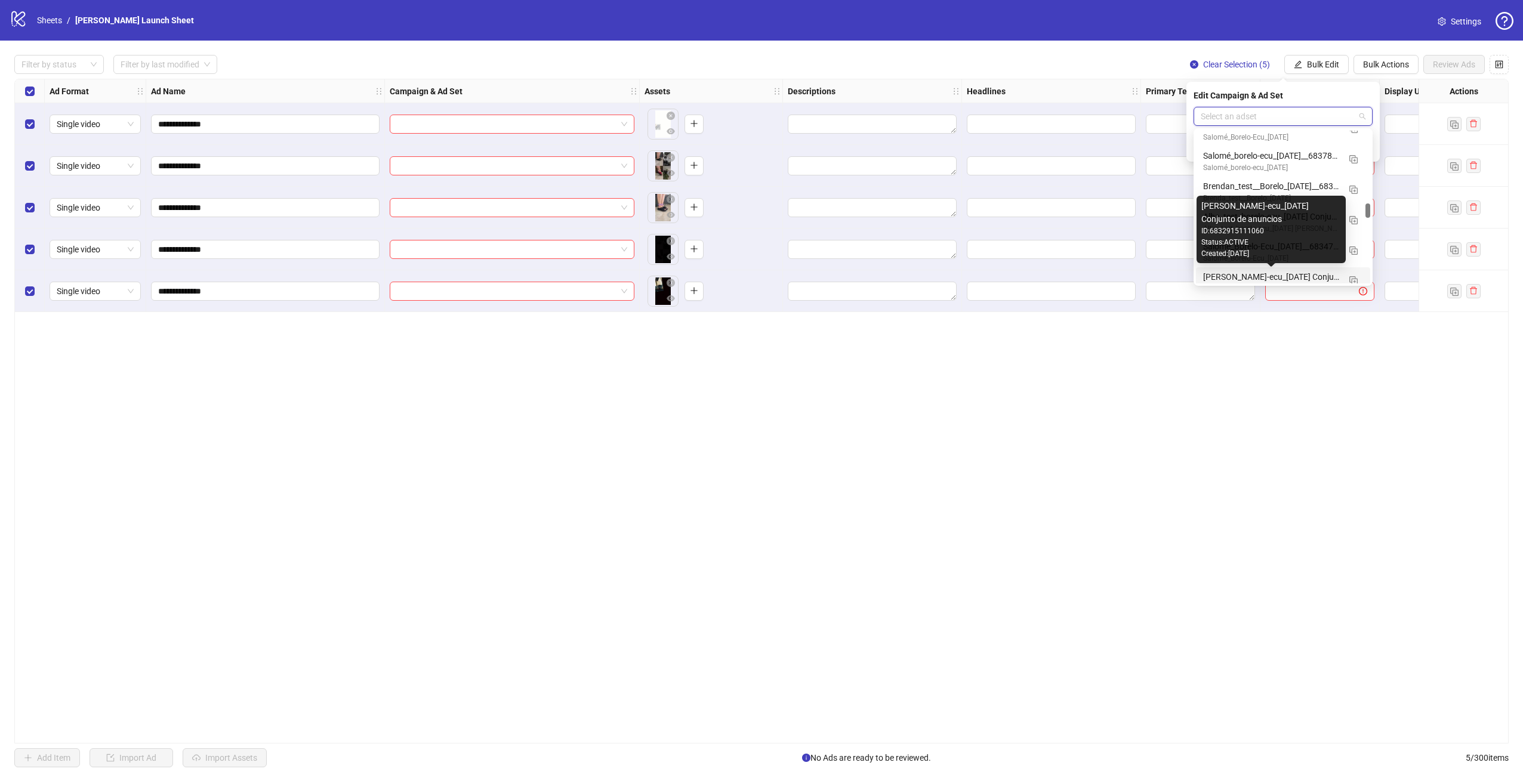
click at [1358, 373] on div "**********" at bounding box center [762, 411] width 1494 height 664
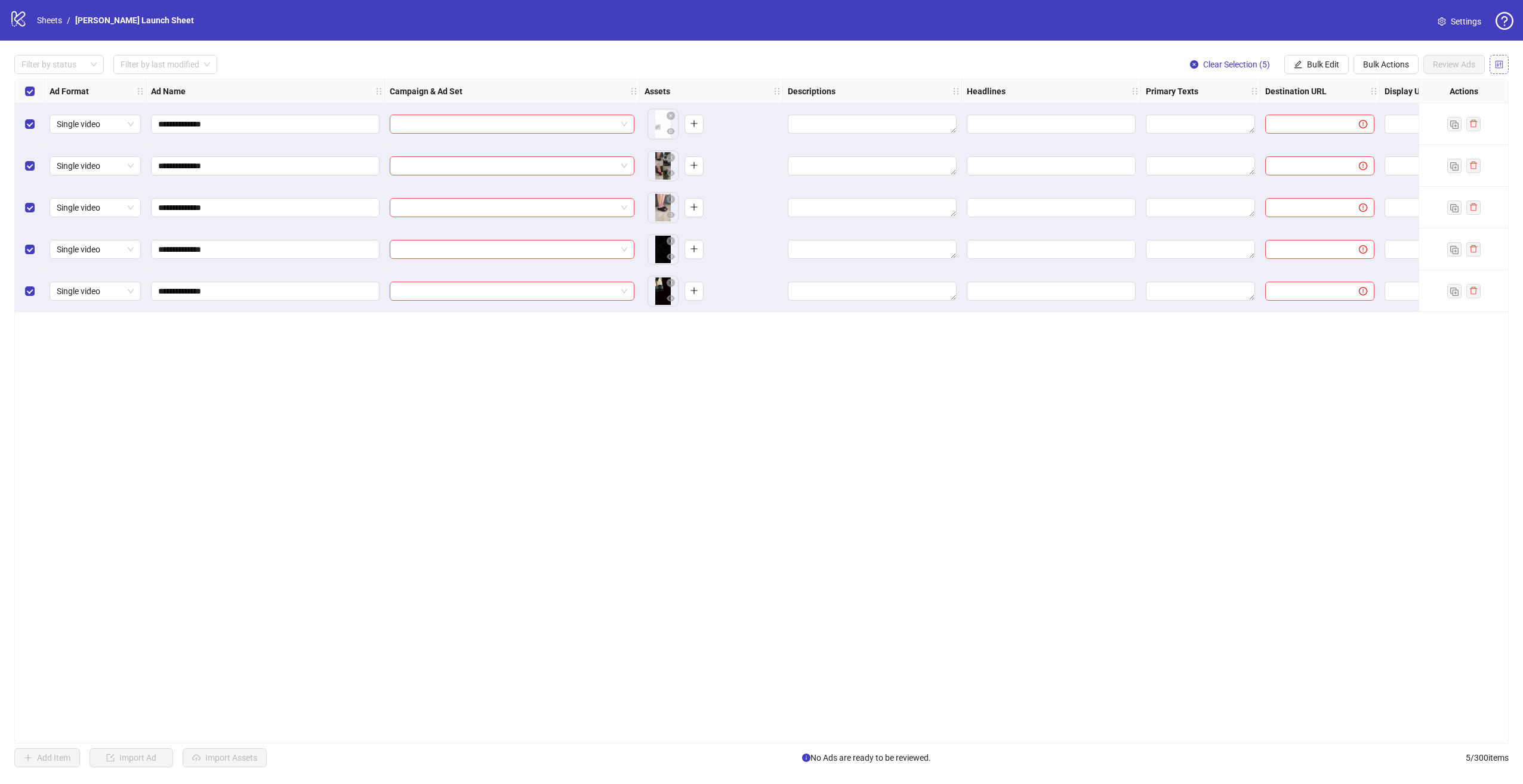
click at [1501, 64] on icon "control" at bounding box center [1499, 64] width 8 height 8
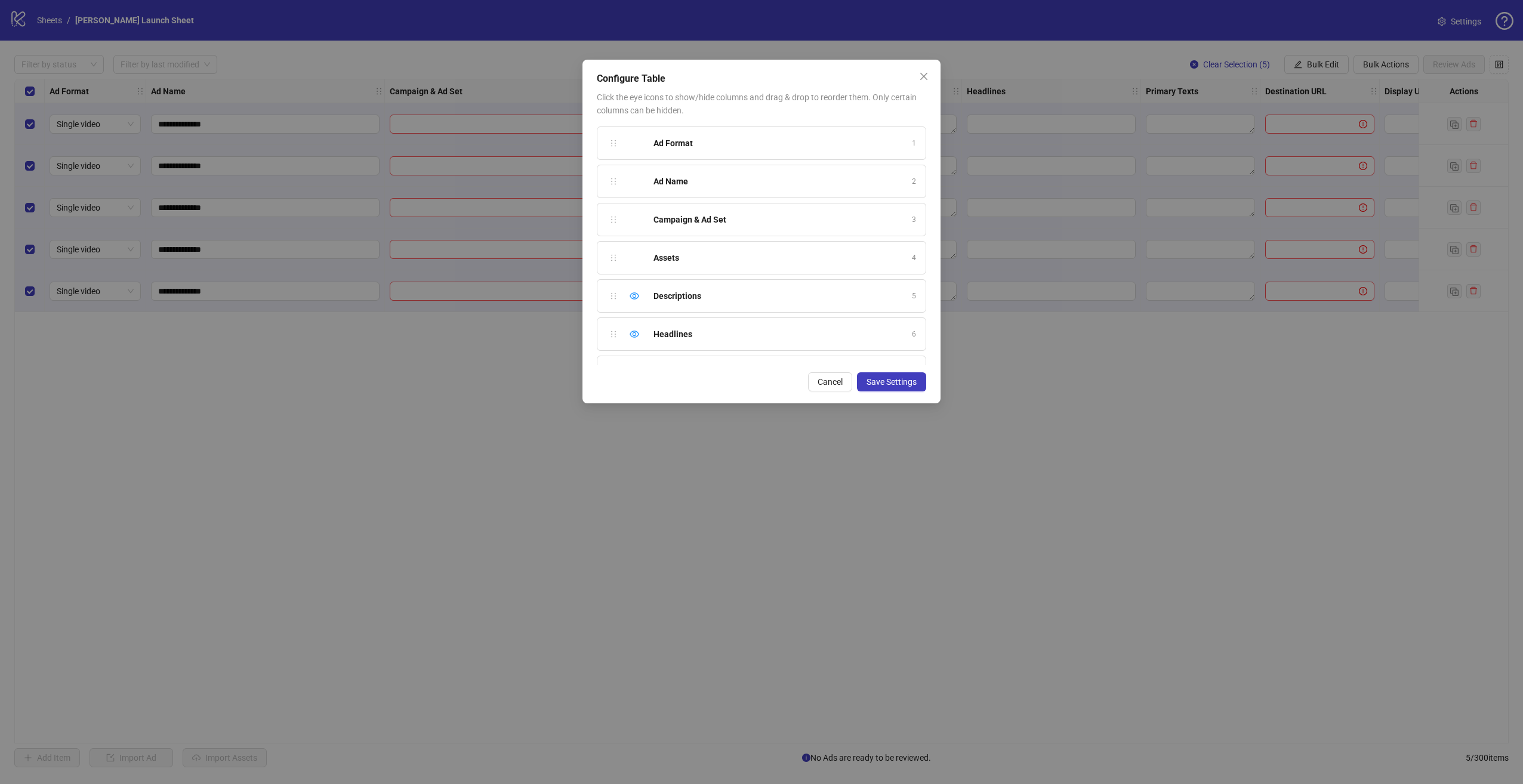
click at [986, 434] on div "Configure Table Click the eye icons to show/hide columns and drag & drop to reo…" at bounding box center [762, 392] width 1523 height 784
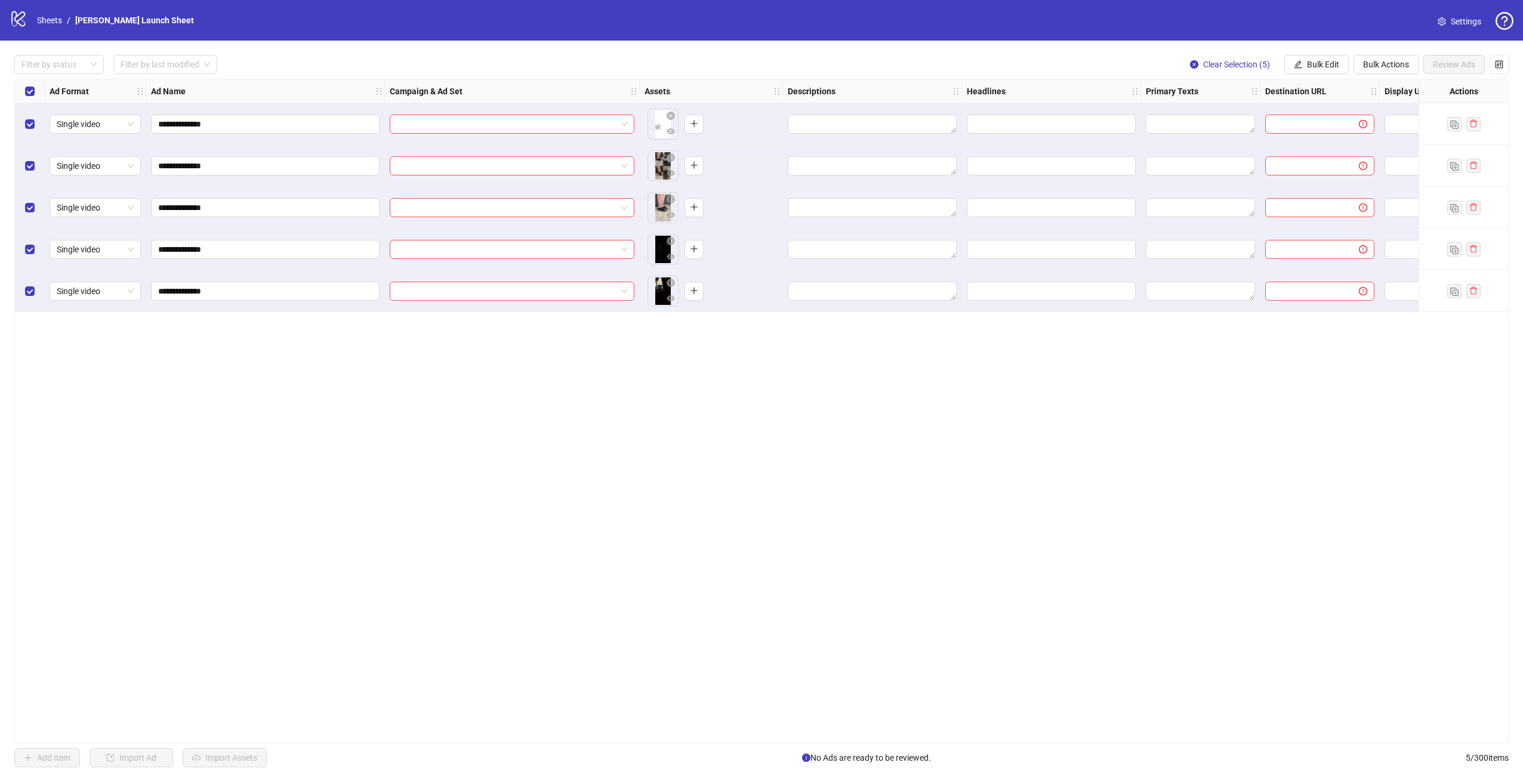
click at [23, 19] on icon "logo/logo-mobile" at bounding box center [19, 19] width 18 height 18
click at [49, 21] on link "Sheets" at bounding box center [49, 20] width 30 height 13
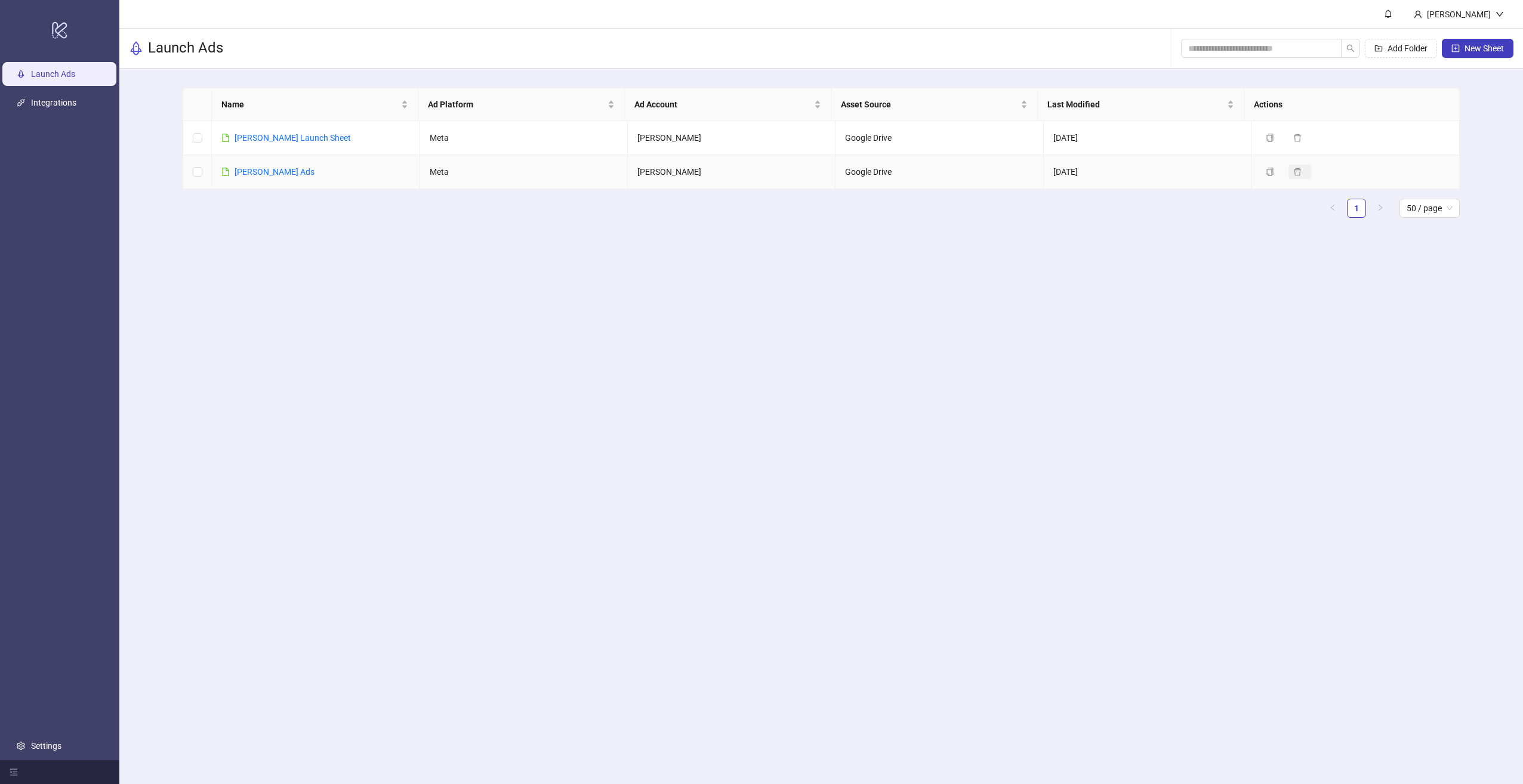
click at [1294, 172] on icon "delete" at bounding box center [1297, 172] width 7 height 8
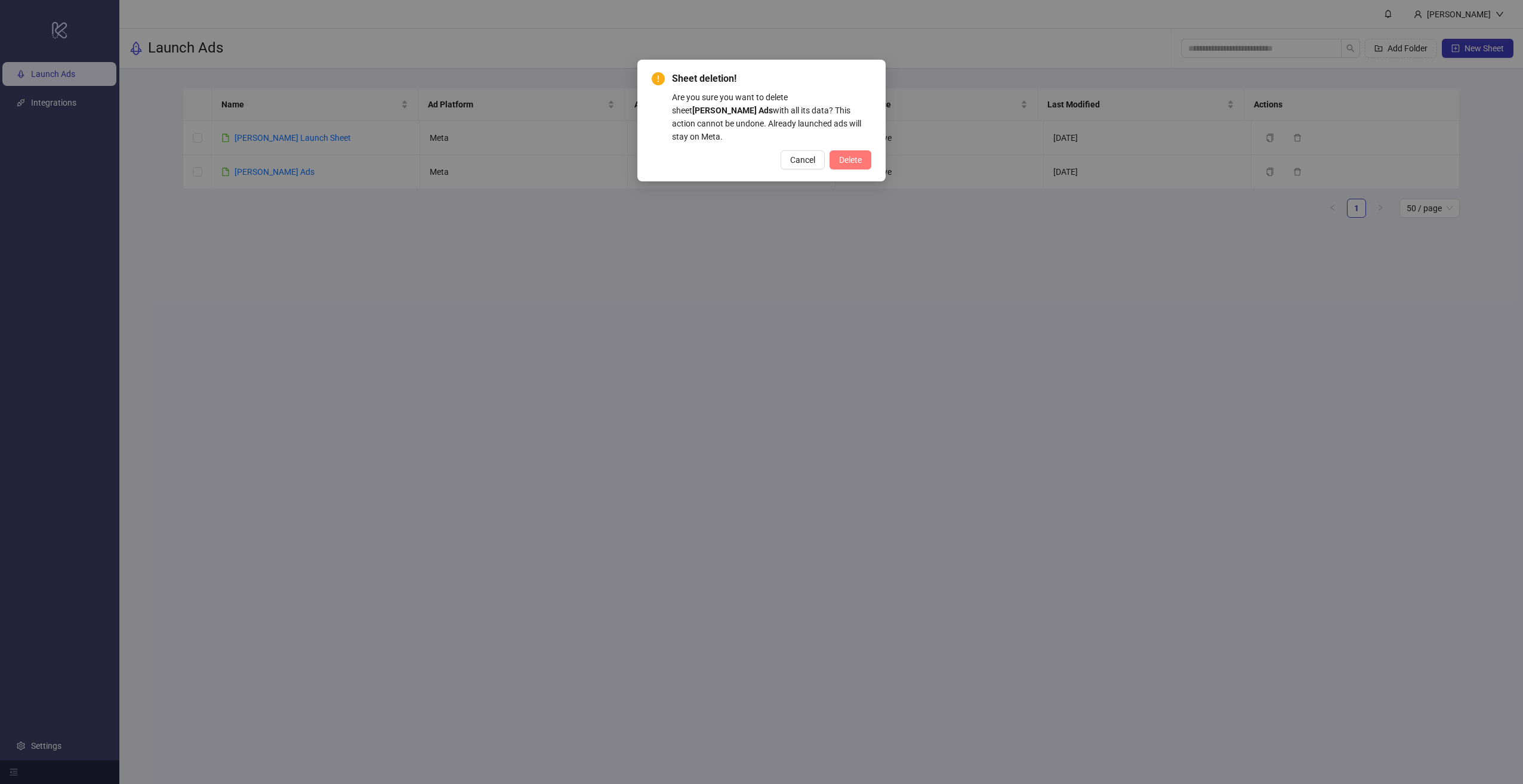
click at [840, 155] on span "Delete" at bounding box center [850, 160] width 23 height 10
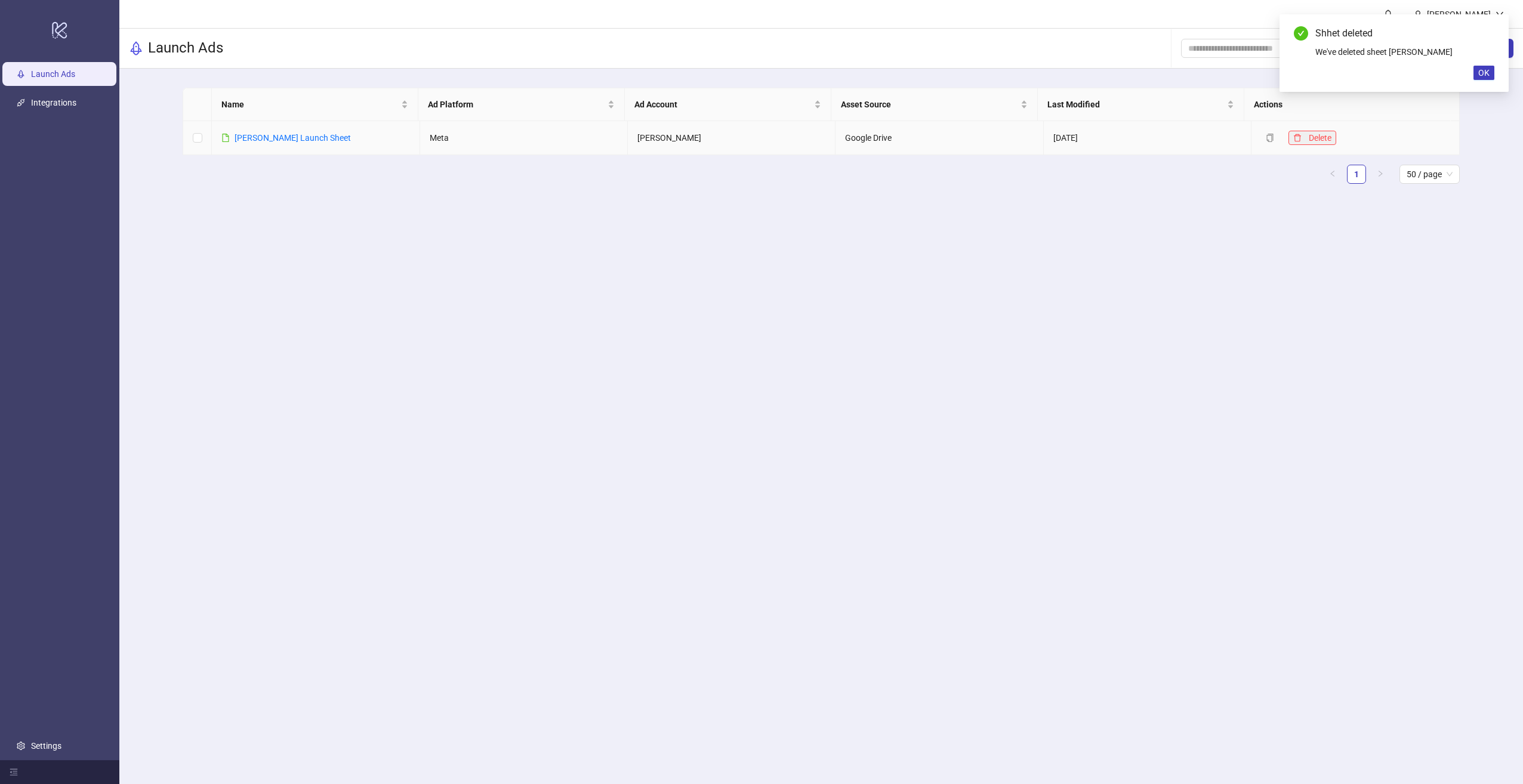
click at [1293, 137] on icon "delete" at bounding box center [1297, 138] width 8 height 8
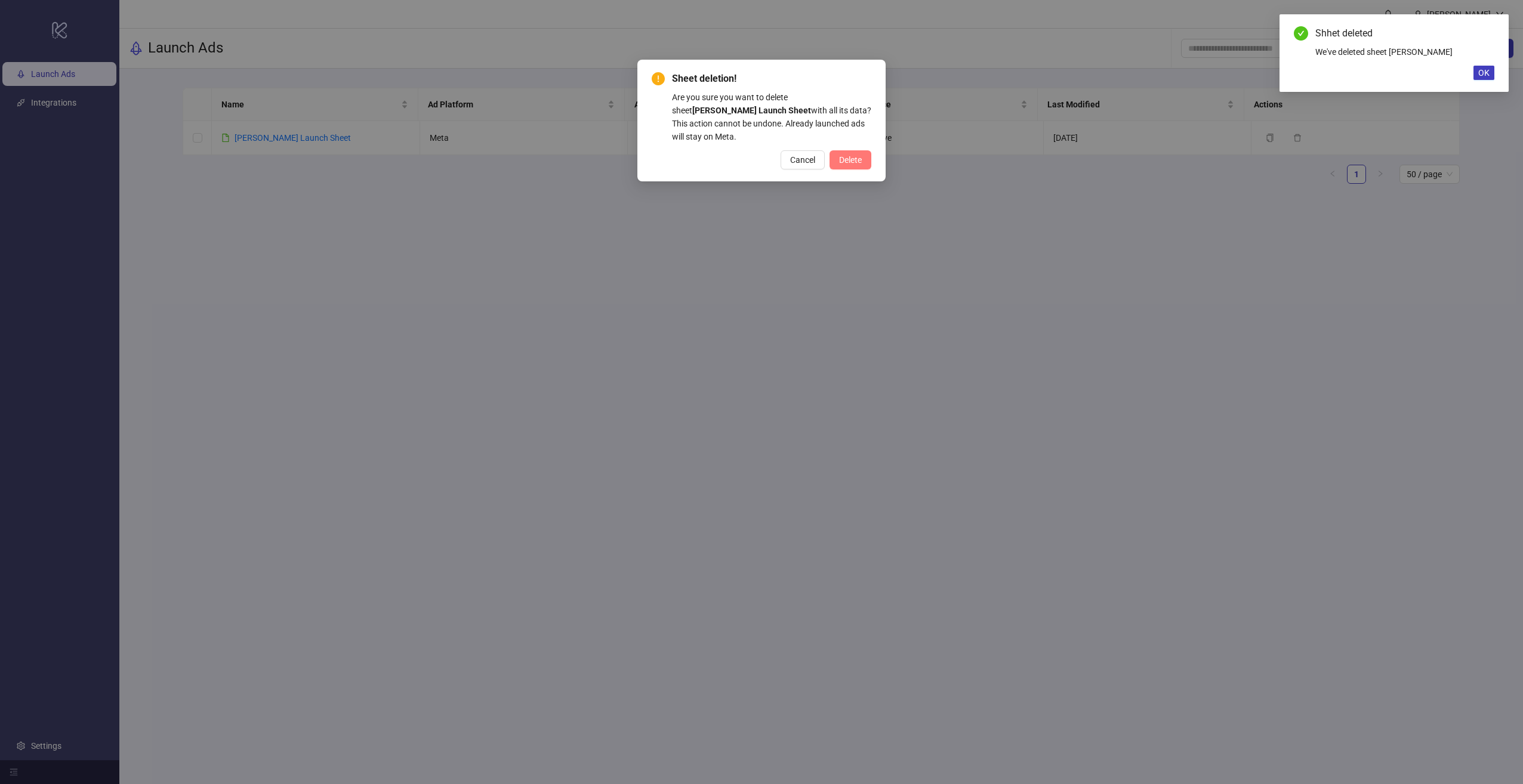
click at [842, 155] on span "Delete" at bounding box center [850, 160] width 23 height 10
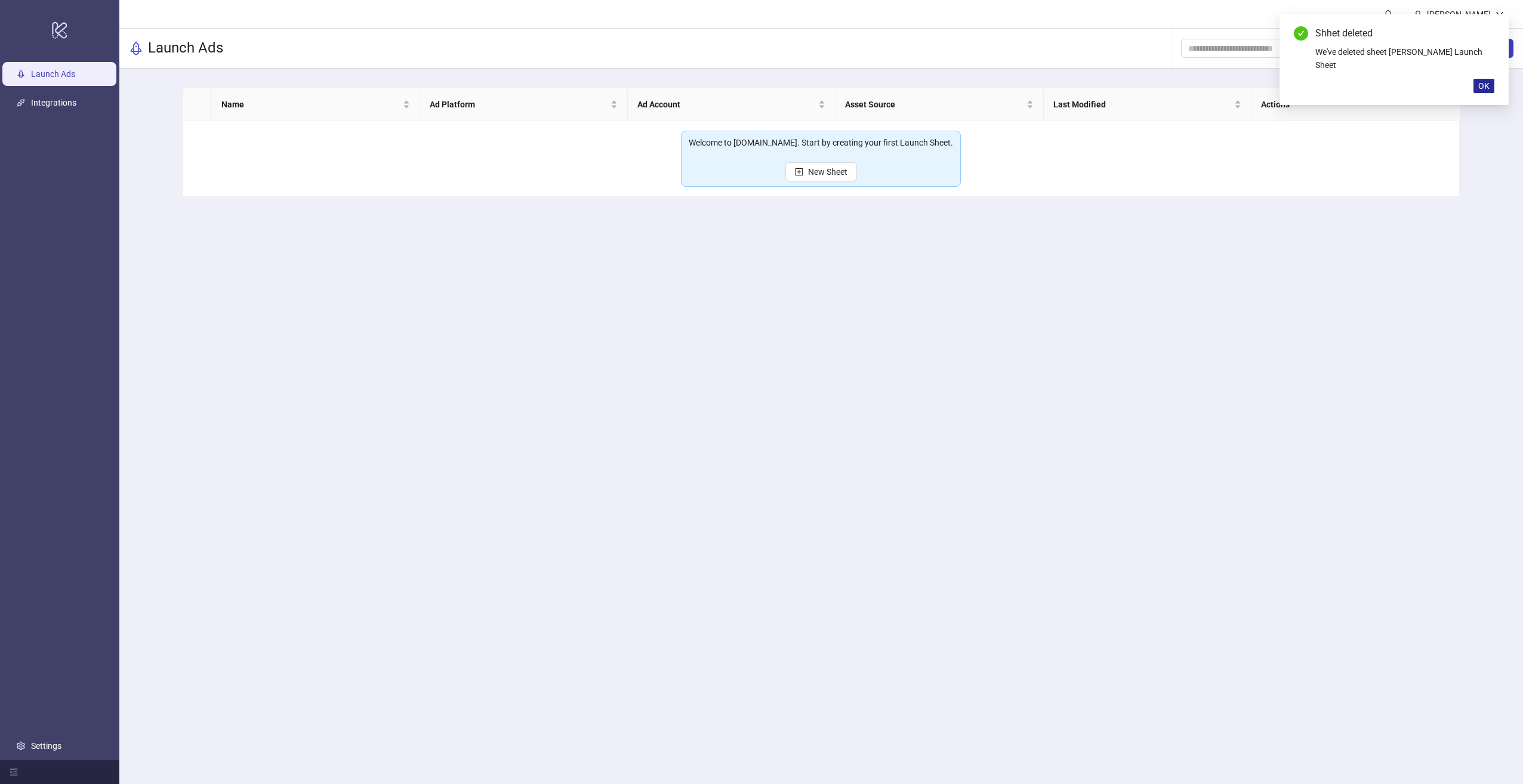
click at [1484, 89] on span "OK" at bounding box center [1484, 86] width 11 height 10
click at [1483, 14] on div "[PERSON_NAME]" at bounding box center [1459, 14] width 73 height 13
drag, startPoint x: 1483, startPoint y: 14, endPoint x: 1250, endPoint y: 260, distance: 338.8
click at [1352, 251] on main "Felipe Patiño Launch Ads Add Folder New Sheet Name Ad Platform Ad Account Asset…" at bounding box center [821, 392] width 1403 height 784
click at [36, 730] on ul "Launch Ads Integrations Settings" at bounding box center [60, 409] width 120 height 700
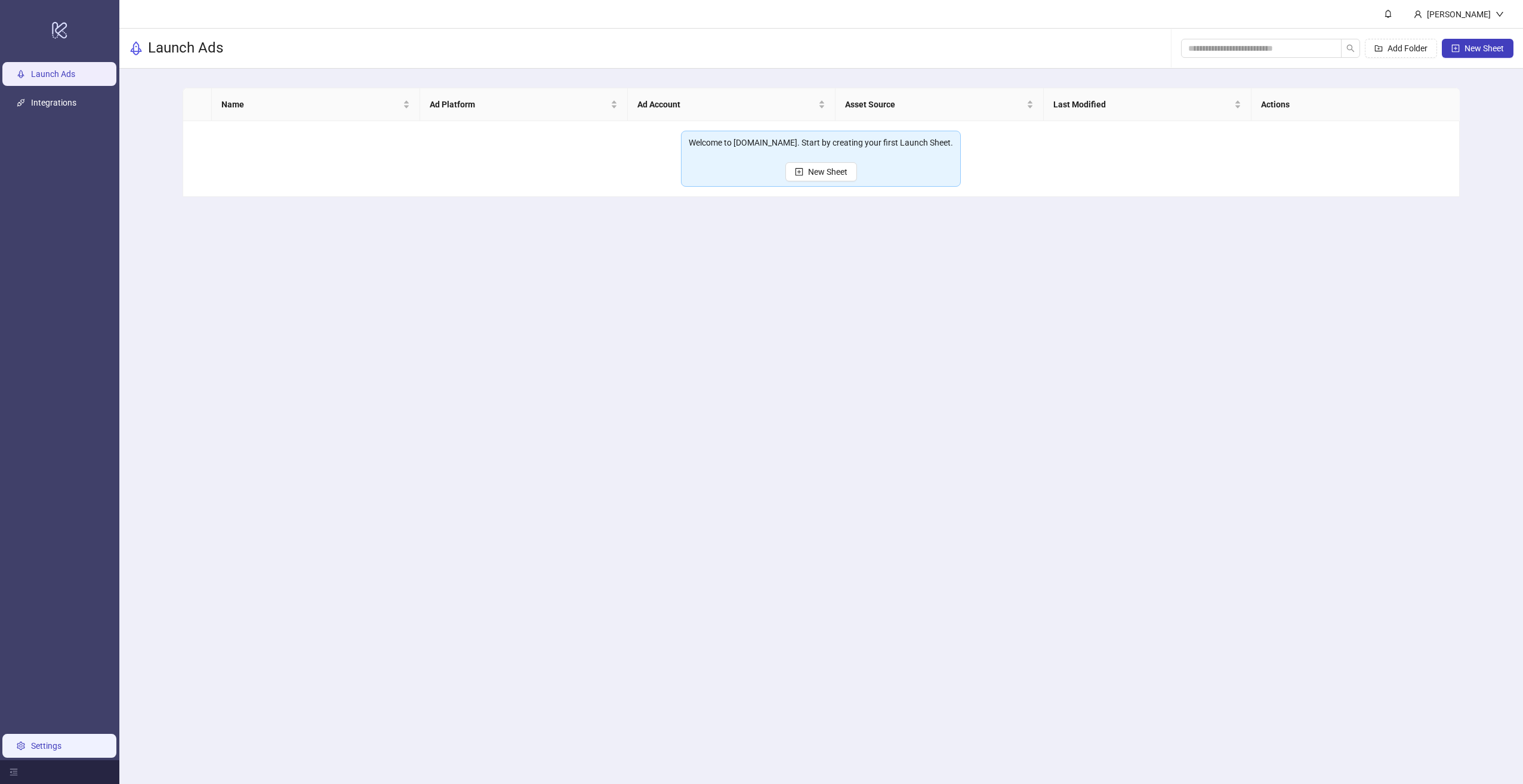
click at [38, 742] on link "Settings" at bounding box center [46, 745] width 30 height 10
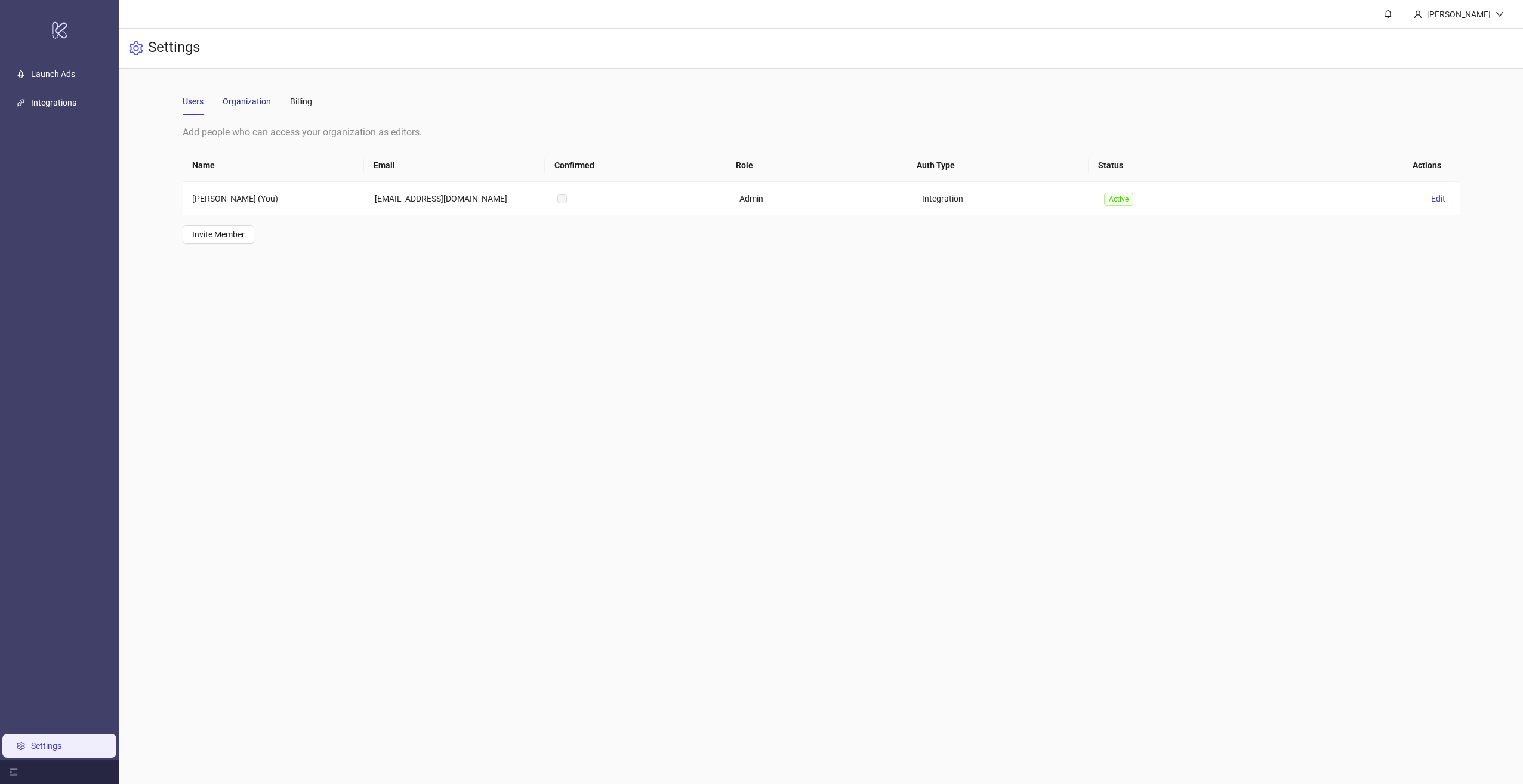
click at [253, 100] on div "Organization" at bounding box center [247, 101] width 48 height 13
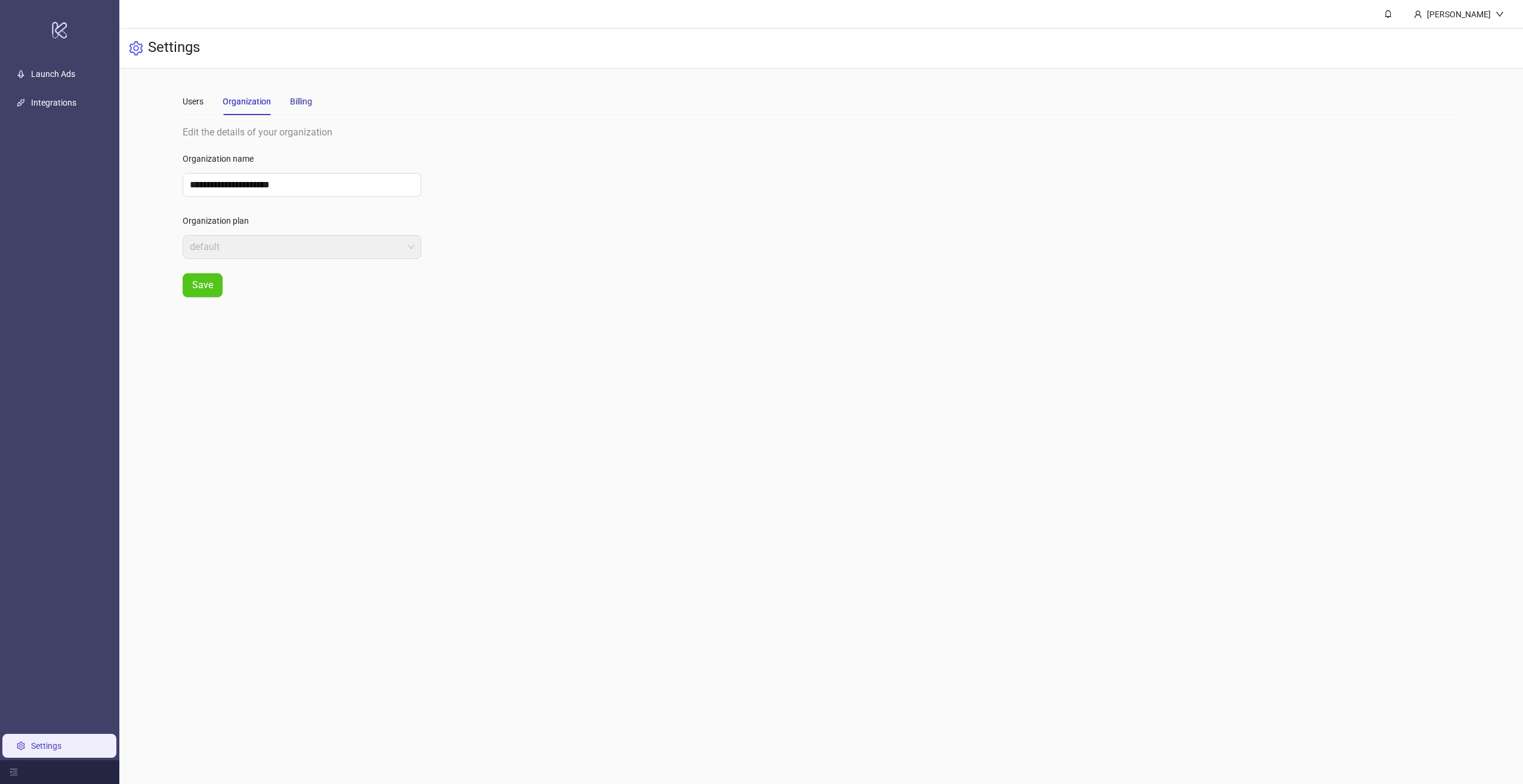
click at [309, 105] on div "Billing" at bounding box center [301, 101] width 22 height 13
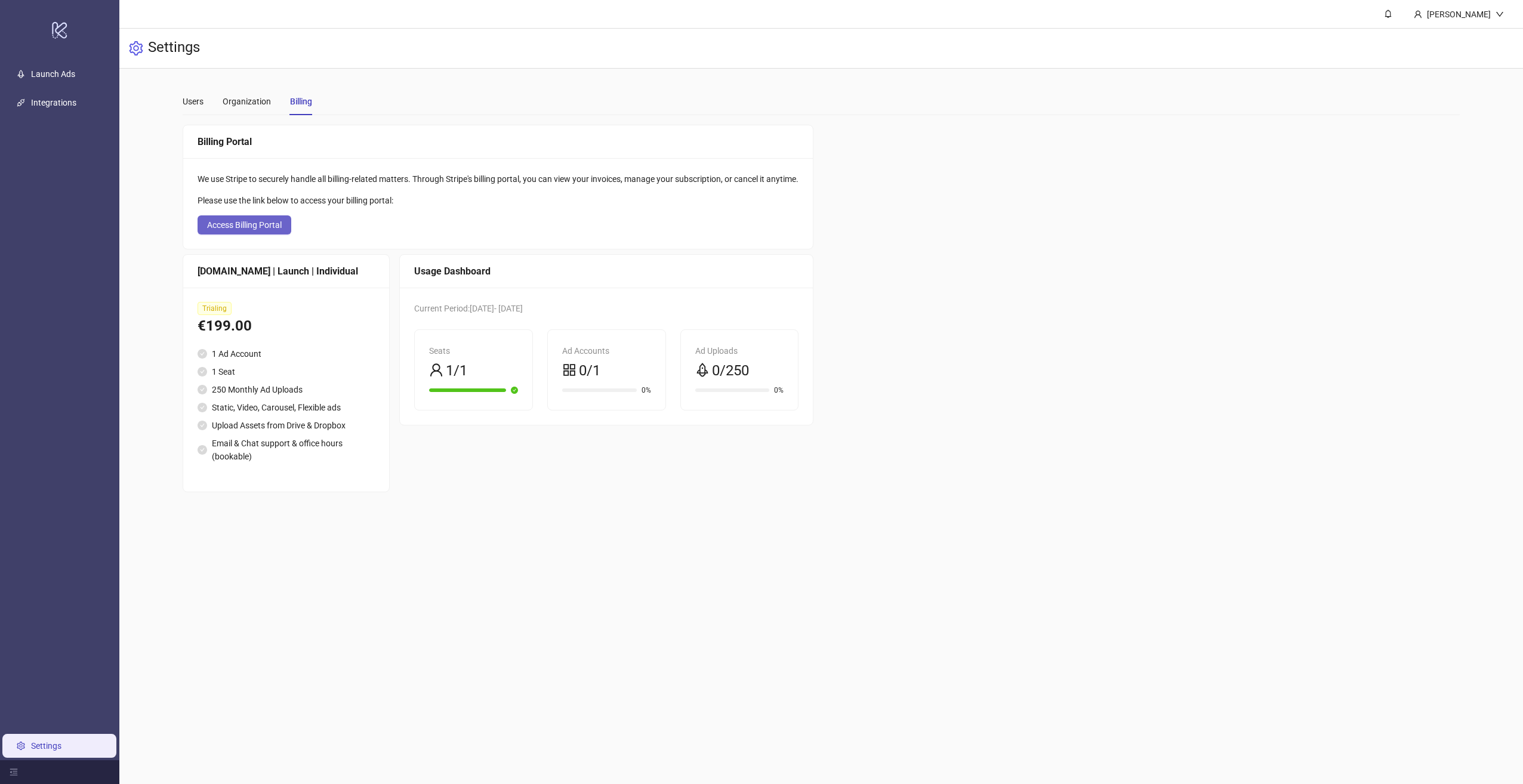
click at [266, 226] on span "Access Billing Portal" at bounding box center [244, 225] width 75 height 10
